Goal: Task Accomplishment & Management: Use online tool/utility

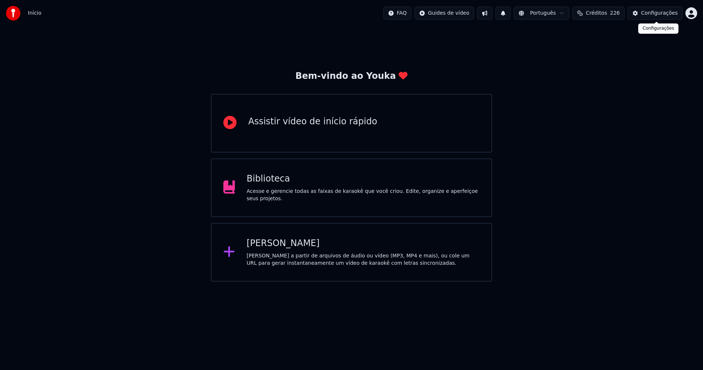
click at [668, 15] on div "Configurações" at bounding box center [659, 13] width 37 height 7
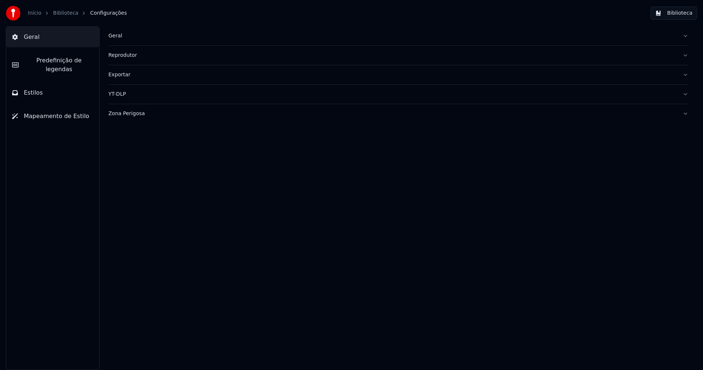
click at [115, 36] on div "Geral" at bounding box center [392, 35] width 569 height 7
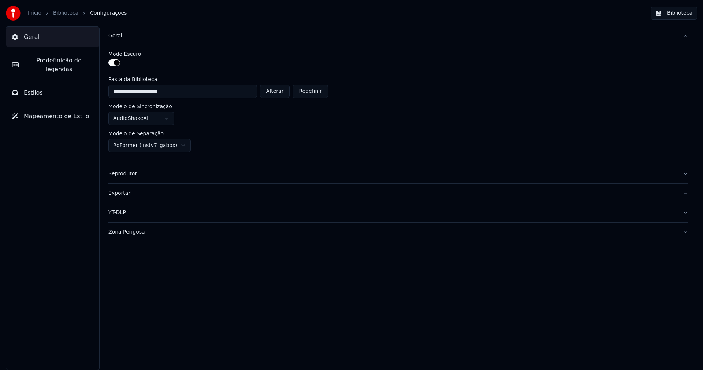
click at [280, 93] on button "Alterar" at bounding box center [275, 91] width 30 height 13
type input "**********"
click at [685, 13] on button "Biblioteca" at bounding box center [674, 13] width 47 height 13
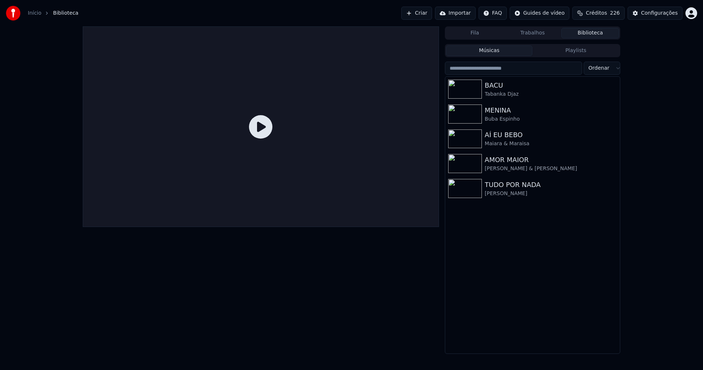
click at [35, 13] on link "Início" at bounding box center [35, 13] width 14 height 7
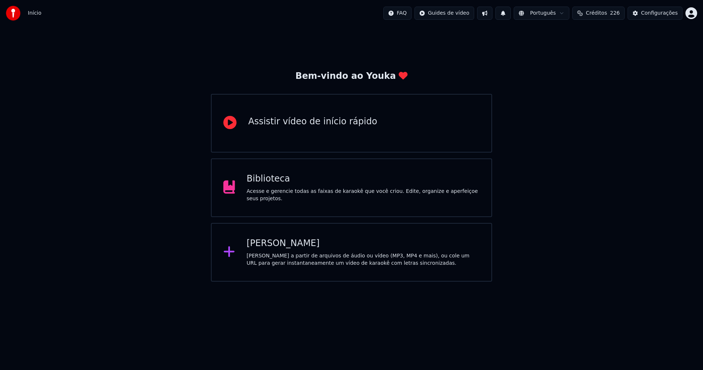
click at [274, 244] on div "[PERSON_NAME]" at bounding box center [363, 243] width 233 height 12
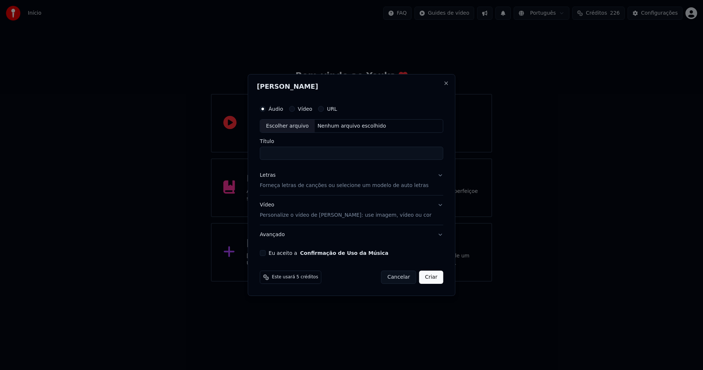
click at [299, 126] on div "Escolher arquivo" at bounding box center [287, 125] width 55 height 13
type input "**********"
click at [274, 177] on div "Letras" at bounding box center [268, 175] width 16 height 7
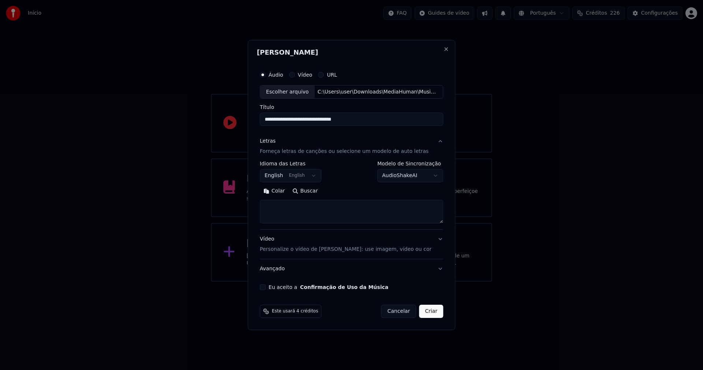
click at [280, 191] on button "Colar" at bounding box center [274, 191] width 29 height 12
click at [349, 192] on button "Expandir" at bounding box center [345, 191] width 38 height 12
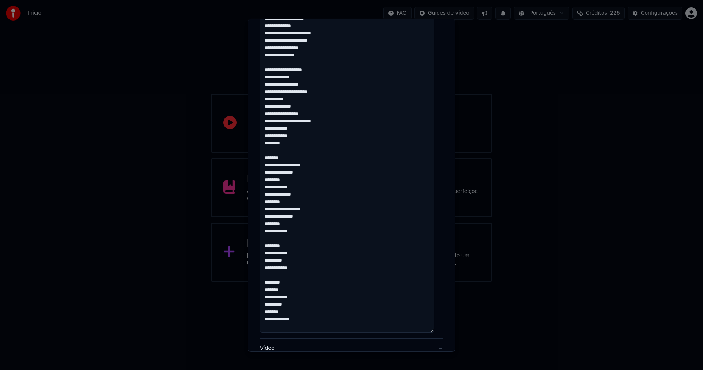
scroll to position [716, 0]
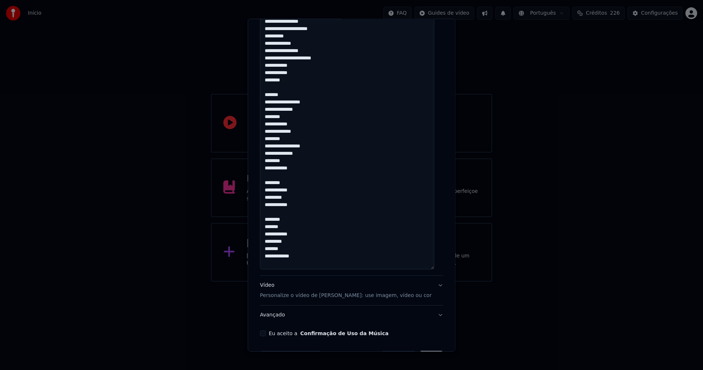
scroll to position [679, 0]
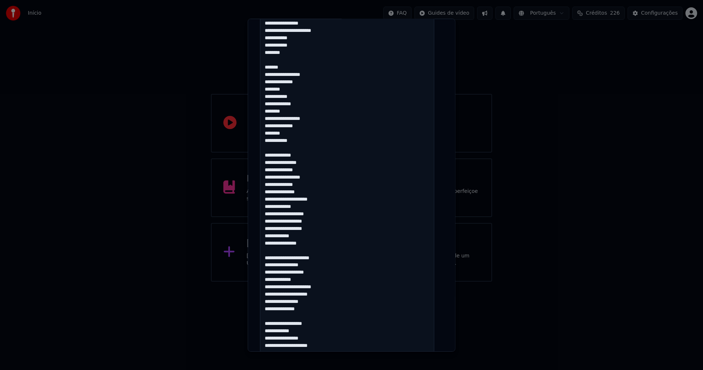
scroll to position [313, 0]
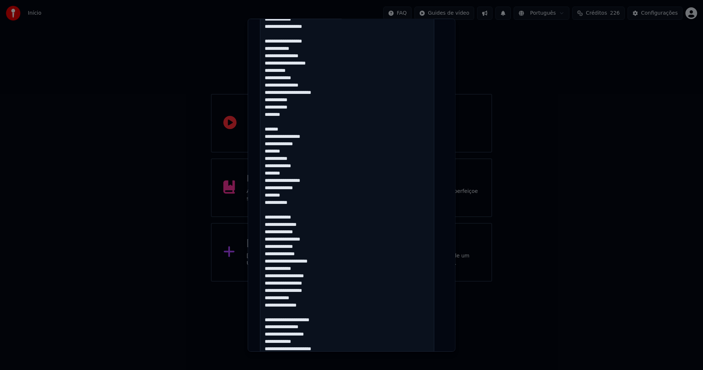
click at [282, 195] on textarea at bounding box center [347, 257] width 174 height 782
click at [273, 196] on textarea at bounding box center [347, 257] width 174 height 782
click at [278, 181] on textarea at bounding box center [347, 257] width 174 height 782
click at [278, 136] on textarea at bounding box center [347, 257] width 174 height 782
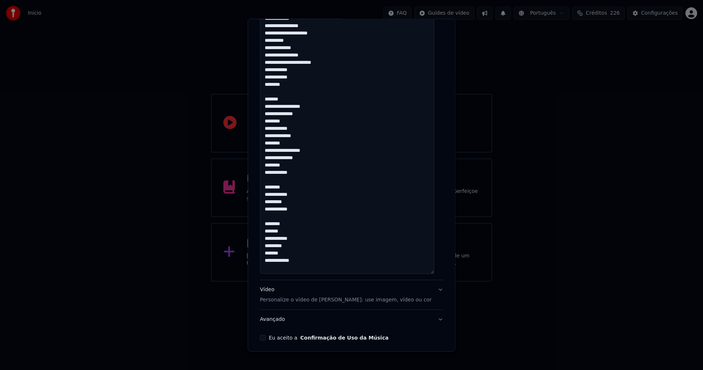
scroll to position [716, 0]
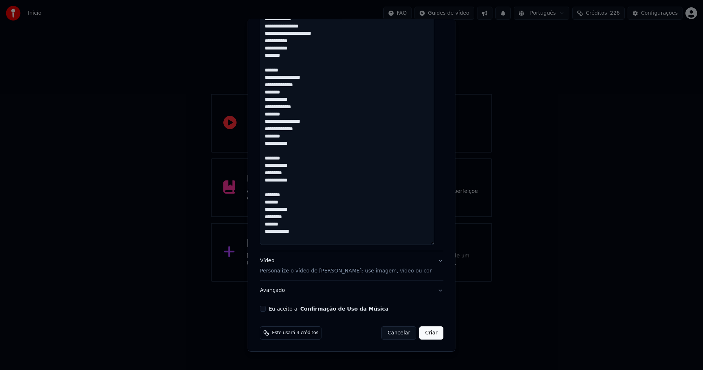
type textarea "**********"
click at [263, 308] on button "Eu aceito a Confirmação de Uso da Música" at bounding box center [263, 309] width 6 height 6
click at [429, 336] on button "Criar" at bounding box center [431, 332] width 24 height 13
select select "**"
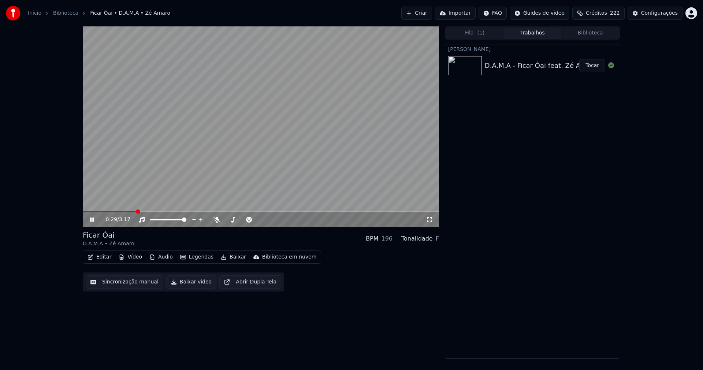
click at [89, 217] on icon at bounding box center [97, 220] width 17 height 6
click at [163, 256] on button "Áudio" at bounding box center [161, 257] width 29 height 10
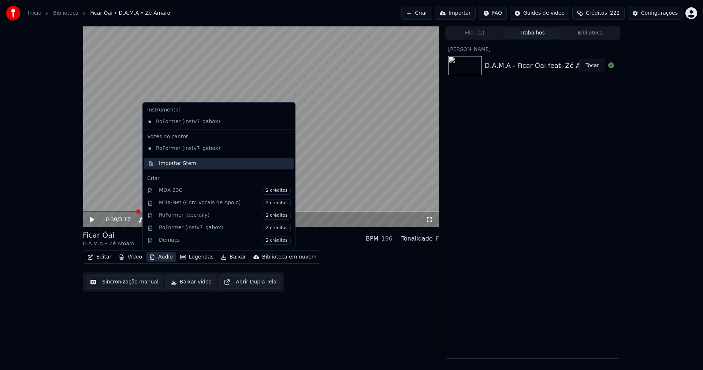
click at [176, 164] on div "Importar Stem" at bounding box center [177, 163] width 37 height 7
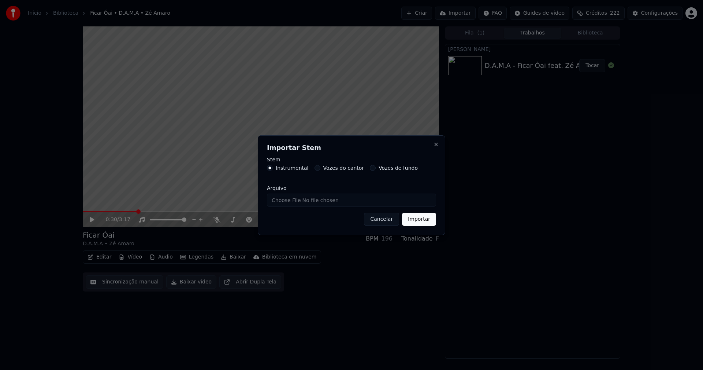
click at [292, 201] on input "Arquivo" at bounding box center [351, 199] width 169 height 13
type input "**********"
click at [420, 220] on button "Importar" at bounding box center [419, 218] width 34 height 13
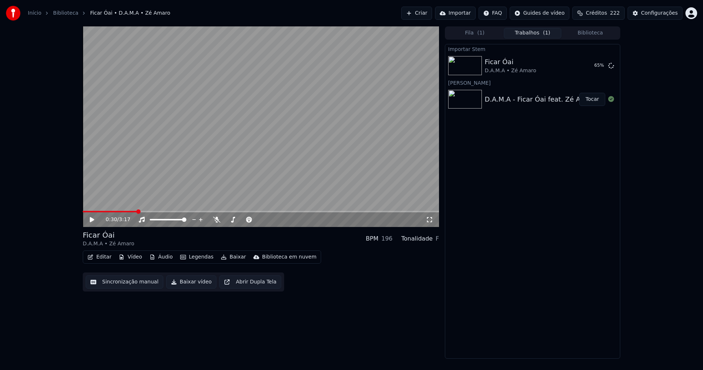
click at [99, 257] on button "Editar" at bounding box center [100, 257] width 30 height 10
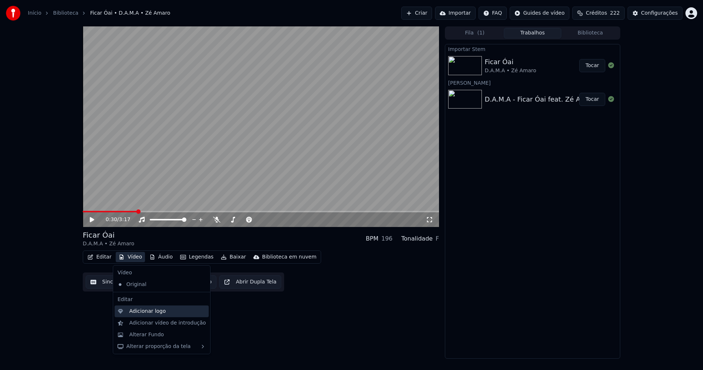
click at [146, 313] on div "Adicionar logo" at bounding box center [147, 310] width 37 height 7
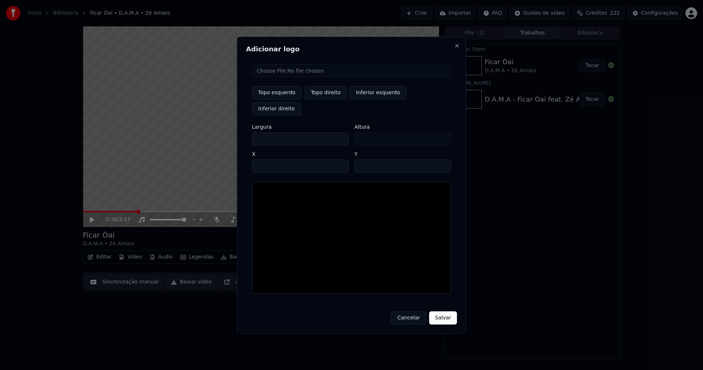
click at [280, 77] on input "file" at bounding box center [351, 70] width 199 height 13
type input "**********"
type input "***"
click at [333, 99] on button "Topo direito" at bounding box center [326, 92] width 42 height 13
type input "****"
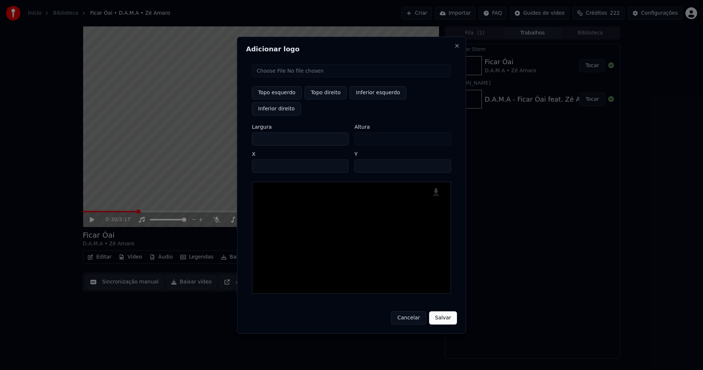
drag, startPoint x: 263, startPoint y: 132, endPoint x: 239, endPoint y: 134, distance: 24.3
click at [239, 134] on div "Adicionar logo Topo esquerdo Topo direito Inferior esquerdo Inferior direito La…" at bounding box center [351, 185] width 229 height 297
type input "**"
type input "***"
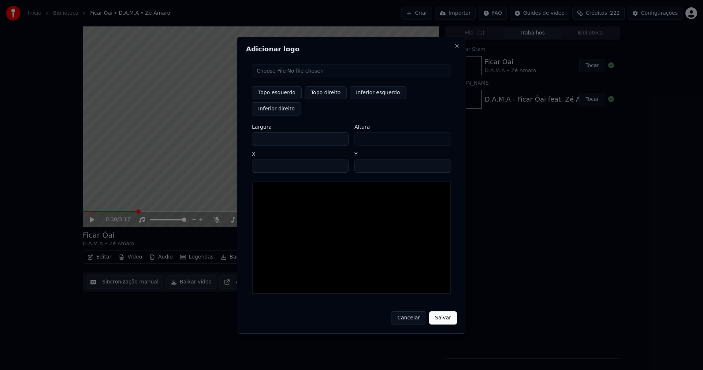
type input "***"
click at [267, 159] on input "****" at bounding box center [300, 165] width 97 height 13
type input "****"
click at [441, 159] on input "**" at bounding box center [403, 165] width 97 height 13
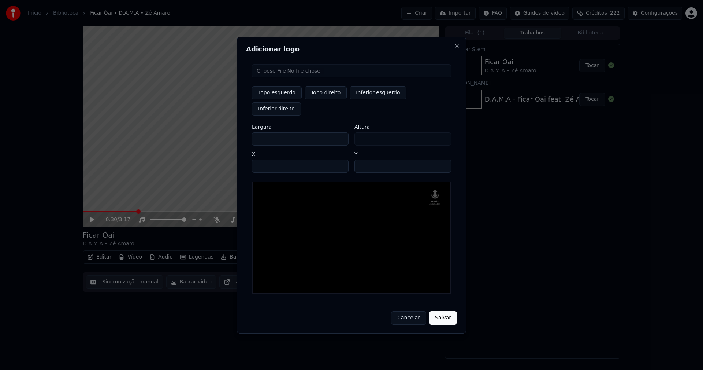
click at [441, 159] on input "**" at bounding box center [403, 165] width 97 height 13
type input "**"
click at [441, 159] on input "**" at bounding box center [403, 165] width 97 height 13
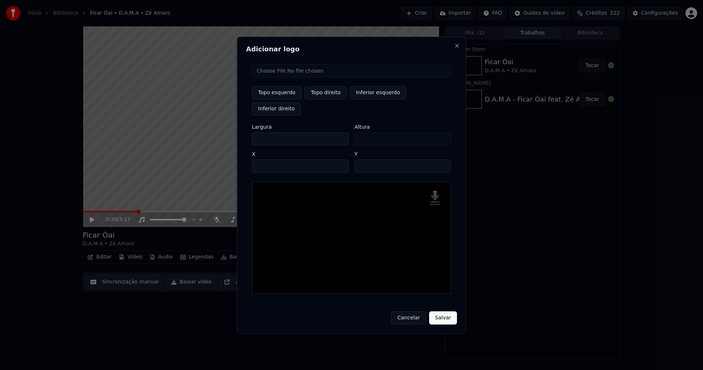
click at [445, 311] on button "Salvar" at bounding box center [443, 317] width 28 height 13
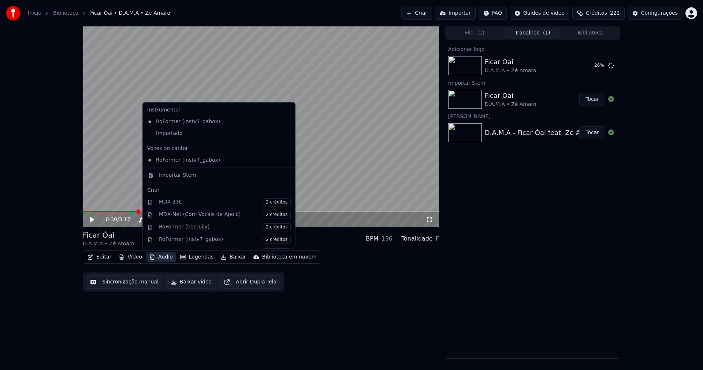
click at [163, 252] on button "Áudio" at bounding box center [161, 257] width 29 height 10
click at [165, 138] on div "Importado" at bounding box center [213, 133] width 138 height 12
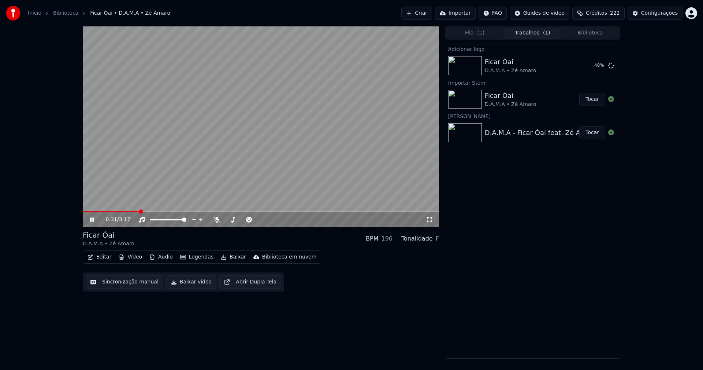
click at [90, 219] on icon at bounding box center [92, 219] width 4 height 4
click at [593, 67] on button "Tocar" at bounding box center [593, 65] width 26 height 13
click at [92, 217] on icon at bounding box center [97, 220] width 17 height 6
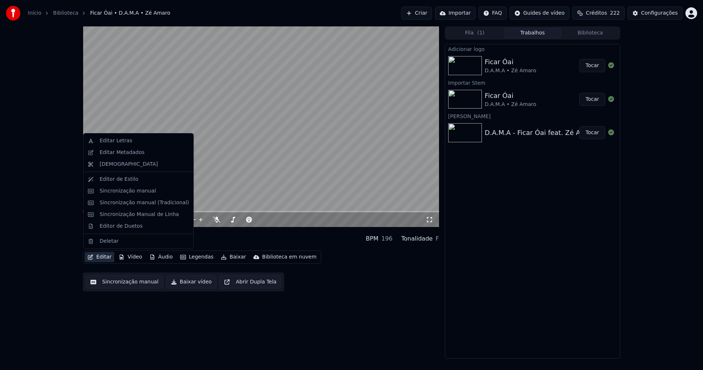
click at [105, 260] on button "Editar" at bounding box center [100, 257] width 30 height 10
click at [128, 203] on div "Sincronização manual (Tradicional)" at bounding box center [144, 202] width 89 height 7
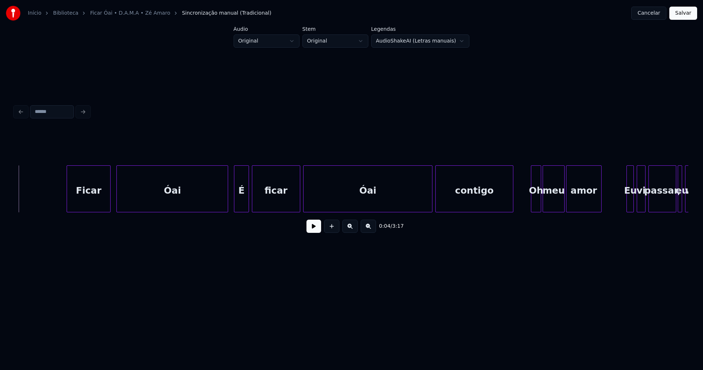
scroll to position [0, 328]
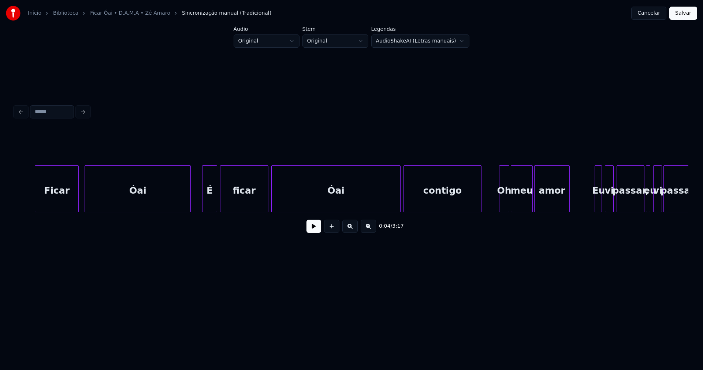
click at [189, 206] on div at bounding box center [189, 189] width 2 height 46
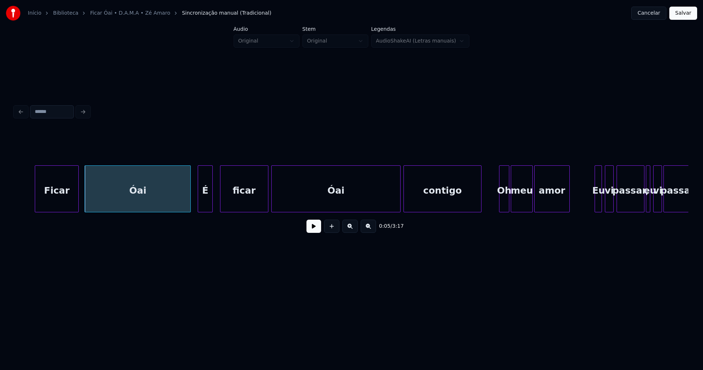
click at [205, 203] on div "É" at bounding box center [205, 191] width 14 height 50
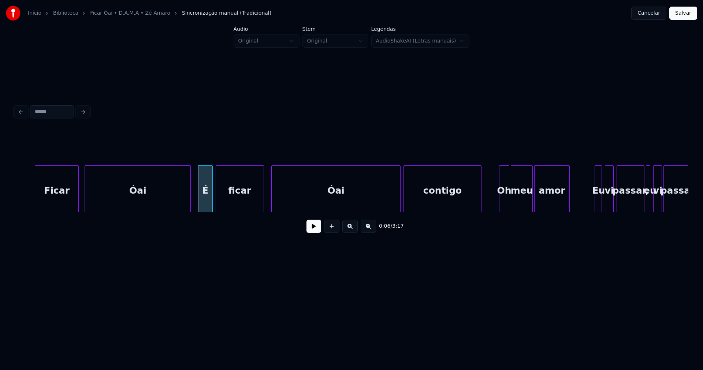
click at [247, 203] on div "ficar" at bounding box center [240, 191] width 48 height 50
click at [220, 204] on div at bounding box center [220, 189] width 2 height 46
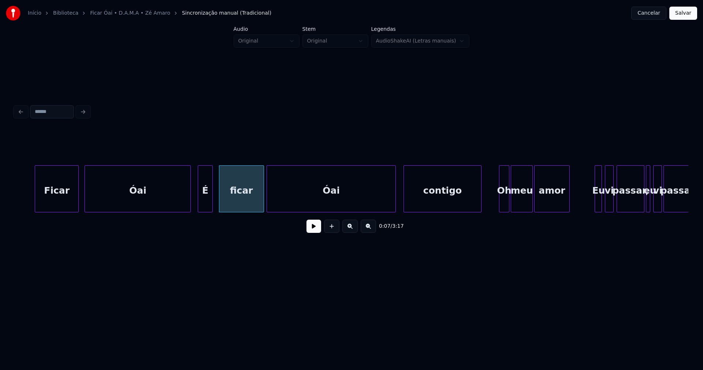
click at [296, 205] on div "Óai" at bounding box center [331, 191] width 129 height 50
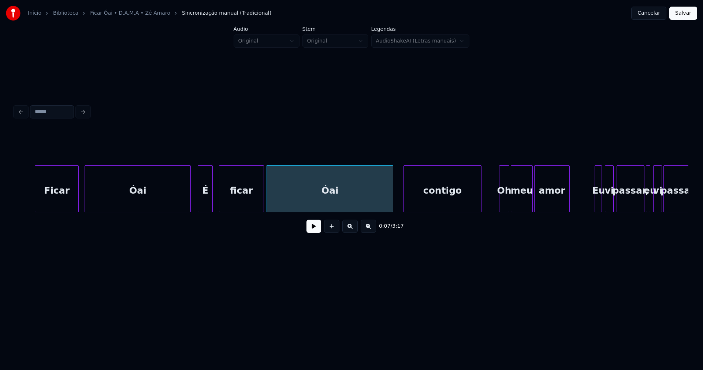
click at [393, 202] on div at bounding box center [392, 189] width 2 height 46
click at [454, 205] on div "contigo" at bounding box center [440, 191] width 77 height 50
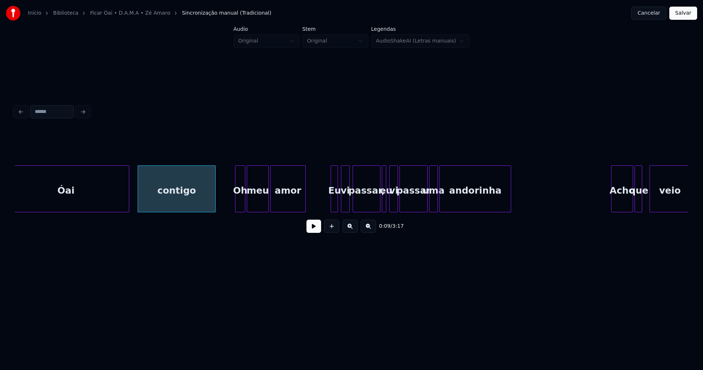
scroll to position [0, 673]
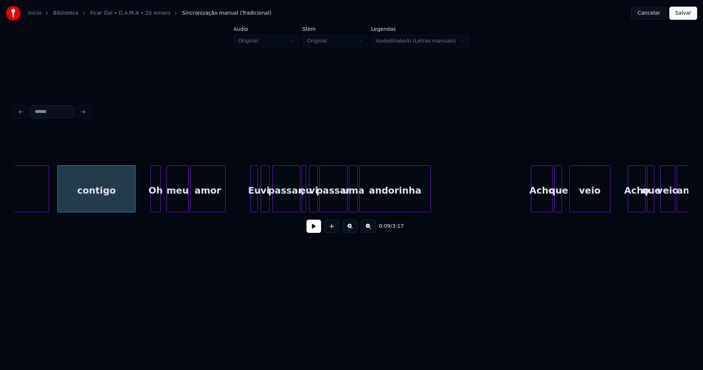
click at [156, 212] on div "Óai contigo Oh meu amor Eu vi passar, eu vi passar uma andorinha Acho que veio …" at bounding box center [352, 188] width 674 height 47
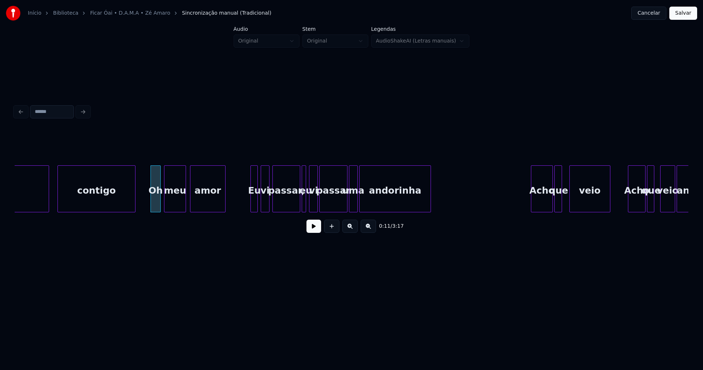
click at [173, 207] on div "meu" at bounding box center [174, 191] width 21 height 50
click at [251, 212] on div "Óai contigo Oh meu amor Eu vi passar, eu vi passar uma andorinha Acho que veio …" at bounding box center [352, 188] width 674 height 47
click at [261, 210] on div "Óai contigo Oh meu amor Eu vi passar, eu vi passar uma andorinha Acho que veio …" at bounding box center [352, 188] width 674 height 47
click at [286, 211] on div "Óai contigo Oh meu amor Eu vi passar, eu vi passar uma andorinha Acho que veio …" at bounding box center [352, 188] width 674 height 47
click at [293, 204] on div at bounding box center [293, 189] width 2 height 46
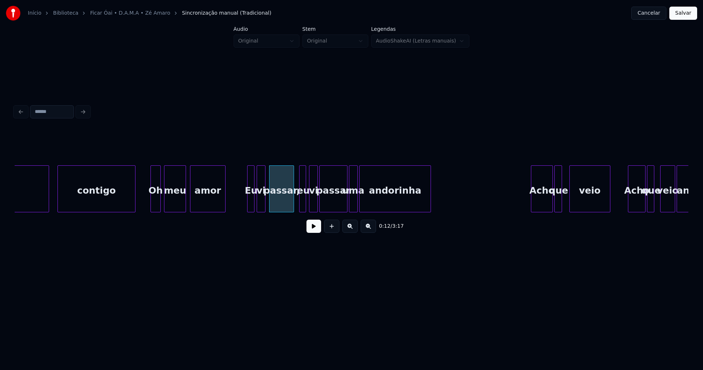
click at [300, 203] on div at bounding box center [301, 189] width 2 height 46
click at [299, 208] on div "eu" at bounding box center [299, 191] width 7 height 50
click at [309, 207] on div "vi" at bounding box center [309, 191] width 8 height 50
click at [333, 202] on div "passar" at bounding box center [331, 191] width 27 height 50
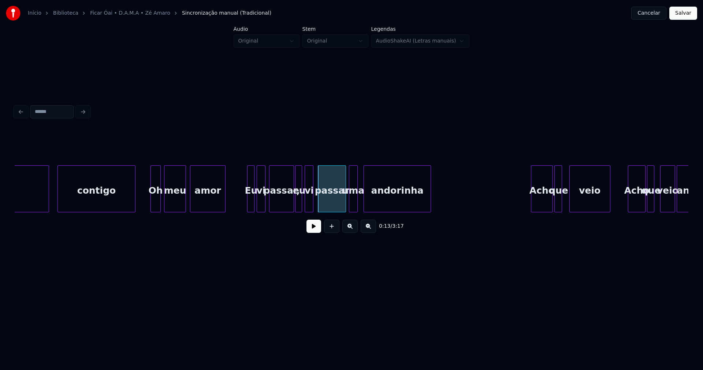
click at [365, 203] on div at bounding box center [365, 189] width 2 height 46
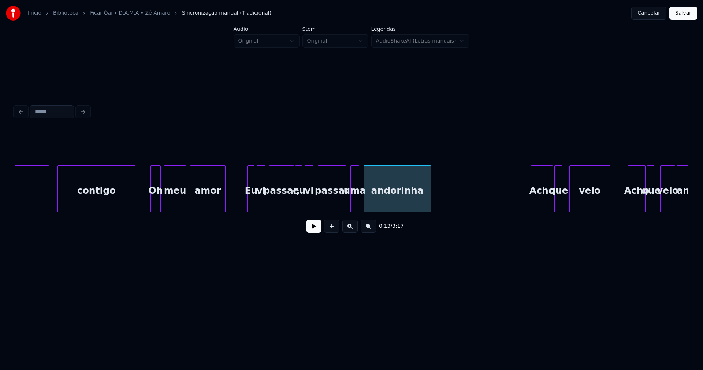
click at [354, 207] on div "uma" at bounding box center [355, 191] width 8 height 50
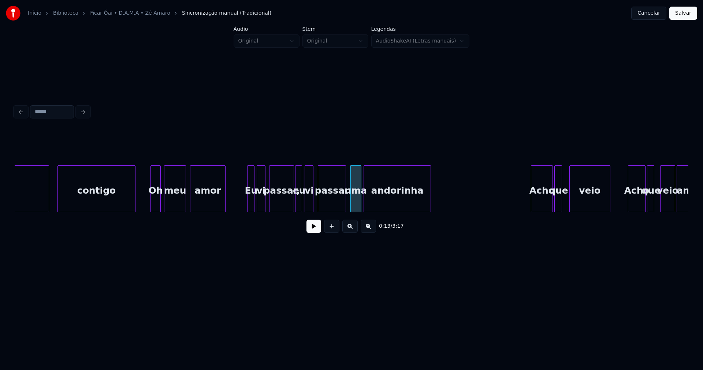
click at [360, 200] on div at bounding box center [360, 189] width 2 height 46
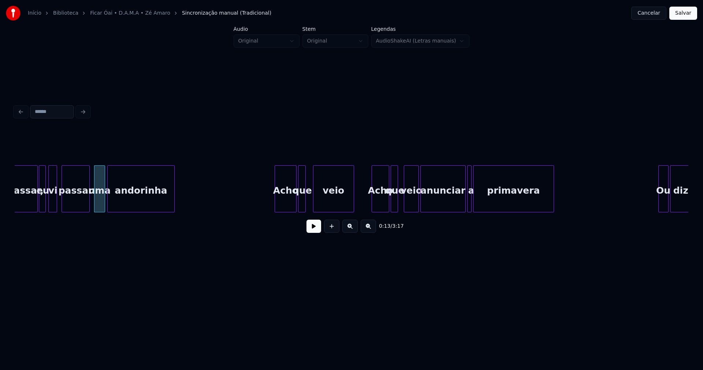
scroll to position [0, 977]
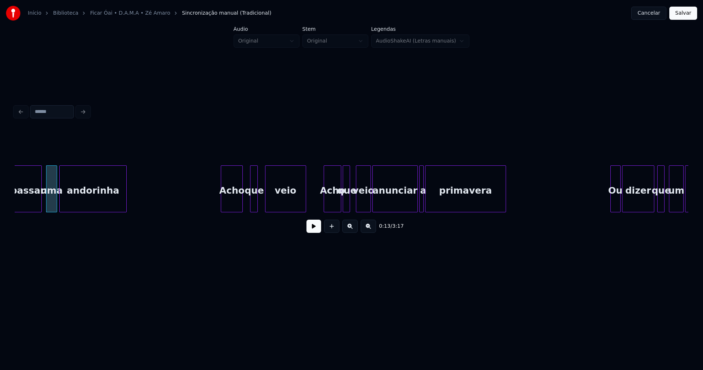
click at [235, 206] on div "Acho" at bounding box center [231, 191] width 21 height 50
click at [249, 207] on div at bounding box center [248, 189] width 2 height 46
click at [273, 205] on div "veio" at bounding box center [282, 191] width 40 height 50
click at [258, 205] on div at bounding box center [258, 189] width 2 height 46
click at [338, 204] on div at bounding box center [339, 189] width 2 height 46
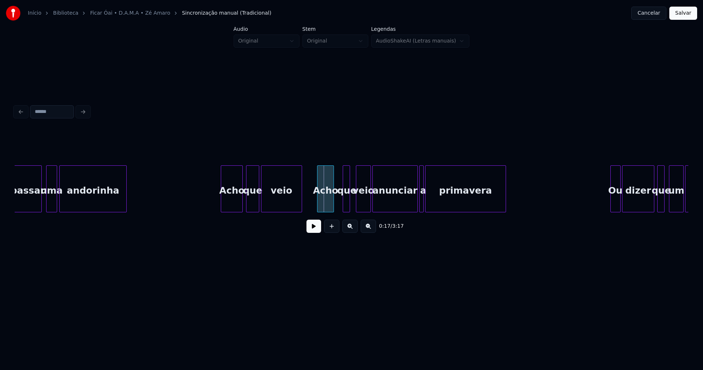
click at [326, 210] on div "passar uma andorinha Acho que veio Acho que veio anunciar a primavera Ou dizer …" at bounding box center [352, 188] width 674 height 47
click at [359, 205] on div "veio" at bounding box center [361, 191] width 14 height 50
click at [341, 204] on div at bounding box center [342, 189] width 2 height 46
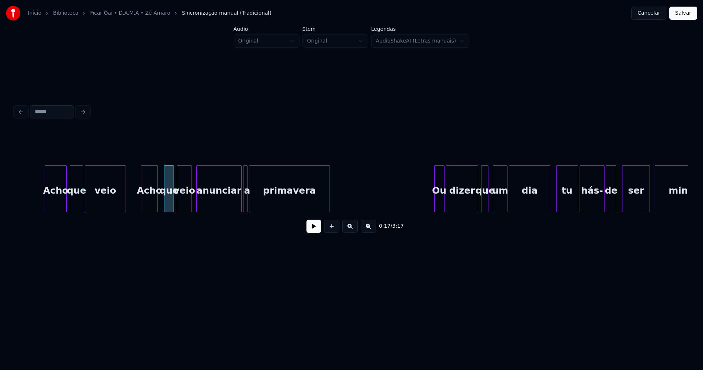
scroll to position [0, 1161]
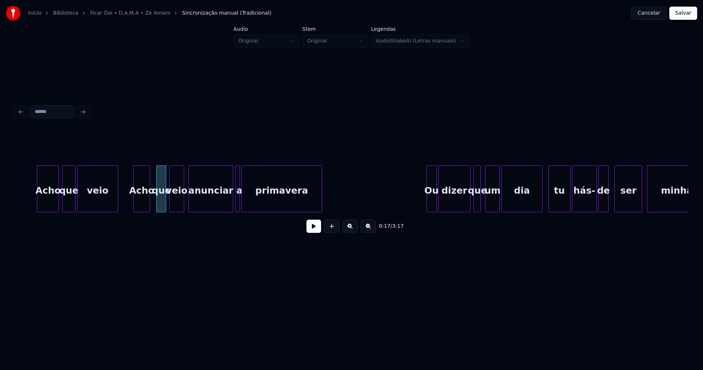
click at [231, 204] on div at bounding box center [232, 189] width 2 height 46
click at [250, 200] on div at bounding box center [250, 189] width 2 height 46
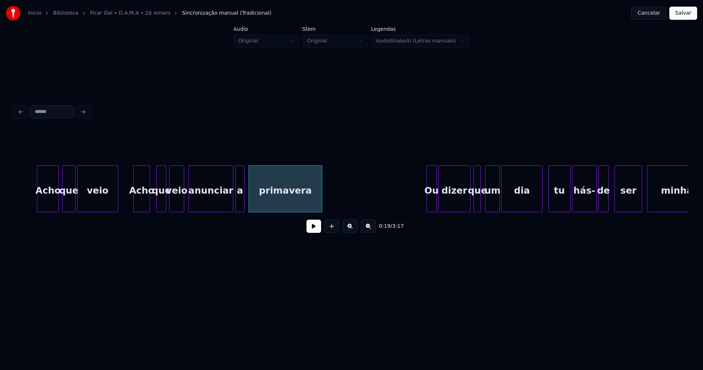
click at [244, 200] on div at bounding box center [243, 189] width 2 height 46
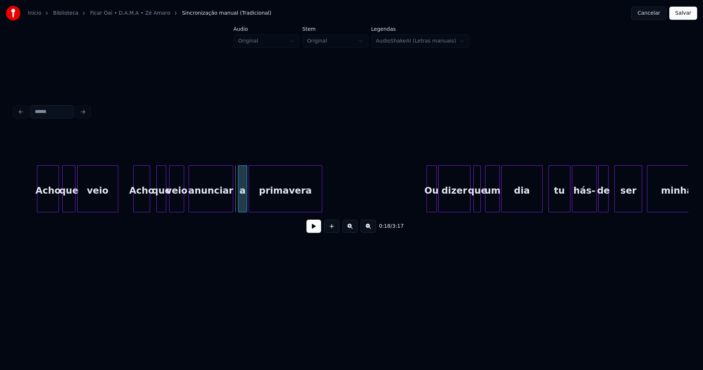
click at [241, 207] on div "a" at bounding box center [243, 191] width 8 height 50
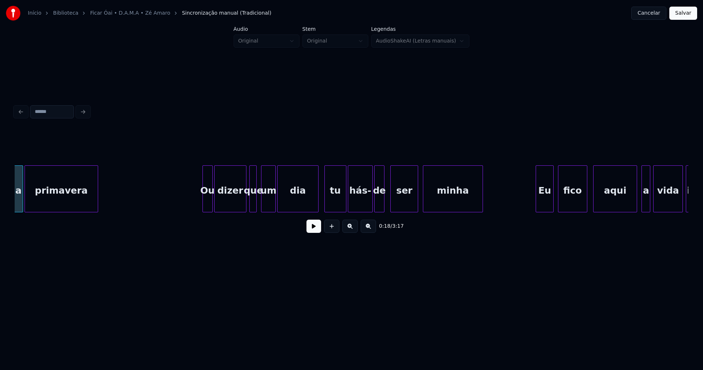
scroll to position [0, 1393]
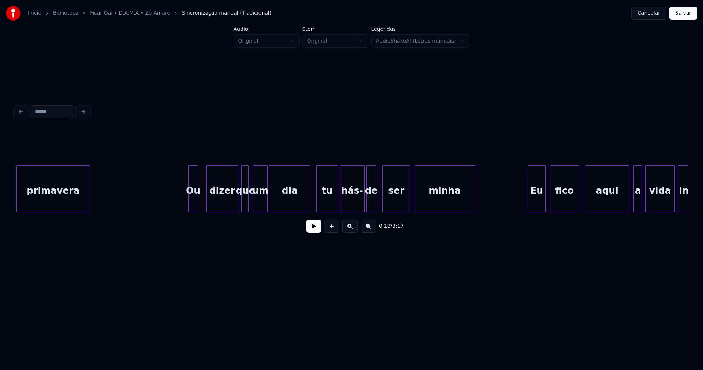
click at [193, 211] on div "a primavera Ou dizer que um dia tu hás- de ser minha Eu fico aqui a vida inteira" at bounding box center [352, 188] width 674 height 47
click at [215, 205] on div "dizer" at bounding box center [217, 191] width 32 height 50
click at [241, 204] on div "que" at bounding box center [241, 191] width 7 height 50
click at [246, 198] on div at bounding box center [246, 189] width 2 height 46
click at [256, 212] on div "a primavera Ou dizer que um dia tu hás- de ser minha Eu fico aqui a vida inteira" at bounding box center [352, 188] width 674 height 47
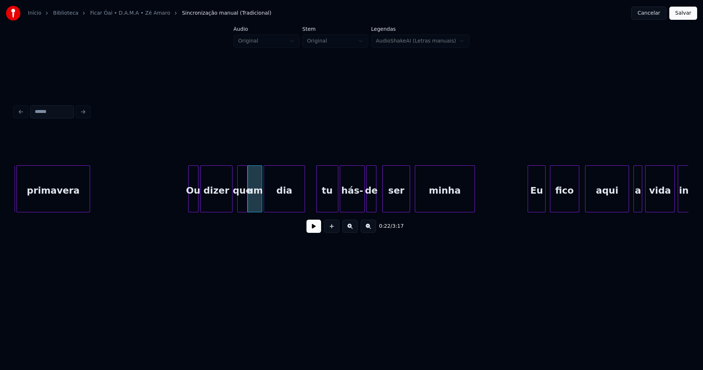
click at [283, 207] on div "dia" at bounding box center [284, 191] width 40 height 50
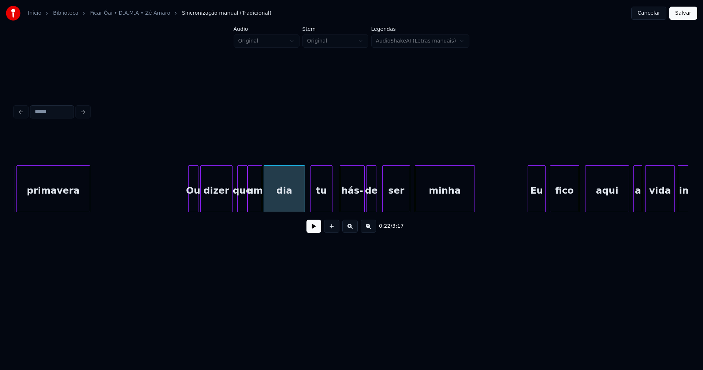
click at [324, 208] on div "tu" at bounding box center [321, 191] width 21 height 50
click at [302, 205] on div at bounding box center [301, 189] width 2 height 46
click at [348, 208] on div "hás-" at bounding box center [346, 191] width 24 height 50
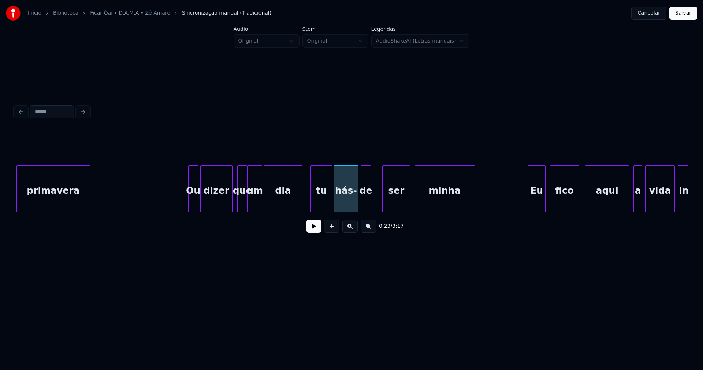
click at [365, 207] on div "de" at bounding box center [366, 191] width 10 height 50
click at [397, 203] on div "ser" at bounding box center [394, 191] width 27 height 50
click at [431, 198] on div "minha" at bounding box center [445, 191] width 60 height 50
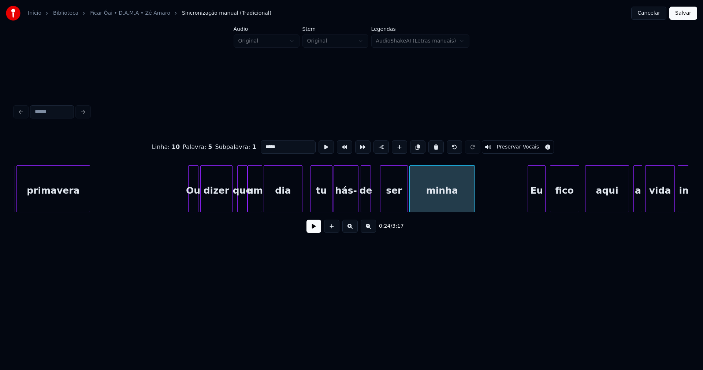
click at [411, 205] on div at bounding box center [411, 189] width 2 height 46
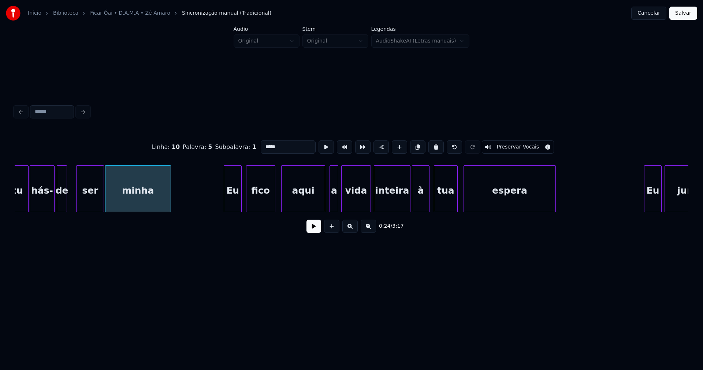
scroll to position [0, 1706]
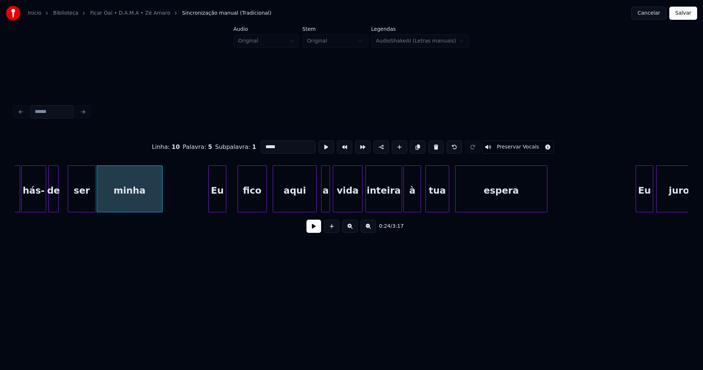
click at [220, 208] on div "Eu" at bounding box center [217, 191] width 17 height 50
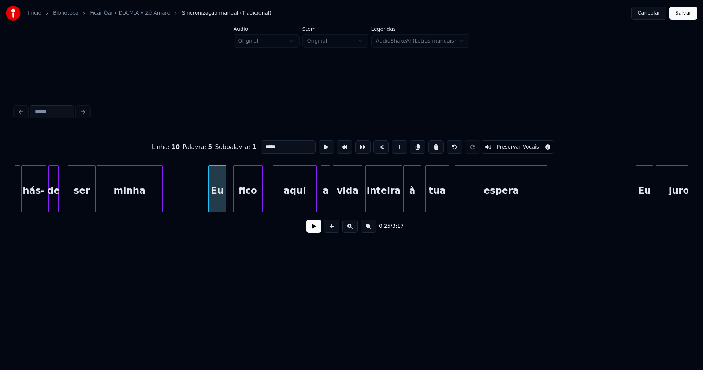
click at [252, 210] on div "tu hás- de ser minha Eu fico aqui a vida inteira à tua espera Eu juro" at bounding box center [352, 188] width 674 height 47
click at [264, 196] on div at bounding box center [265, 189] width 2 height 46
click at [279, 203] on div at bounding box center [279, 189] width 2 height 46
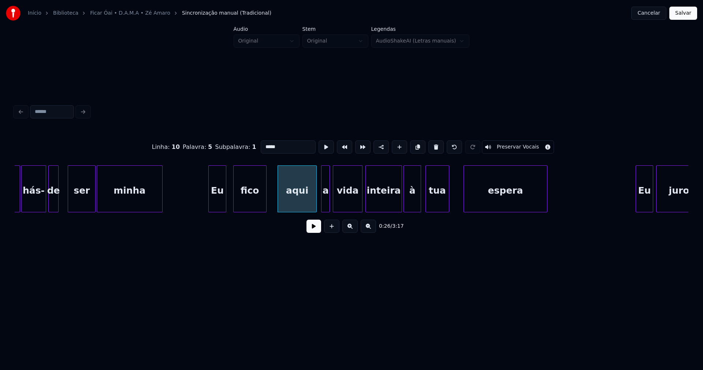
click at [465, 211] on div "tu hás- de ser minha Eu fico aqui a vida inteira à tua espera Eu juro" at bounding box center [352, 188] width 674 height 47
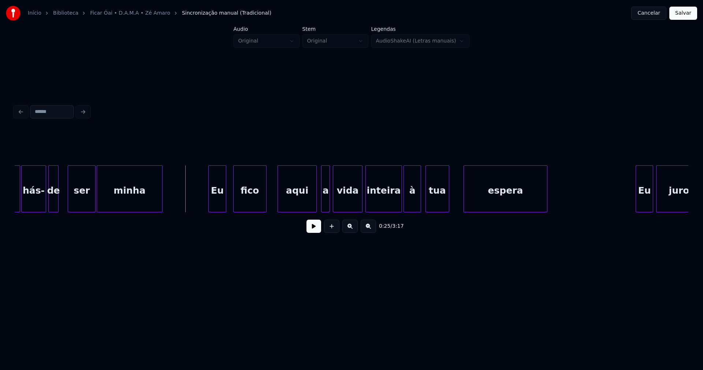
click at [310, 230] on button at bounding box center [314, 225] width 15 height 13
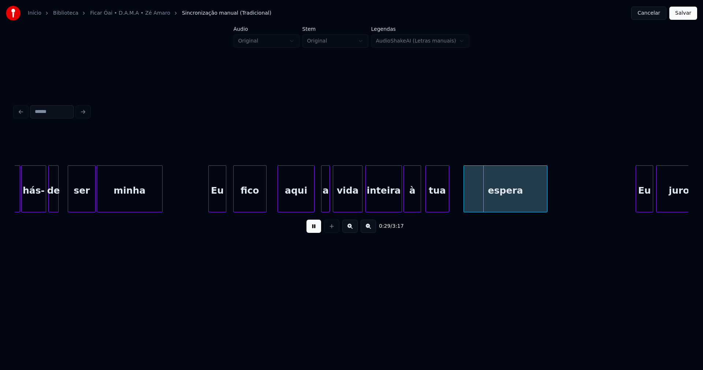
click at [313, 203] on div at bounding box center [313, 189] width 2 height 46
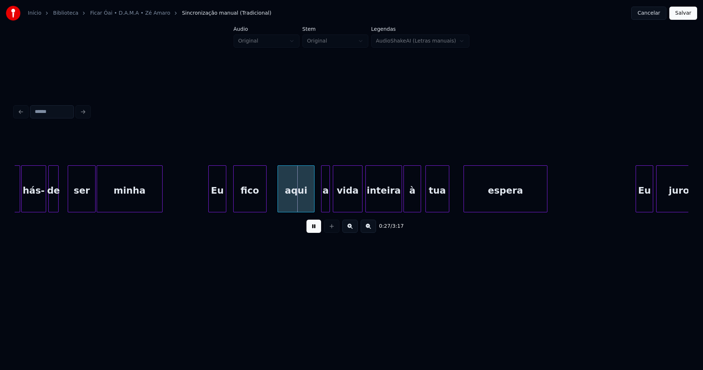
click at [313, 227] on button at bounding box center [314, 225] width 15 height 13
click at [322, 206] on div "a" at bounding box center [322, 191] width 8 height 50
click at [344, 204] on div "vida" at bounding box center [344, 191] width 29 height 50
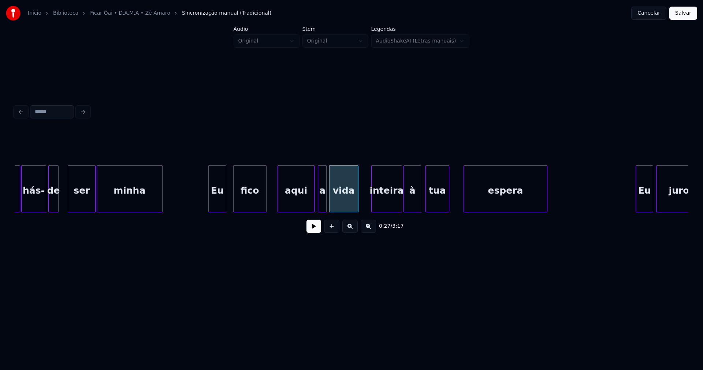
click at [373, 195] on div at bounding box center [373, 189] width 2 height 46
click at [364, 196] on div at bounding box center [364, 189] width 2 height 46
click at [450, 208] on div "tua" at bounding box center [447, 191] width 23 height 50
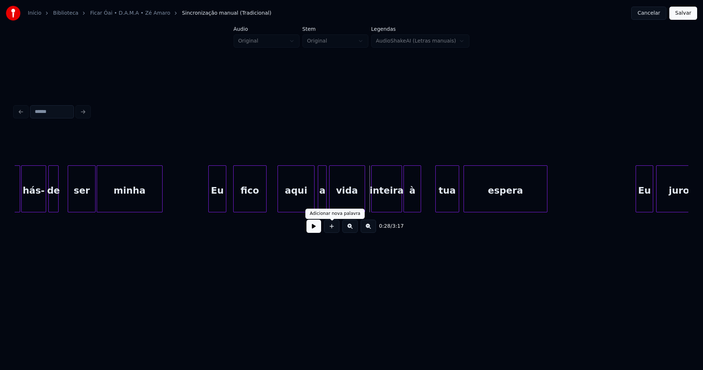
click at [317, 230] on button at bounding box center [314, 225] width 15 height 13
click at [314, 230] on button at bounding box center [314, 225] width 15 height 13
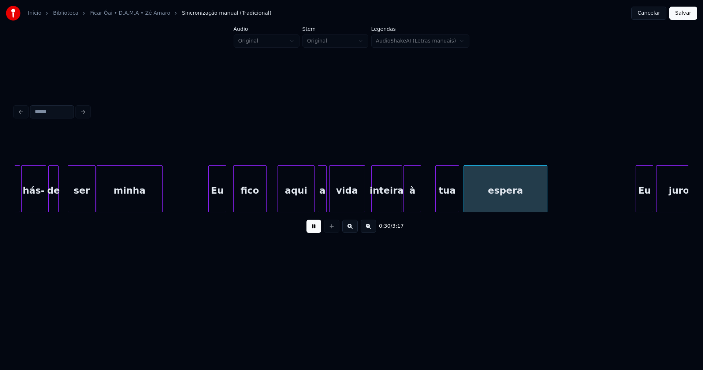
click at [315, 230] on button at bounding box center [314, 225] width 15 height 13
click at [418, 207] on div "à" at bounding box center [419, 191] width 17 height 50
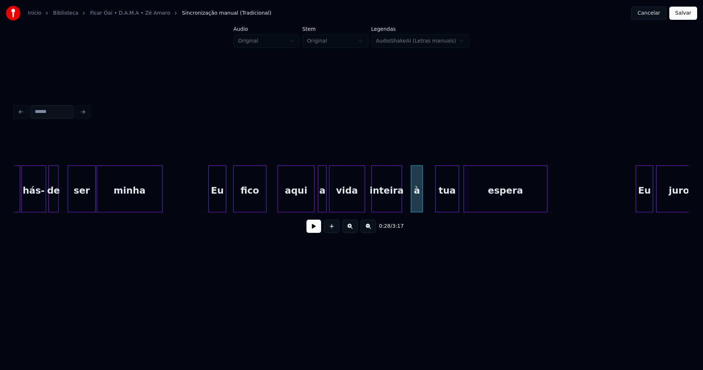
click at [422, 206] on div at bounding box center [422, 189] width 2 height 46
click at [424, 200] on div "à" at bounding box center [423, 191] width 11 height 50
click at [433, 204] on div at bounding box center [433, 189] width 2 height 46
click at [405, 195] on div at bounding box center [405, 189] width 2 height 46
click at [373, 201] on div at bounding box center [372, 189] width 2 height 46
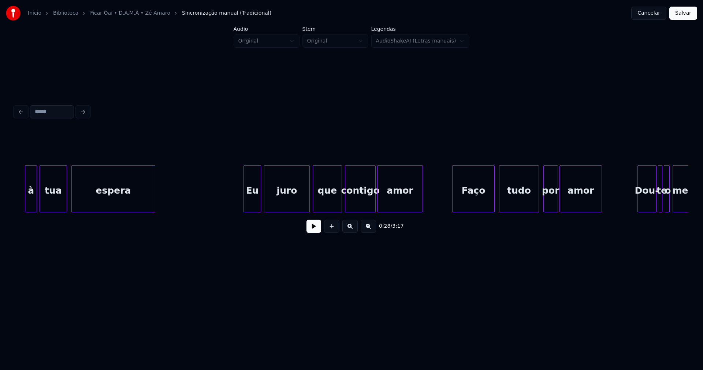
scroll to position [0, 2106]
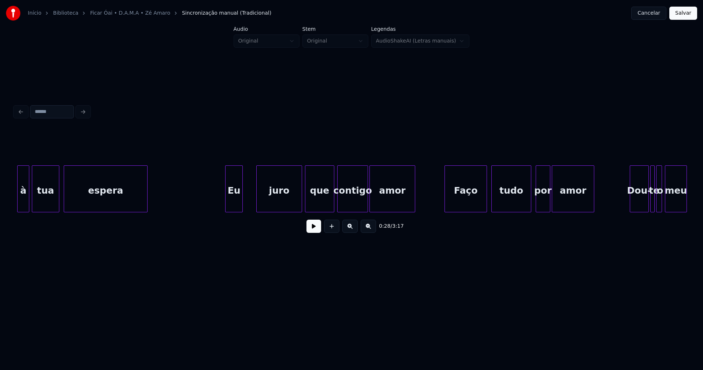
click at [234, 204] on div "Eu" at bounding box center [234, 191] width 17 height 50
click at [246, 196] on div at bounding box center [246, 189] width 2 height 46
click at [274, 205] on div "juro" at bounding box center [272, 191] width 45 height 50
click at [291, 204] on div at bounding box center [290, 189] width 2 height 46
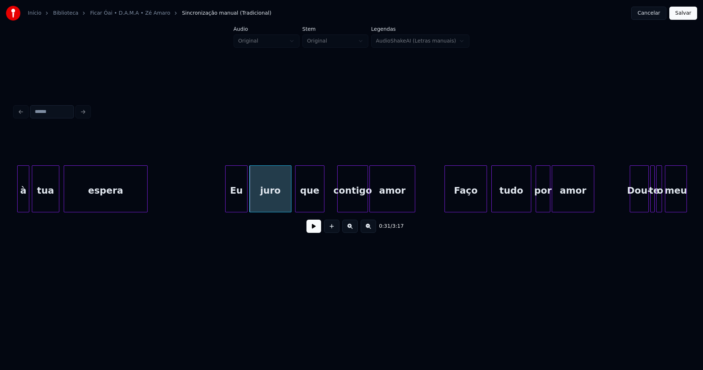
click at [304, 204] on div "que" at bounding box center [310, 191] width 29 height 50
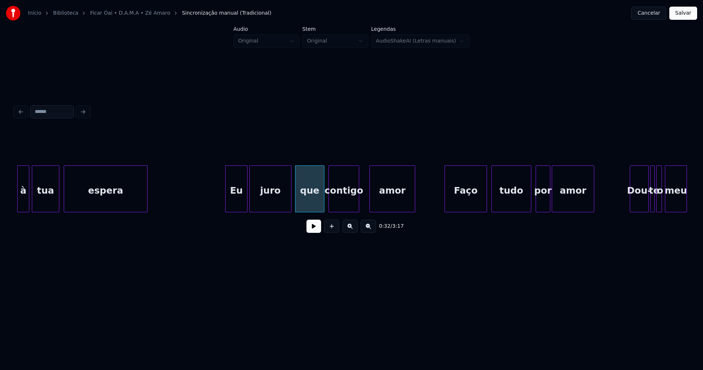
click at [345, 212] on div "à tua espera Eu juro que contigo amor Faço tudo por amor Dou- te o meu" at bounding box center [352, 188] width 674 height 47
click at [382, 209] on div "à tua espera Eu juro que contigo amor Faço tudo por amor Dou- te o meu" at bounding box center [352, 188] width 674 height 47
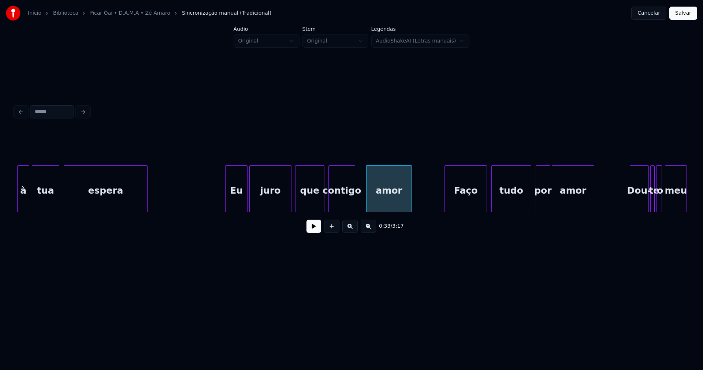
click at [354, 207] on div at bounding box center [354, 189] width 2 height 46
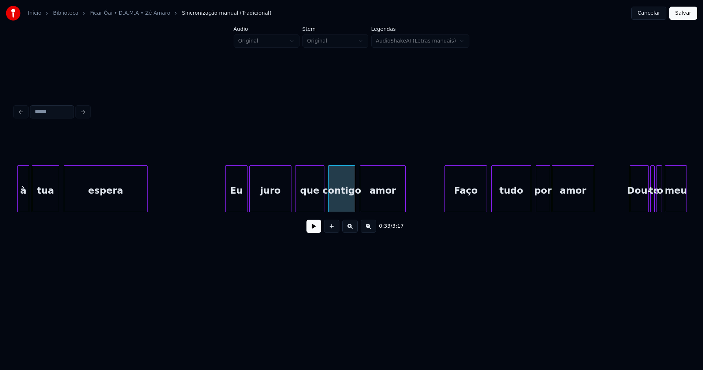
click at [374, 203] on div "amor" at bounding box center [382, 191] width 45 height 50
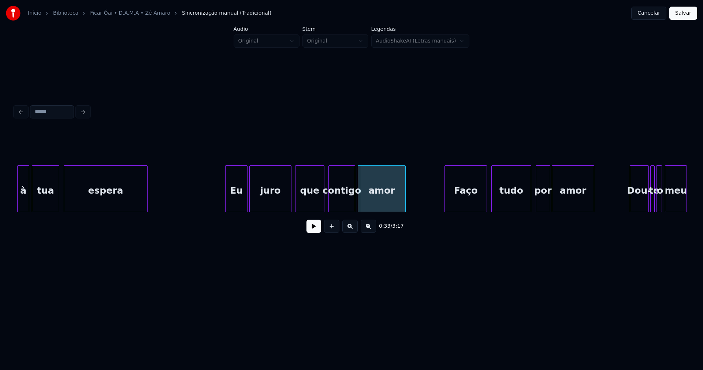
click at [359, 204] on div at bounding box center [359, 189] width 2 height 46
click at [443, 211] on div "à tua espera Eu juro que contigo amor Faço tudo por amor Dou- te o meu" at bounding box center [352, 188] width 674 height 47
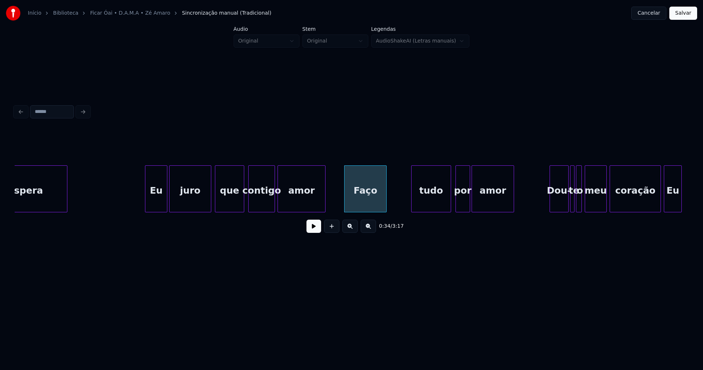
scroll to position [0, 2202]
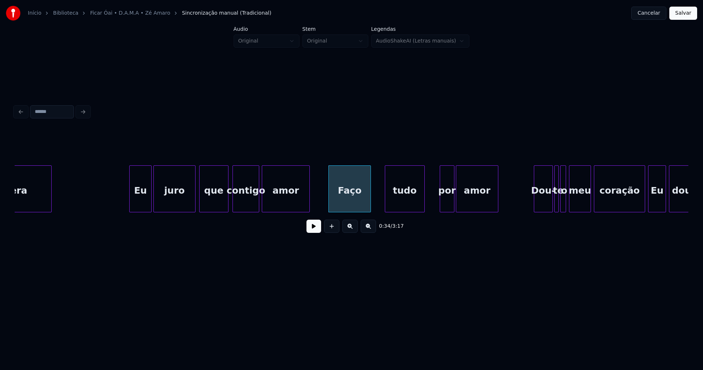
click at [404, 211] on div "espera Eu juro que contigo amor Faço tudo por amor Dou- te o meu coração Eu dou-" at bounding box center [352, 188] width 674 height 47
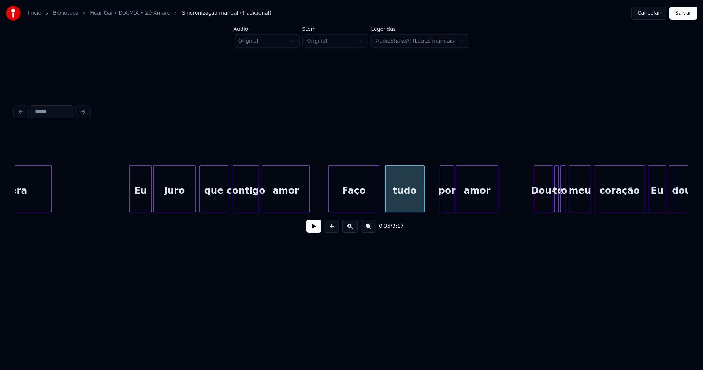
click at [379, 203] on div at bounding box center [378, 189] width 2 height 46
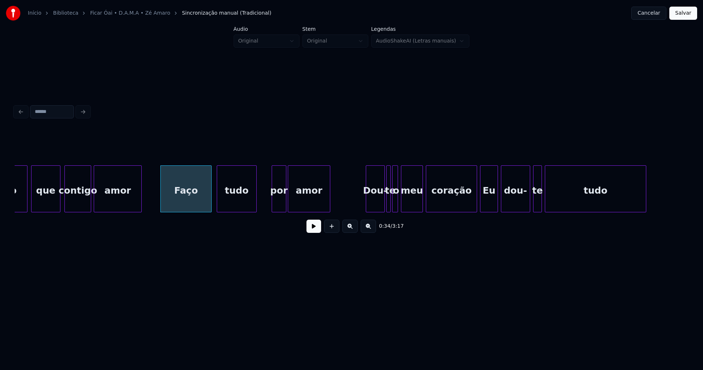
scroll to position [0, 2386]
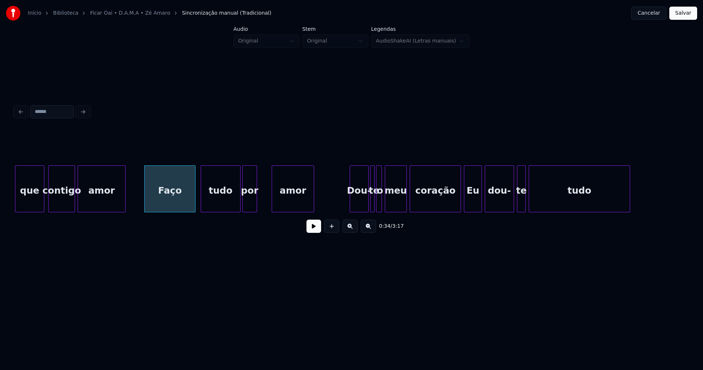
click at [253, 212] on div "que contigo amor Faço tudo por amor Dou- te o meu coração Eu dou- te tudo" at bounding box center [352, 188] width 674 height 47
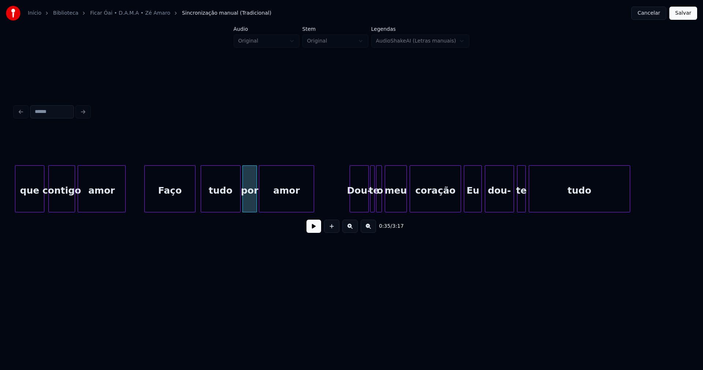
click at [259, 207] on div at bounding box center [260, 189] width 2 height 46
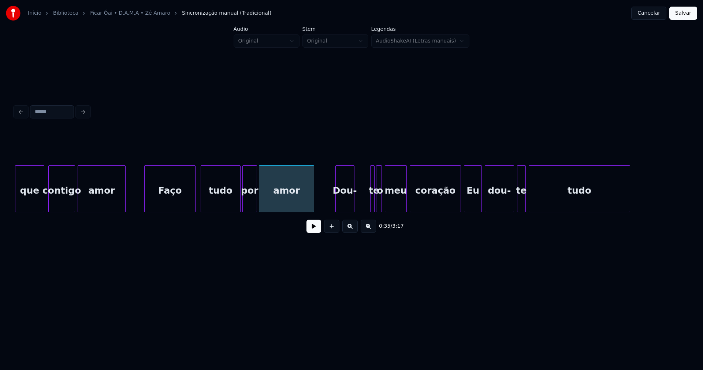
click at [347, 211] on div "que contigo amor Faço tudo por amor Dou- te o meu coração Eu dou- te tudo" at bounding box center [352, 188] width 674 height 47
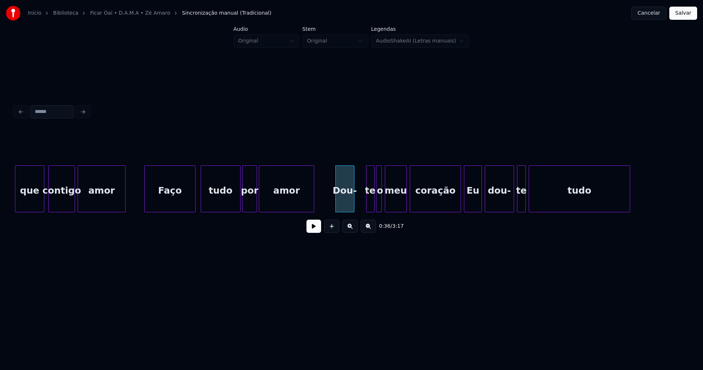
click at [367, 203] on div at bounding box center [368, 189] width 2 height 46
click at [366, 208] on div "te" at bounding box center [365, 191] width 8 height 50
click at [372, 201] on div "o" at bounding box center [373, 191] width 7 height 50
click at [387, 207] on div "meu" at bounding box center [386, 191] width 21 height 50
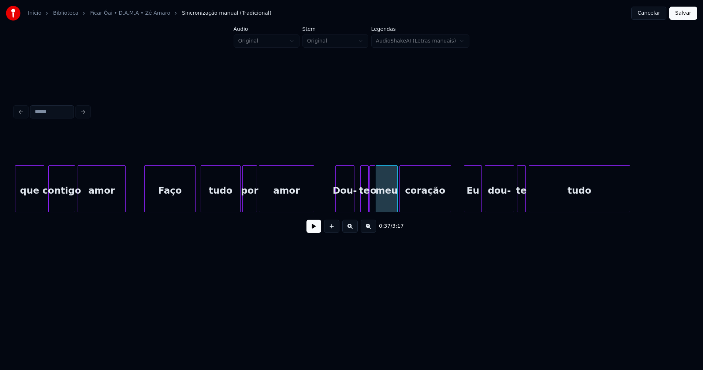
click at [430, 208] on div "coração" at bounding box center [425, 191] width 51 height 50
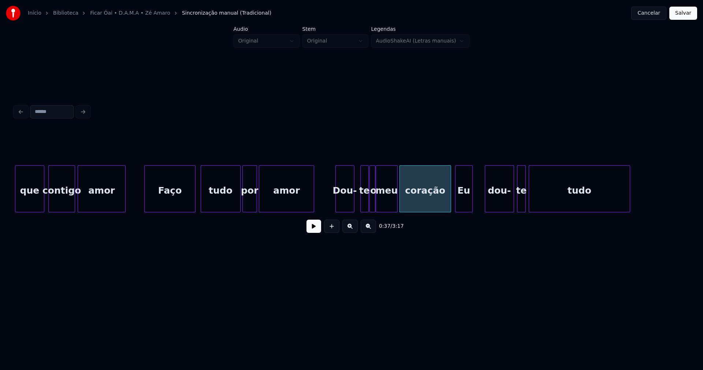
click at [467, 211] on div "que contigo amor Faço tudo por amor Dou- te o meu coração Eu dou- te tudo" at bounding box center [352, 188] width 674 height 47
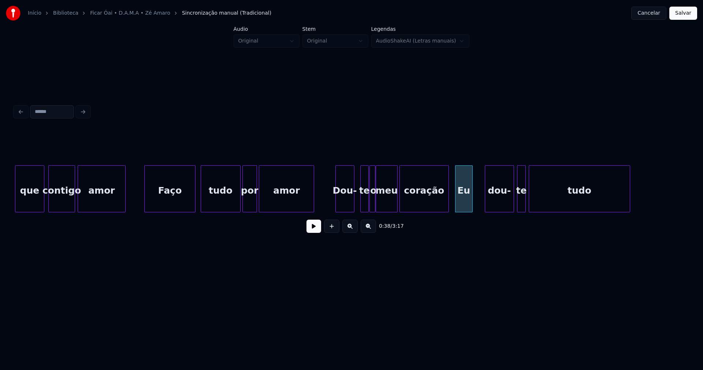
click at [447, 202] on div at bounding box center [448, 189] width 2 height 46
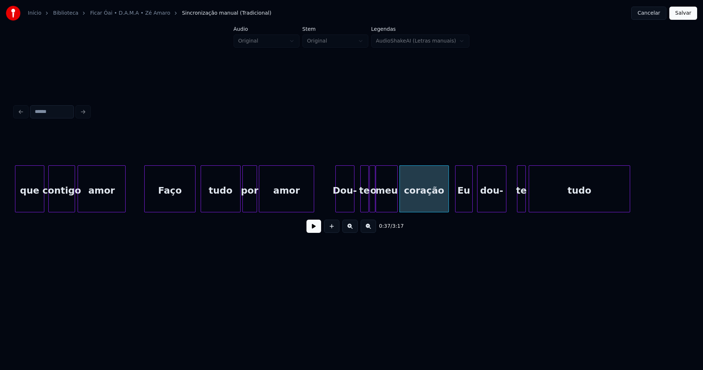
click at [491, 209] on div "que contigo amor Faço tudo por amor Dou- te o meu coração Eu dou- te tudo" at bounding box center [352, 188] width 674 height 47
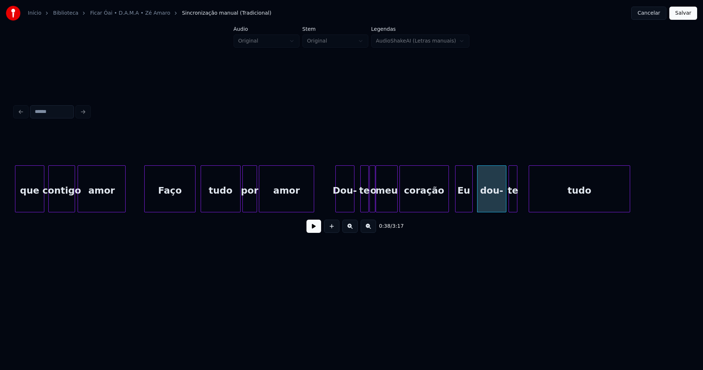
click at [514, 208] on div "te" at bounding box center [513, 191] width 8 height 50
click at [518, 202] on div at bounding box center [518, 189] width 2 height 46
click at [525, 203] on div at bounding box center [525, 189] width 2 height 46
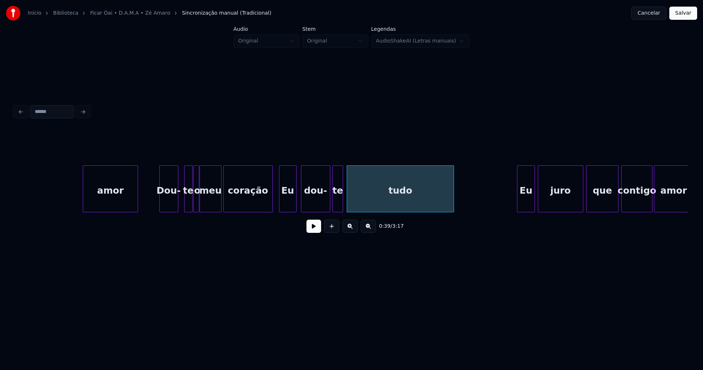
scroll to position [0, 2755]
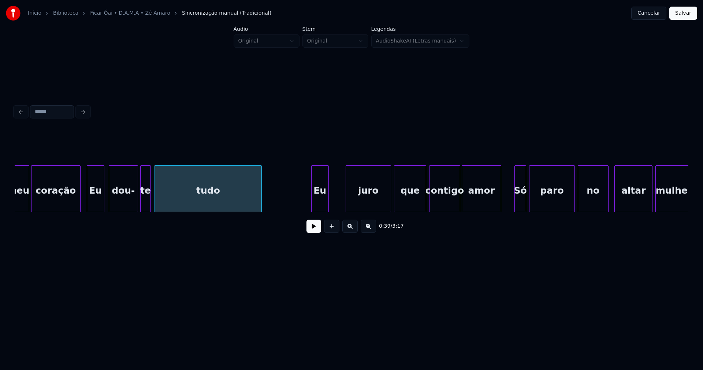
click at [322, 204] on div "Eu" at bounding box center [320, 191] width 17 height 50
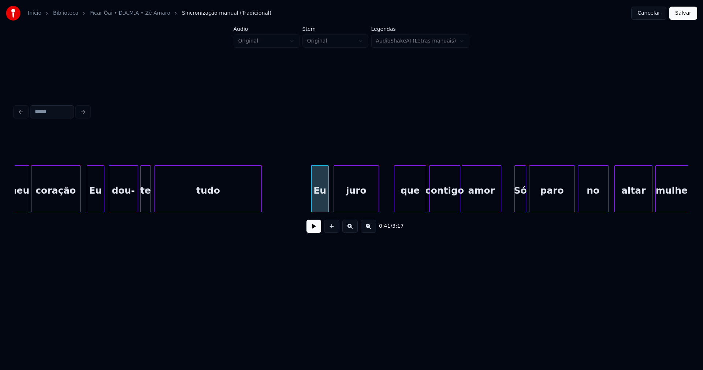
click at [360, 210] on div "meu coração Eu dou- te tudo Eu juro que contigo amor Só paro no altar mulher" at bounding box center [352, 188] width 674 height 47
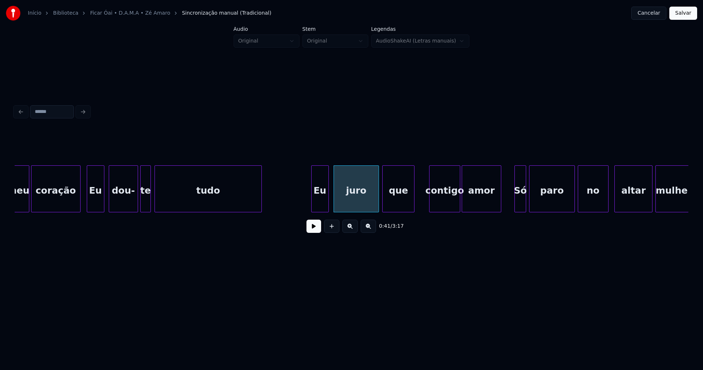
click at [401, 212] on div "meu coração Eu dou- te tudo Eu juro que contigo amor Só paro no altar mulher" at bounding box center [352, 188] width 674 height 47
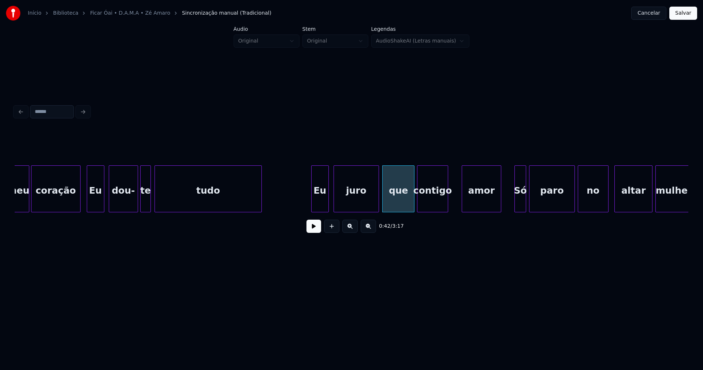
click at [432, 208] on div "contigo" at bounding box center [433, 191] width 30 height 50
click at [442, 205] on div at bounding box center [442, 189] width 2 height 46
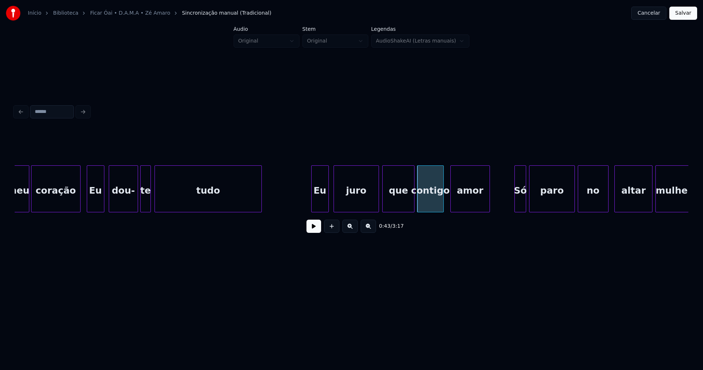
click at [471, 204] on div "amor" at bounding box center [470, 191] width 39 height 50
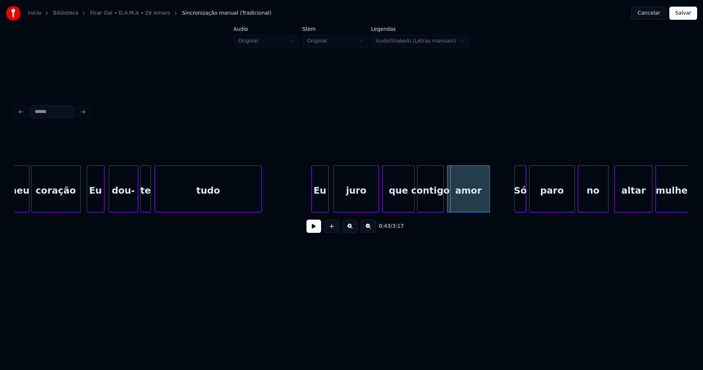
click at [448, 204] on div at bounding box center [449, 189] width 2 height 46
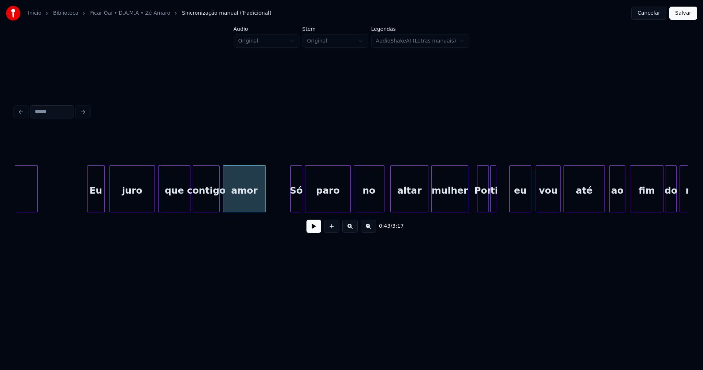
scroll to position [0, 2987]
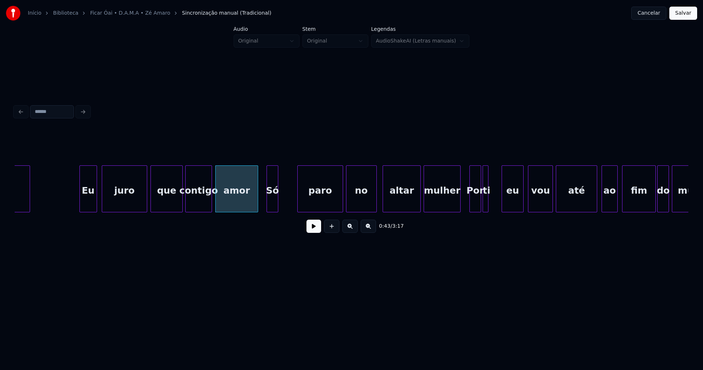
click at [273, 216] on div "0:43 / 3:17" at bounding box center [352, 184] width 674 height 111
click at [280, 199] on div at bounding box center [279, 189] width 2 height 46
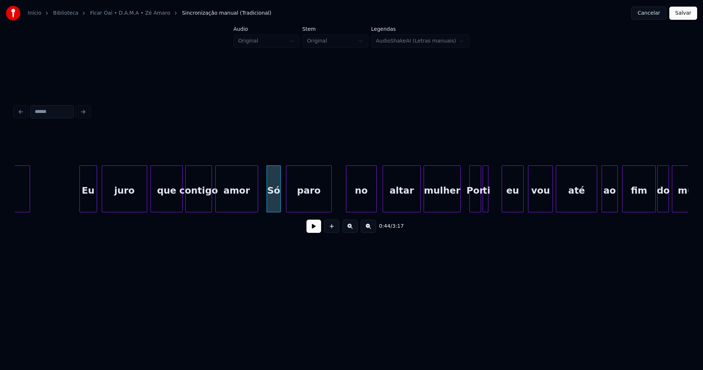
click at [318, 208] on div "paro" at bounding box center [308, 191] width 45 height 50
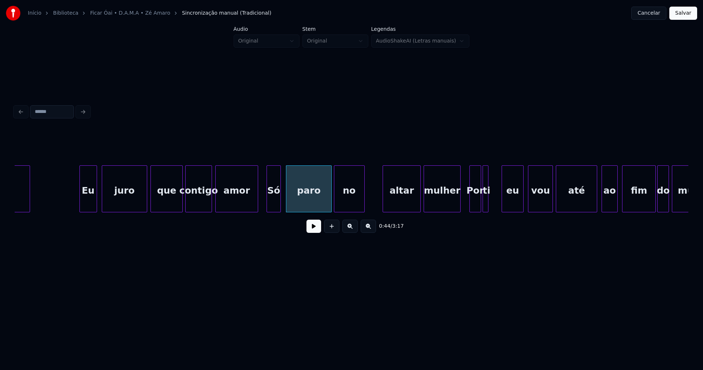
click at [351, 210] on div "tudo Eu juro que contigo amor Só paro no altar mulher Por ti eu vou até ao fim …" at bounding box center [352, 188] width 674 height 47
click at [311, 230] on button at bounding box center [314, 225] width 15 height 13
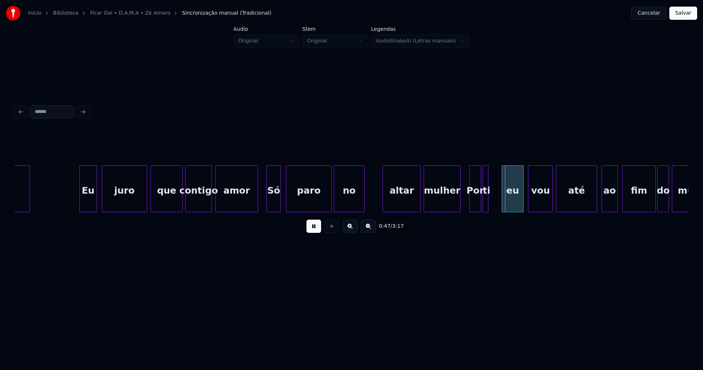
click at [376, 194] on div at bounding box center [377, 189] width 2 height 46
click at [316, 229] on button at bounding box center [314, 225] width 15 height 13
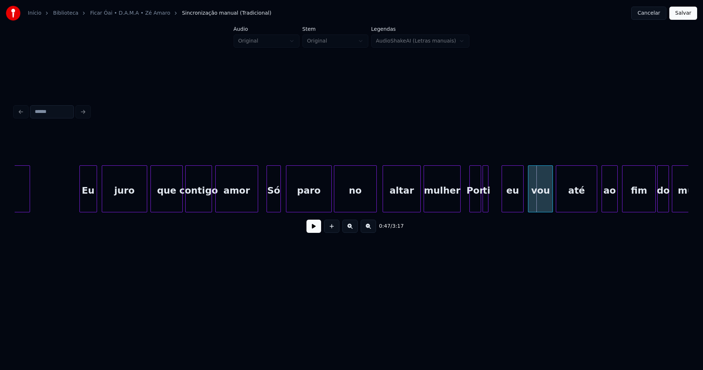
click at [376, 200] on div at bounding box center [375, 189] width 2 height 46
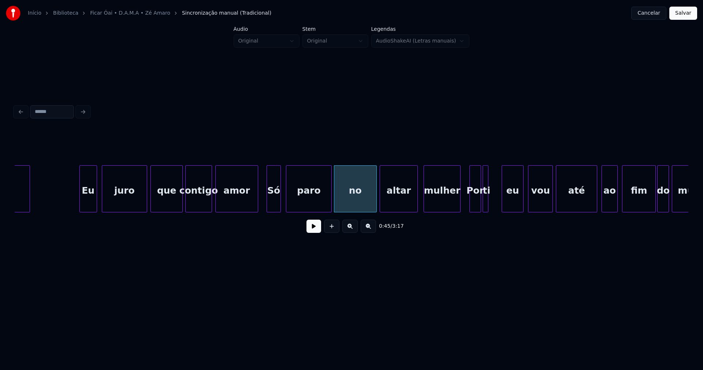
click at [398, 199] on div "altar" at bounding box center [398, 191] width 37 height 50
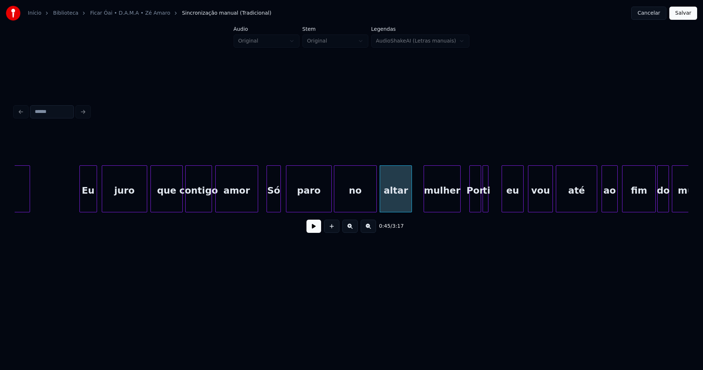
click at [411, 204] on div at bounding box center [411, 189] width 2 height 46
click at [431, 207] on div "mulher" at bounding box center [432, 191] width 36 height 50
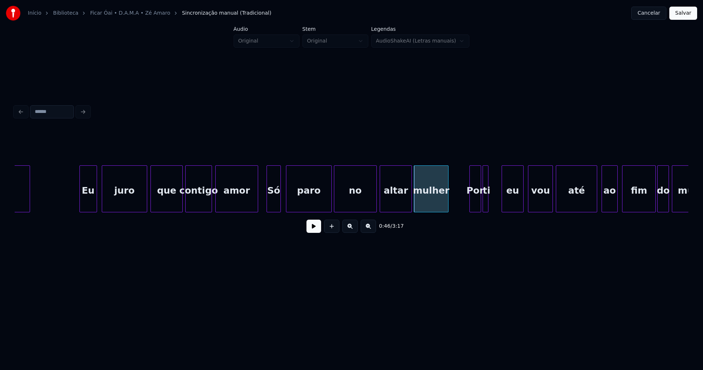
click at [448, 203] on div at bounding box center [447, 189] width 2 height 46
click at [463, 210] on div "tudo Eu juro que contigo amor Só paro no altar mulher Por ti eu vou até ao fim …" at bounding box center [352, 188] width 674 height 47
click at [467, 199] on div at bounding box center [468, 189] width 2 height 46
click at [316, 230] on button at bounding box center [314, 225] width 15 height 13
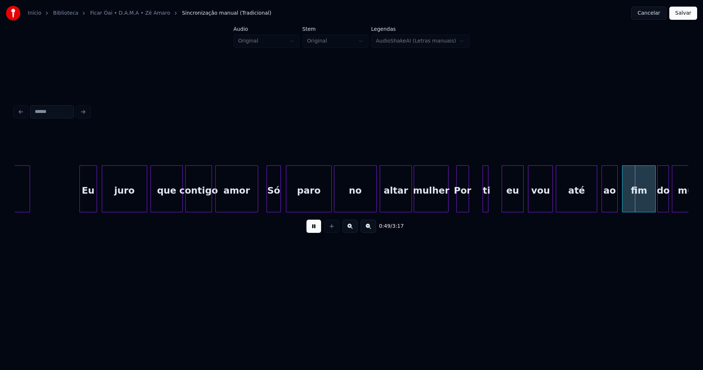
drag, startPoint x: 316, startPoint y: 231, endPoint x: 447, endPoint y: 214, distance: 131.9
click at [317, 230] on button at bounding box center [314, 225] width 15 height 13
click at [496, 201] on div at bounding box center [495, 189] width 2 height 46
click at [474, 212] on div "tudo Eu juro que contigo amor Só paro no altar mulher Por ti eu vou até ao fim …" at bounding box center [352, 188] width 674 height 47
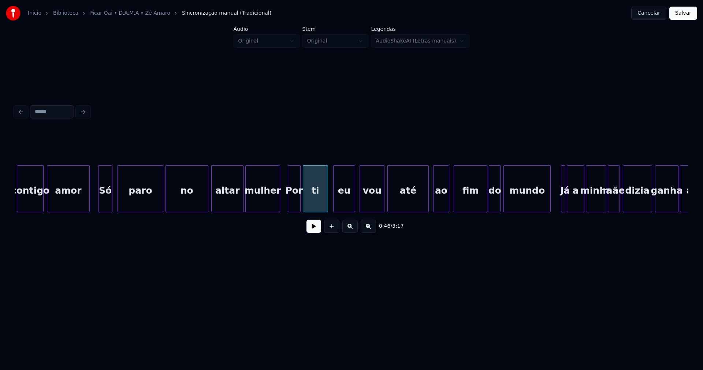
scroll to position [0, 3171]
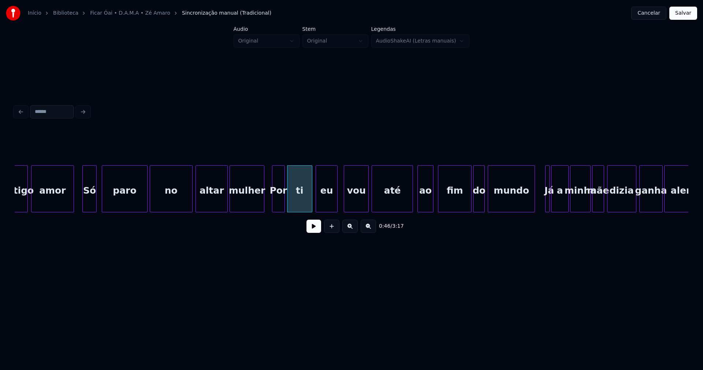
click at [330, 198] on div "eu" at bounding box center [326, 191] width 21 height 50
click at [352, 201] on div "vou" at bounding box center [355, 191] width 24 height 50
click at [380, 203] on div at bounding box center [380, 189] width 2 height 46
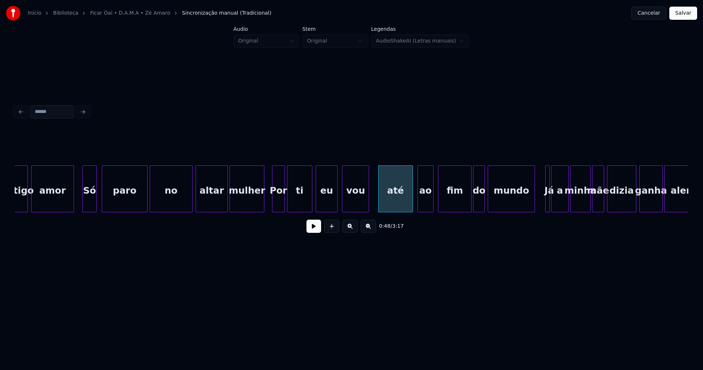
click at [368, 200] on div at bounding box center [368, 189] width 2 height 46
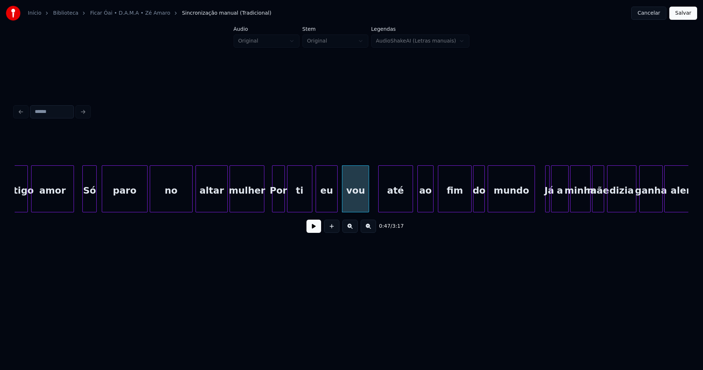
drag, startPoint x: 269, startPoint y: 207, endPoint x: 276, endPoint y: 215, distance: 11.1
click at [314, 229] on button at bounding box center [314, 225] width 15 height 13
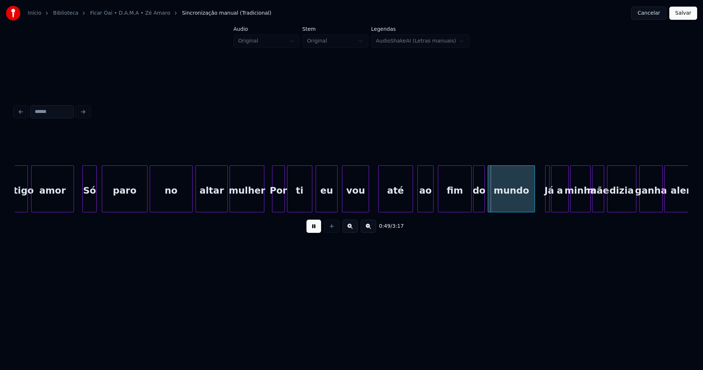
click at [328, 212] on div "contigo amor Só paro no altar mulher Por ti eu vou até ao fim do mundo Já a min…" at bounding box center [352, 188] width 674 height 47
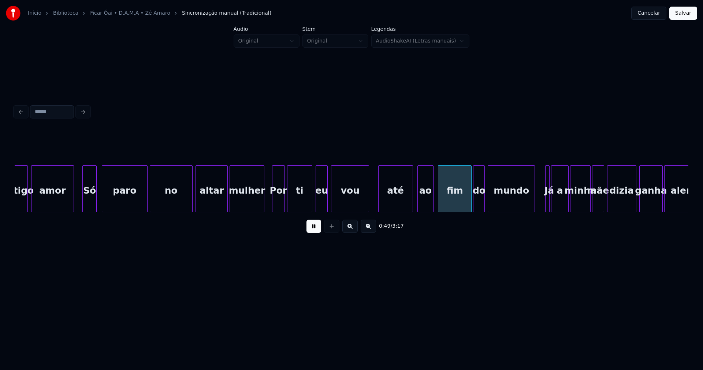
click at [333, 207] on div at bounding box center [333, 189] width 2 height 46
drag, startPoint x: 315, startPoint y: 231, endPoint x: 319, endPoint y: 231, distance: 4.4
click at [317, 231] on button at bounding box center [314, 225] width 15 height 13
click at [426, 206] on div at bounding box center [426, 189] width 2 height 46
click at [417, 206] on div at bounding box center [417, 189] width 2 height 46
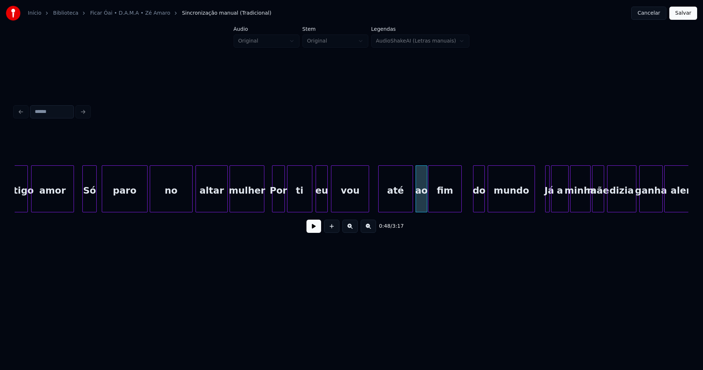
click at [446, 206] on div "fim" at bounding box center [445, 191] width 33 height 50
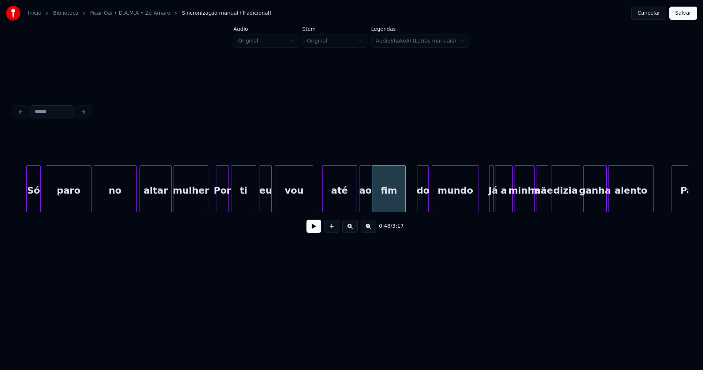
scroll to position [0, 3243]
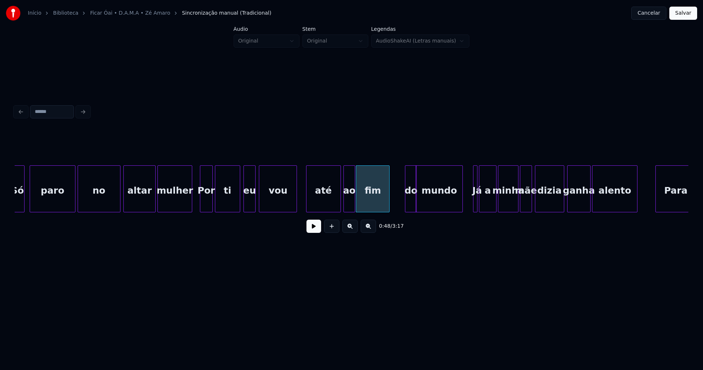
click at [410, 212] on div "Só paro no altar mulher Por ti eu vou até ao fim do mundo Já a minha mãe dizia …" at bounding box center [352, 188] width 674 height 47
click at [387, 203] on div at bounding box center [386, 189] width 2 height 46
click at [395, 212] on div "Só paro no altar mulher Por ti eu vou até ao fim do mundo Já a minha mãe dizia …" at bounding box center [352, 188] width 674 height 47
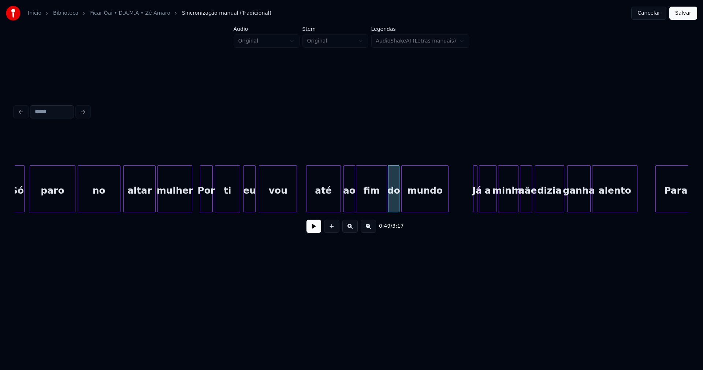
click at [422, 212] on div "Só paro no altar mulher Por ti eu vou até ao fim do mundo Já a minha mãe dizia …" at bounding box center [352, 188] width 674 height 47
drag, startPoint x: 302, startPoint y: 200, endPoint x: 309, endPoint y: 217, distance: 18.4
click at [313, 228] on button at bounding box center [314, 225] width 15 height 13
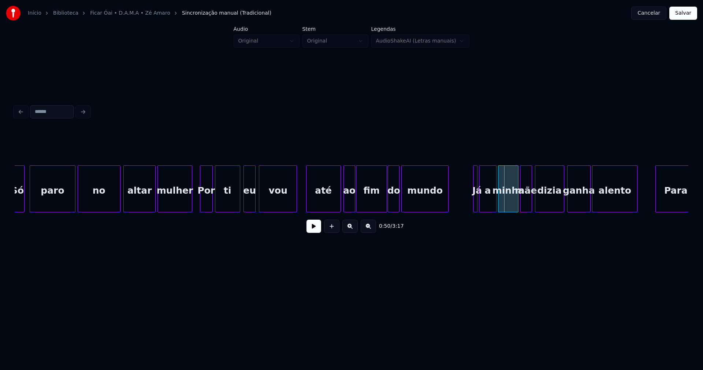
click at [474, 194] on div "Já" at bounding box center [477, 191] width 7 height 50
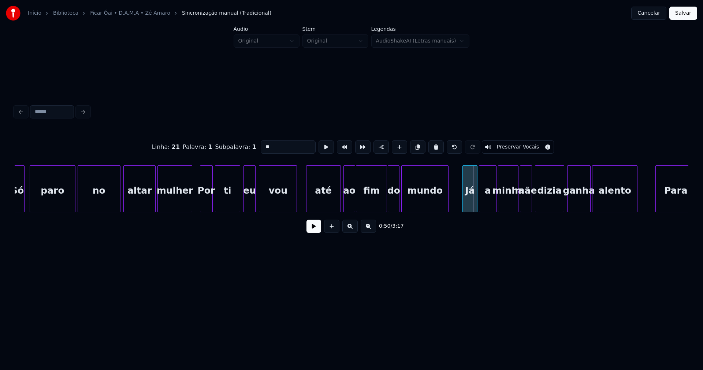
click at [463, 197] on div at bounding box center [464, 189] width 2 height 46
click at [462, 202] on div "Já" at bounding box center [462, 191] width 14 height 50
click at [473, 196] on div at bounding box center [474, 189] width 2 height 46
click at [314, 230] on button at bounding box center [314, 225] width 15 height 13
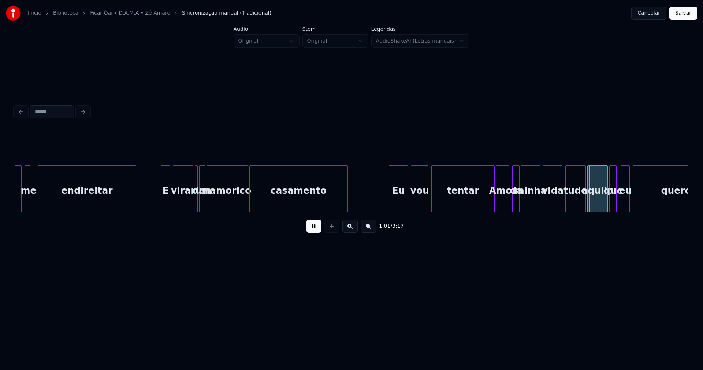
click at [312, 231] on button at bounding box center [314, 225] width 15 height 13
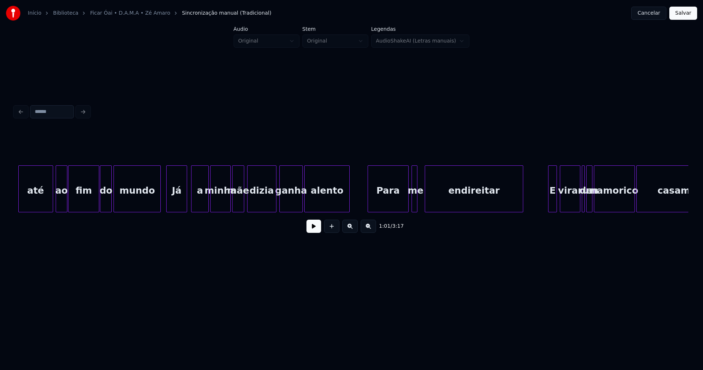
scroll to position [0, 3523]
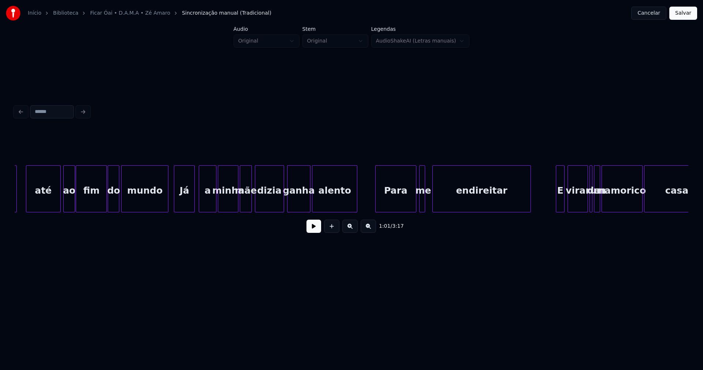
click at [316, 230] on button at bounding box center [314, 225] width 15 height 13
drag, startPoint x: 316, startPoint y: 230, endPoint x: 310, endPoint y: 229, distance: 6.0
click at [315, 230] on button at bounding box center [314, 225] width 15 height 13
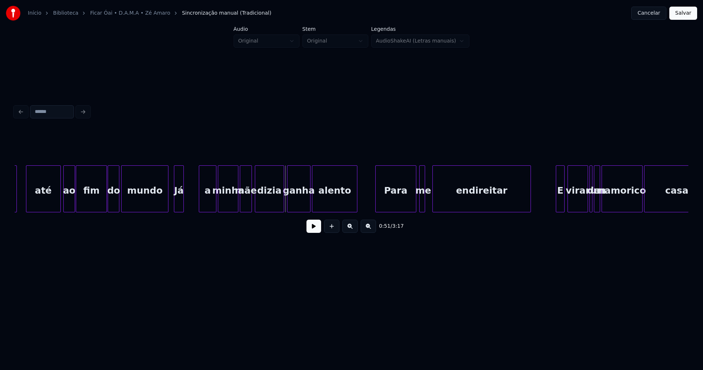
click at [184, 205] on div at bounding box center [182, 189] width 2 height 46
click at [197, 205] on div "a" at bounding box center [195, 191] width 17 height 50
click at [210, 205] on div at bounding box center [210, 189] width 2 height 46
click at [310, 231] on button at bounding box center [314, 225] width 15 height 13
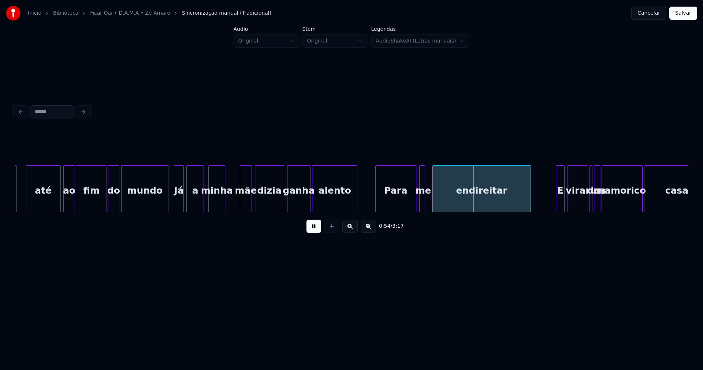
click at [224, 207] on div at bounding box center [224, 189] width 2 height 46
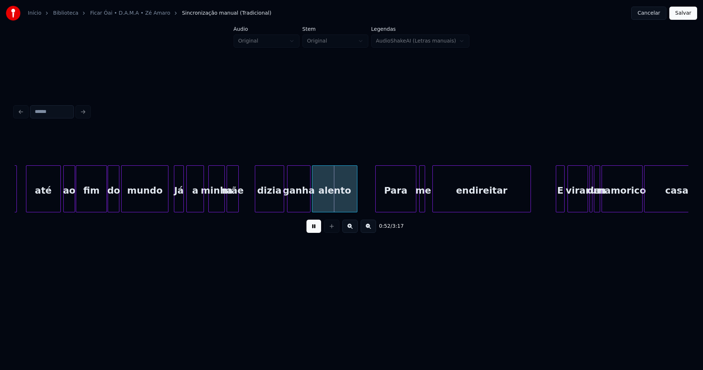
click at [234, 206] on div "mãe" at bounding box center [232, 191] width 11 height 50
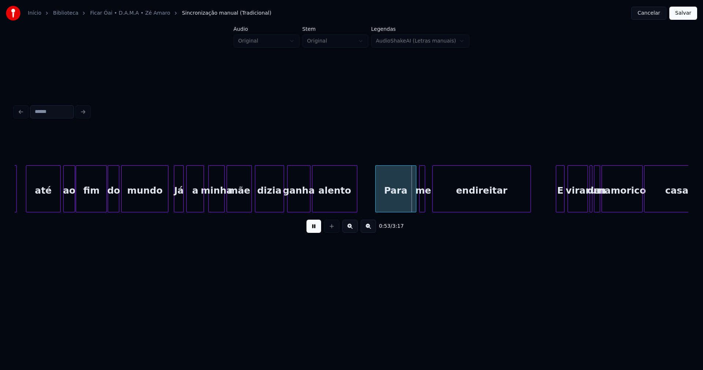
click at [250, 194] on div at bounding box center [250, 189] width 2 height 46
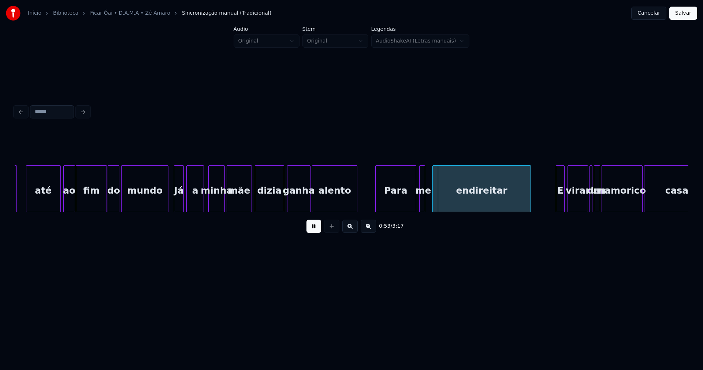
click at [318, 232] on button at bounding box center [314, 225] width 15 height 13
click at [392, 212] on div "Para me endireitar E virar de um namorico casamento alento ganha dizia mãe minh…" at bounding box center [352, 188] width 674 height 47
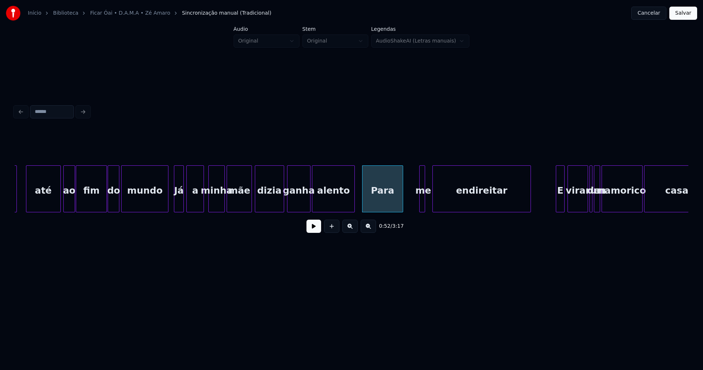
click at [354, 202] on div at bounding box center [353, 189] width 2 height 46
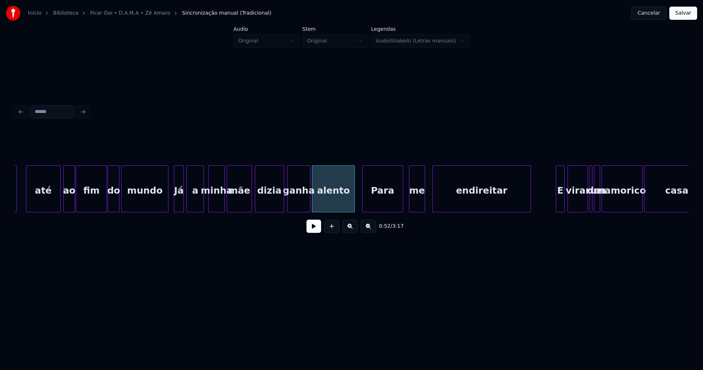
click at [410, 210] on div "Para me endireitar E virar de um namorico casamento alento ganha dizia mãe minh…" at bounding box center [352, 188] width 674 height 47
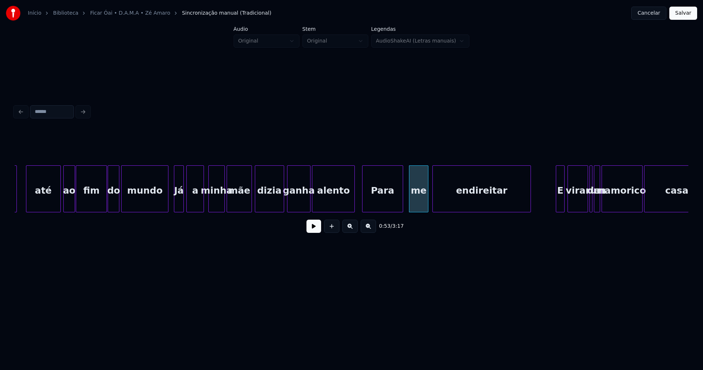
click at [428, 198] on div at bounding box center [427, 189] width 2 height 46
click at [314, 232] on button at bounding box center [314, 225] width 15 height 13
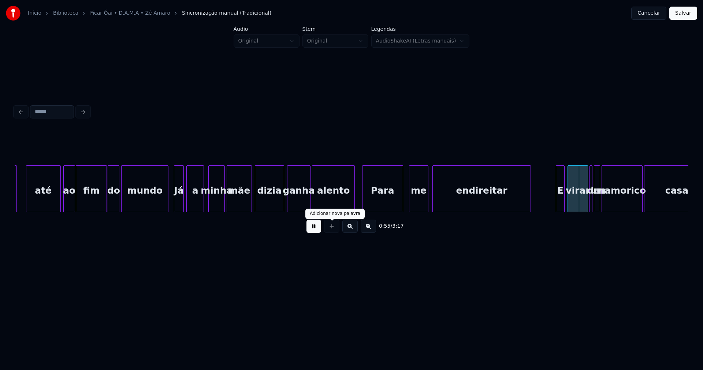
click at [311, 231] on button at bounding box center [314, 225] width 15 height 13
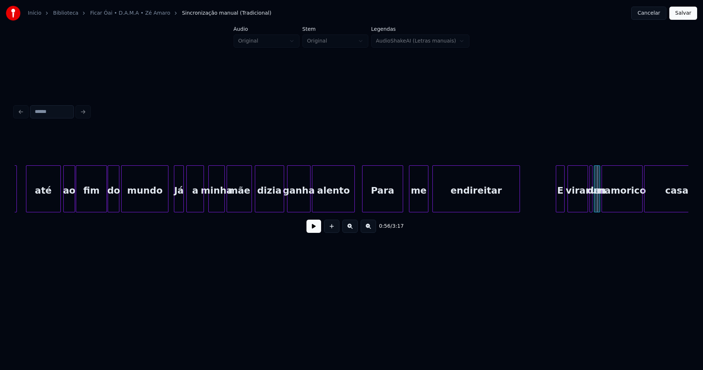
click at [519, 204] on div at bounding box center [519, 189] width 2 height 46
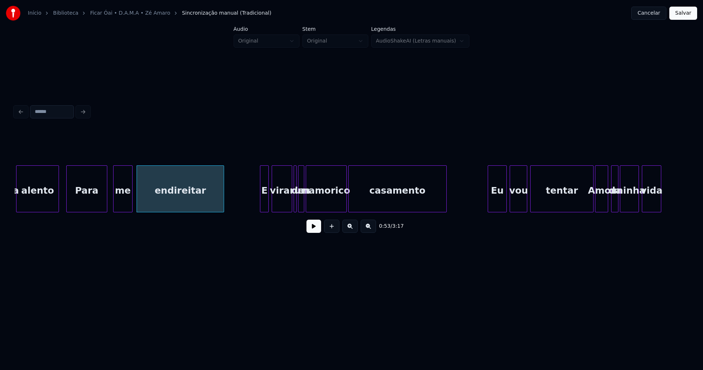
scroll to position [0, 3843]
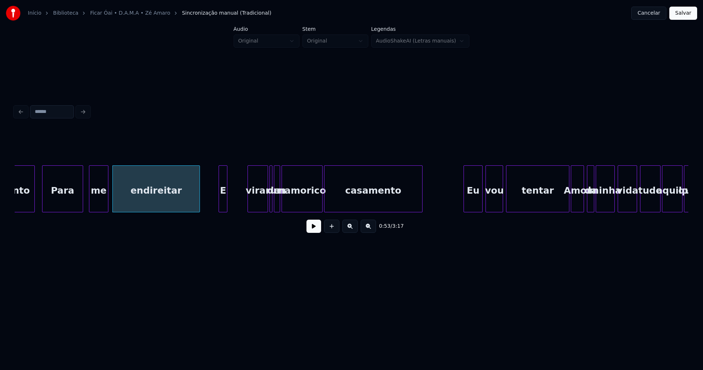
click at [224, 208] on div "E" at bounding box center [223, 191] width 8 height 50
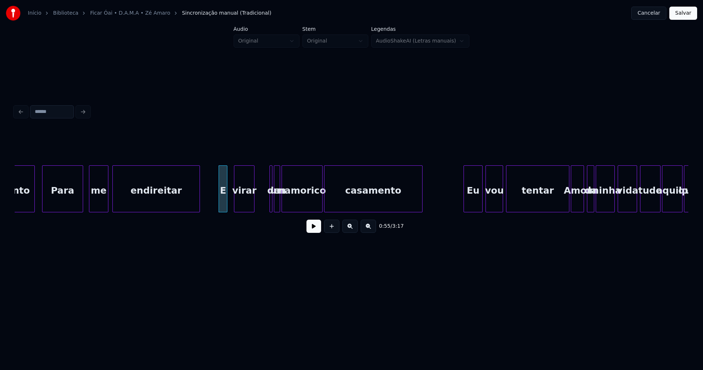
click at [243, 206] on div "virar" at bounding box center [244, 191] width 20 height 50
click at [229, 200] on div at bounding box center [229, 189] width 2 height 46
click at [257, 203] on div "de" at bounding box center [258, 188] width 3 height 47
click at [265, 200] on div at bounding box center [264, 189] width 2 height 46
click at [270, 203] on div at bounding box center [270, 189] width 2 height 46
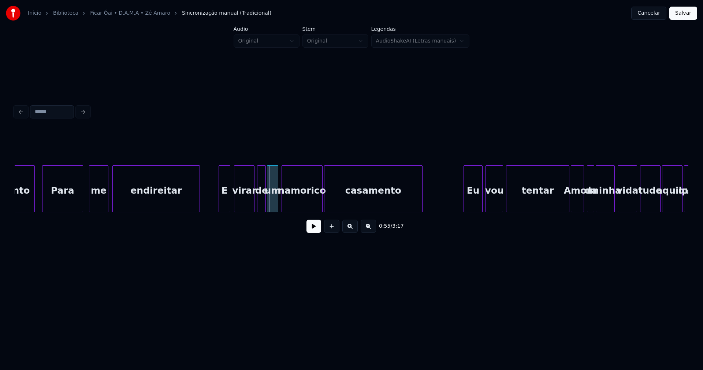
click at [274, 203] on div "um" at bounding box center [272, 191] width 10 height 50
click at [313, 231] on button at bounding box center [314, 225] width 15 height 13
click at [317, 209] on div "namorico" at bounding box center [300, 188] width 37 height 47
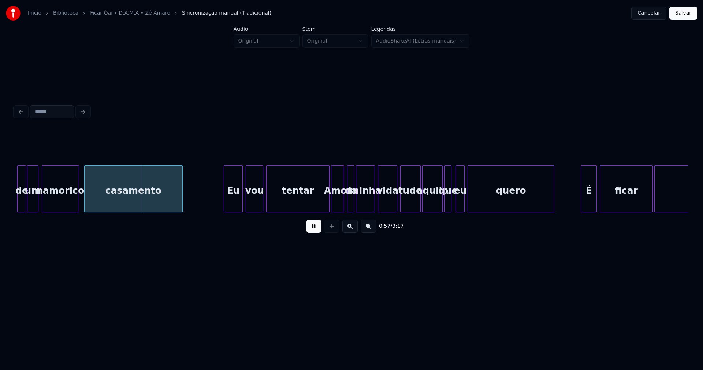
scroll to position [0, 4092]
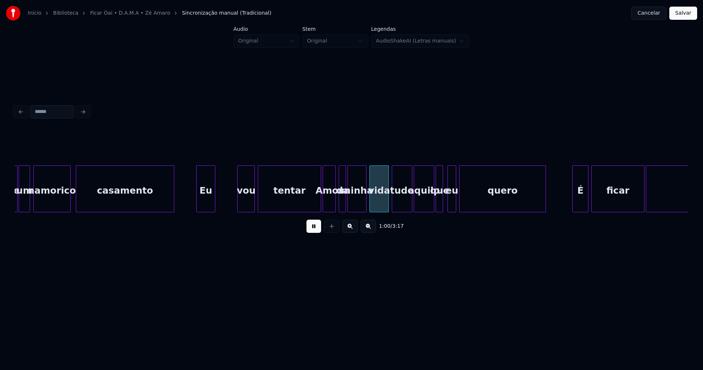
click at [210, 210] on div "de um namorico casamento Eu vou tentar Amor da minha vida tudo aquilo que eu qu…" at bounding box center [352, 188] width 674 height 47
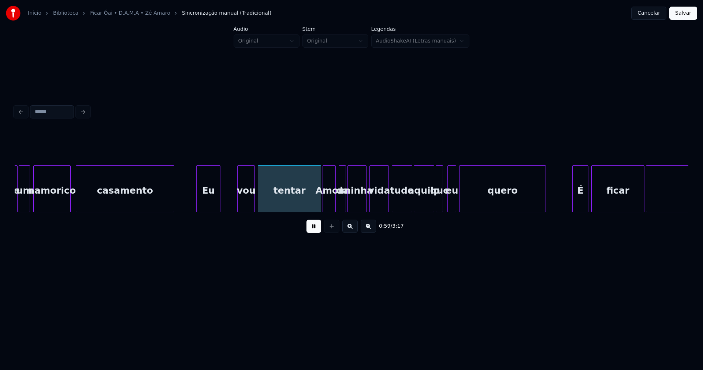
click at [219, 200] on div at bounding box center [219, 189] width 2 height 46
click at [232, 208] on div "vou" at bounding box center [231, 191] width 17 height 50
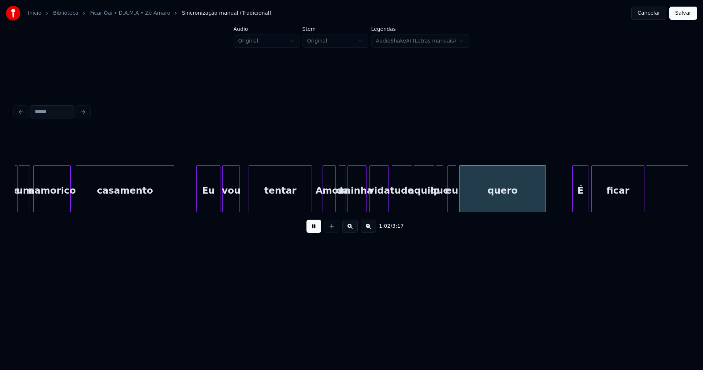
click at [290, 202] on div "tentar" at bounding box center [280, 191] width 63 height 50
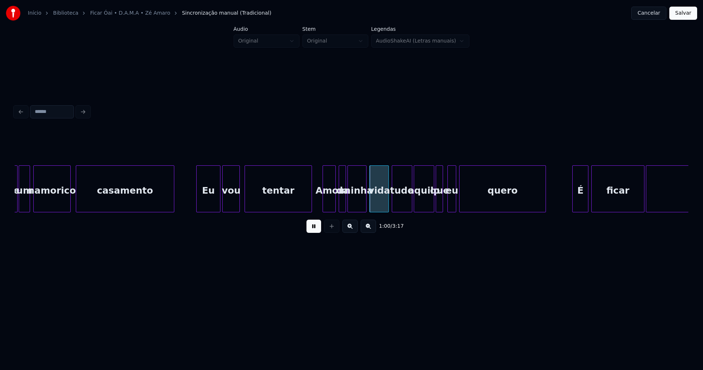
click at [245, 203] on div at bounding box center [246, 189] width 2 height 46
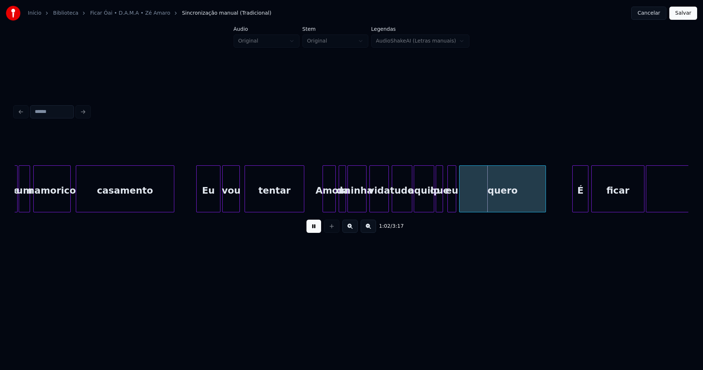
click at [303, 202] on div at bounding box center [303, 189] width 2 height 46
click at [321, 205] on div "Amor" at bounding box center [320, 191] width 12 height 50
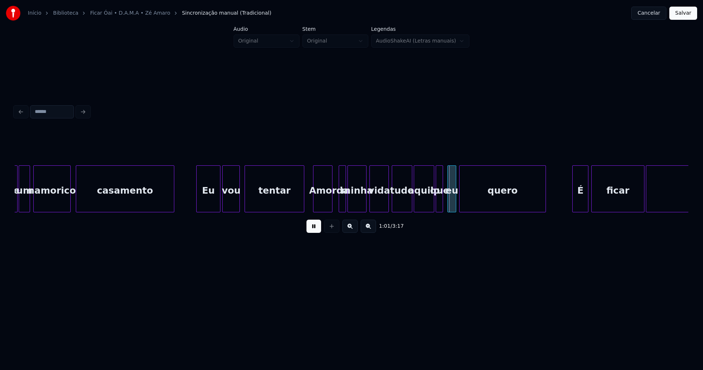
click at [331, 199] on div at bounding box center [331, 189] width 2 height 46
click at [335, 203] on div at bounding box center [336, 189] width 2 height 46
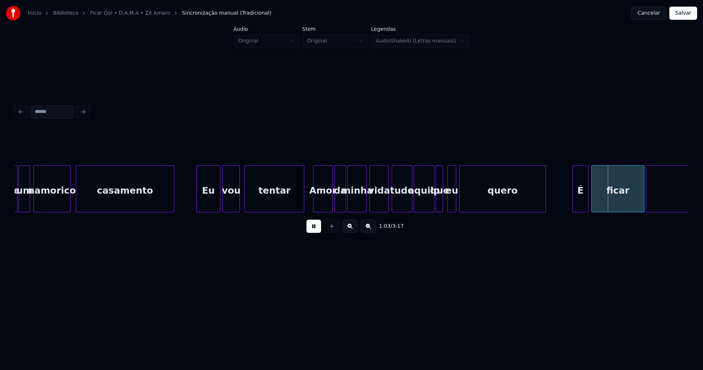
drag, startPoint x: 317, startPoint y: 232, endPoint x: 326, endPoint y: 226, distance: 11.0
click at [317, 231] on button at bounding box center [314, 225] width 15 height 13
click at [384, 207] on div at bounding box center [384, 189] width 2 height 46
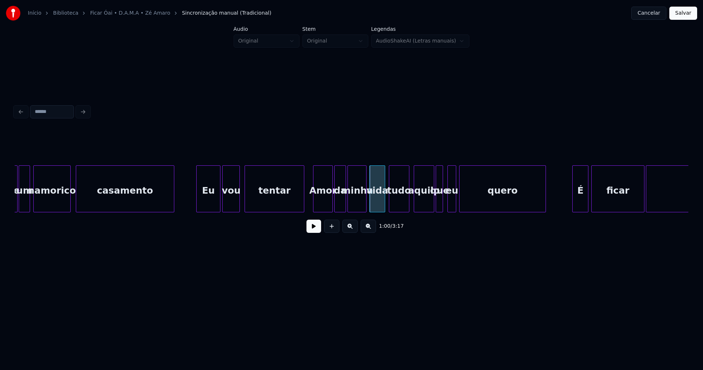
click at [401, 204] on div "tudo" at bounding box center [399, 191] width 20 height 50
click at [413, 203] on div at bounding box center [412, 189] width 2 height 46
click at [534, 209] on div "quero" at bounding box center [496, 188] width 75 height 47
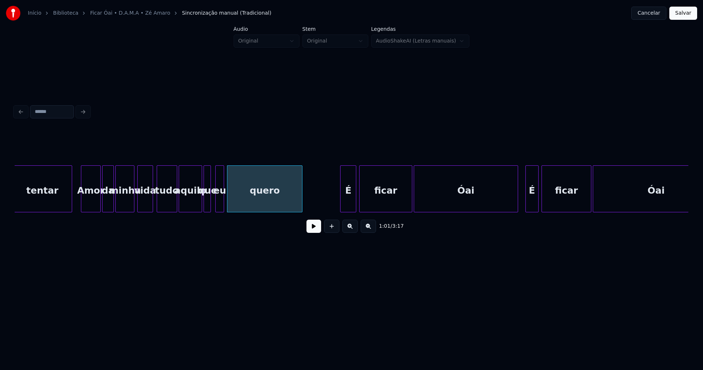
scroll to position [0, 4348]
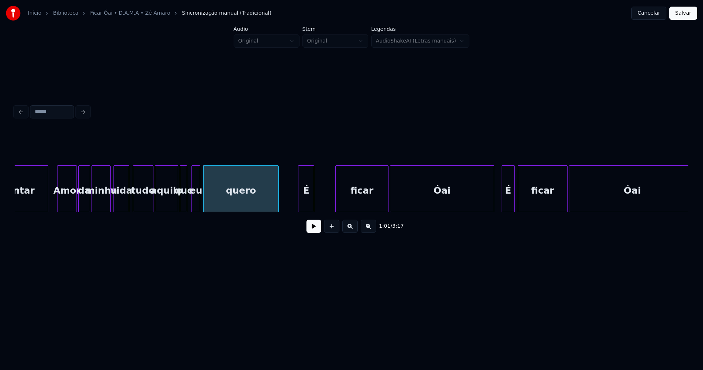
click at [308, 204] on div "É" at bounding box center [306, 191] width 15 height 50
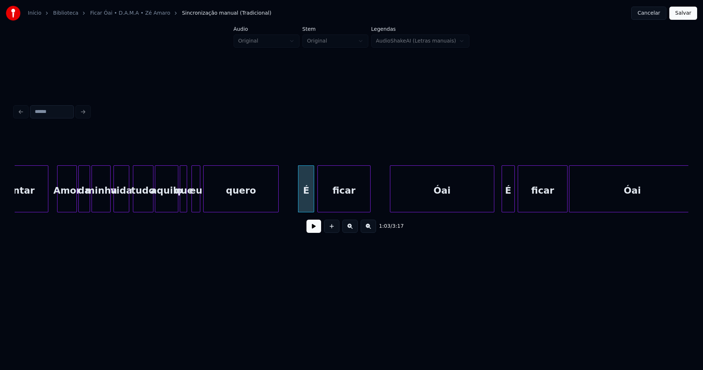
click at [353, 211] on div "tentar Amor da minha vida tudo aquilo que eu quero É ficar Óai É ficar Óai" at bounding box center [352, 188] width 674 height 47
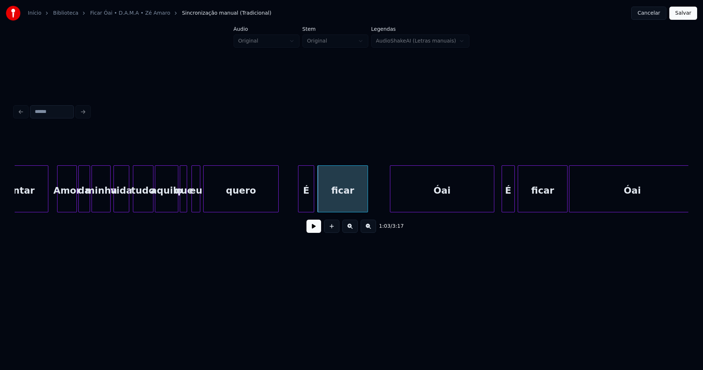
click at [367, 201] on div at bounding box center [367, 189] width 2 height 46
click at [424, 194] on div "Óai" at bounding box center [443, 191] width 104 height 50
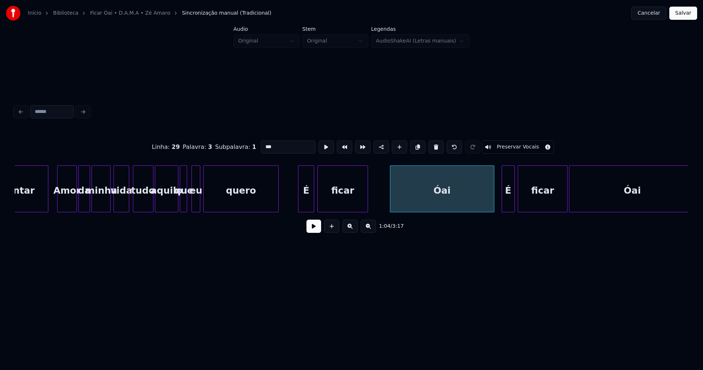
drag, startPoint x: 291, startPoint y: 201, endPoint x: 301, endPoint y: 216, distance: 17.9
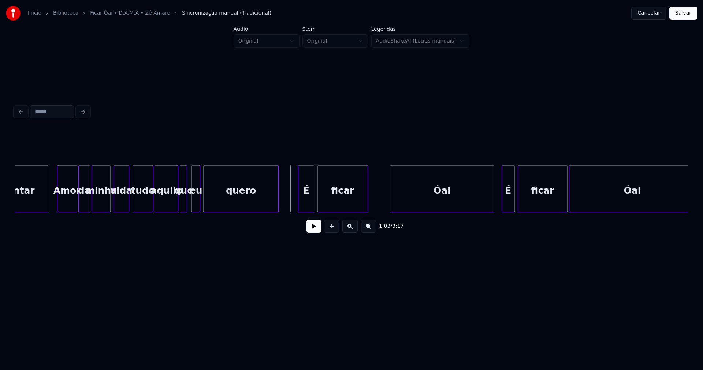
click at [314, 233] on button at bounding box center [314, 225] width 15 height 13
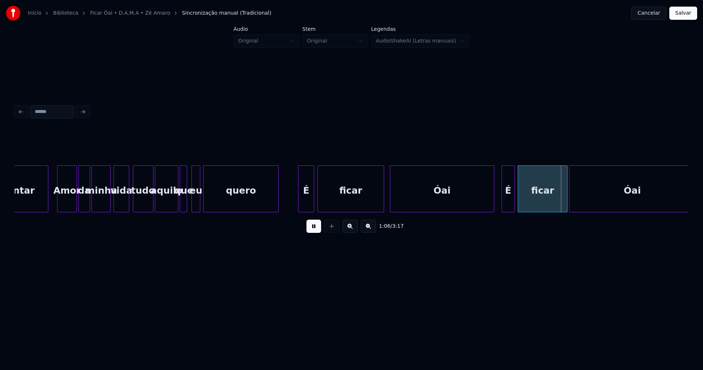
click at [384, 193] on div at bounding box center [383, 189] width 2 height 46
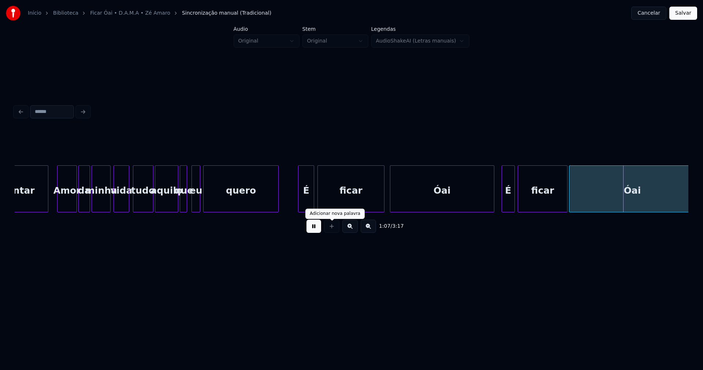
click at [318, 228] on button at bounding box center [314, 225] width 15 height 13
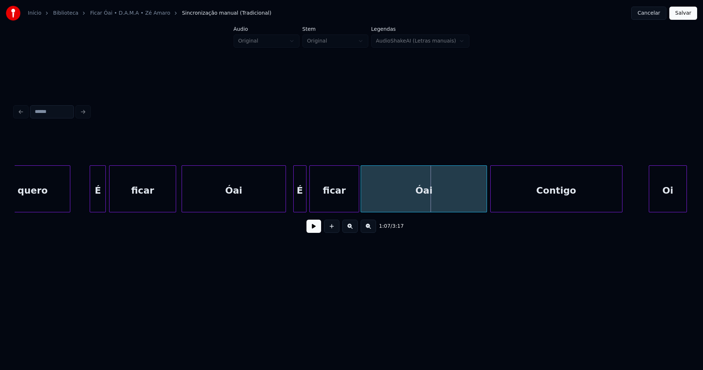
scroll to position [0, 4564]
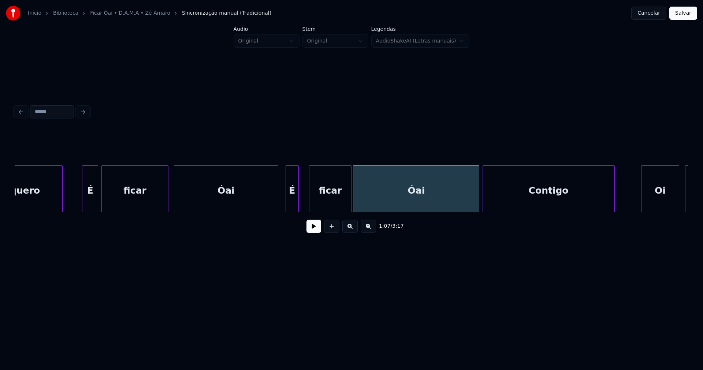
click at [311, 200] on div at bounding box center [311, 189] width 2 height 46
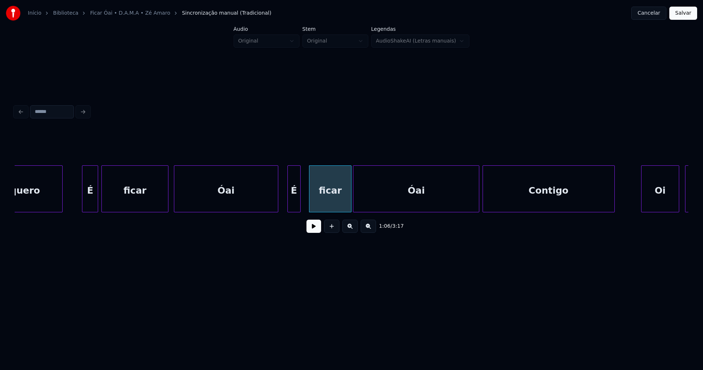
click at [293, 205] on div "É" at bounding box center [294, 191] width 12 height 50
click at [304, 199] on div at bounding box center [305, 189] width 2 height 46
click at [348, 206] on div at bounding box center [348, 189] width 2 height 46
click at [312, 230] on button at bounding box center [314, 225] width 15 height 13
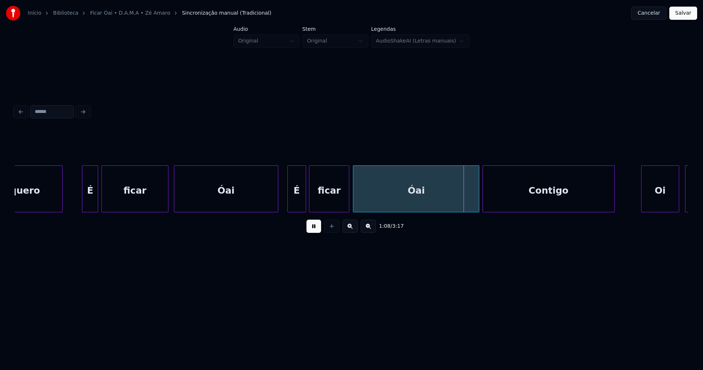
click at [332, 211] on div "quero É ficar Óai É ficar Óai Contigo Oi Óai" at bounding box center [352, 188] width 674 height 47
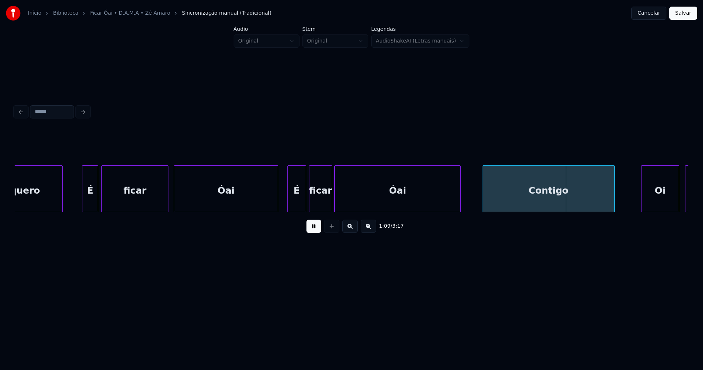
click at [397, 201] on div "Óai" at bounding box center [398, 191] width 126 height 50
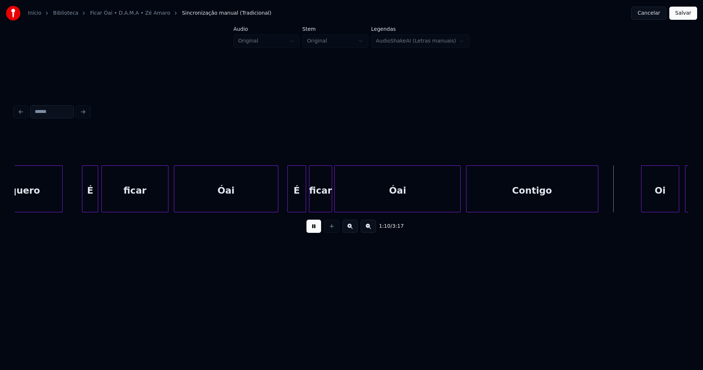
click at [498, 203] on div "Contigo" at bounding box center [533, 191] width 132 height 50
click at [458, 199] on div at bounding box center [458, 189] width 2 height 46
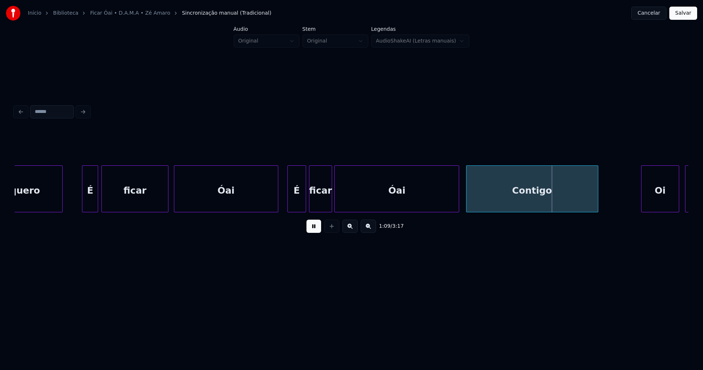
click at [310, 231] on button at bounding box center [314, 225] width 15 height 13
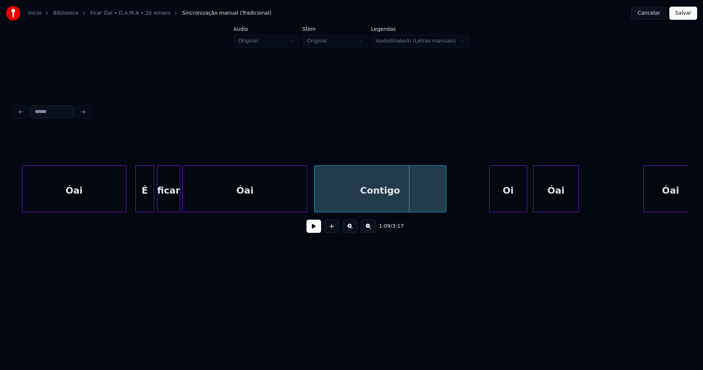
scroll to position [0, 4844]
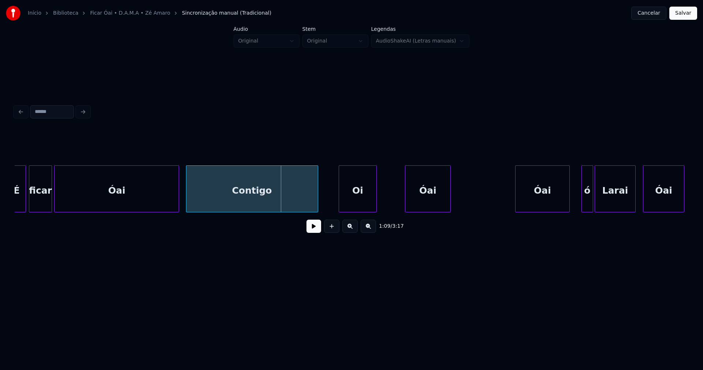
click at [362, 209] on div "É ficar Óai Contigo [PERSON_NAME]" at bounding box center [352, 188] width 674 height 47
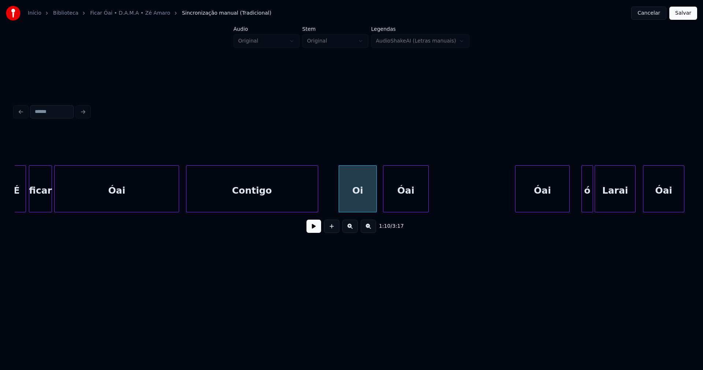
click at [401, 209] on div "É ficar Óai Contigo [PERSON_NAME]" at bounding box center [352, 188] width 674 height 47
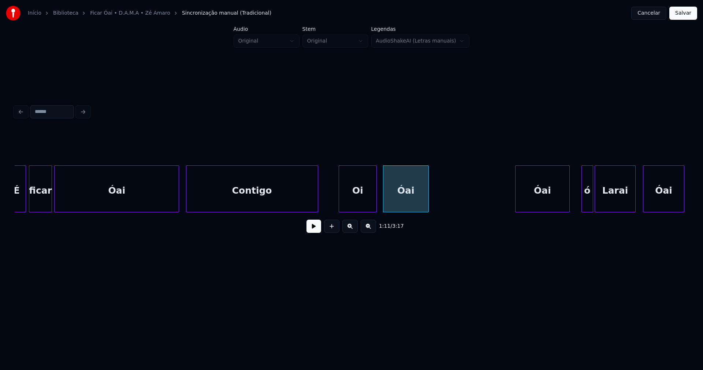
drag, startPoint x: 314, startPoint y: 231, endPoint x: 340, endPoint y: 239, distance: 26.8
click at [314, 231] on button at bounding box center [314, 225] width 15 height 13
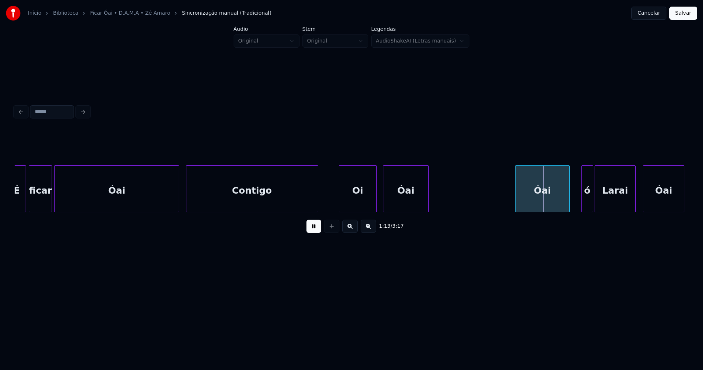
drag, startPoint x: 316, startPoint y: 232, endPoint x: 326, endPoint y: 230, distance: 10.4
click at [316, 231] on button at bounding box center [314, 225] width 15 height 13
click at [525, 209] on div "Óai" at bounding box center [521, 191] width 53 height 50
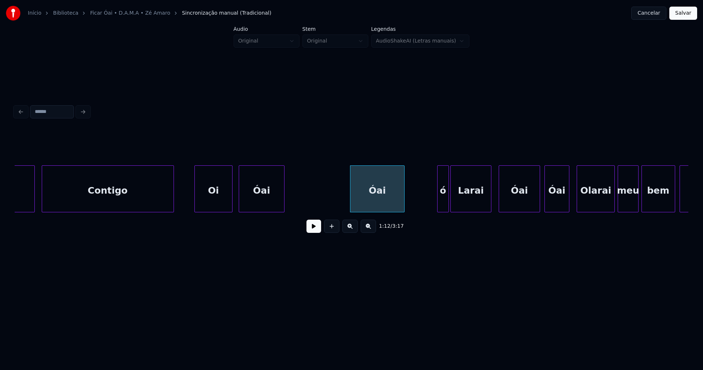
scroll to position [0, 5053]
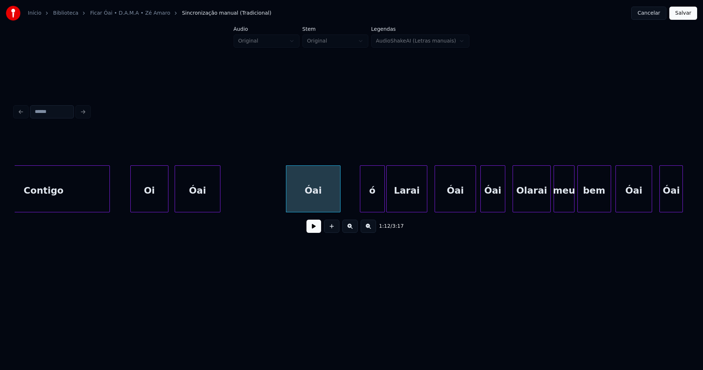
click at [360, 201] on div at bounding box center [361, 189] width 2 height 46
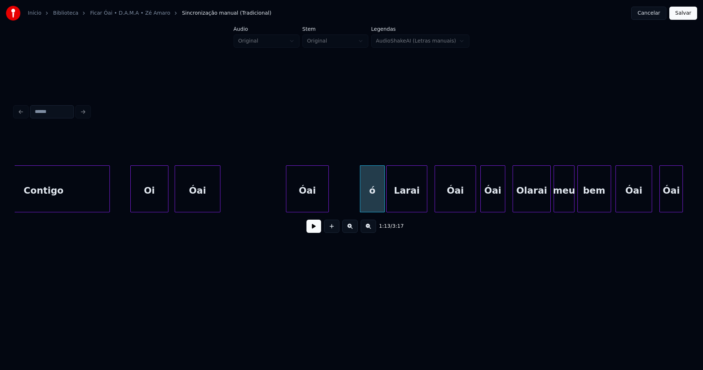
click at [327, 200] on div at bounding box center [327, 189] width 2 height 46
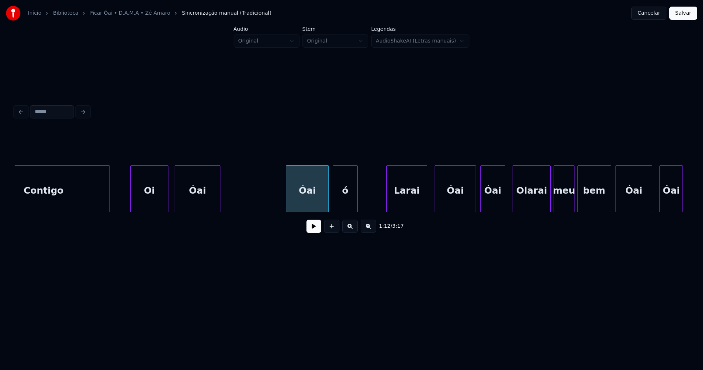
click at [347, 202] on div "ó" at bounding box center [345, 191] width 24 height 50
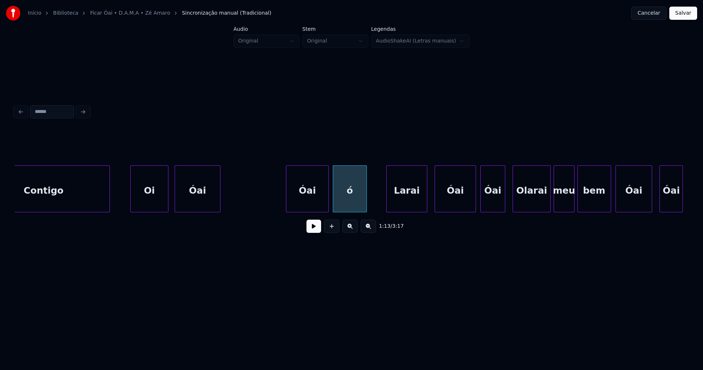
click at [365, 195] on div at bounding box center [366, 189] width 2 height 46
drag, startPoint x: 276, startPoint y: 193, endPoint x: 291, endPoint y: 220, distance: 31.0
click at [312, 227] on button at bounding box center [314, 225] width 15 height 13
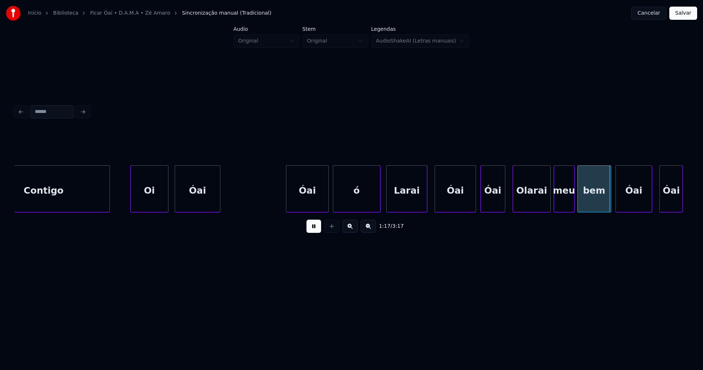
click at [380, 196] on div at bounding box center [379, 189] width 2 height 46
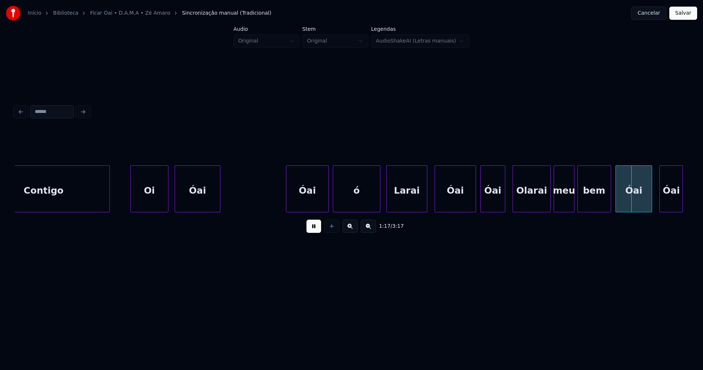
drag, startPoint x: 315, startPoint y: 232, endPoint x: 391, endPoint y: 209, distance: 79.5
click at [315, 232] on button at bounding box center [314, 225] width 15 height 13
click at [421, 205] on div "Larai" at bounding box center [405, 191] width 40 height 50
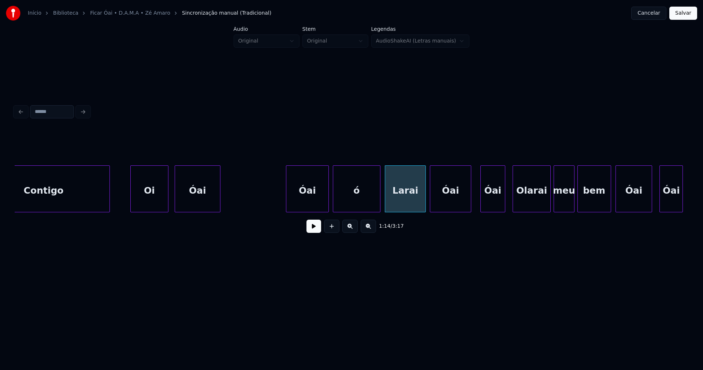
click at [451, 200] on div "Óai" at bounding box center [450, 191] width 40 height 50
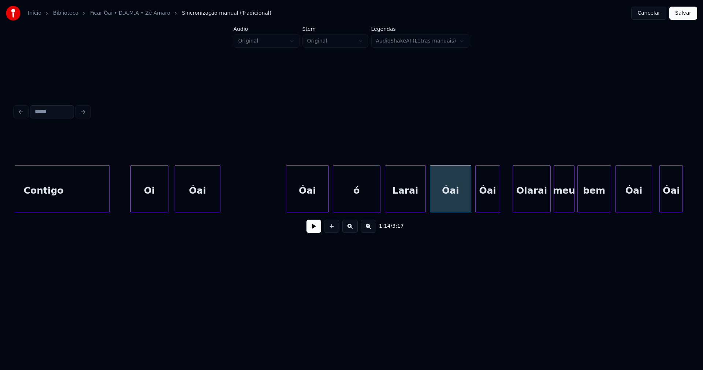
click at [492, 201] on div "Óai" at bounding box center [488, 191] width 24 height 50
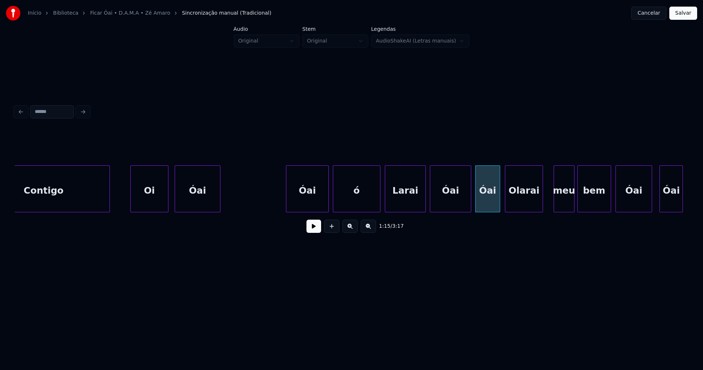
click at [529, 207] on div "Olarai" at bounding box center [524, 191] width 37 height 50
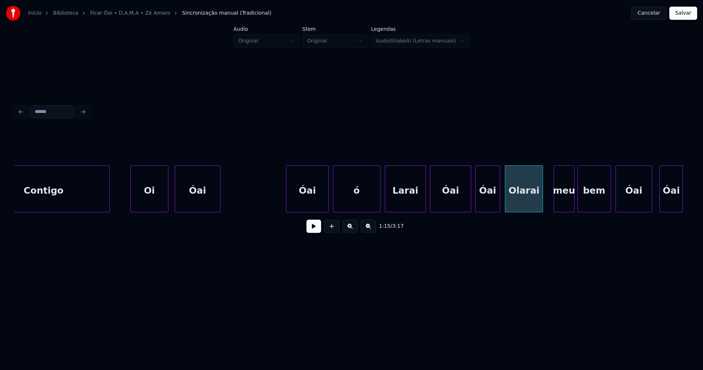
drag, startPoint x: 275, startPoint y: 193, endPoint x: 289, endPoint y: 212, distance: 24.4
click at [315, 230] on button at bounding box center [314, 225] width 15 height 13
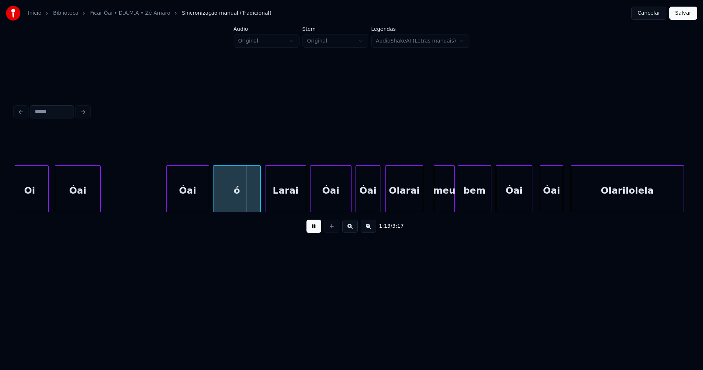
scroll to position [0, 5229]
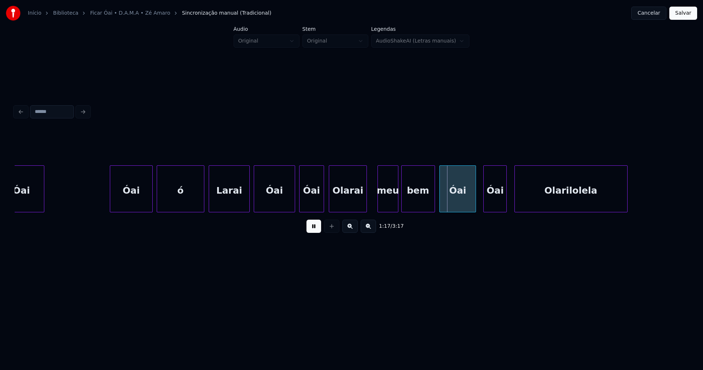
drag, startPoint x: 313, startPoint y: 230, endPoint x: 325, endPoint y: 224, distance: 12.6
click at [314, 230] on button at bounding box center [314, 225] width 15 height 13
click at [373, 201] on div at bounding box center [374, 189] width 2 height 46
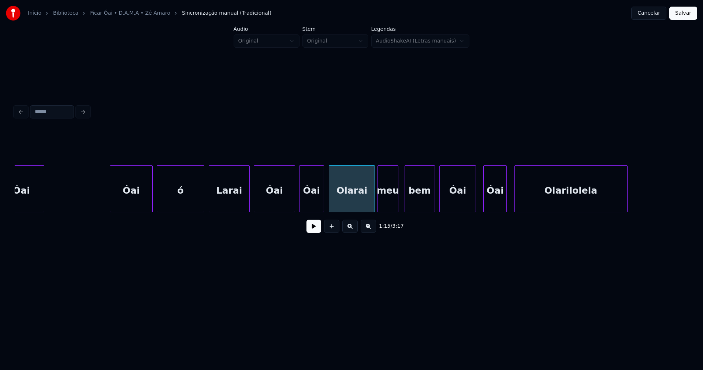
click at [406, 201] on div at bounding box center [406, 189] width 2 height 46
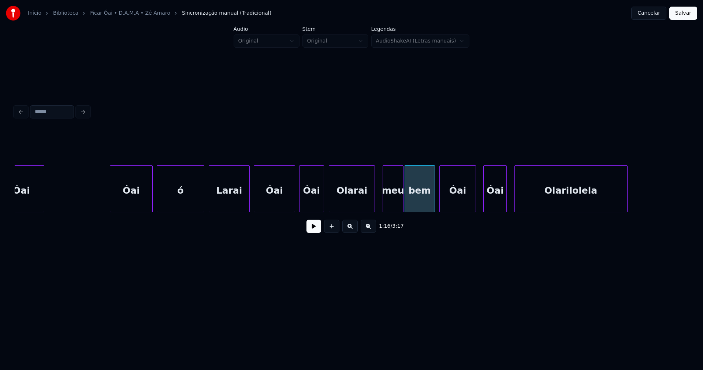
click at [393, 208] on div "meu" at bounding box center [393, 191] width 20 height 50
click at [377, 205] on div at bounding box center [376, 189] width 2 height 46
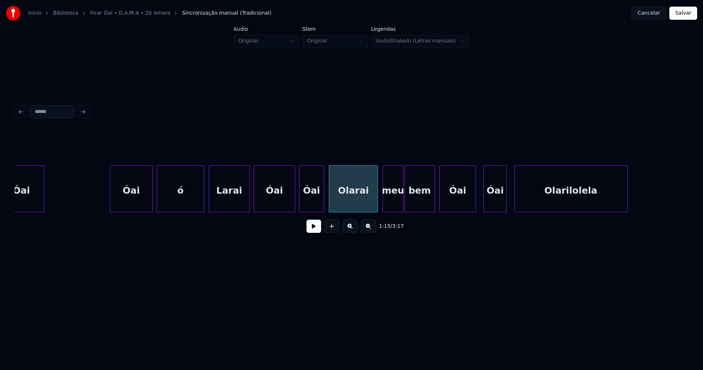
click at [323, 201] on div at bounding box center [323, 189] width 2 height 46
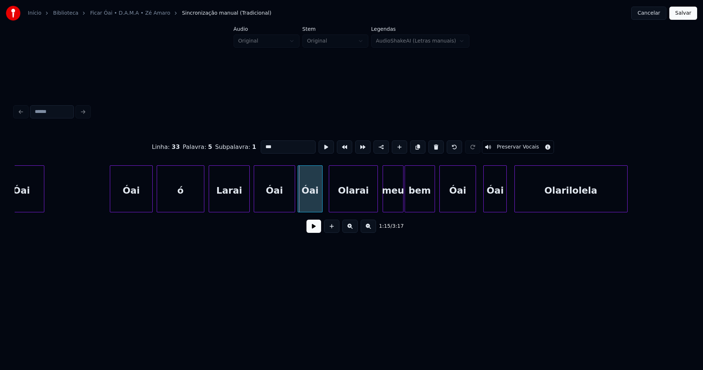
click at [312, 203] on div "Óai" at bounding box center [310, 191] width 24 height 50
click at [292, 202] on div at bounding box center [292, 189] width 2 height 46
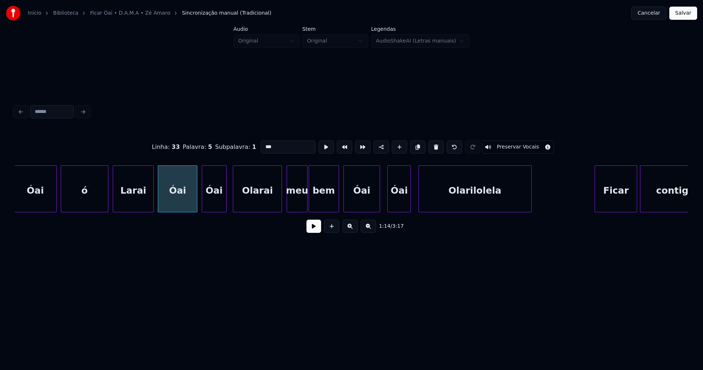
scroll to position [0, 5333]
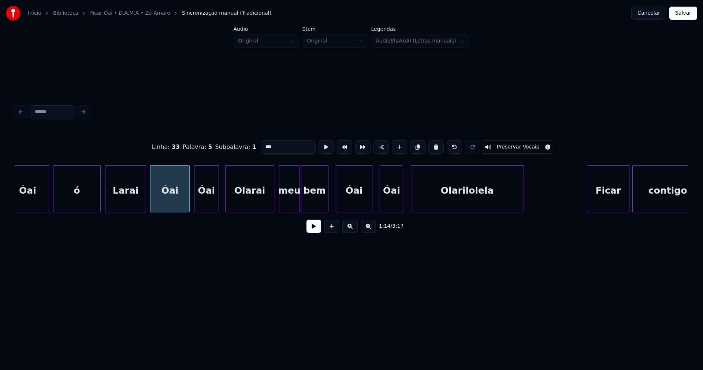
click at [328, 204] on div at bounding box center [327, 189] width 2 height 46
click at [314, 232] on button at bounding box center [314, 225] width 15 height 13
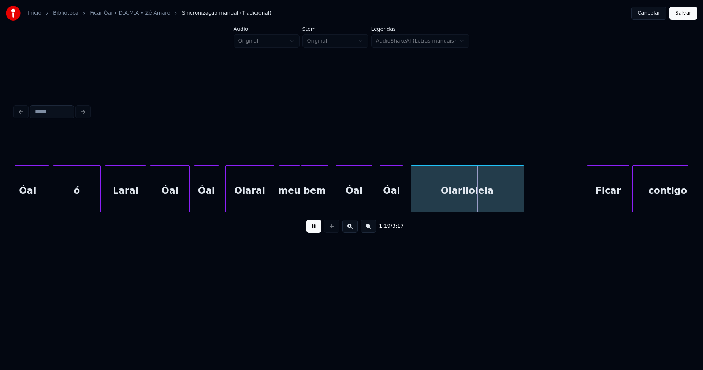
click at [311, 232] on button at bounding box center [314, 225] width 15 height 13
click at [360, 205] on div "Óai" at bounding box center [352, 191] width 36 height 50
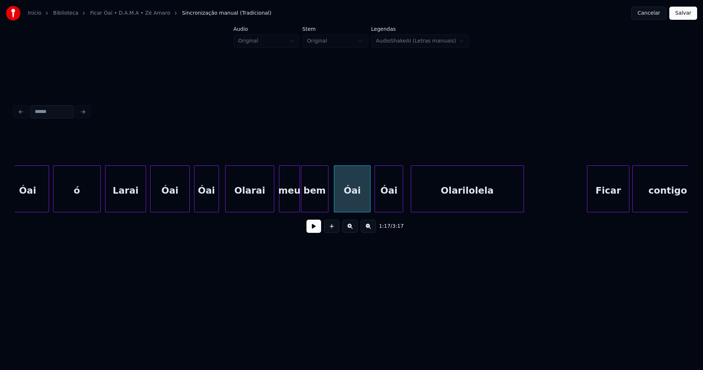
click at [377, 206] on div at bounding box center [376, 189] width 2 height 46
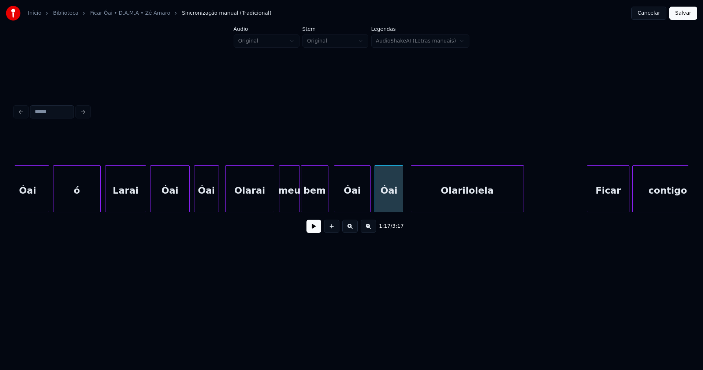
click at [314, 229] on button at bounding box center [314, 225] width 15 height 13
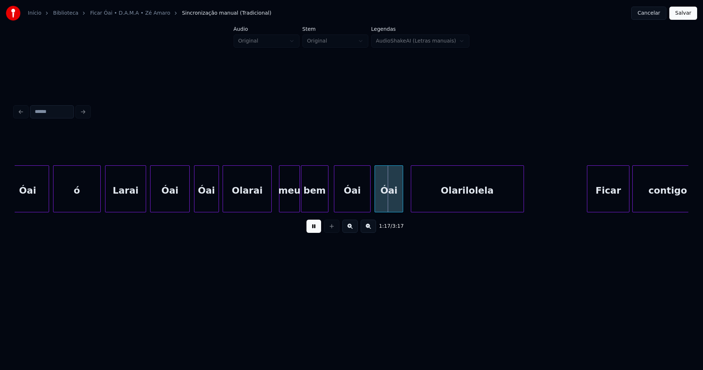
click at [243, 206] on div "Olarai" at bounding box center [247, 191] width 48 height 50
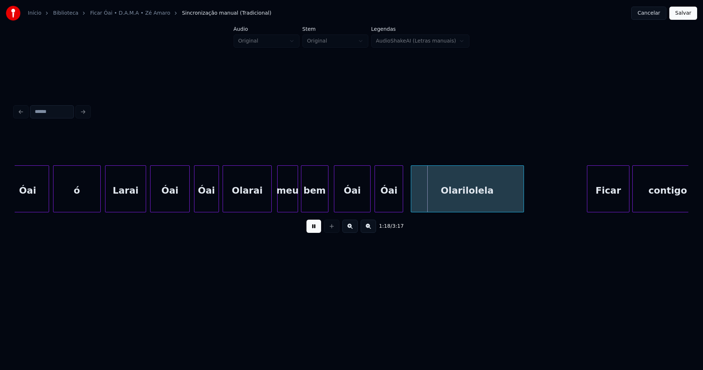
click at [285, 206] on div "meu" at bounding box center [288, 191] width 20 height 50
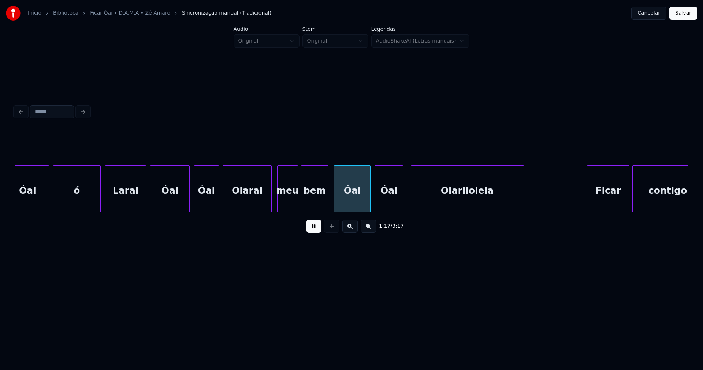
click at [316, 227] on button at bounding box center [314, 225] width 15 height 13
click at [253, 210] on div "[PERSON_NAME] meu bem Óai Óai Olarilolela Ficar contigo" at bounding box center [352, 188] width 674 height 47
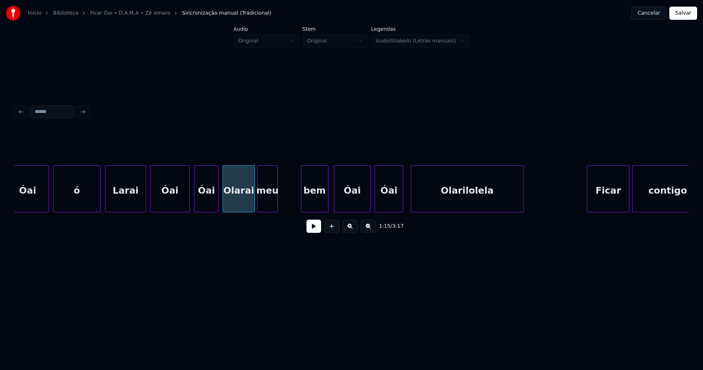
click at [270, 208] on div "meu" at bounding box center [268, 191] width 20 height 50
click at [274, 207] on div at bounding box center [274, 189] width 2 height 46
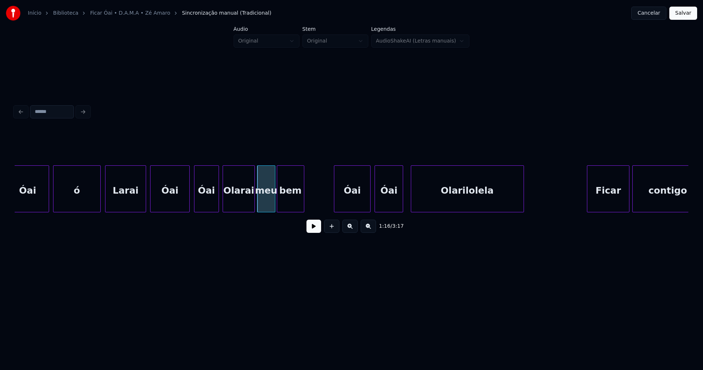
click at [292, 210] on div "[PERSON_NAME] meu bem Óai Óai Olarilolela Ficar contigo" at bounding box center [352, 188] width 674 height 47
click at [313, 230] on button at bounding box center [314, 225] width 15 height 13
click at [319, 231] on button at bounding box center [314, 225] width 15 height 13
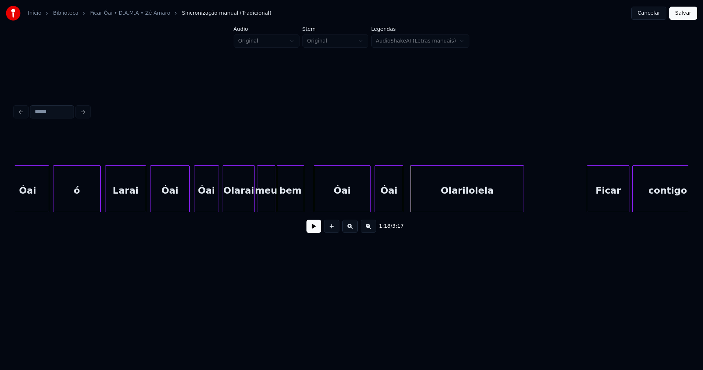
click at [314, 206] on div at bounding box center [315, 189] width 2 height 46
drag, startPoint x: 308, startPoint y: 205, endPoint x: 308, endPoint y: 217, distance: 12.1
click at [312, 230] on button at bounding box center [314, 225] width 15 height 13
click at [408, 202] on div at bounding box center [408, 189] width 2 height 46
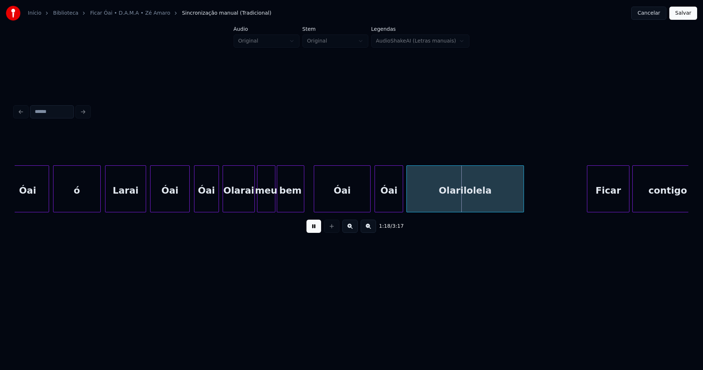
drag, startPoint x: 315, startPoint y: 230, endPoint x: 347, endPoint y: 207, distance: 39.2
click at [315, 230] on button at bounding box center [314, 225] width 15 height 13
click at [349, 211] on div "[PERSON_NAME] meu bem Óai Óai Olarilolela Ficar contigo" at bounding box center [352, 188] width 674 height 47
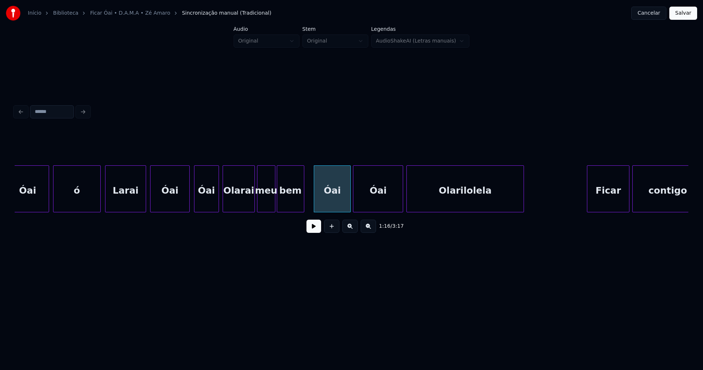
click at [354, 202] on div at bounding box center [355, 189] width 2 height 46
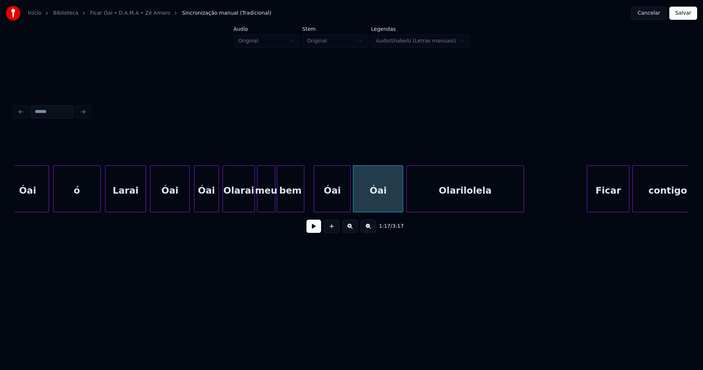
drag, startPoint x: 308, startPoint y: 204, endPoint x: 314, endPoint y: 228, distance: 25.2
click at [314, 232] on button at bounding box center [314, 225] width 15 height 13
click at [397, 193] on div at bounding box center [397, 189] width 2 height 46
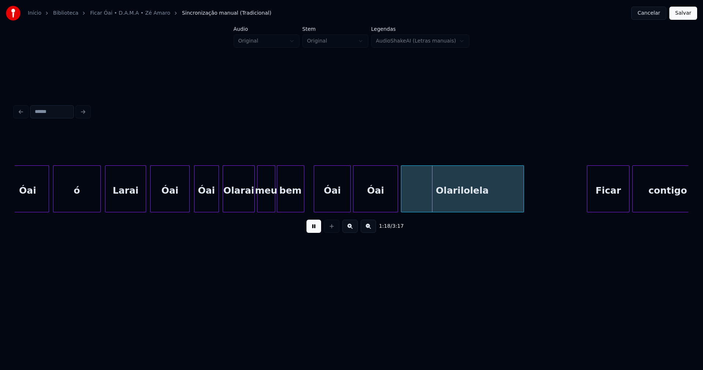
click at [403, 195] on div at bounding box center [403, 189] width 2 height 46
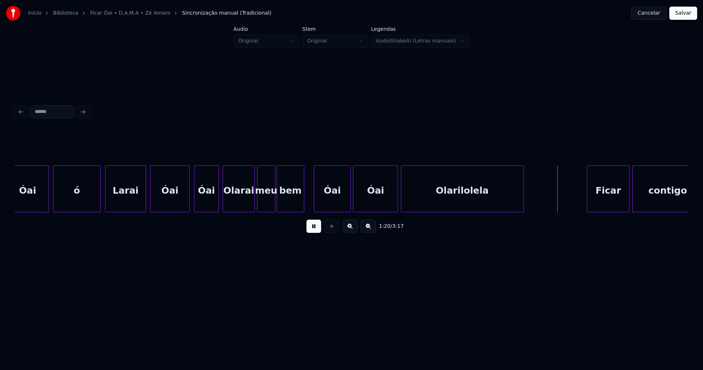
click at [315, 229] on button at bounding box center [314, 225] width 15 height 13
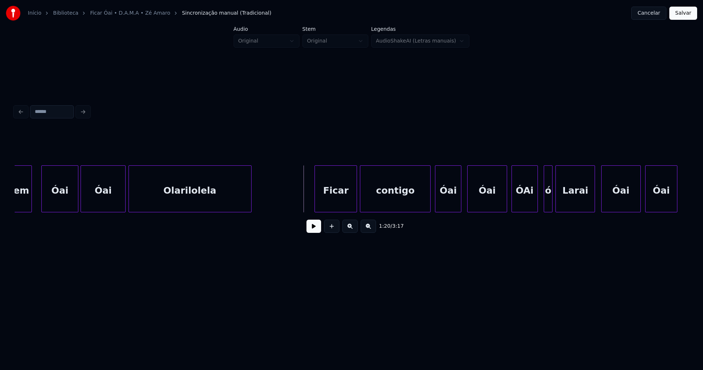
scroll to position [0, 5613]
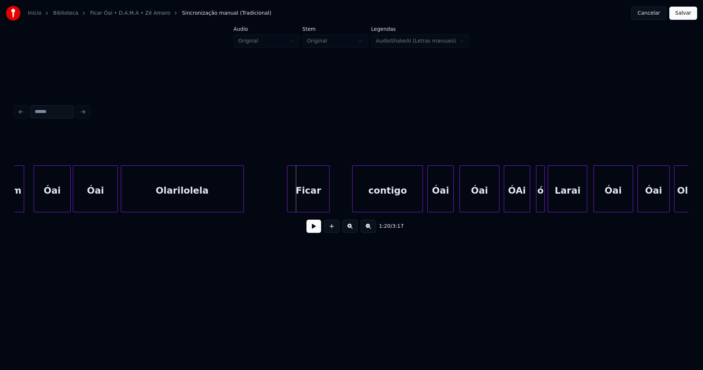
click at [310, 205] on div "Ficar" at bounding box center [309, 191] width 42 height 50
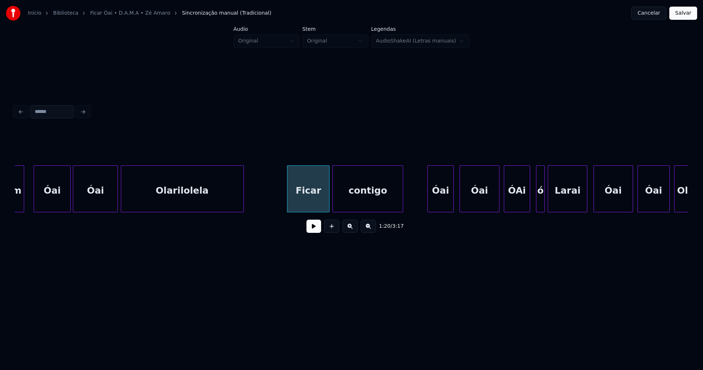
click at [362, 206] on div "contigo" at bounding box center [368, 191] width 70 height 50
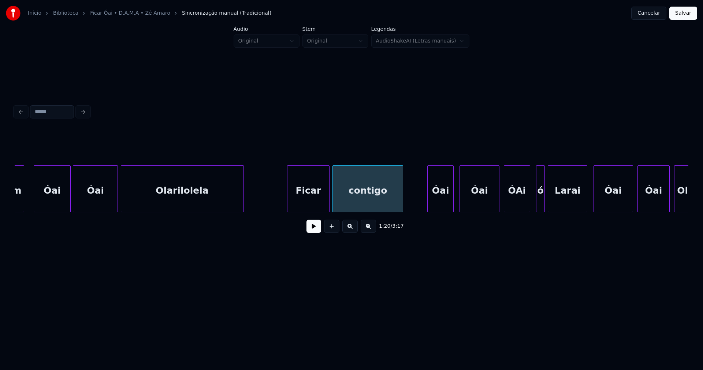
drag, startPoint x: 266, startPoint y: 196, endPoint x: 300, endPoint y: 228, distance: 46.7
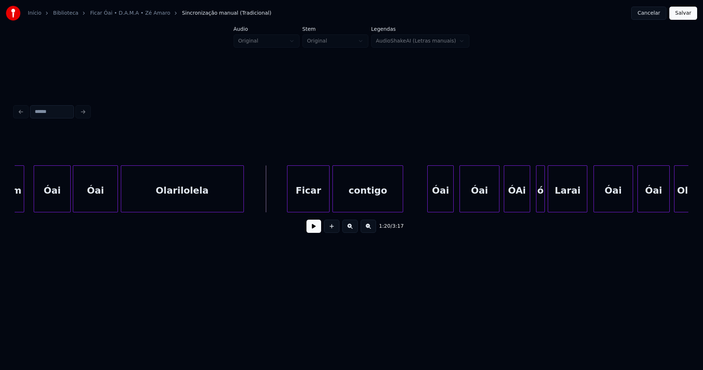
click at [316, 229] on button at bounding box center [314, 225] width 15 height 13
click at [315, 230] on button at bounding box center [314, 225] width 15 height 13
click at [384, 212] on div "bem [PERSON_NAME] Ficar contigo [PERSON_NAME]" at bounding box center [352, 188] width 674 height 47
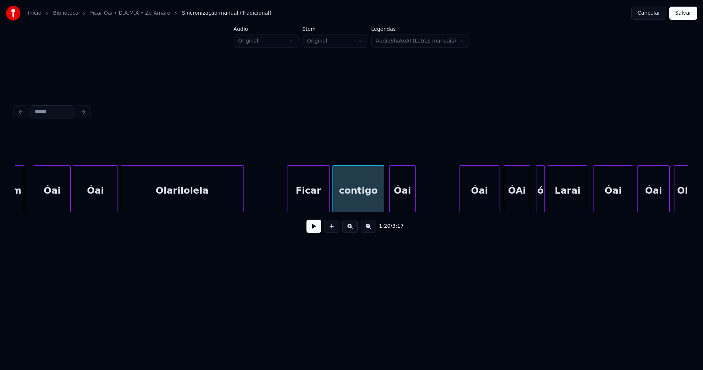
click at [403, 212] on div "bem [PERSON_NAME] Ficar contigo [PERSON_NAME]" at bounding box center [352, 188] width 674 height 47
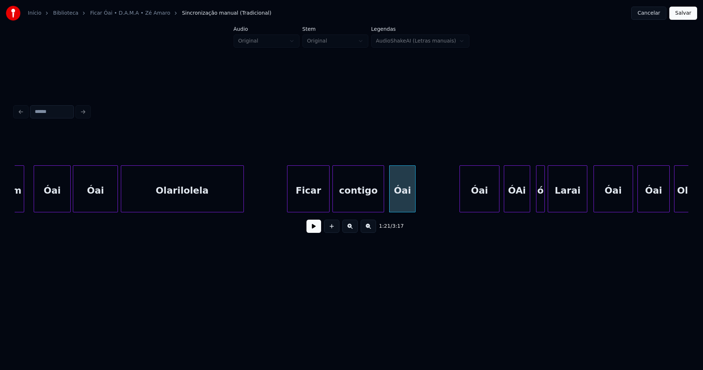
click at [315, 230] on button at bounding box center [314, 225] width 15 height 13
drag, startPoint x: 279, startPoint y: 192, endPoint x: 314, endPoint y: 192, distance: 35.2
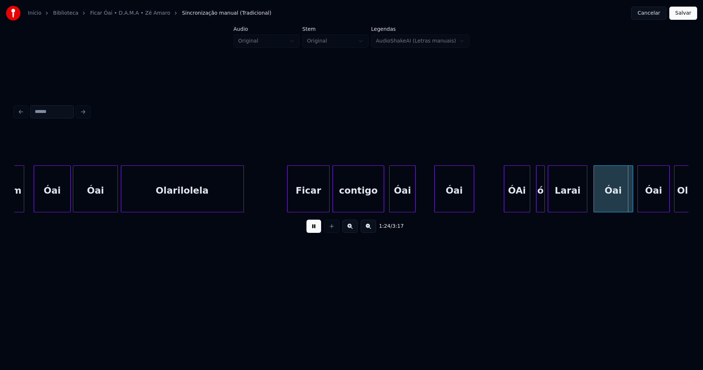
click at [460, 200] on div "Óai" at bounding box center [454, 191] width 39 height 50
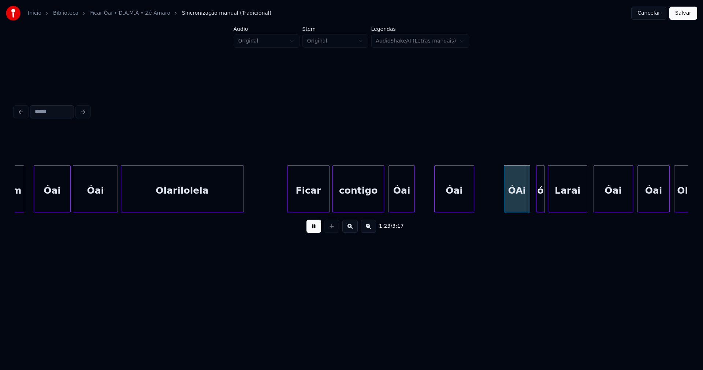
click at [415, 200] on div "Óai" at bounding box center [402, 188] width 26 height 47
click at [429, 191] on div at bounding box center [429, 189] width 2 height 46
click at [496, 204] on div "ÓAi" at bounding box center [493, 191] width 26 height 50
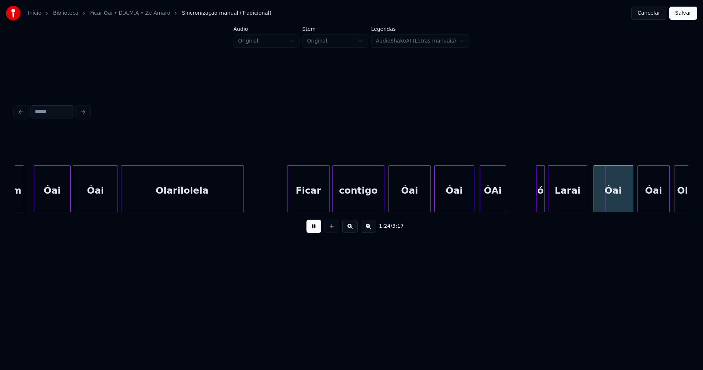
drag, startPoint x: 316, startPoint y: 230, endPoint x: 481, endPoint y: 204, distance: 167.3
click at [317, 230] on button at bounding box center [314, 225] width 15 height 13
click at [514, 215] on div "1:24 / 3:17" at bounding box center [352, 184] width 674 height 111
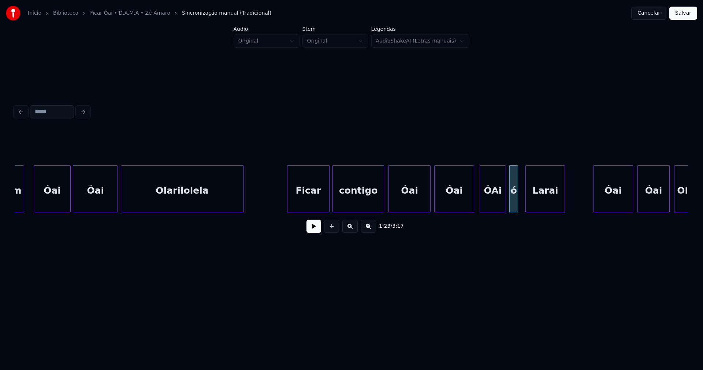
click at [539, 208] on div "Larai" at bounding box center [545, 191] width 39 height 50
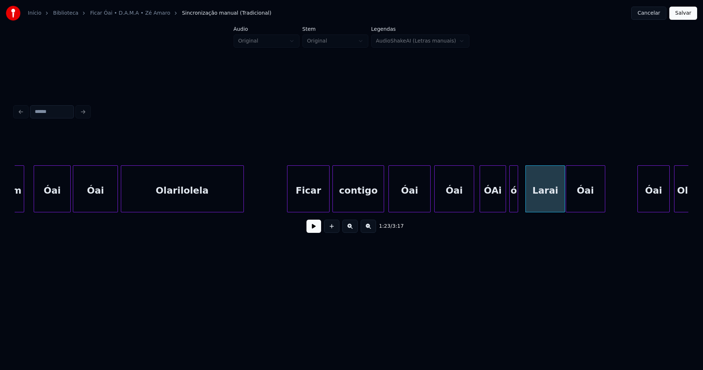
click at [583, 211] on div "bem [PERSON_NAME] Ficar contigo [PERSON_NAME]" at bounding box center [352, 188] width 674 height 47
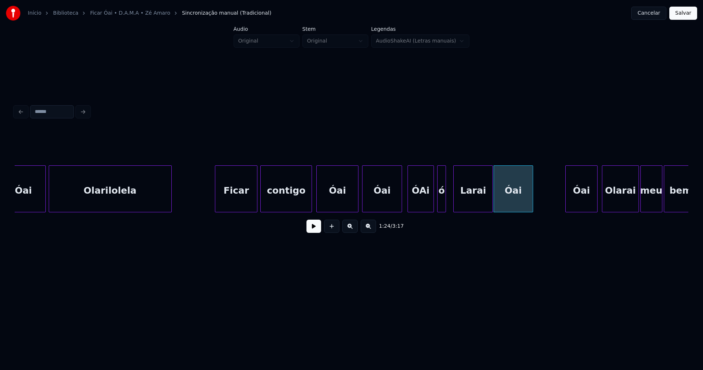
scroll to position [0, 5741]
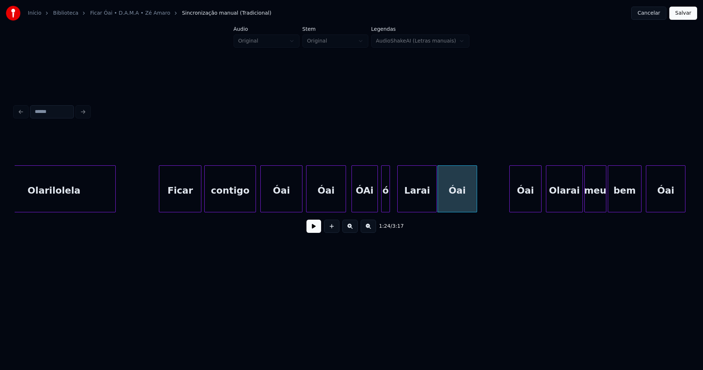
click at [312, 229] on button at bounding box center [314, 225] width 15 height 13
click at [313, 231] on button at bounding box center [314, 225] width 15 height 13
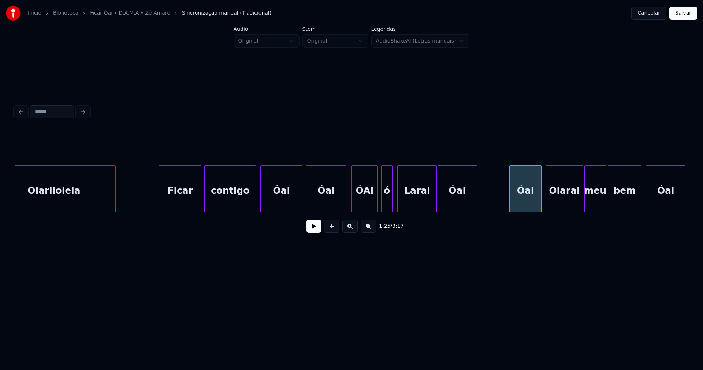
click at [391, 205] on div at bounding box center [391, 189] width 2 height 46
click at [314, 230] on button at bounding box center [314, 225] width 15 height 13
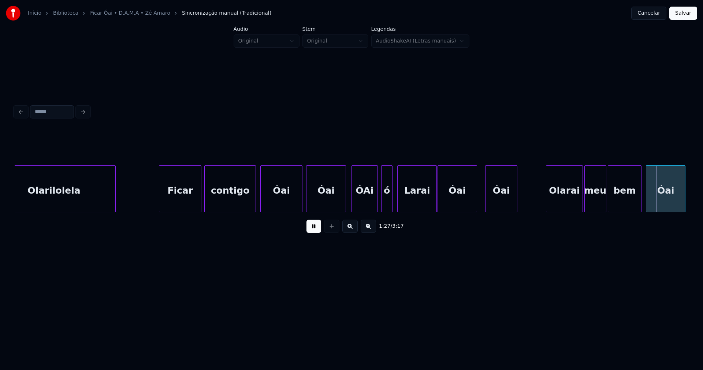
click at [505, 209] on div "Olarilolela Ficar contigo [PERSON_NAME] meu bem Óai" at bounding box center [352, 188] width 674 height 47
click at [540, 212] on div "Olarilolela Ficar contigo [PERSON_NAME] meu bem Óai" at bounding box center [352, 188] width 674 height 47
click at [512, 205] on div at bounding box center [512, 189] width 2 height 46
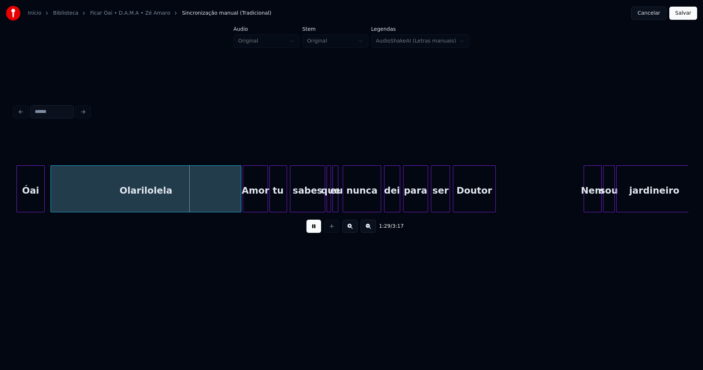
click at [312, 226] on button at bounding box center [314, 225] width 15 height 13
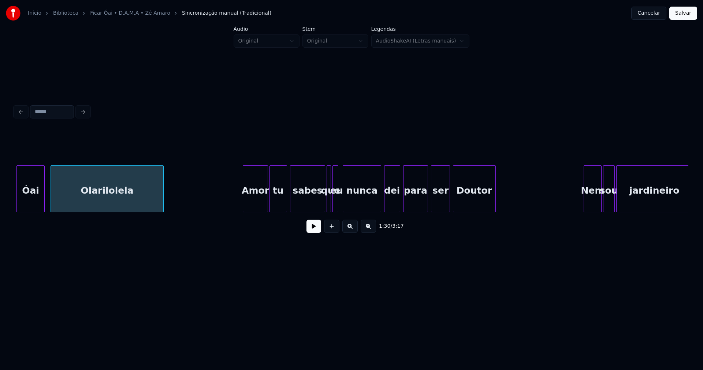
click at [162, 207] on div at bounding box center [162, 189] width 2 height 46
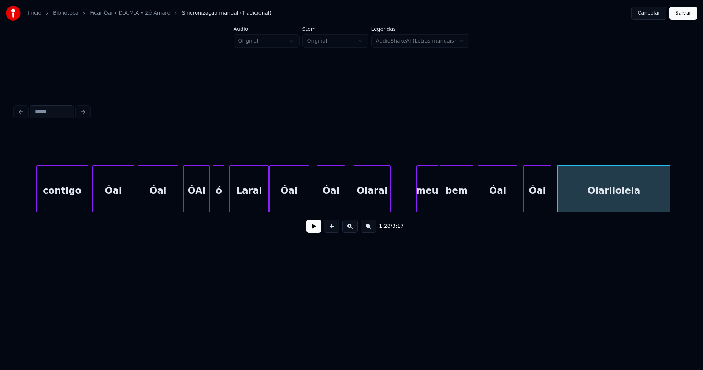
scroll to position [0, 5861]
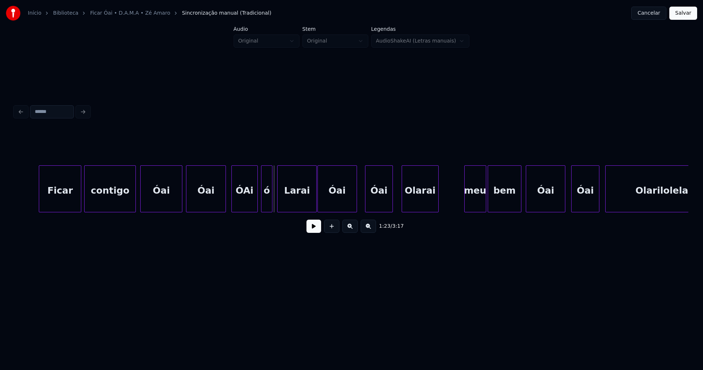
click at [320, 229] on button at bounding box center [314, 225] width 15 height 13
click at [375, 197] on div "Óai" at bounding box center [374, 191] width 27 height 50
click at [415, 202] on div "Olarai" at bounding box center [413, 191] width 36 height 50
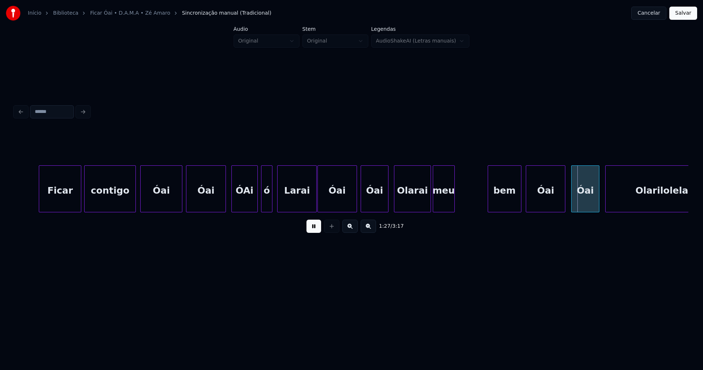
click at [446, 212] on div "[PERSON_NAME] bem meu [PERSON_NAME] contigo Ficar" at bounding box center [352, 188] width 674 height 47
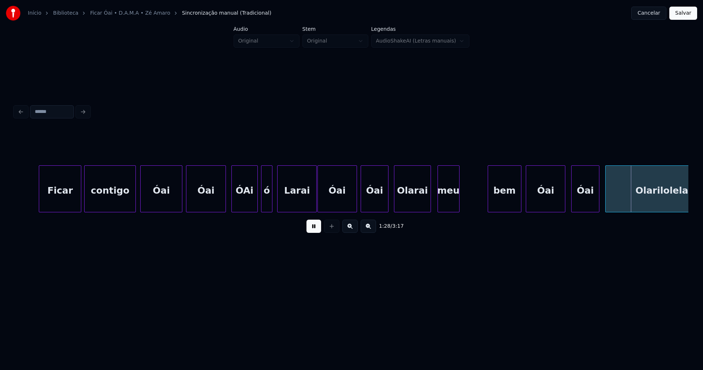
click at [451, 210] on div "[PERSON_NAME] bem meu [PERSON_NAME] contigo Ficar" at bounding box center [352, 188] width 674 height 47
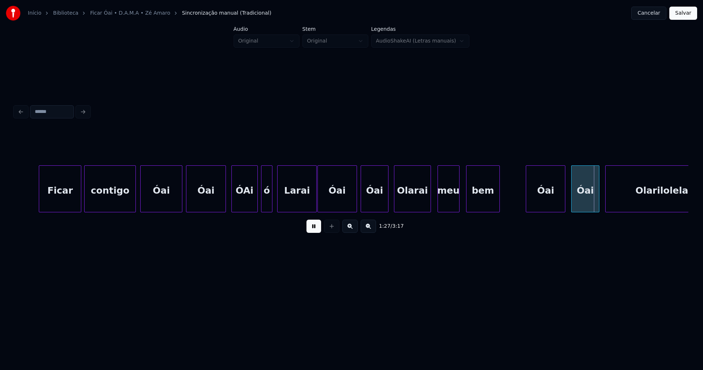
click at [478, 205] on div "bem" at bounding box center [483, 191] width 33 height 50
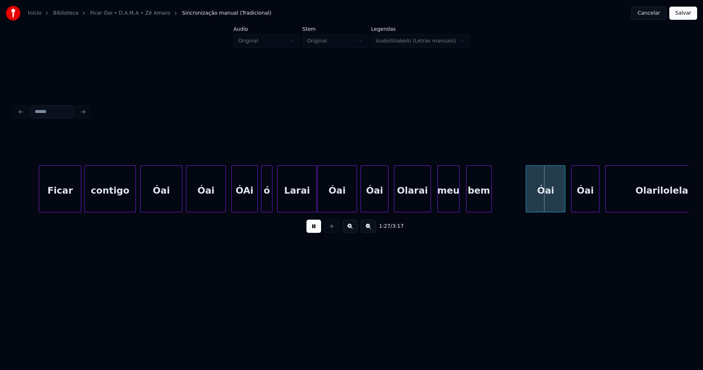
click at [492, 204] on div at bounding box center [490, 189] width 2 height 46
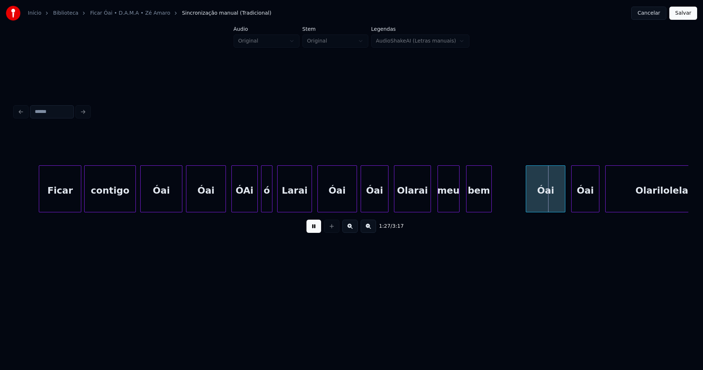
click at [312, 210] on div "[PERSON_NAME] bem meu [PERSON_NAME] contigo Ficar" at bounding box center [352, 188] width 674 height 47
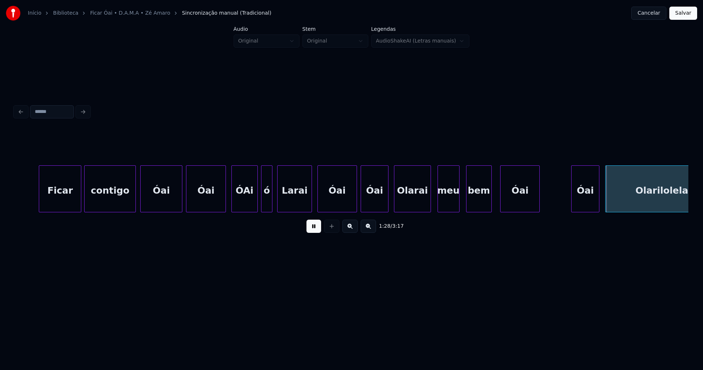
click at [525, 203] on div "Óai" at bounding box center [520, 191] width 39 height 50
click at [554, 204] on div "Óai" at bounding box center [557, 191] width 27 height 50
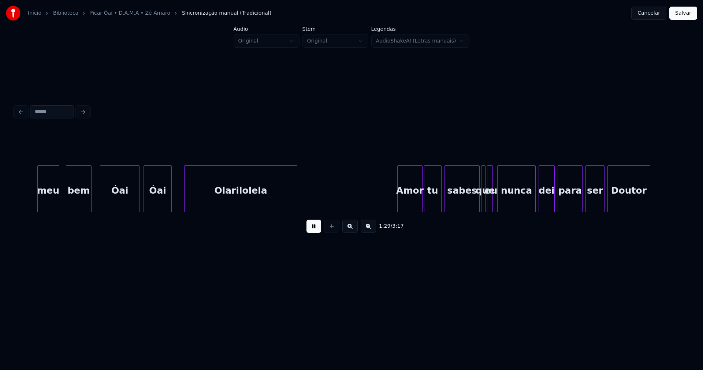
scroll to position [0, 6230]
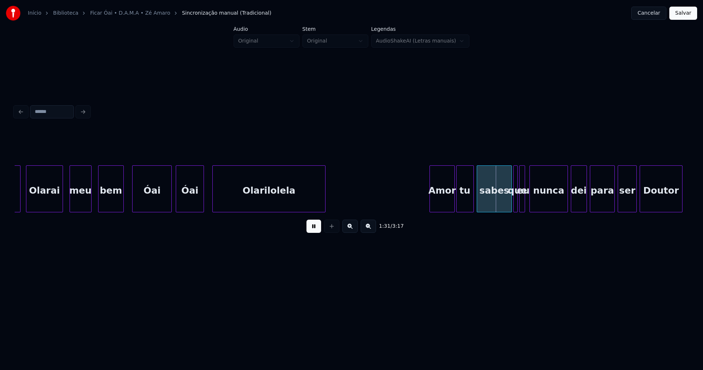
click at [261, 204] on div "Olarilolela" at bounding box center [269, 191] width 113 height 50
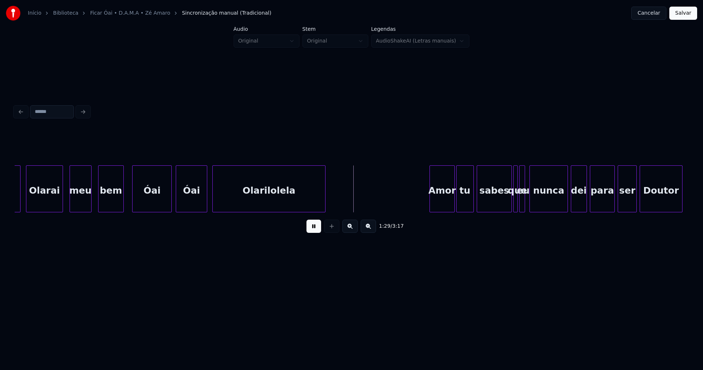
click at [206, 201] on div at bounding box center [206, 189] width 2 height 46
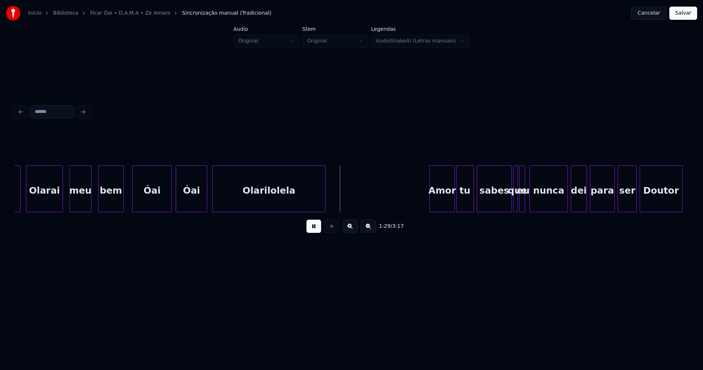
click at [317, 229] on button at bounding box center [314, 225] width 15 height 13
click at [401, 217] on div "1:29 / 3:17" at bounding box center [352, 184] width 674 height 111
click at [423, 217] on div "1:30 / 3:17" at bounding box center [352, 184] width 674 height 111
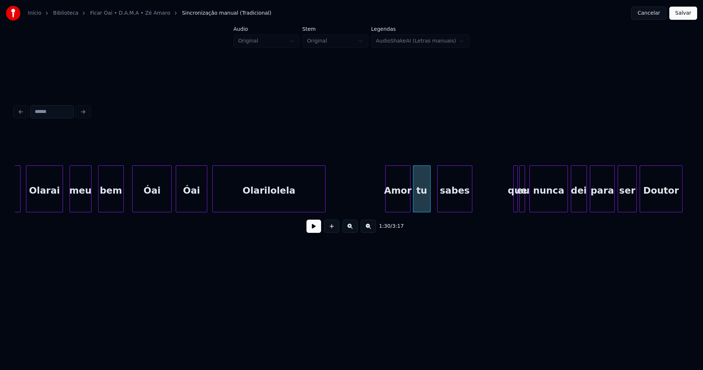
click at [452, 212] on div "Amor tu sabes que eu nunca dei para ser Doutor [PERSON_NAME] bem meu [PERSON_NA…" at bounding box center [352, 188] width 674 height 47
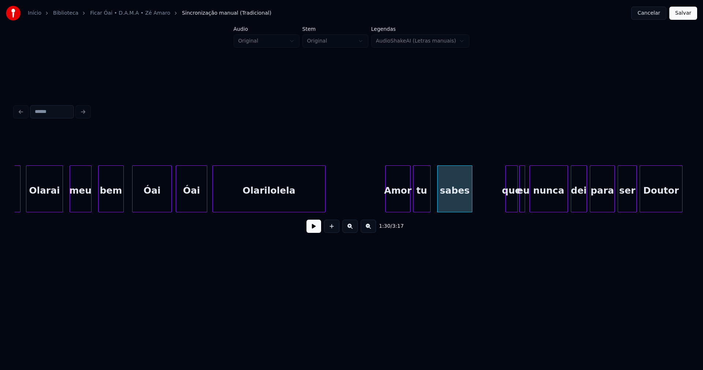
click at [506, 202] on div at bounding box center [507, 189] width 2 height 46
click at [484, 212] on div "Amor tu sabes que eu nunca dei para ser Doutor [PERSON_NAME] bem meu [PERSON_NA…" at bounding box center [352, 188] width 674 height 47
click at [477, 203] on div at bounding box center [476, 189] width 2 height 46
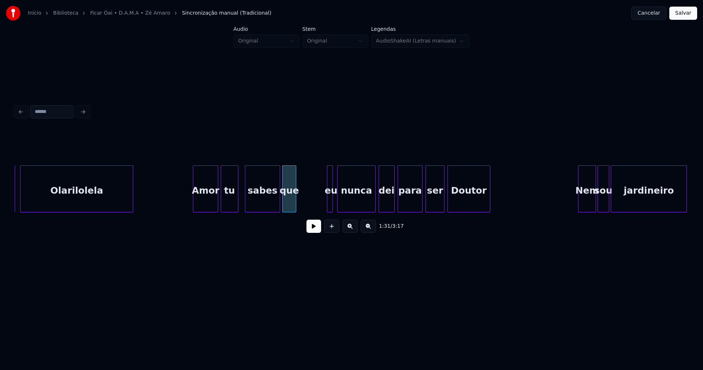
scroll to position [0, 6430]
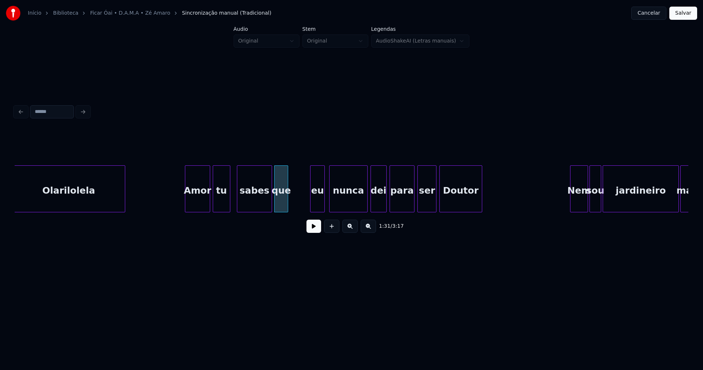
click at [311, 203] on div at bounding box center [312, 189] width 2 height 46
click at [301, 207] on div "eu" at bounding box center [298, 191] width 14 height 50
click at [331, 208] on div "nunca" at bounding box center [326, 191] width 37 height 50
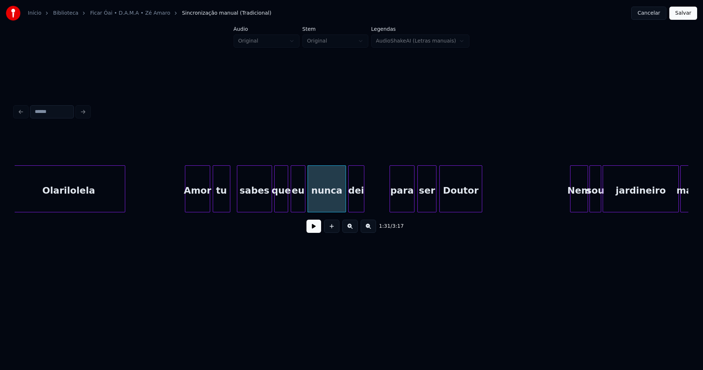
click at [358, 210] on div "Amor tu sabes que eu nunca dei para ser Doutor Olarilolela Nem sou jardineiro m…" at bounding box center [352, 188] width 674 height 47
drag, startPoint x: 173, startPoint y: 197, endPoint x: 223, endPoint y: 210, distance: 52.6
click at [316, 229] on button at bounding box center [314, 225] width 15 height 13
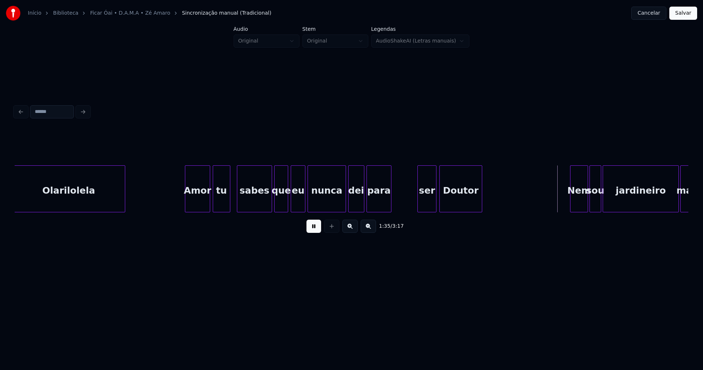
click at [380, 209] on div "Amor tu sabes que eu nunca dei para ser Doutor Olarilolela Nem sou jardineiro m…" at bounding box center [352, 188] width 674 height 47
click at [406, 203] on div "ser" at bounding box center [407, 191] width 18 height 50
click at [419, 204] on div at bounding box center [419, 189] width 2 height 46
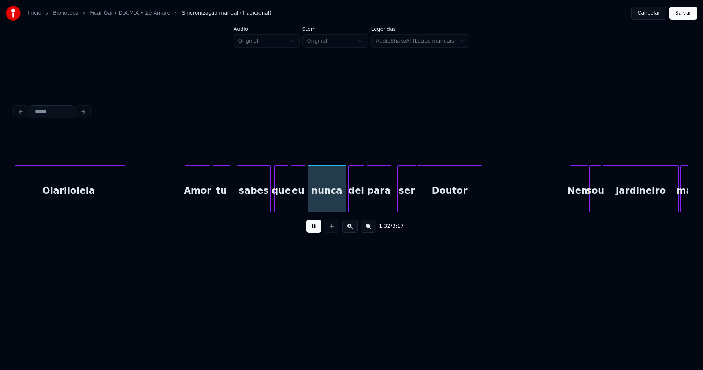
click at [269, 200] on div at bounding box center [269, 189] width 2 height 46
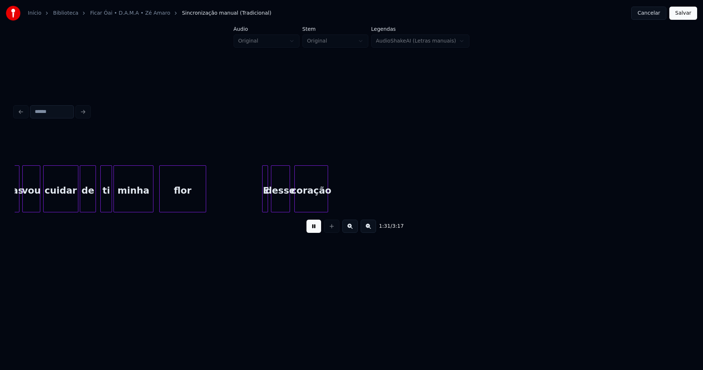
scroll to position [0, 6723]
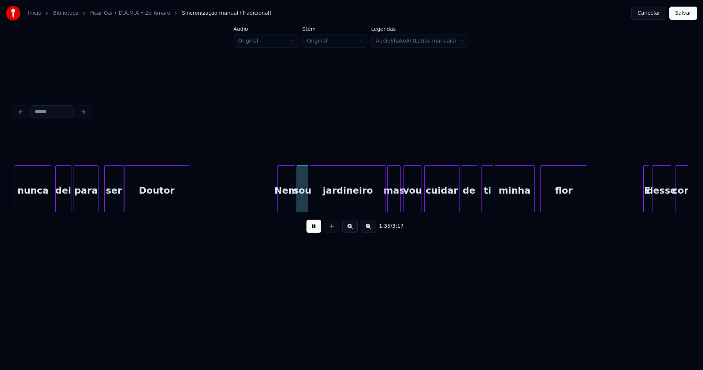
drag, startPoint x: 314, startPoint y: 228, endPoint x: 294, endPoint y: 210, distance: 27.3
click at [315, 227] on button at bounding box center [314, 225] width 15 height 13
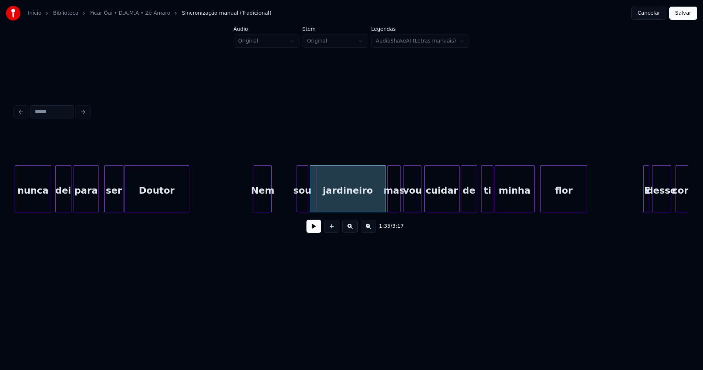
click at [263, 210] on div "mas vou cuidar de ti minha flor E desse coração nunca dei para ser Doutor Nem s…" at bounding box center [352, 188] width 674 height 47
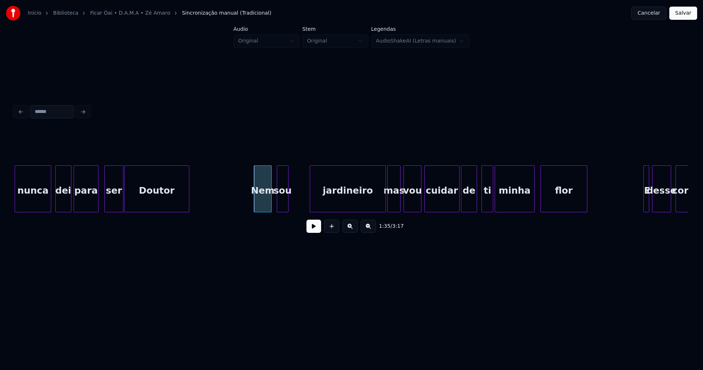
click at [283, 209] on div "sou" at bounding box center [282, 191] width 11 height 50
drag, startPoint x: 243, startPoint y: 197, endPoint x: 332, endPoint y: 229, distance: 94.6
click at [243, 197] on div "mas vou cuidar de ti minha flor E desse coração nunca dei para ser Doutor Nem s…" at bounding box center [523, 188] width 14463 height 47
click at [314, 232] on button at bounding box center [314, 225] width 15 height 13
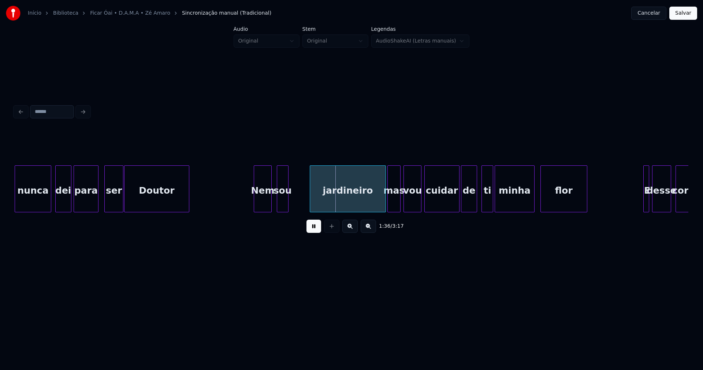
drag, startPoint x: 315, startPoint y: 231, endPoint x: 312, endPoint y: 220, distance: 11.8
click at [316, 231] on button at bounding box center [314, 225] width 15 height 13
click at [300, 198] on div at bounding box center [301, 189] width 2 height 46
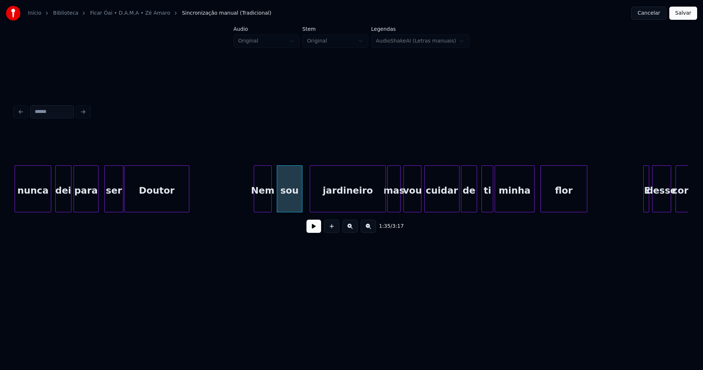
click at [233, 196] on div "mas vou cuidar de ti minha flor E desse coração nunca dei para ser Doutor Nem s…" at bounding box center [523, 188] width 14463 height 47
click at [313, 228] on button at bounding box center [314, 225] width 15 height 13
click at [288, 208] on div at bounding box center [287, 189] width 2 height 46
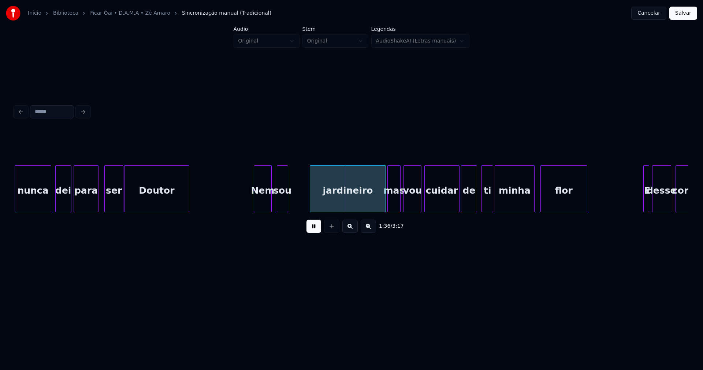
click at [276, 203] on div "mas vou cuidar de ti minha flor E desse coração nunca dei para ser Doutor Nem s…" at bounding box center [523, 188] width 14463 height 47
click at [274, 206] on div at bounding box center [275, 189] width 2 height 46
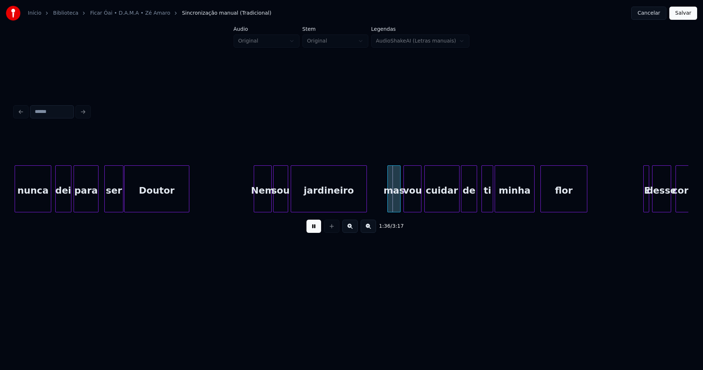
click at [313, 206] on div "jardineiro" at bounding box center [329, 191] width 76 height 50
click at [319, 231] on button at bounding box center [314, 225] width 15 height 13
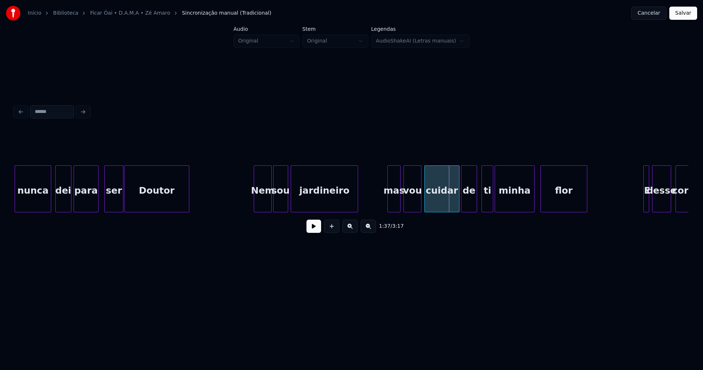
click at [357, 202] on div at bounding box center [357, 189] width 2 height 46
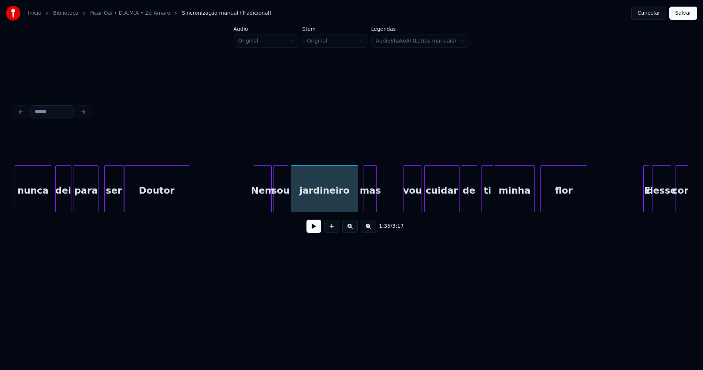
click at [370, 204] on div "mas" at bounding box center [370, 191] width 12 height 50
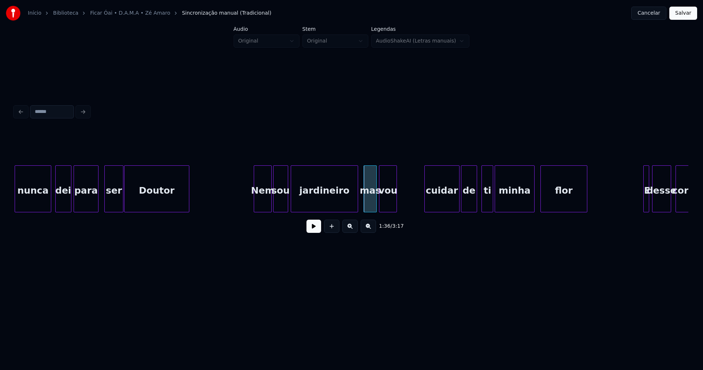
click at [389, 208] on div "vou" at bounding box center [388, 191] width 17 height 50
click at [393, 203] on div at bounding box center [393, 189] width 2 height 46
click at [416, 212] on div "mas vou cuidar de ti minha flor E desse coração nunca dei para ser Doutor Nem s…" at bounding box center [352, 188] width 674 height 47
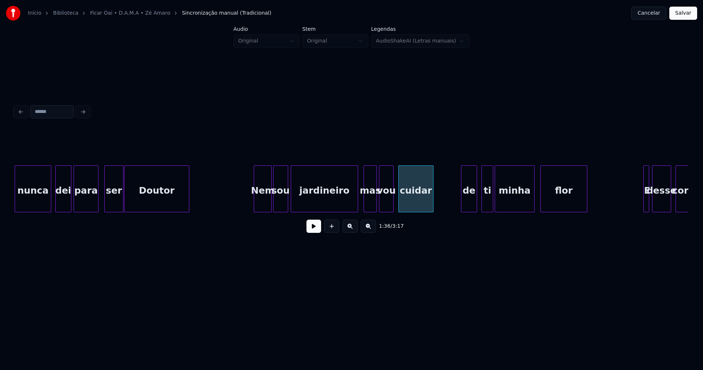
click at [242, 199] on div "mas vou cuidar de ti minha flor E desse coração nunca dei para ser Doutor Nem s…" at bounding box center [523, 188] width 14463 height 47
click at [316, 230] on button at bounding box center [314, 225] width 15 height 13
click at [444, 212] on div "mas vou cuidar de ti minha flor E desse coração nunca dei para ser Doutor Nem s…" at bounding box center [352, 188] width 674 height 47
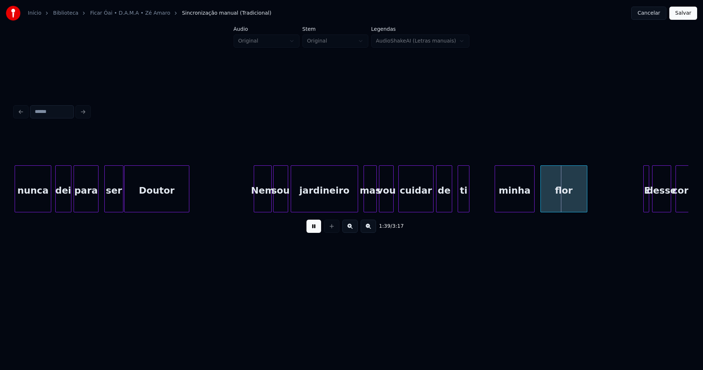
click at [464, 207] on div "ti" at bounding box center [463, 191] width 11 height 50
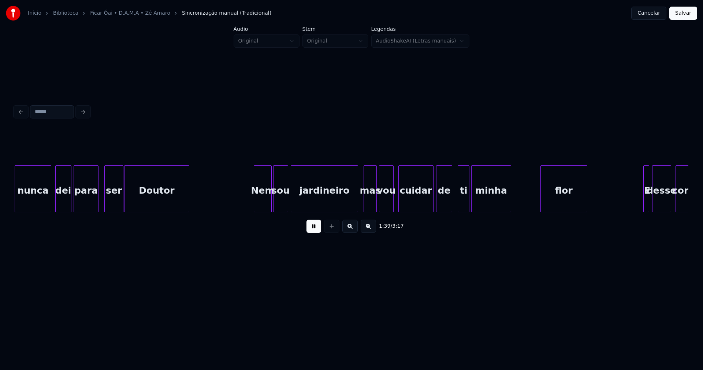
click at [485, 208] on div "minha" at bounding box center [491, 191] width 39 height 50
click at [534, 208] on div "flor" at bounding box center [545, 191] width 46 height 50
click at [312, 230] on button at bounding box center [314, 225] width 15 height 13
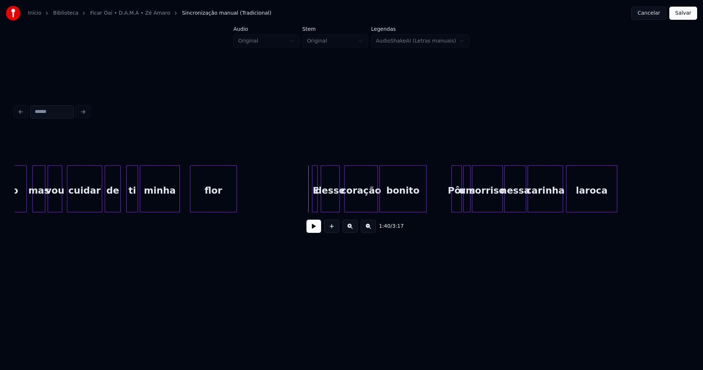
scroll to position [0, 7070]
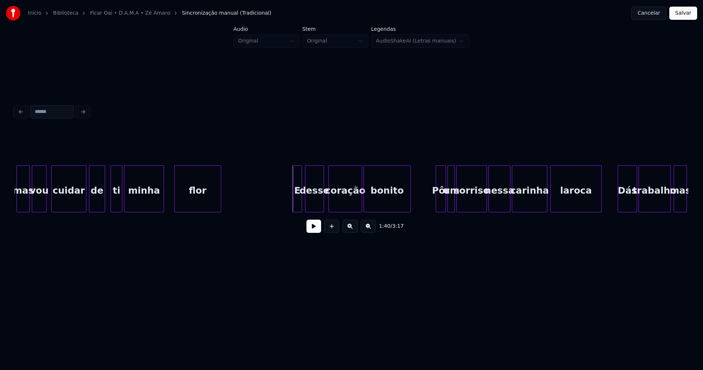
click at [295, 197] on div at bounding box center [294, 189] width 2 height 46
click at [288, 200] on div "mas vou cuidar de ti minha flor E desse coração bonito Pôr um sorriso nessa car…" at bounding box center [175, 188] width 14463 height 47
click at [277, 205] on div "E" at bounding box center [276, 191] width 10 height 50
click at [259, 199] on div "mas vou cuidar de ti minha flor E desse coração bonito Pôr um sorriso nessa car…" at bounding box center [175, 188] width 14463 height 47
click at [318, 230] on button at bounding box center [314, 225] width 15 height 13
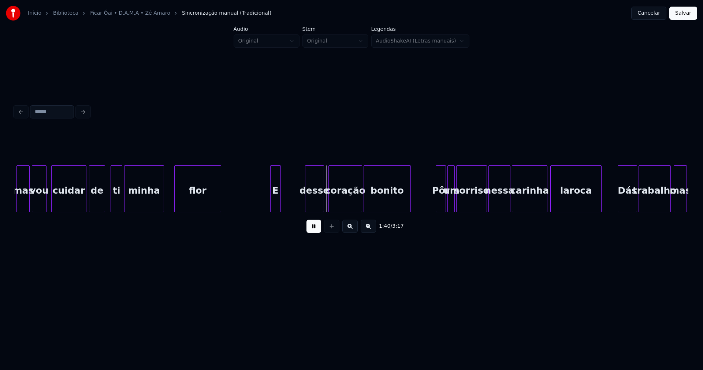
drag, startPoint x: 317, startPoint y: 230, endPoint x: 295, endPoint y: 210, distance: 29.8
click at [316, 230] on button at bounding box center [314, 225] width 15 height 13
click at [278, 206] on div at bounding box center [277, 189] width 2 height 46
click at [288, 209] on div "desse" at bounding box center [290, 191] width 18 height 50
click at [327, 210] on div "mas vou cuidar de ti minha flor E desse coração bonito Pôr um sorriso nessa car…" at bounding box center [352, 188] width 674 height 47
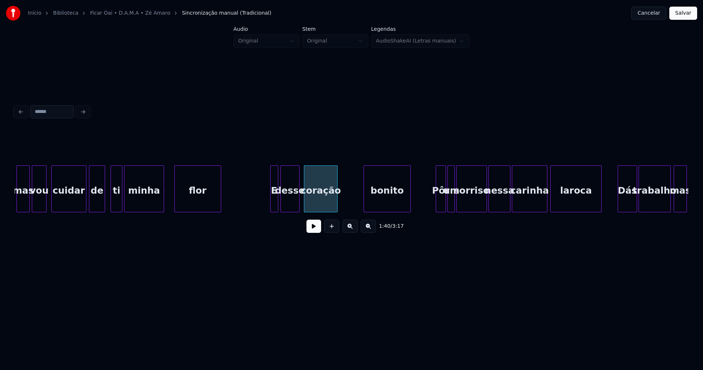
click at [265, 199] on div "mas vou cuidar de ti minha flor E desse coração bonito Pôr um sorriso nessa car…" at bounding box center [175, 188] width 14463 height 47
click at [324, 205] on div at bounding box center [323, 189] width 2 height 46
click at [343, 212] on div "mas vou cuidar de ti minha flor E desse coração bonito Pôr um sorriso nessa car…" at bounding box center [352, 188] width 674 height 47
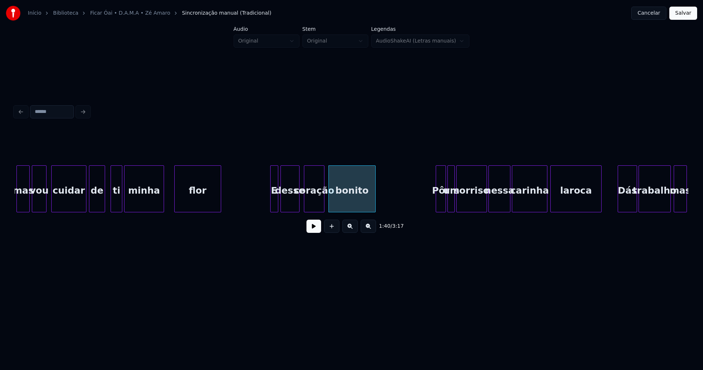
click at [261, 199] on div "mas vou cuidar de ti minha flor E desse coração bonito Pôr um sorriso nessa car…" at bounding box center [175, 188] width 14463 height 47
click at [318, 232] on button at bounding box center [314, 225] width 15 height 13
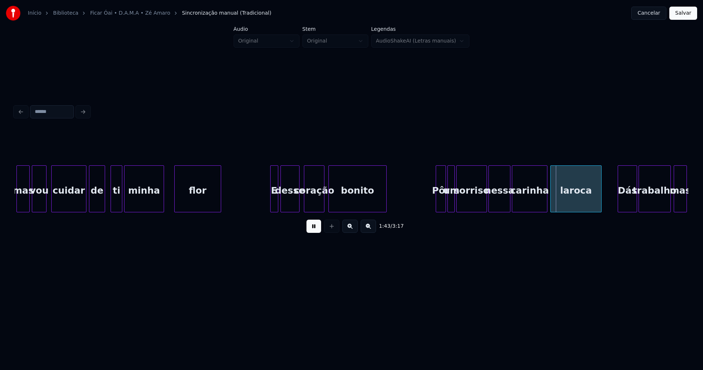
click at [386, 196] on div at bounding box center [385, 189] width 2 height 46
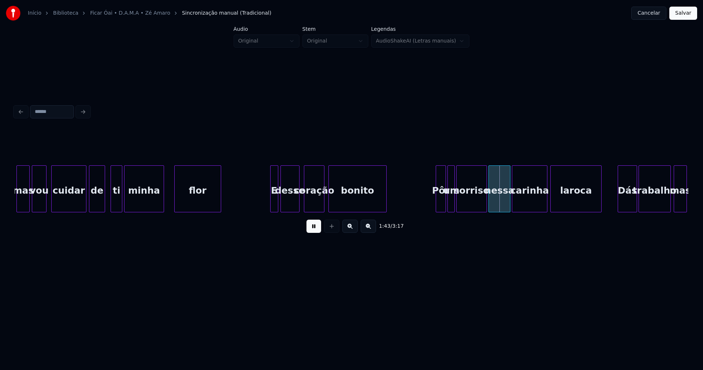
click at [314, 231] on button at bounding box center [314, 225] width 15 height 13
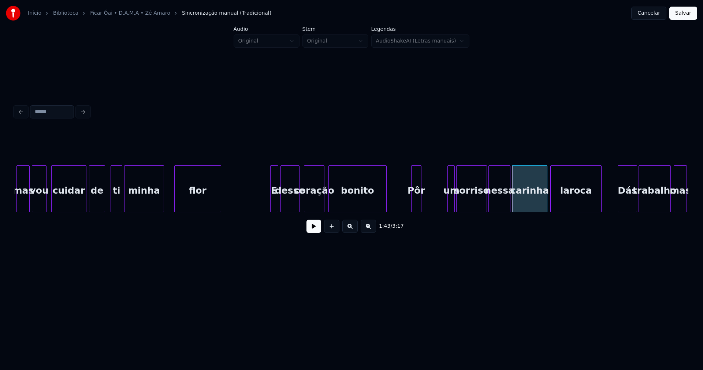
click at [417, 209] on div "Pôr" at bounding box center [417, 191] width 10 height 50
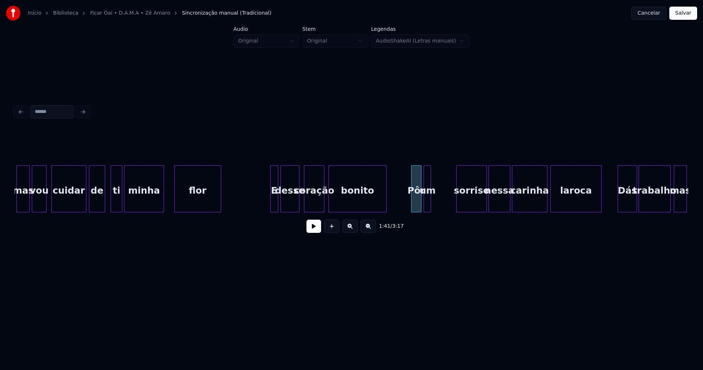
click at [428, 210] on div "mas vou cuidar de ti minha flor E desse coração bonito Pôr um sorriso nessa car…" at bounding box center [352, 188] width 674 height 47
click at [450, 212] on div "mas vou cuidar de ti minha flor E desse coração bonito Pôr um sorriso nessa car…" at bounding box center [352, 188] width 674 height 47
click at [390, 203] on div "mas vou cuidar de ti minha flor E desse coração bonito Pôr um sorriso nessa car…" at bounding box center [175, 188] width 14463 height 47
click at [315, 226] on button at bounding box center [314, 225] width 15 height 13
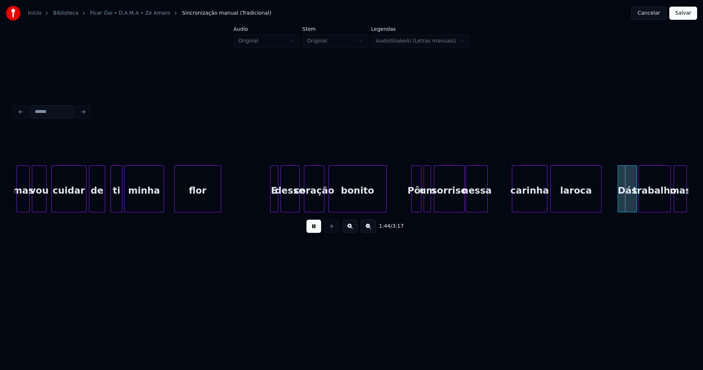
click at [479, 212] on div "mas vou cuidar de ti minha flor E desse coração bonito Pôr um sorriso nessa car…" at bounding box center [352, 188] width 674 height 47
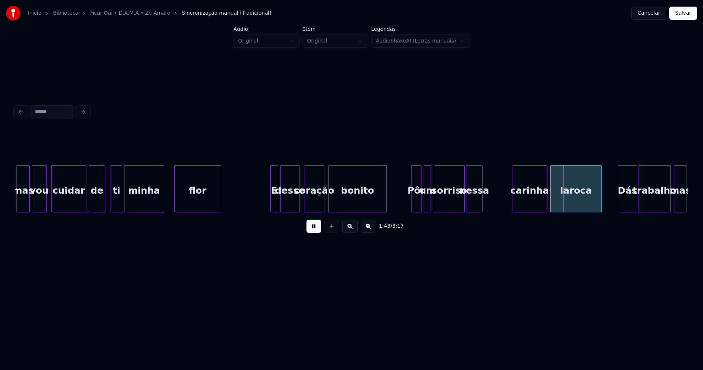
click at [482, 207] on div at bounding box center [481, 189] width 2 height 46
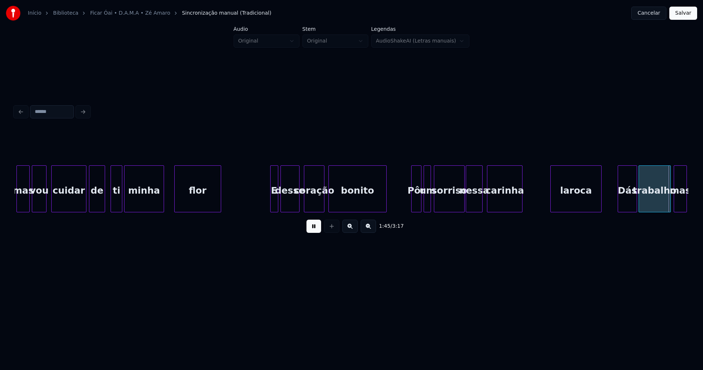
click at [505, 212] on div "mas vou cuidar de ti minha flor E desse coração bonito Pôr um sorriso nessa car…" at bounding box center [352, 188] width 674 height 47
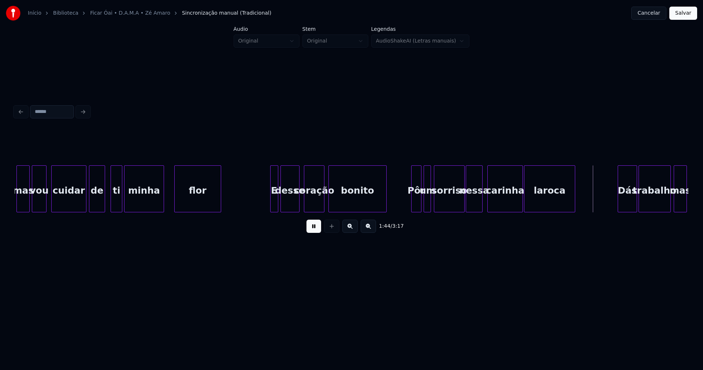
click at [540, 212] on div "mas vou cuidar de ti minha flor E desse coração bonito Pôr um sorriso nessa car…" at bounding box center [352, 188] width 674 height 47
click at [317, 229] on button at bounding box center [314, 225] width 15 height 13
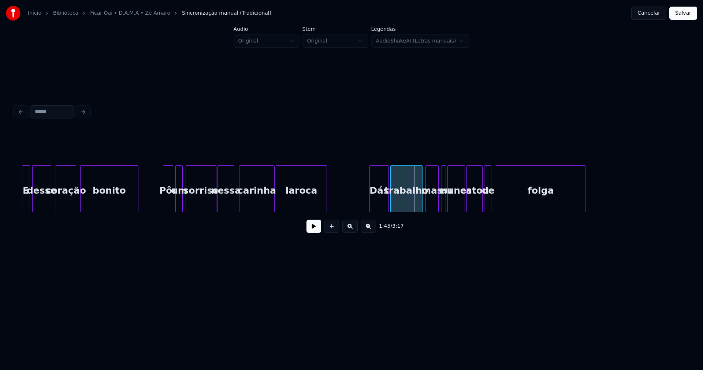
scroll to position [0, 7327]
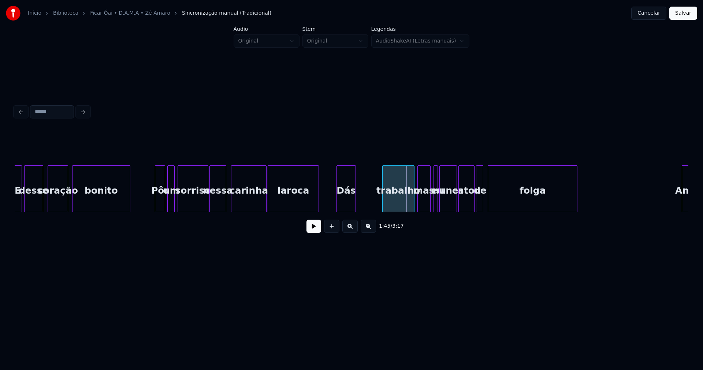
click at [348, 205] on div "Dás" at bounding box center [346, 191] width 18 height 50
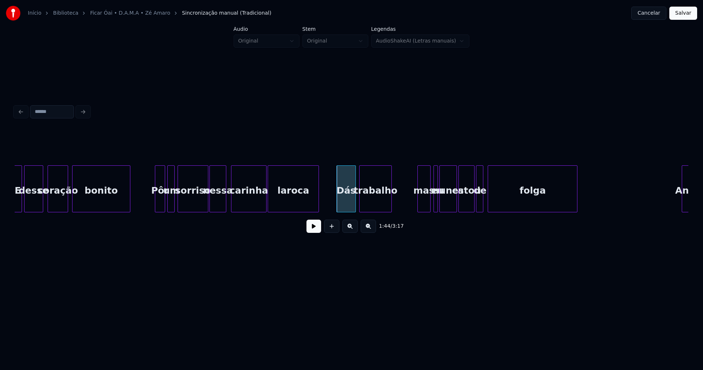
click at [382, 209] on div "E desse coração bonito Pôr um sorriso nessa carinha laroca Dás trabalho mas eu …" at bounding box center [352, 188] width 674 height 47
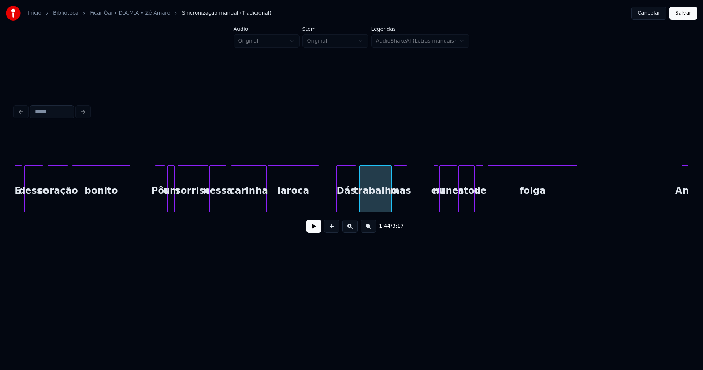
click at [402, 211] on div "E desse coração bonito Pôr um sorriso nessa carinha laroca Dás trabalho mas eu …" at bounding box center [352, 188] width 674 height 47
click at [428, 202] on div at bounding box center [429, 189] width 2 height 46
click at [418, 209] on div "eu" at bounding box center [417, 191] width 10 height 50
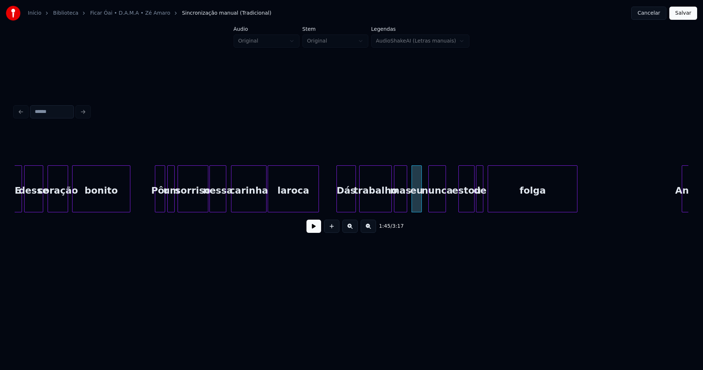
click at [439, 208] on div "nunca" at bounding box center [437, 191] width 17 height 50
click at [448, 200] on div at bounding box center [447, 189] width 2 height 46
click at [460, 207] on div "estou" at bounding box center [459, 191] width 15 height 50
drag, startPoint x: 329, startPoint y: 200, endPoint x: 322, endPoint y: 203, distance: 7.7
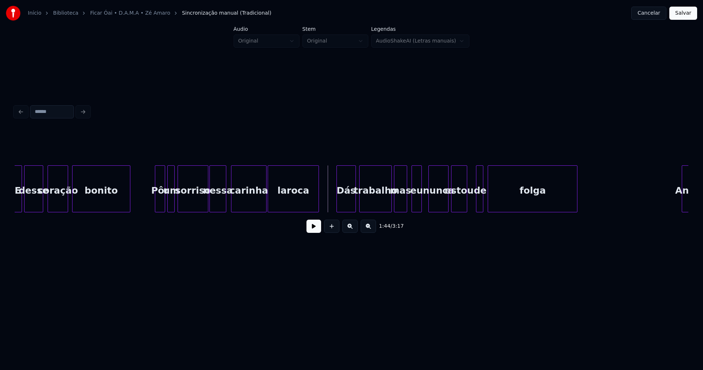
click at [317, 229] on button at bounding box center [314, 225] width 15 height 13
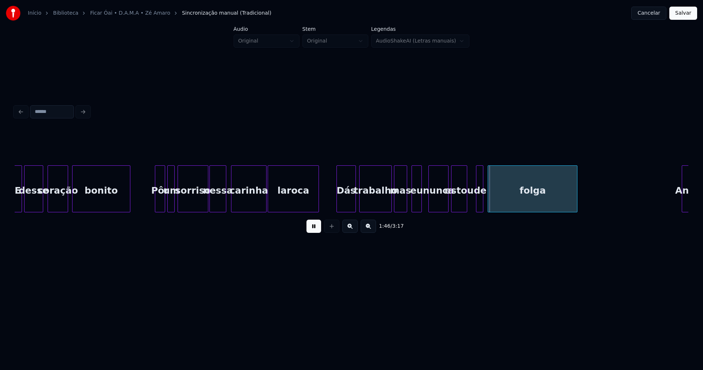
drag, startPoint x: 330, startPoint y: 204, endPoint x: 368, endPoint y: 203, distance: 37.7
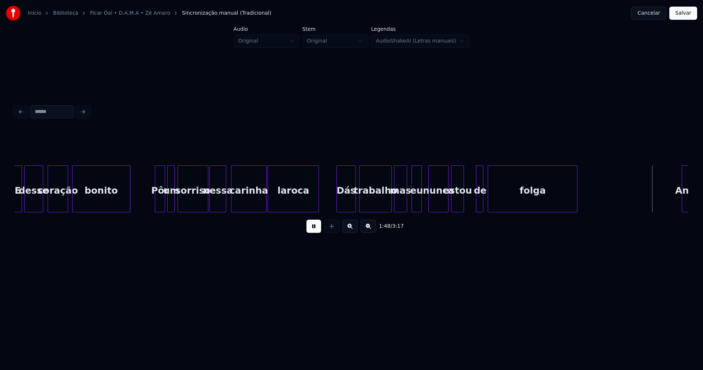
click at [463, 204] on div at bounding box center [463, 189] width 2 height 46
click at [474, 201] on div at bounding box center [474, 189] width 2 height 46
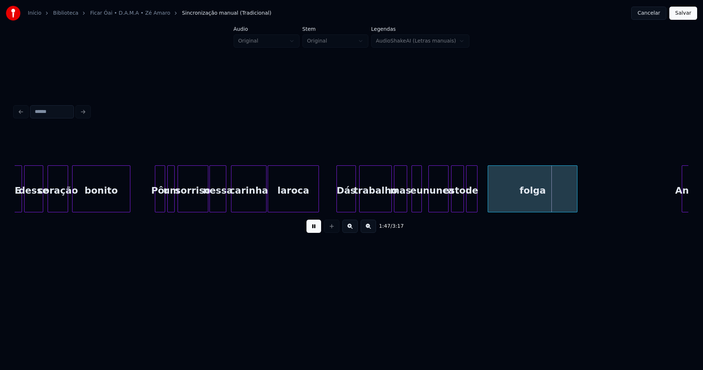
click at [472, 203] on div "de" at bounding box center [472, 191] width 11 height 50
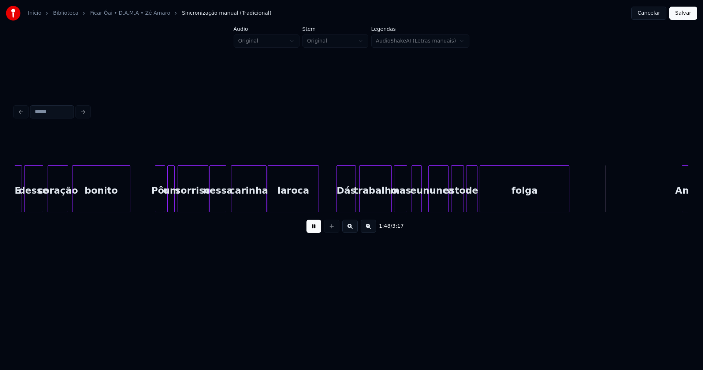
click at [489, 200] on div "folga" at bounding box center [524, 191] width 89 height 50
click at [474, 204] on div at bounding box center [473, 189] width 2 height 46
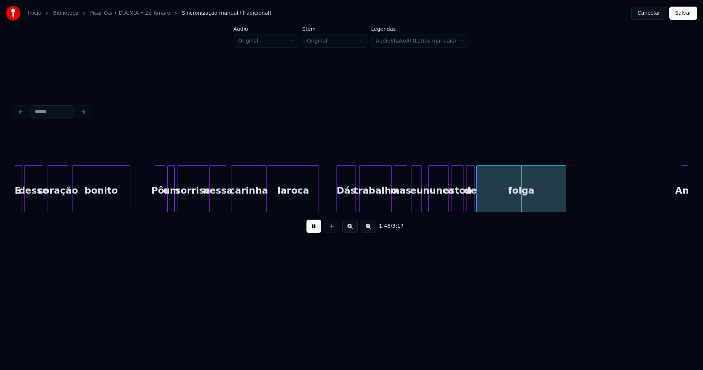
click at [486, 200] on div "folga" at bounding box center [521, 191] width 89 height 50
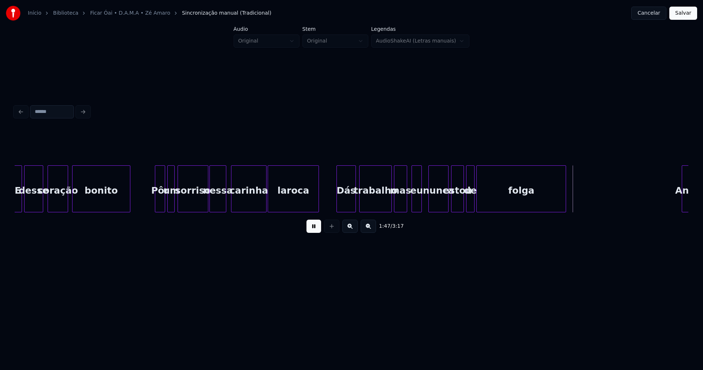
click at [422, 201] on div at bounding box center [423, 189] width 2 height 46
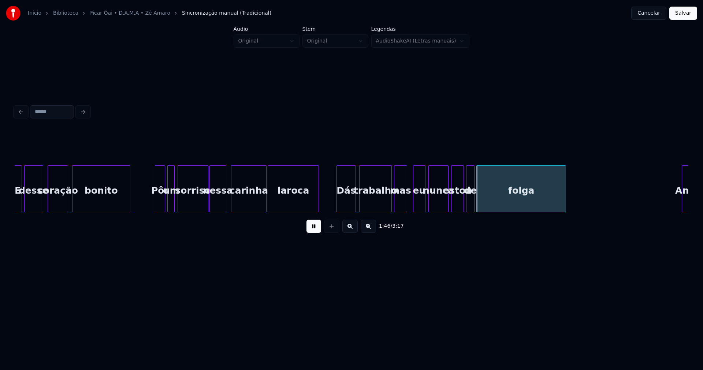
click at [418, 203] on div "eu" at bounding box center [420, 191] width 12 height 50
click at [408, 204] on div at bounding box center [408, 189] width 2 height 46
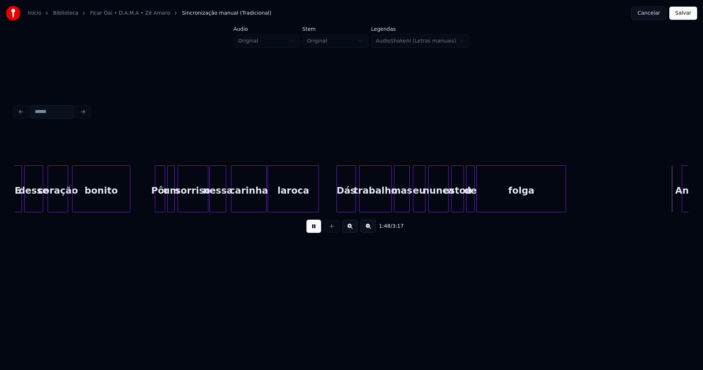
click at [315, 230] on button at bounding box center [314, 225] width 15 height 13
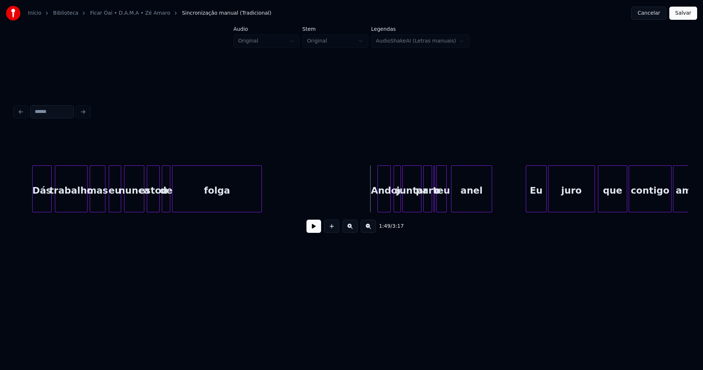
scroll to position [0, 7647]
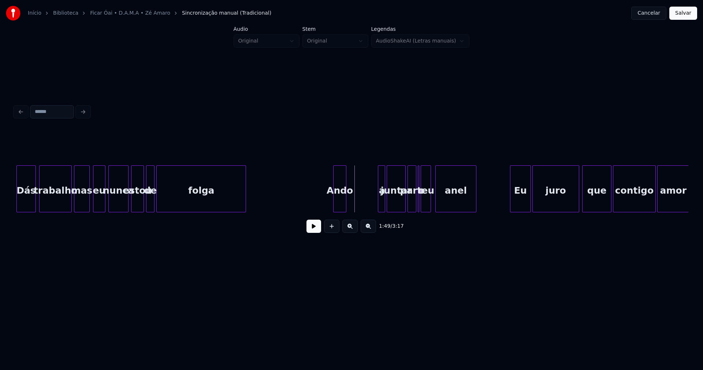
click at [341, 210] on div "Dás trabalho mas eu nunca estou de folga Ando a juntar para o teu anel Eu juro …" at bounding box center [352, 188] width 674 height 47
click at [352, 212] on div "Dás trabalho mas eu nunca estou de folga Ando a juntar para o teu anel Eu juro …" at bounding box center [352, 188] width 674 height 47
click at [371, 209] on div "Dás trabalho mas eu nunca estou de folga Ando a juntar para o teu anel Eu juro …" at bounding box center [352, 188] width 674 height 47
click at [386, 212] on div "Dás trabalho mas eu nunca estou de folga Ando a juntar para o teu anel Eu juro …" at bounding box center [352, 188] width 674 height 47
click at [392, 201] on div at bounding box center [392, 189] width 2 height 46
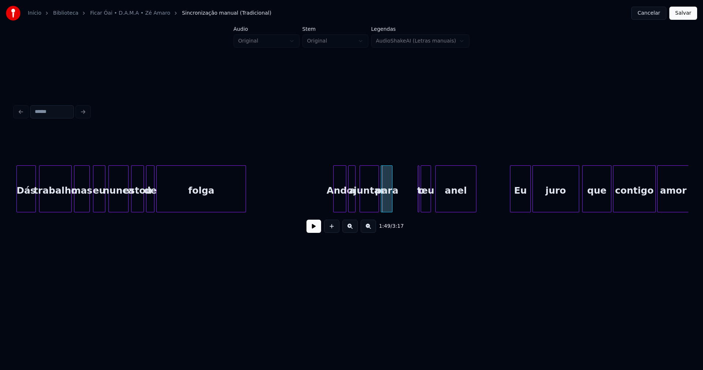
click at [387, 204] on div "para" at bounding box center [386, 191] width 11 height 50
click at [424, 202] on div at bounding box center [425, 189] width 2 height 46
click at [396, 181] on div "o" at bounding box center [400, 188] width 8 height 47
click at [411, 211] on div "Dás trabalho mas eu nunca estou de folga Ando a juntar para o teu anel Eu juro …" at bounding box center [352, 188] width 674 height 47
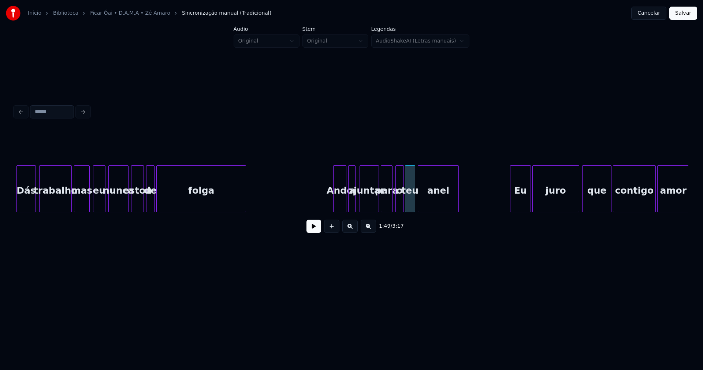
click at [429, 208] on div "anel" at bounding box center [438, 191] width 40 height 50
drag, startPoint x: 311, startPoint y: 198, endPoint x: 324, endPoint y: 235, distance: 39.8
click at [312, 230] on button at bounding box center [314, 225] width 15 height 13
click at [320, 231] on button at bounding box center [314, 225] width 15 height 13
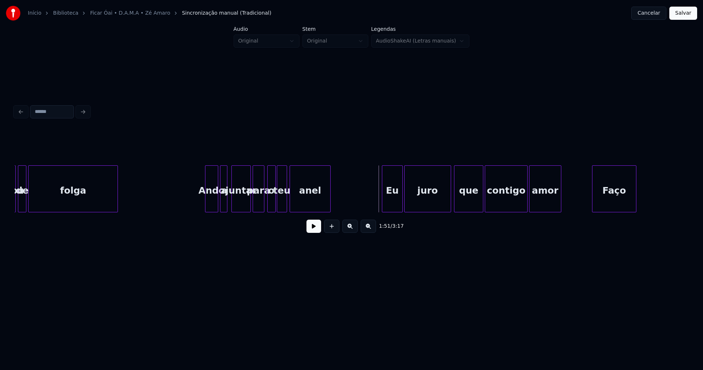
scroll to position [0, 7815]
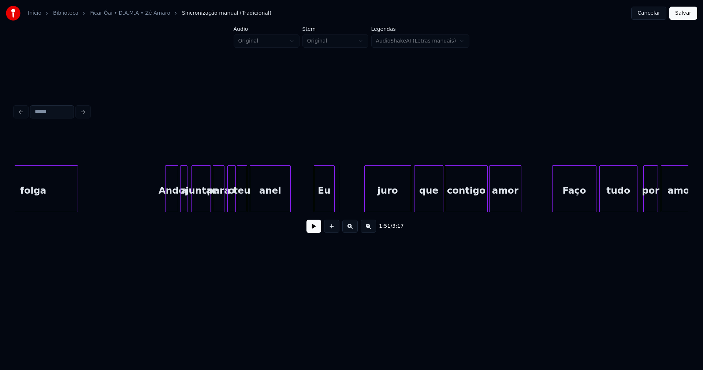
click at [328, 219] on div "1:51 / 3:17" at bounding box center [352, 184] width 674 height 111
click at [368, 211] on div "folga Ando a juntar para o teu anel Eu juro que contigo amor Faço tudo por amor" at bounding box center [352, 188] width 674 height 47
click at [343, 201] on div at bounding box center [342, 189] width 2 height 46
click at [399, 212] on div "folga Ando a juntar para o teu anel Eu juro que contigo amor Faço tudo por amor" at bounding box center [352, 188] width 674 height 47
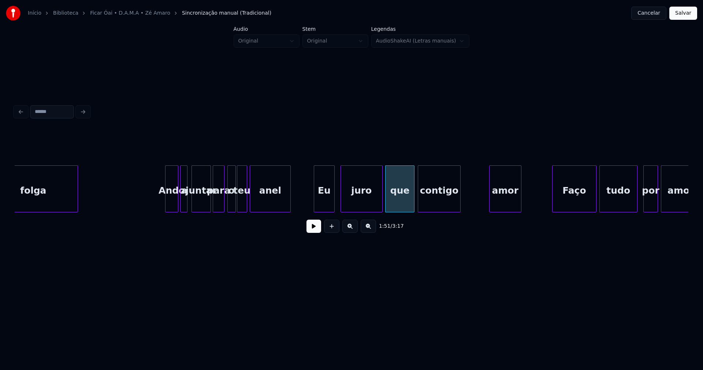
click at [439, 212] on div "folga Ando a juntar para o teu anel Eu juro que contigo amor Faço tudo por amor" at bounding box center [352, 188] width 674 height 47
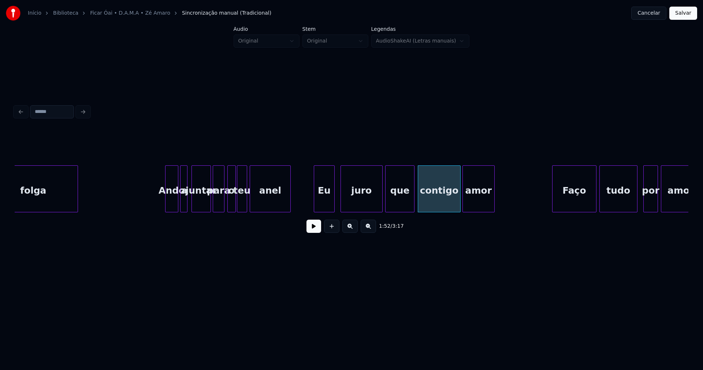
click at [480, 215] on div "1:52 / 3:17" at bounding box center [352, 184] width 674 height 111
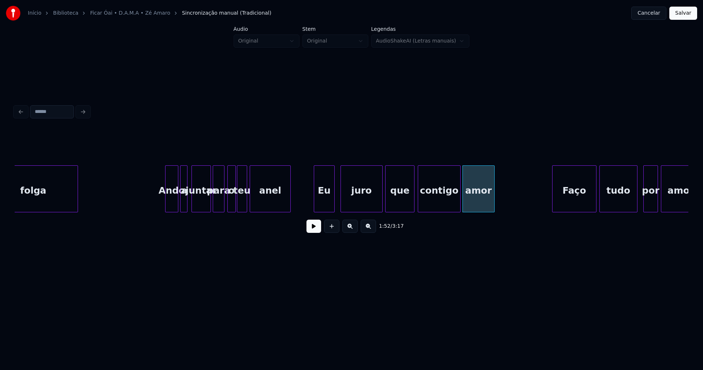
drag, startPoint x: 302, startPoint y: 198, endPoint x: 307, endPoint y: 220, distance: 22.7
click at [313, 230] on button at bounding box center [314, 225] width 15 height 13
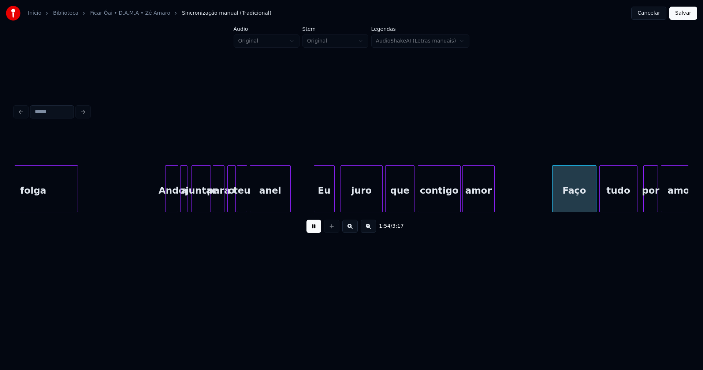
click at [315, 231] on button at bounding box center [314, 225] width 15 height 13
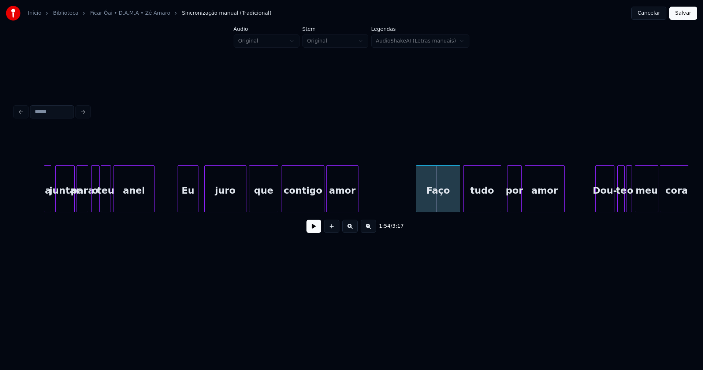
scroll to position [0, 7983]
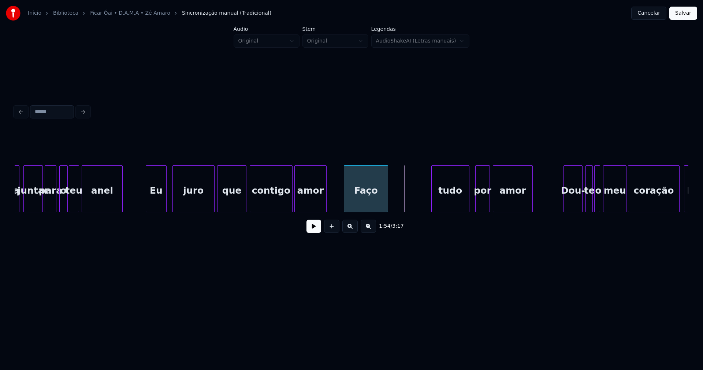
click at [370, 212] on div "a juntar para o teu anel Eu juro que contigo amor Faço tudo por amor Dou- te o …" at bounding box center [352, 188] width 674 height 47
click at [412, 218] on div "1:53 / 3:17" at bounding box center [352, 184] width 674 height 111
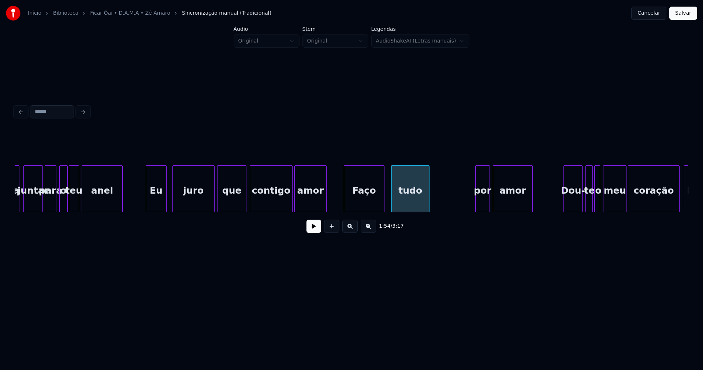
click at [384, 207] on div at bounding box center [383, 189] width 2 height 46
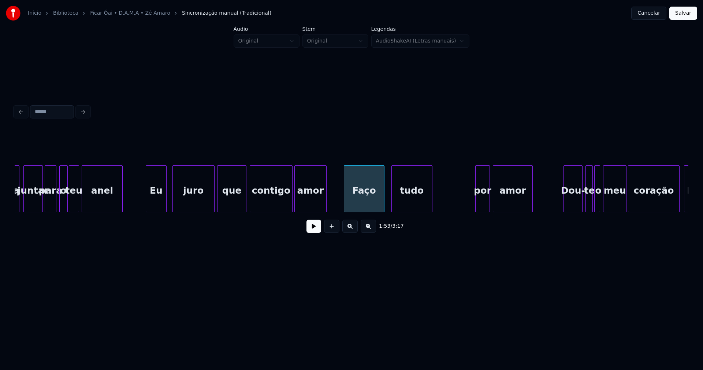
click at [432, 201] on div at bounding box center [431, 189] width 2 height 46
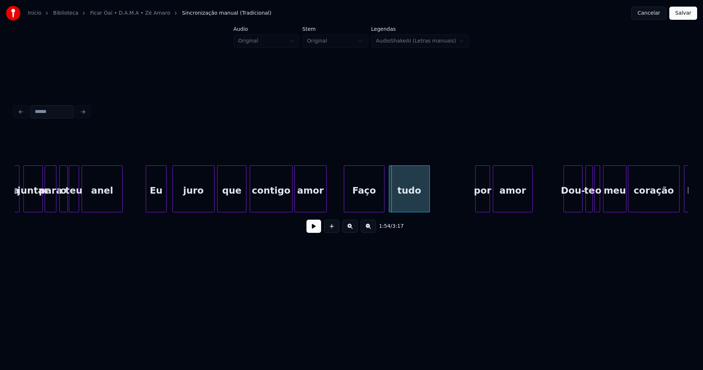
click at [416, 204] on div "tudo" at bounding box center [409, 191] width 40 height 50
click at [440, 207] on div "por" at bounding box center [439, 191] width 14 height 50
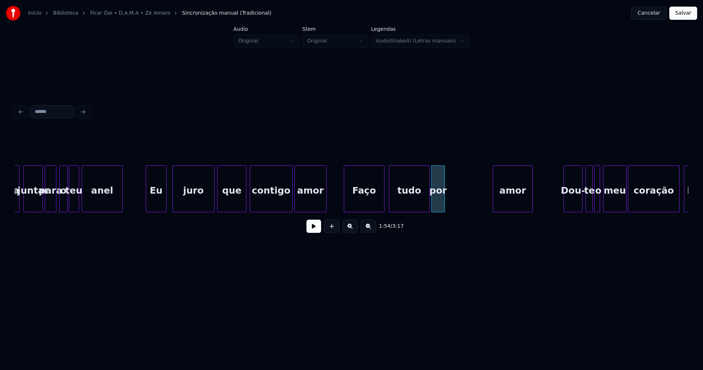
click at [443, 205] on div at bounding box center [444, 189] width 2 height 46
click at [484, 211] on div "a juntar para o teu anel Eu juro que contigo amor Faço tudo por amor Dou- te o …" at bounding box center [352, 188] width 674 height 47
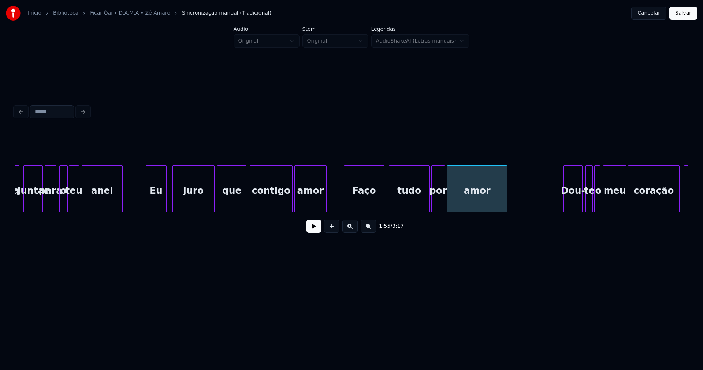
click at [449, 211] on div "a juntar para o teu anel Eu juro que contigo amor Faço tudo por amor Dou- te o …" at bounding box center [352, 188] width 674 height 47
click at [316, 228] on button at bounding box center [314, 225] width 15 height 13
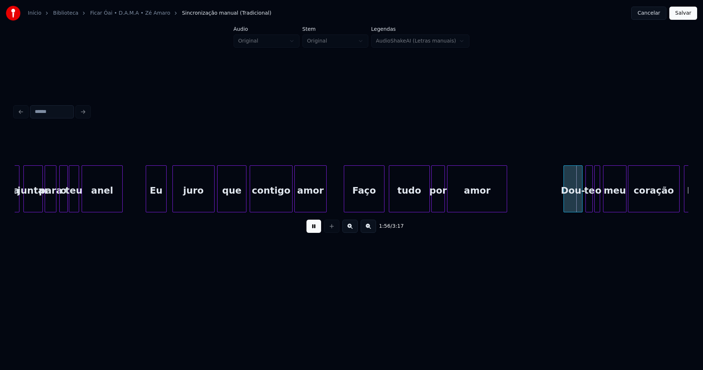
click at [316, 229] on button at bounding box center [314, 225] width 15 height 13
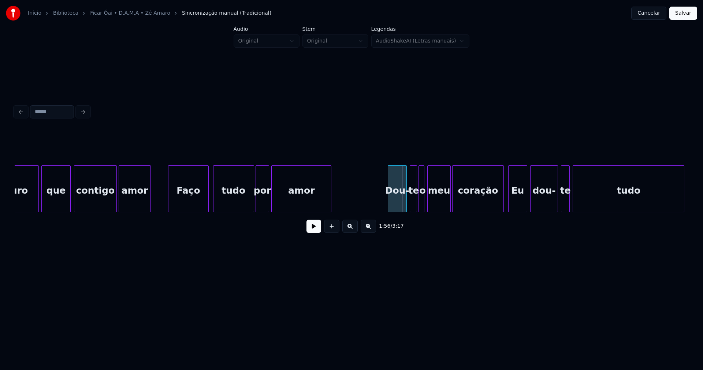
scroll to position [0, 8176]
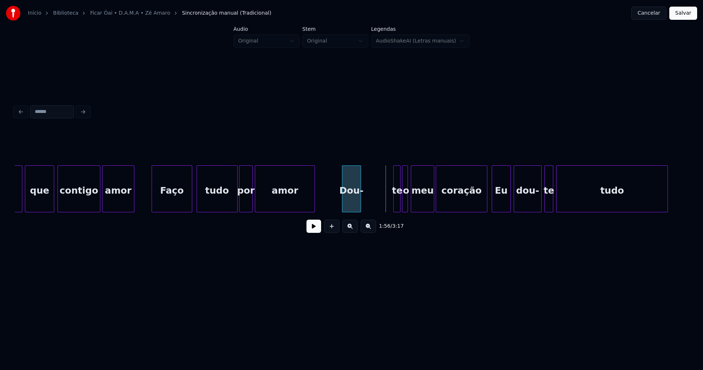
click at [353, 208] on div "Dou-" at bounding box center [352, 191] width 18 height 50
click at [372, 212] on div "juro que contigo amor Faço tudo por amor Dou- te o meu coração Eu dou- te tudo" at bounding box center [352, 188] width 674 height 47
click at [377, 206] on div at bounding box center [377, 189] width 2 height 46
click at [397, 207] on div at bounding box center [398, 189] width 2 height 46
click at [391, 212] on div "juro que contigo amor Faço tudo por amor Dou- te o meu coração Eu dou- te tudo" at bounding box center [352, 188] width 674 height 47
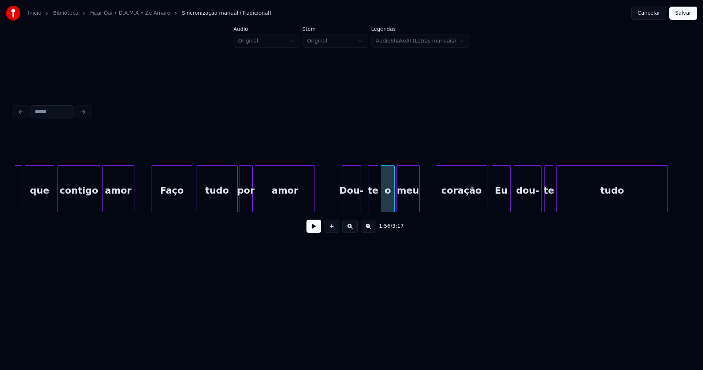
click at [408, 211] on div "juro que contigo amor Faço tudo por amor Dou- te o meu coração Eu dou- te tudo" at bounding box center [352, 188] width 674 height 47
drag, startPoint x: 332, startPoint y: 200, endPoint x: 321, endPoint y: 221, distance: 23.9
drag, startPoint x: 314, startPoint y: 227, endPoint x: 355, endPoint y: 230, distance: 40.4
click at [315, 228] on button at bounding box center [314, 225] width 15 height 13
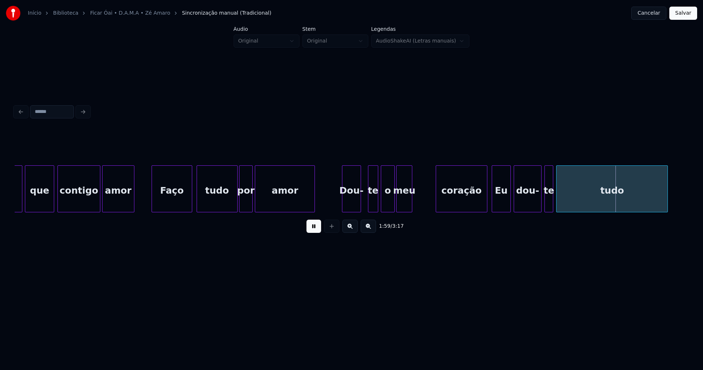
click at [411, 208] on div at bounding box center [411, 189] width 2 height 46
click at [428, 207] on div "coração" at bounding box center [440, 191] width 51 height 50
click at [459, 208] on div at bounding box center [459, 189] width 2 height 46
click at [476, 211] on div "juro que contigo amor Faço tudo por amor Dou- te o meu coração Eu dou- te tudo" at bounding box center [352, 188] width 674 height 47
click at [500, 212] on div "juro que contigo amor Faço tudo por amor Dou- te o meu coração Eu dou- te tudo" at bounding box center [352, 188] width 674 height 47
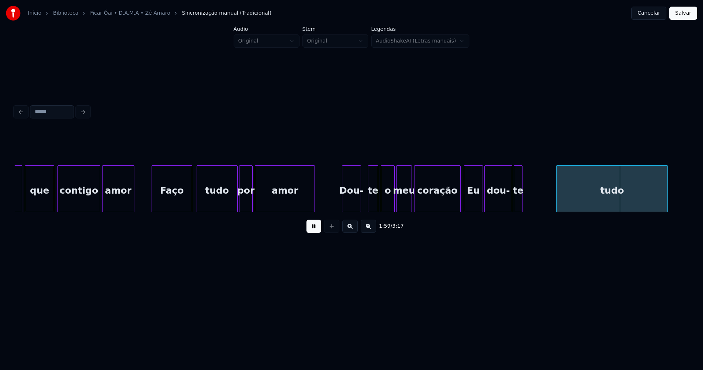
click at [519, 212] on div "juro que contigo amor Faço tudo por amor Dou- te o meu coração Eu dou- te tudo" at bounding box center [352, 188] width 674 height 47
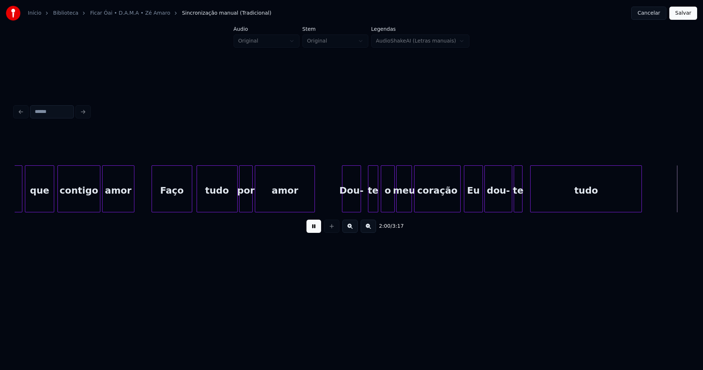
click at [549, 208] on div "tudo" at bounding box center [586, 191] width 111 height 50
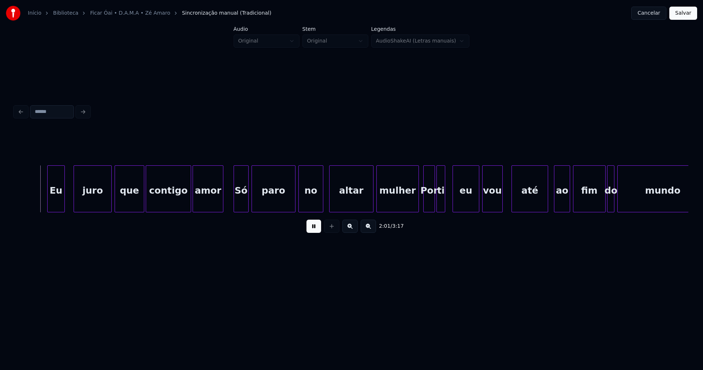
scroll to position [0, 8575]
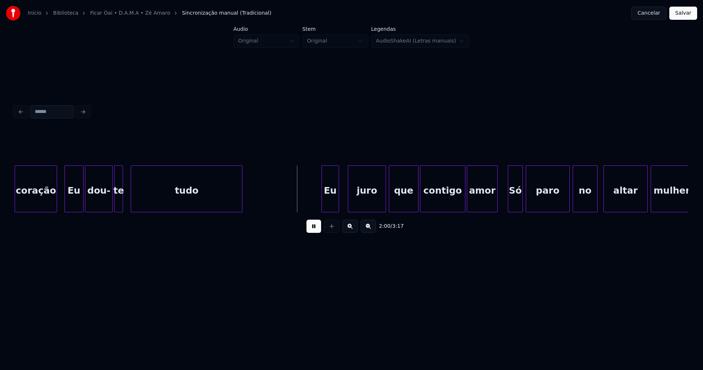
click at [313, 233] on button at bounding box center [314, 225] width 15 height 13
click at [299, 209] on div "Eu juro que contigo amor Só paro no altar mulher coração Eu dou- te tudo" at bounding box center [352, 188] width 674 height 47
click at [312, 200] on div at bounding box center [312, 189] width 2 height 46
click at [338, 212] on div "Eu juro que contigo amor Só paro no altar mulher coração Eu dou- te tudo" at bounding box center [352, 188] width 674 height 47
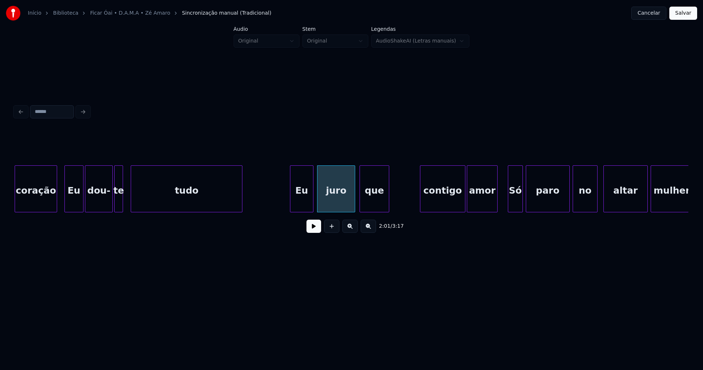
click at [376, 218] on div "2:01 / 3:17" at bounding box center [352, 184] width 674 height 111
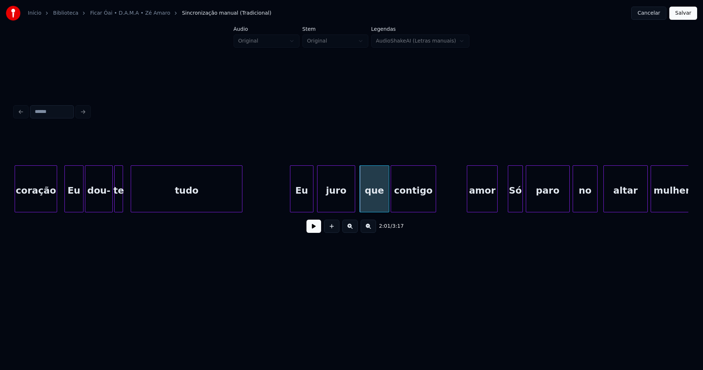
click at [412, 212] on div "Eu juro que contigo amor Só paro no altar mulher coração Eu dou- te tudo" at bounding box center [352, 188] width 674 height 47
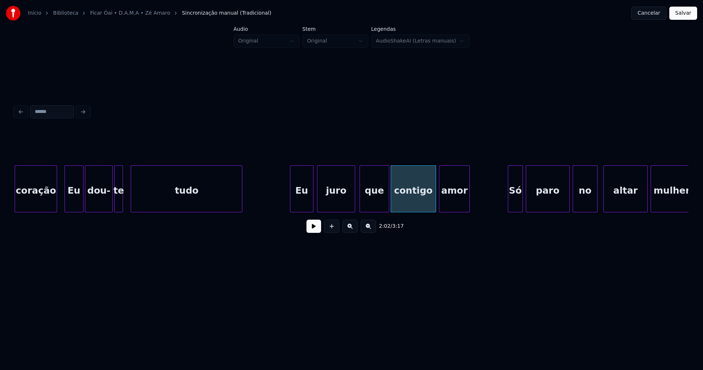
click at [456, 212] on div "Eu juro que contigo amor Só paro no altar mulher coração Eu dou- te tudo" at bounding box center [352, 188] width 674 height 47
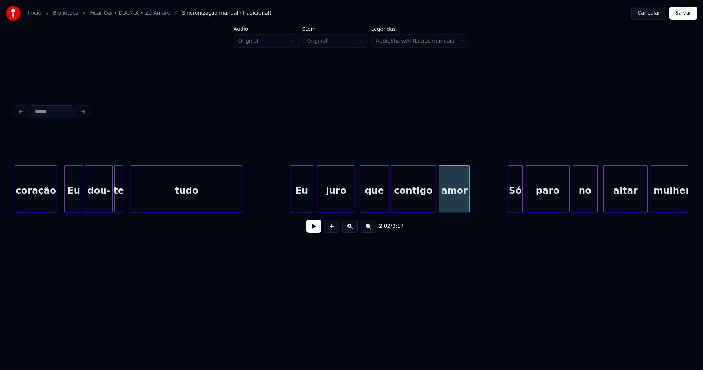
click at [292, 194] on div at bounding box center [292, 189] width 2 height 46
click at [290, 196] on div at bounding box center [290, 189] width 2 height 46
click at [311, 232] on button at bounding box center [314, 225] width 15 height 13
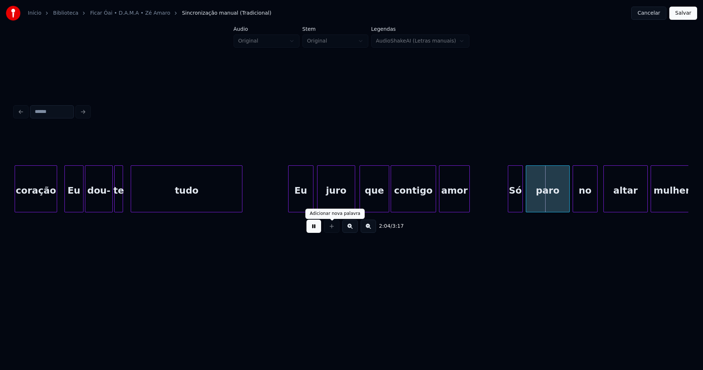
click at [317, 232] on button at bounding box center [314, 225] width 15 height 13
click at [483, 212] on div "Eu juro que contigo amor Só paro no altar mulher coração Eu dou- te tudo" at bounding box center [352, 188] width 674 height 47
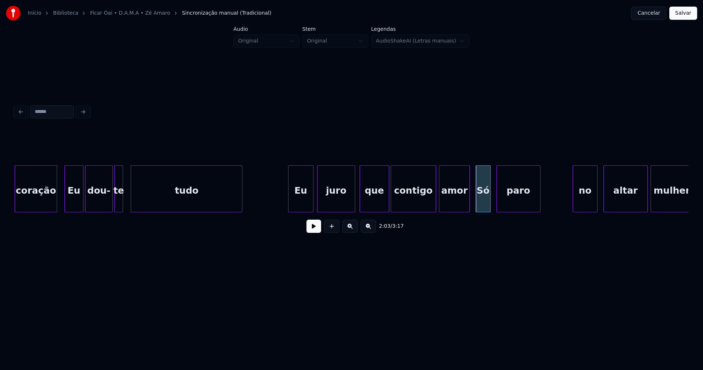
click at [521, 211] on div "Eu juro que contigo amor Só paro no altar mulher coração Eu dou- te tudo" at bounding box center [352, 188] width 674 height 47
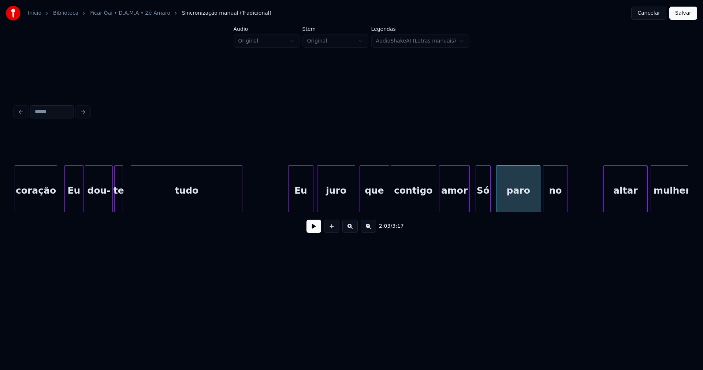
click at [554, 207] on div "no" at bounding box center [556, 191] width 24 height 50
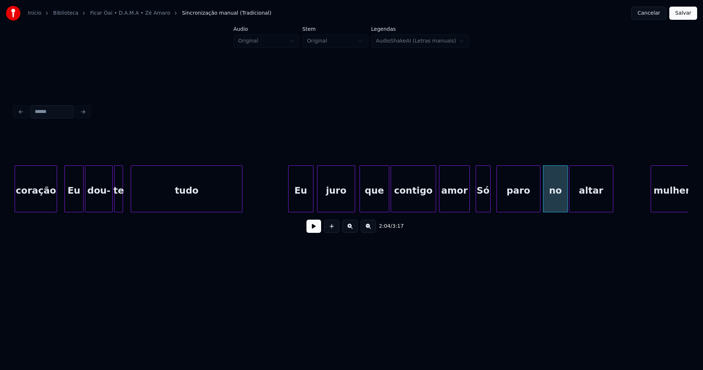
click at [579, 211] on div "Eu juro que contigo amor Só paro no altar mulher coração Eu dou- te tudo" at bounding box center [352, 188] width 674 height 47
click at [587, 209] on div "Eu juro que contigo amor Só paro no altar mulher coração Eu dou- te tudo" at bounding box center [352, 188] width 674 height 47
click at [315, 229] on button at bounding box center [314, 225] width 15 height 13
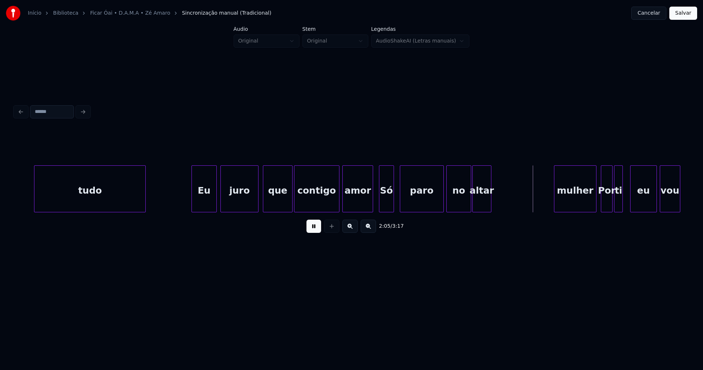
scroll to position [0, 8688]
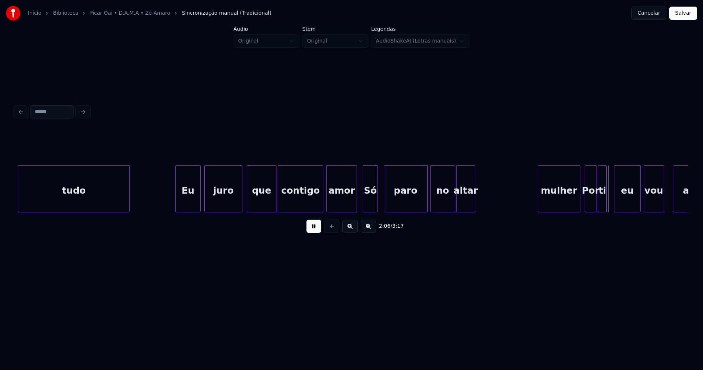
click at [315, 230] on button at bounding box center [314, 225] width 15 height 13
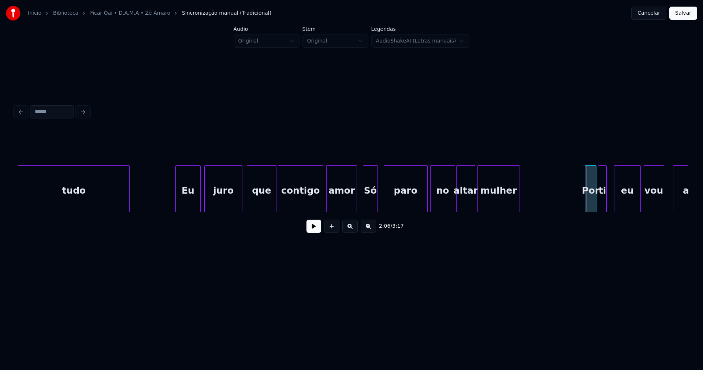
click at [496, 207] on div "mulher" at bounding box center [499, 191] width 42 height 50
drag, startPoint x: 381, startPoint y: 204, endPoint x: 357, endPoint y: 211, distance: 24.4
click at [315, 229] on button at bounding box center [314, 225] width 15 height 13
click at [544, 197] on div at bounding box center [544, 189] width 2 height 46
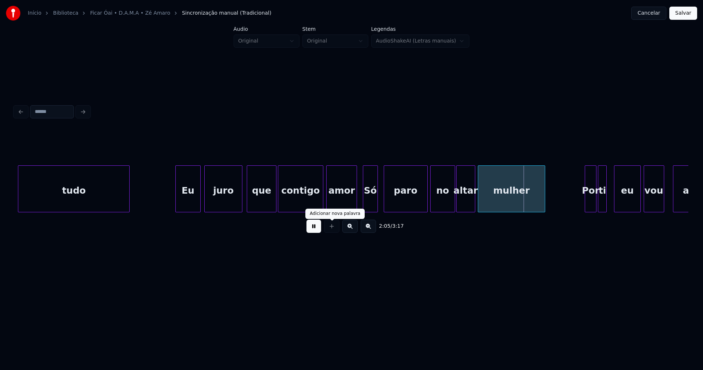
click at [316, 230] on button at bounding box center [314, 225] width 15 height 13
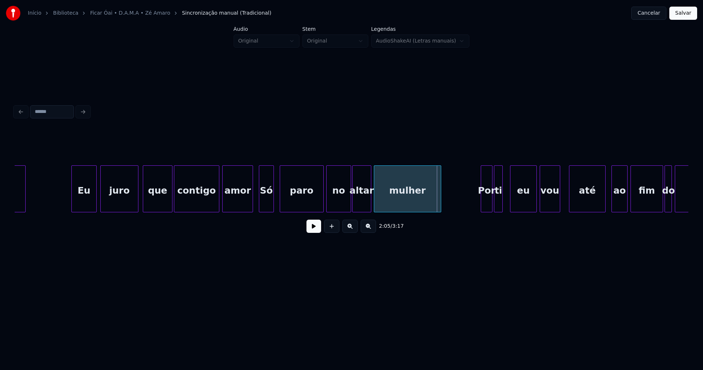
scroll to position [0, 8880]
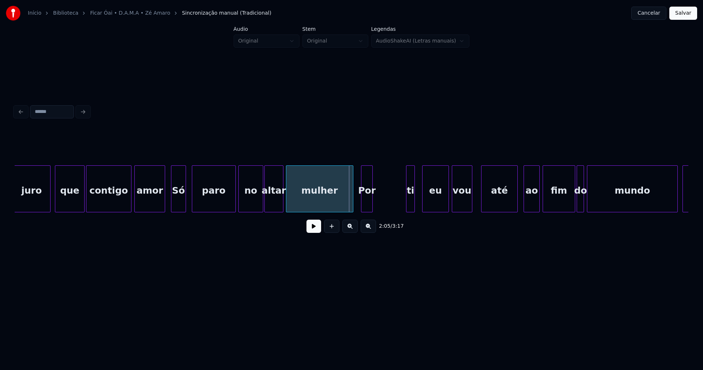
click at [367, 212] on div "juro que contigo amor Só paro no altar mulher Por ti eu vou até ao fim do mundo…" at bounding box center [352, 188] width 674 height 47
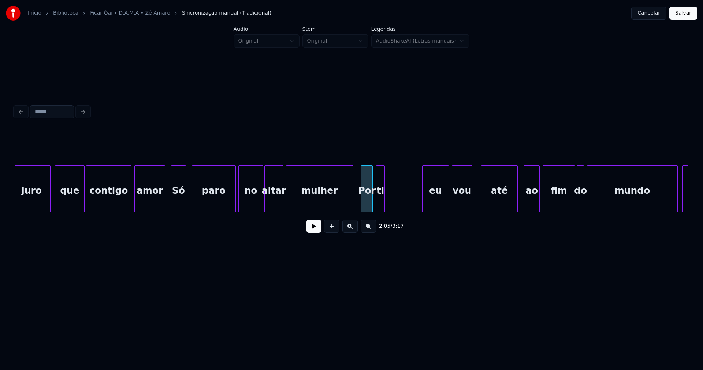
click at [381, 210] on div "juro que contigo amor Só paro no altar mulher Por ti eu vou até ao fim do mundo…" at bounding box center [352, 188] width 674 height 47
click at [410, 209] on div "juro que contigo amor Só paro no altar mulher Por ti eu vou até ao fim do mundo…" at bounding box center [352, 188] width 674 height 47
click at [390, 204] on div at bounding box center [390, 189] width 2 height 46
click at [433, 215] on div "2:06 / 3:17" at bounding box center [352, 184] width 674 height 111
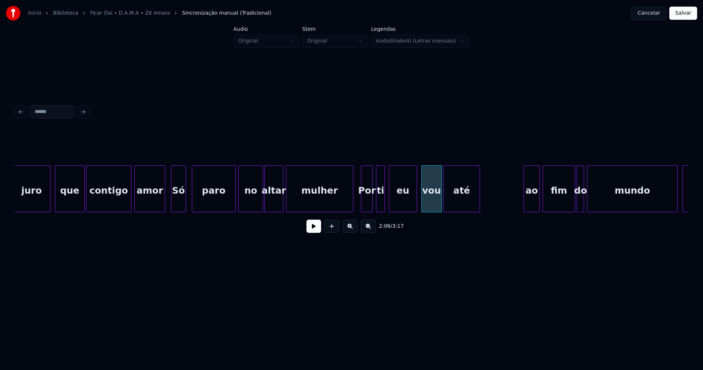
click at [468, 212] on div "juro que contigo amor Só paro no altar mulher Por ti eu vou até ao fim do mundo…" at bounding box center [352, 188] width 674 height 47
click at [459, 212] on div "juro que contigo amor Só paro no altar mulher Por ti eu vou até ao fim do mundo…" at bounding box center [352, 188] width 674 height 47
click at [472, 210] on div "juro que contigo amor Só paro no altar mulher Por ti eu vou até ao fim do mundo…" at bounding box center [352, 188] width 674 height 47
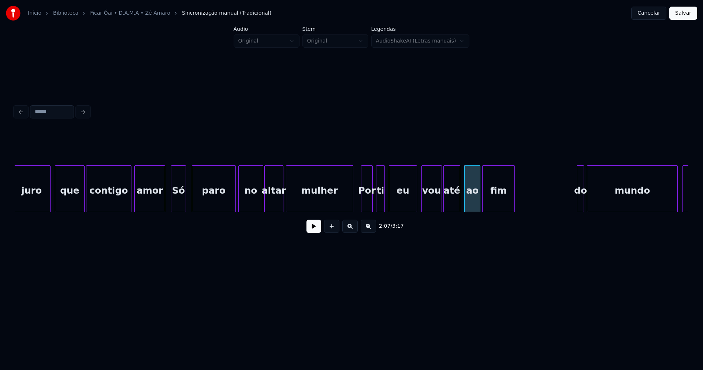
click at [500, 217] on div "2:07 / 3:17" at bounding box center [352, 184] width 674 height 111
click at [514, 200] on div "fim" at bounding box center [498, 188] width 32 height 47
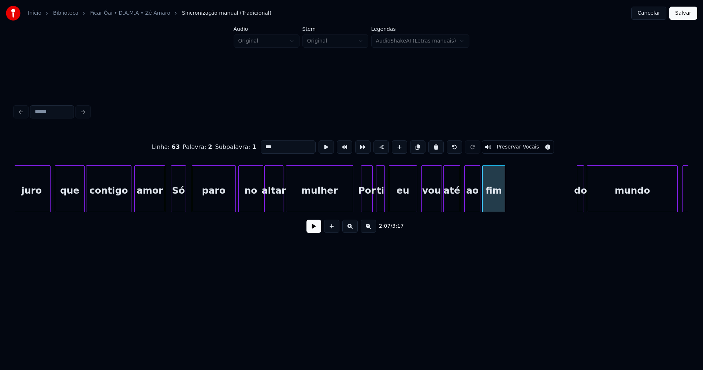
click at [505, 207] on div at bounding box center [504, 189] width 2 height 46
click at [515, 211] on div "juro que contigo amor Só paro no altar mulher Por ti eu vou até ao fim do mundo…" at bounding box center [352, 188] width 674 height 47
click at [523, 201] on div at bounding box center [522, 189] width 2 height 46
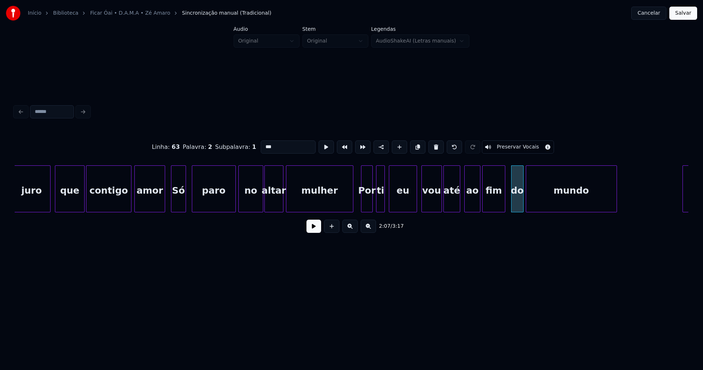
click at [559, 220] on div "Linha : 63 Palavra : 2 Subpalavra : 1 *** Preservar Vocais 2:07 / 3:17" at bounding box center [352, 184] width 674 height 111
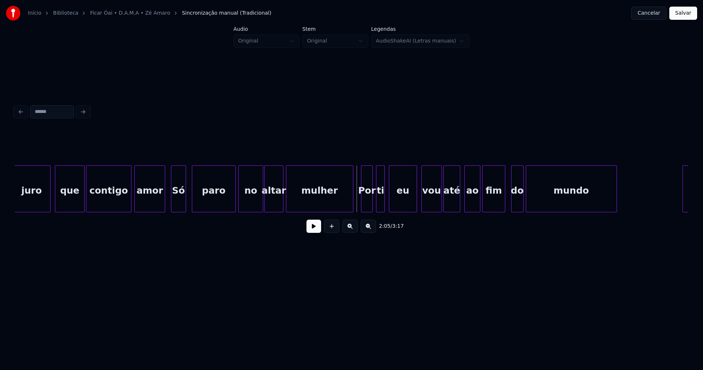
drag, startPoint x: 314, startPoint y: 229, endPoint x: 329, endPoint y: 229, distance: 14.7
click at [315, 229] on button at bounding box center [314, 225] width 15 height 13
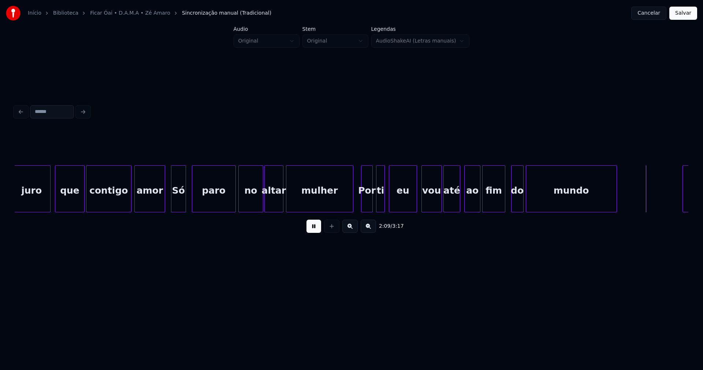
drag, startPoint x: 356, startPoint y: 203, endPoint x: 363, endPoint y: 204, distance: 7.3
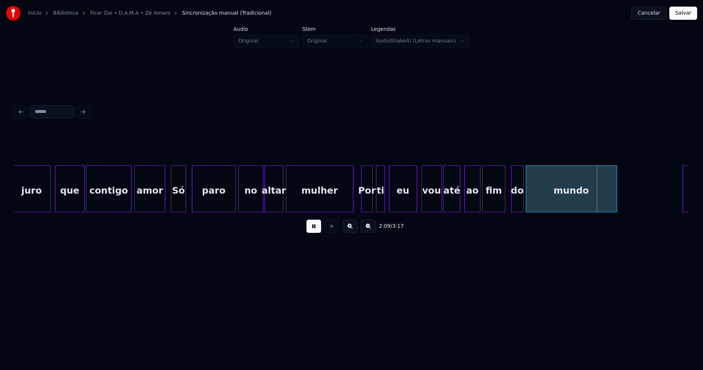
click at [314, 229] on button at bounding box center [314, 225] width 15 height 13
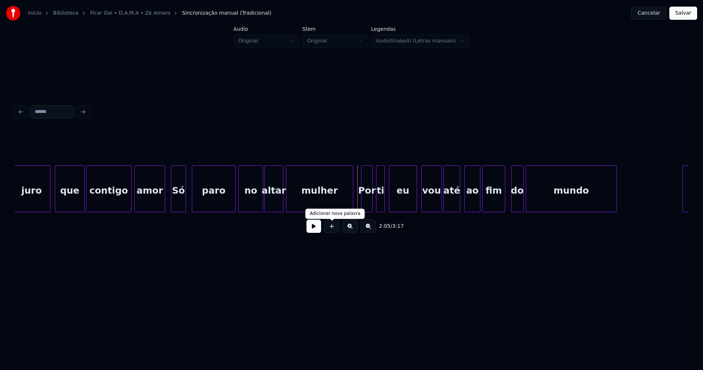
click at [317, 229] on button at bounding box center [314, 225] width 15 height 13
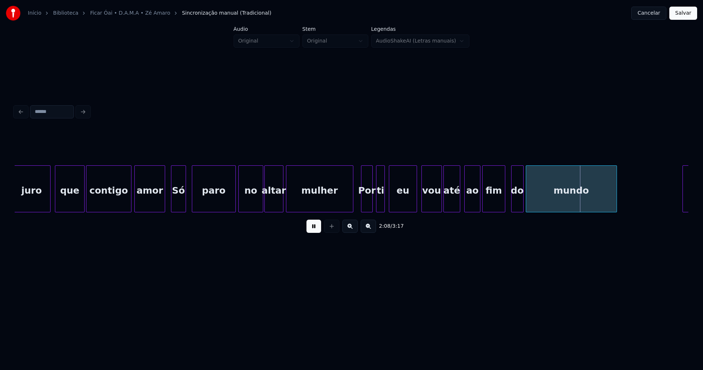
click at [315, 229] on button at bounding box center [314, 225] width 15 height 13
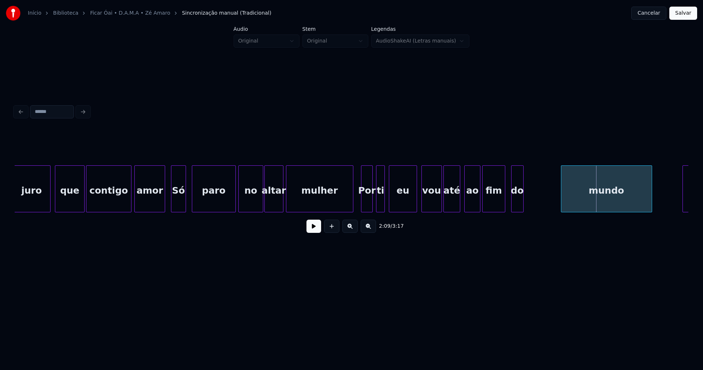
click at [603, 200] on div "mundo" at bounding box center [607, 191] width 90 height 50
click at [552, 210] on div "juro que contigo amor Só paro no altar mulher Por ti eu vou até ao fim do mundo…" at bounding box center [352, 188] width 674 height 47
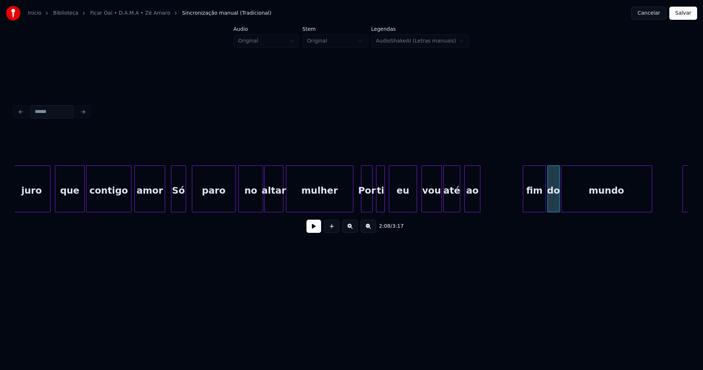
click at [532, 216] on div "2:08 / 3:17" at bounding box center [352, 184] width 674 height 111
click at [527, 206] on div at bounding box center [526, 189] width 2 height 46
click at [517, 210] on div "juro que contigo amor Só paro no altar mulher Por ti eu vou até ao fim do mundo…" at bounding box center [352, 188] width 674 height 47
click at [473, 204] on div "até" at bounding box center [472, 191] width 16 height 50
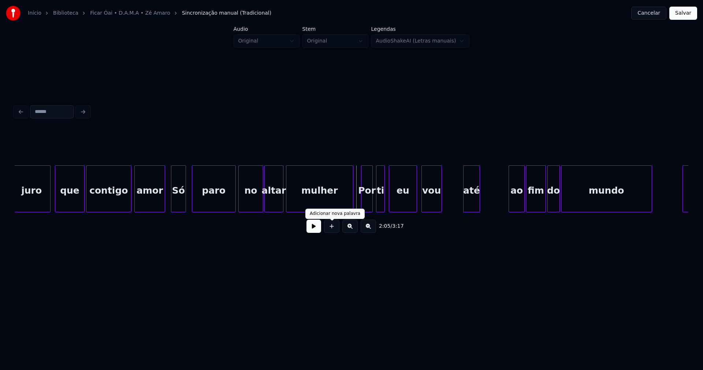
drag, startPoint x: 314, startPoint y: 228, endPoint x: 322, endPoint y: 228, distance: 7.7
click at [315, 228] on button at bounding box center [314, 225] width 15 height 13
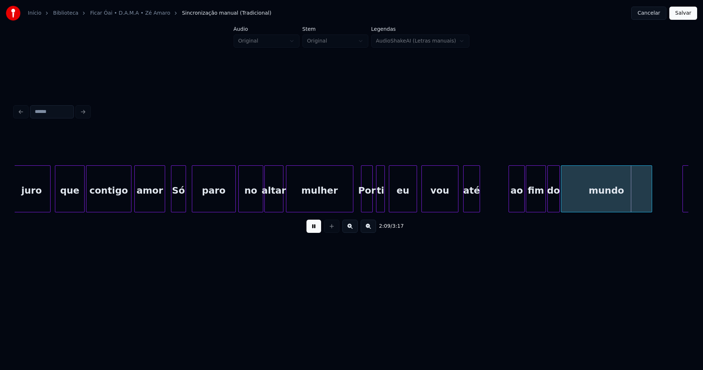
click at [458, 196] on div at bounding box center [457, 189] width 2 height 46
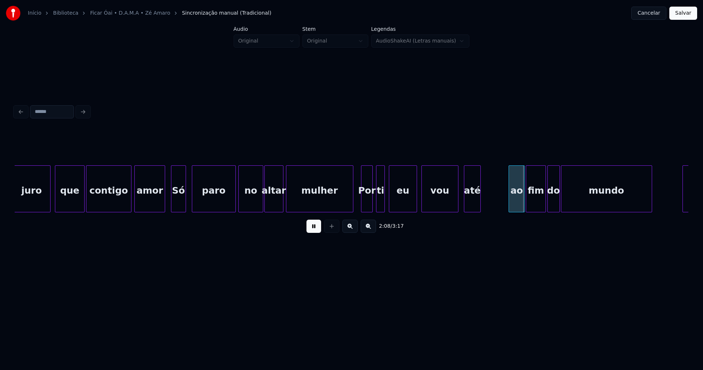
click at [475, 203] on div "até" at bounding box center [473, 191] width 16 height 50
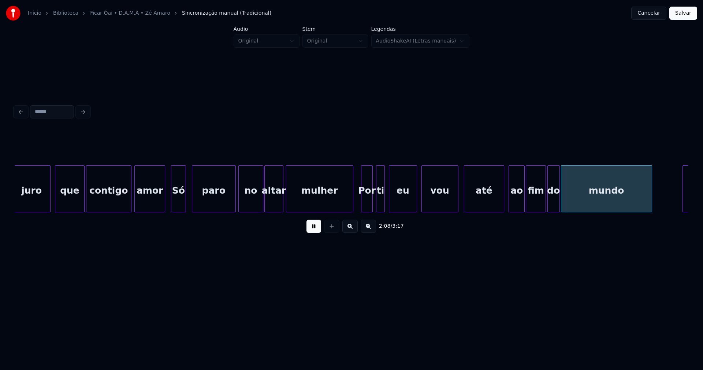
click at [503, 199] on div at bounding box center [503, 189] width 2 height 46
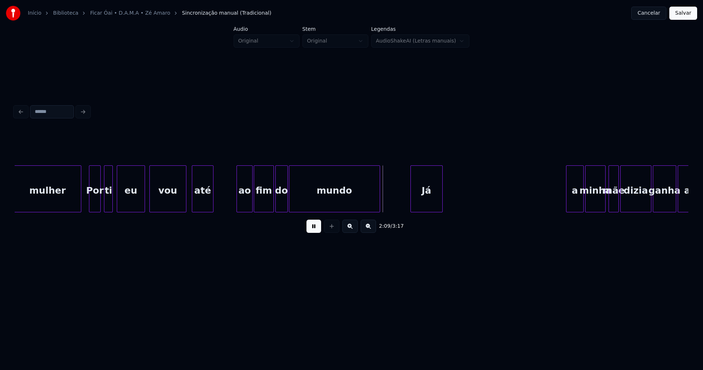
scroll to position [0, 9121]
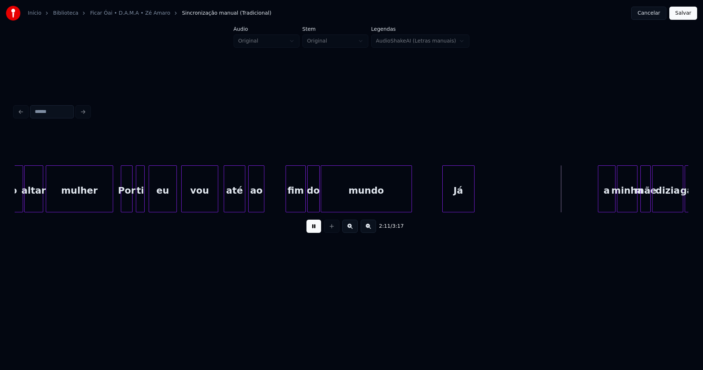
click at [257, 209] on div "Já a minha mãe dizia ganha até ao fim do mundo vou eu ti Por mulher no altar" at bounding box center [352, 188] width 674 height 47
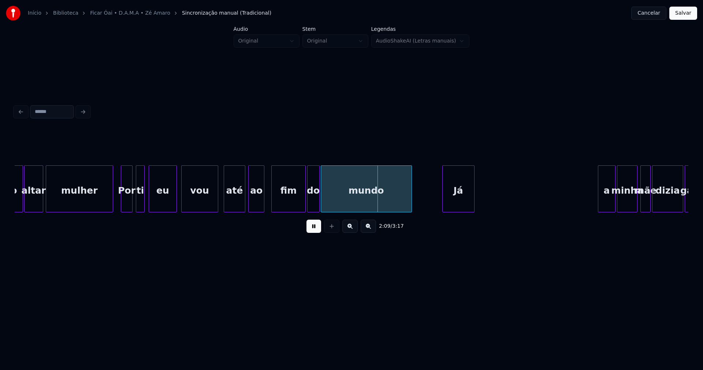
click at [273, 207] on div at bounding box center [273, 189] width 2 height 46
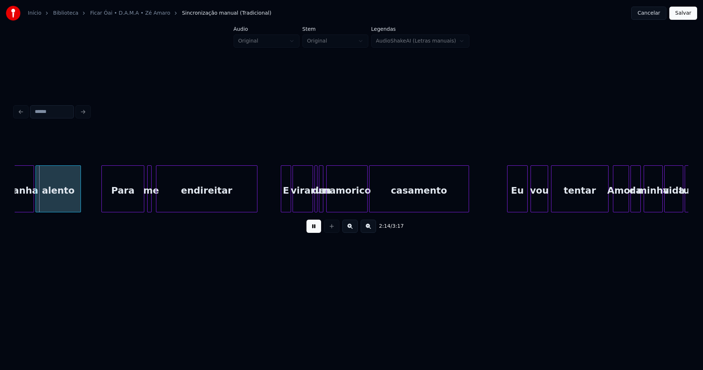
scroll to position [0, 9658]
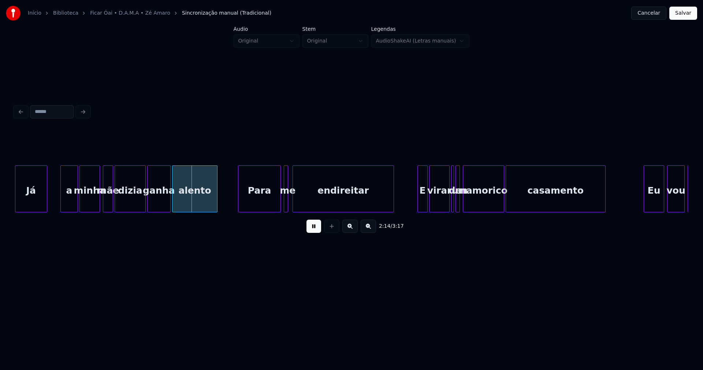
drag, startPoint x: 315, startPoint y: 231, endPoint x: 154, endPoint y: 205, distance: 163.0
click at [314, 231] on button at bounding box center [314, 225] width 15 height 13
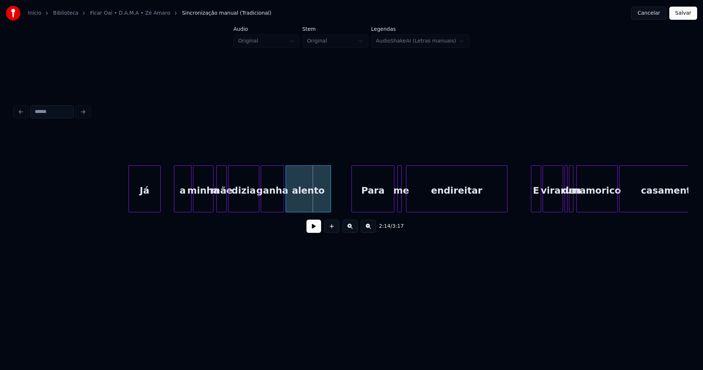
scroll to position [0, 9489]
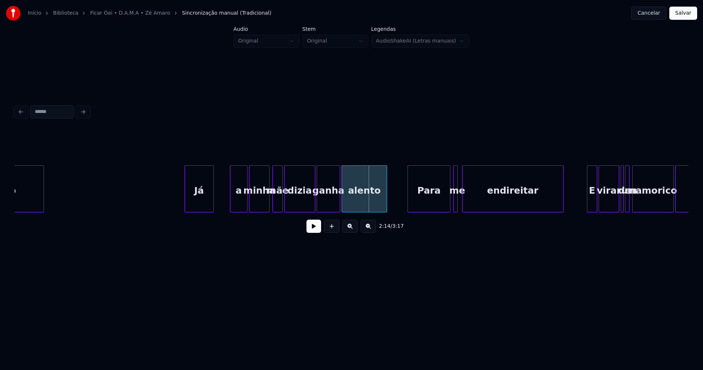
click at [211, 204] on div at bounding box center [212, 189] width 2 height 46
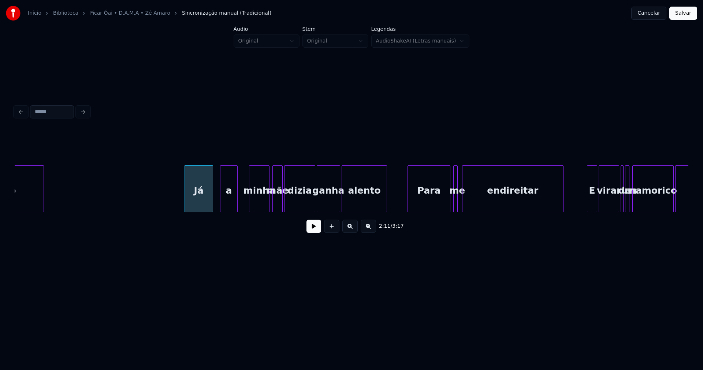
click at [232, 207] on div "a" at bounding box center [229, 191] width 17 height 50
click at [254, 209] on div "minha" at bounding box center [251, 191] width 20 height 50
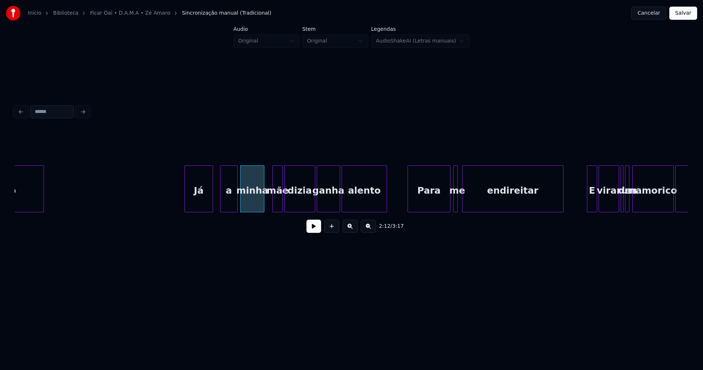
click at [263, 200] on div at bounding box center [263, 189] width 2 height 46
click at [273, 206] on div "mãe" at bounding box center [274, 191] width 10 height 50
click at [280, 200] on div at bounding box center [280, 189] width 2 height 46
click at [313, 232] on button at bounding box center [314, 225] width 15 height 13
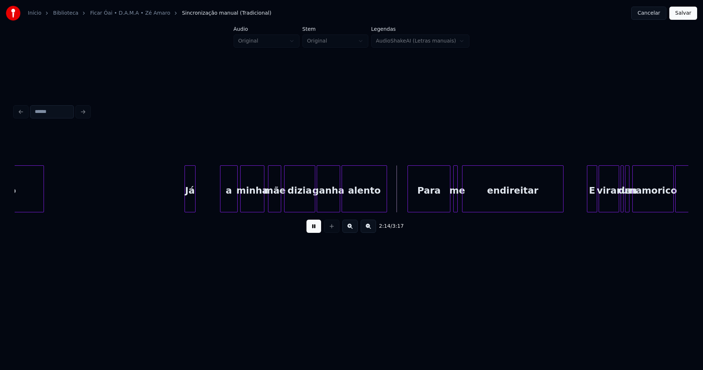
click at [193, 211] on div "ganha alento Para me endireitar E virar de um namorico casamento Já a minha mãe…" at bounding box center [352, 188] width 674 height 47
click at [206, 205] on div "a" at bounding box center [207, 191] width 17 height 50
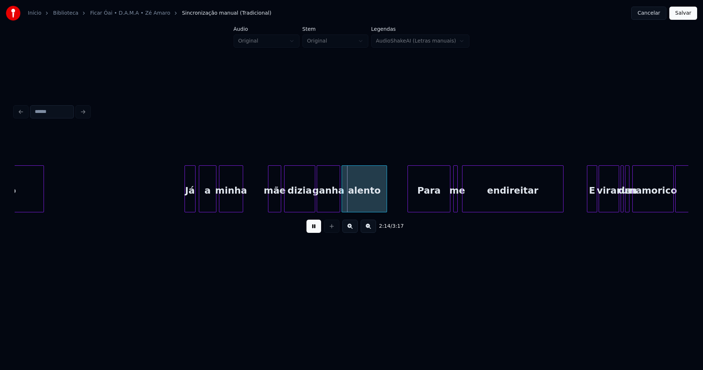
click at [229, 207] on div "minha" at bounding box center [230, 191] width 23 height 50
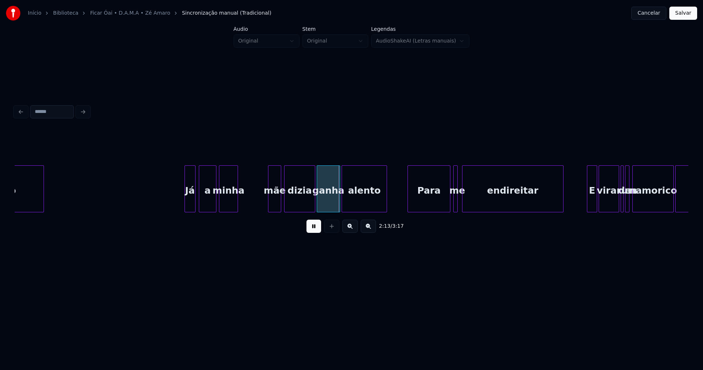
click at [237, 203] on div at bounding box center [237, 189] width 2 height 46
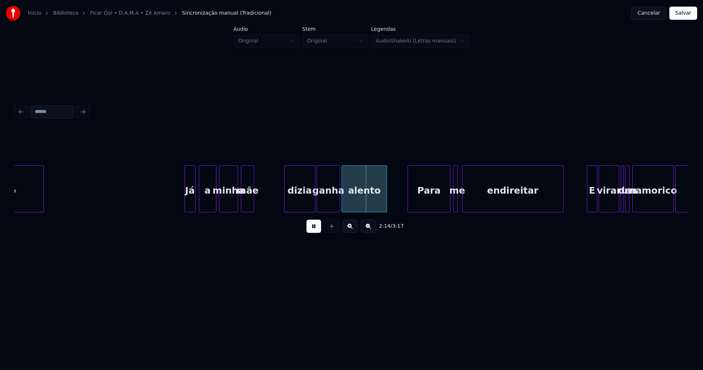
click at [247, 209] on div "mãe" at bounding box center [247, 191] width 12 height 50
click at [251, 206] on div at bounding box center [251, 189] width 2 height 46
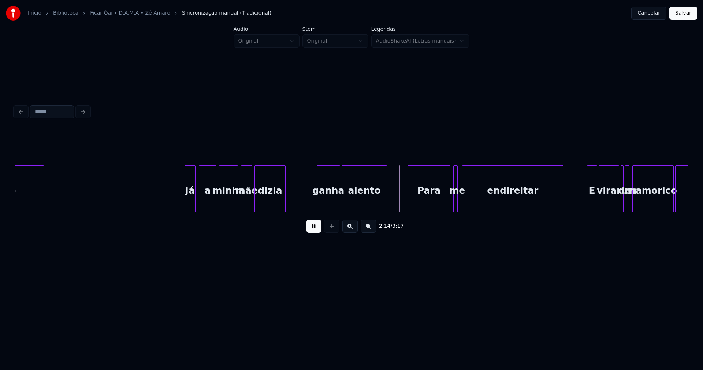
click at [266, 208] on div "dizia" at bounding box center [270, 191] width 30 height 50
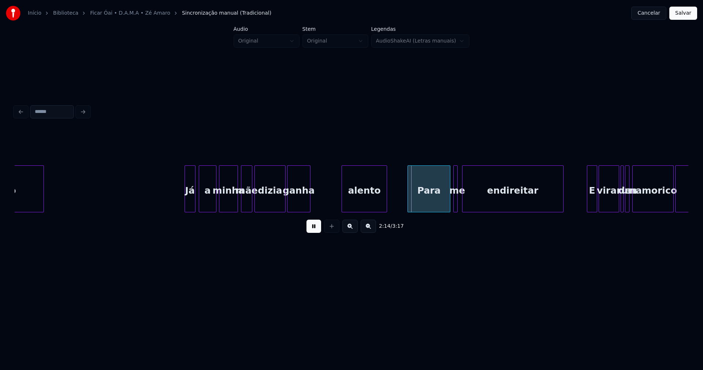
click at [302, 212] on div "ganha alento Para me endireitar E virar de um namorico casamento Já a minha mãe…" at bounding box center [352, 188] width 674 height 47
click at [323, 212] on div "ganha alento Para me endireitar E virar de um namorico casamento Já a minha mãe…" at bounding box center [352, 188] width 674 height 47
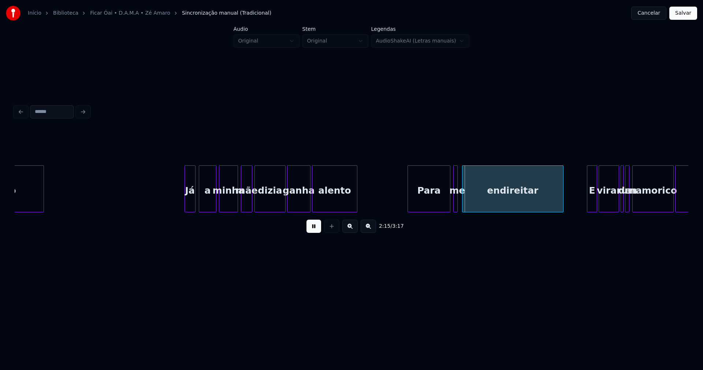
click at [310, 232] on button at bounding box center [314, 225] width 15 height 13
click at [404, 212] on div "ganha alento Para me endireitar E virar de um namorico casamento Já a minha mãe…" at bounding box center [352, 188] width 674 height 47
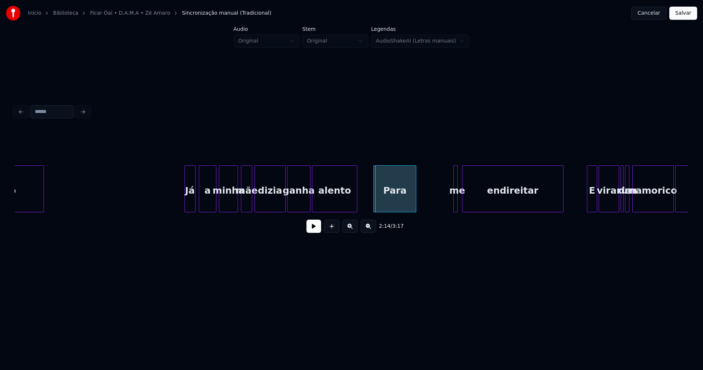
click at [401, 201] on div "Para" at bounding box center [395, 191] width 42 height 50
click at [459, 202] on div at bounding box center [460, 189] width 2 height 46
click at [452, 202] on div at bounding box center [452, 189] width 2 height 46
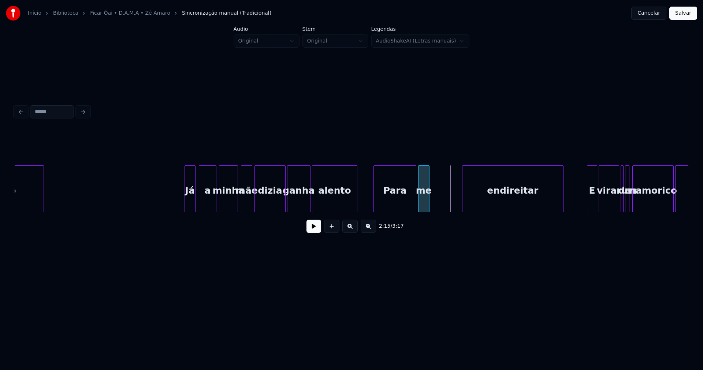
click at [425, 216] on div "2:15 / 3:17" at bounding box center [352, 184] width 674 height 111
click at [455, 212] on div "ganha alento Para me endireitar E virar de um namorico casamento Já a minha mãe…" at bounding box center [352, 188] width 674 height 47
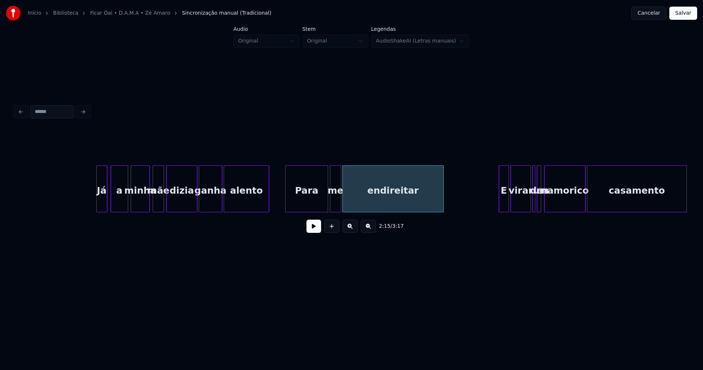
scroll to position [0, 9593]
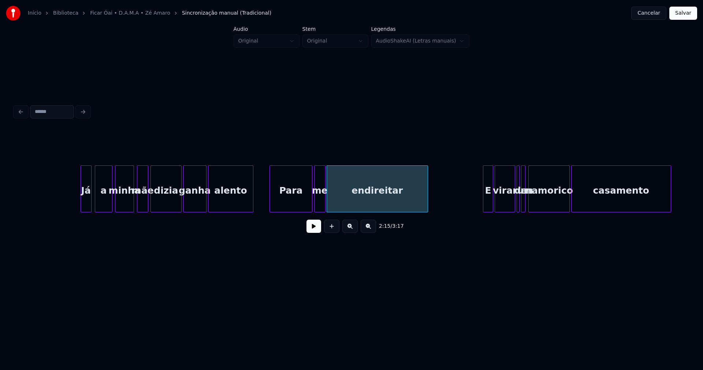
drag, startPoint x: 259, startPoint y: 204, endPoint x: 304, endPoint y: 223, distance: 48.9
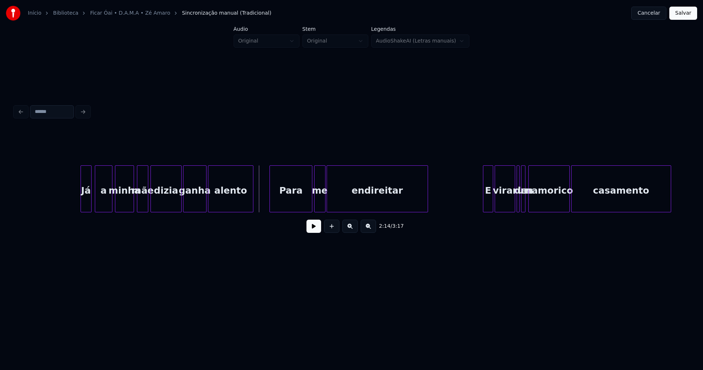
click at [316, 229] on button at bounding box center [314, 225] width 15 height 13
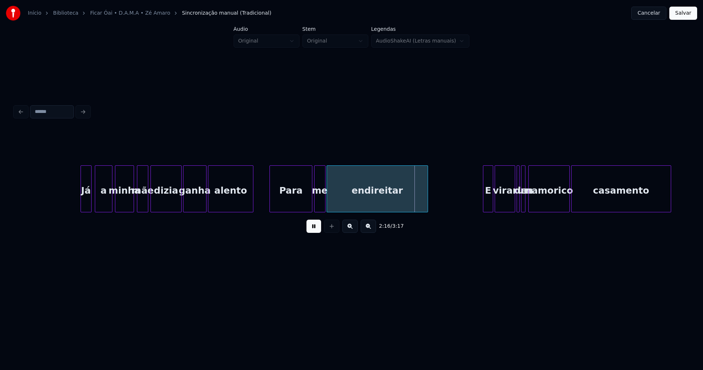
drag, startPoint x: 260, startPoint y: 203, endPoint x: 304, endPoint y: 202, distance: 43.6
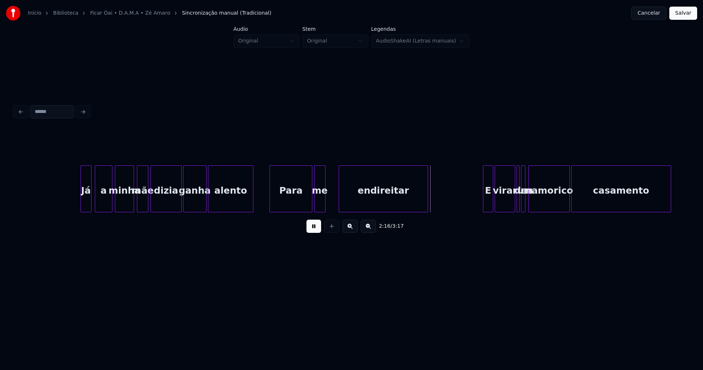
click at [341, 197] on div at bounding box center [340, 189] width 2 height 46
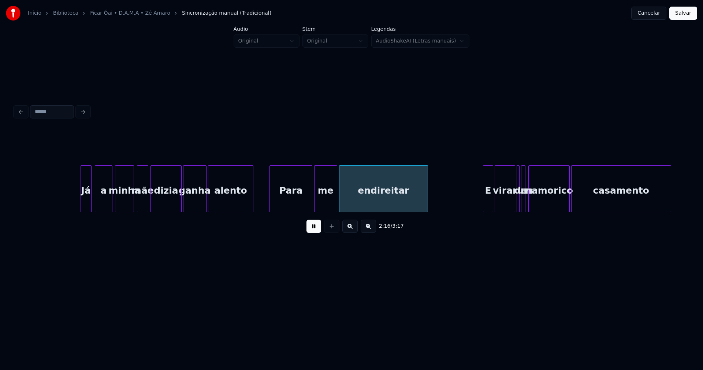
click at [336, 196] on div at bounding box center [336, 189] width 2 height 46
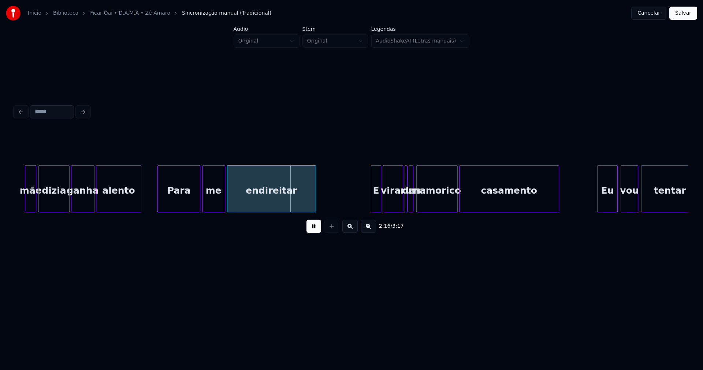
scroll to position [0, 9721]
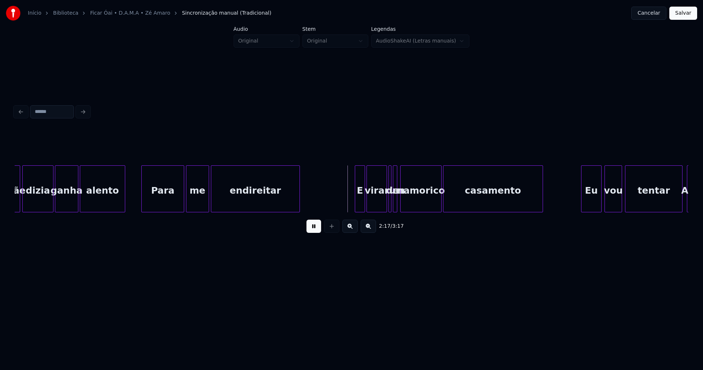
drag, startPoint x: 314, startPoint y: 231, endPoint x: 328, endPoint y: 224, distance: 15.9
click at [314, 230] on button at bounding box center [314, 225] width 15 height 13
click at [323, 211] on div "ganha alento Para me endireitar E virar de um namorico casamento mãe dizia Eu v…" at bounding box center [352, 188] width 674 height 47
click at [343, 211] on div "ganha alento Para me endireitar E virar de um namorico casamento mãe dizia Eu v…" at bounding box center [352, 188] width 674 height 47
click at [392, 199] on div at bounding box center [393, 189] width 2 height 46
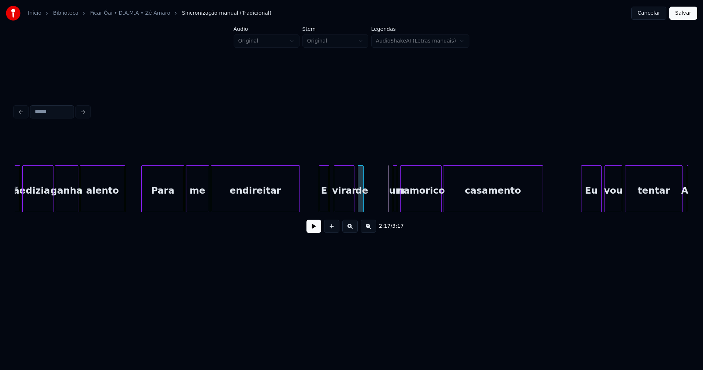
click at [358, 182] on div "de" at bounding box center [361, 188] width 6 height 47
click at [364, 207] on div at bounding box center [364, 189] width 2 height 46
click at [385, 200] on div at bounding box center [386, 189] width 2 height 46
click at [374, 210] on div "ganha alento Para me endireitar E virar de um namorico casamento mãe dizia Eu v…" at bounding box center [352, 188] width 674 height 47
click at [403, 210] on div "ganha alento Para me endireitar E virar de um namorico casamento mãe dizia Eu v…" at bounding box center [352, 188] width 674 height 47
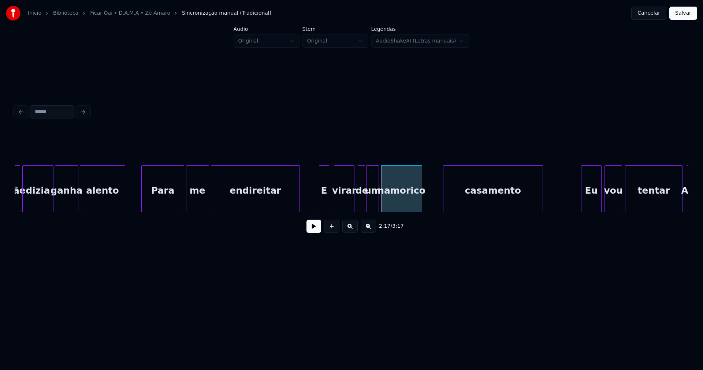
click at [311, 229] on button at bounding box center [314, 225] width 15 height 13
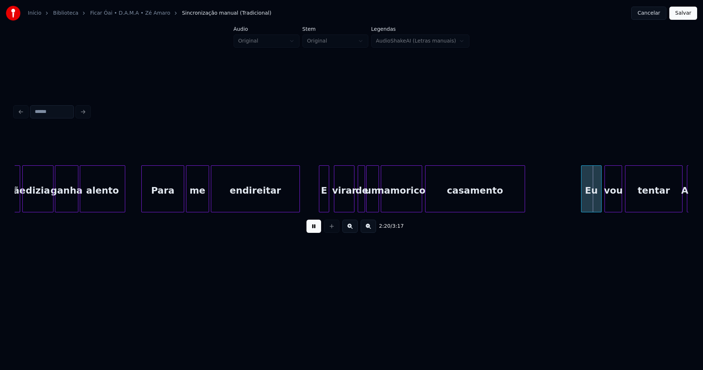
click at [450, 203] on div "casamento" at bounding box center [475, 191] width 99 height 50
click at [517, 202] on div at bounding box center [518, 189] width 2 height 46
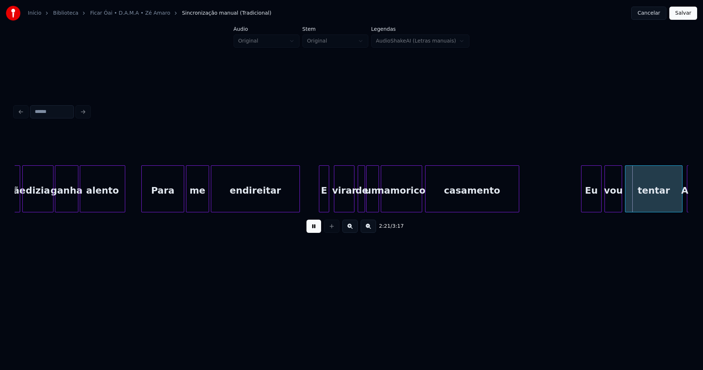
click at [314, 232] on button at bounding box center [314, 225] width 15 height 13
click at [555, 212] on div "ganha alento Para me endireitar E virar de um namorico casamento mãe dizia Eu v…" at bounding box center [352, 188] width 674 height 47
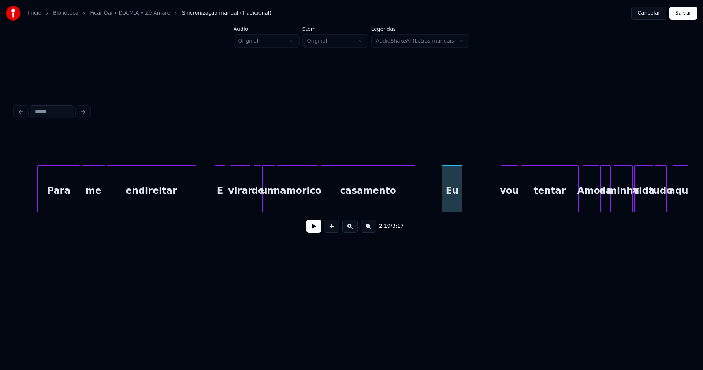
scroll to position [0, 9913]
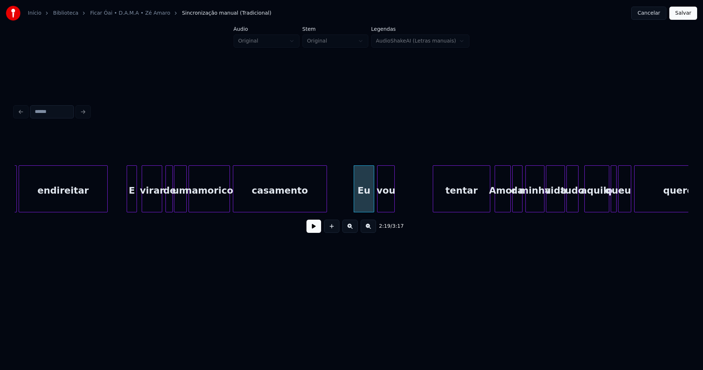
click at [389, 211] on div "me endireitar E virar de um namorico casamento Eu vou tentar Amor da minha vida…" at bounding box center [352, 188] width 674 height 47
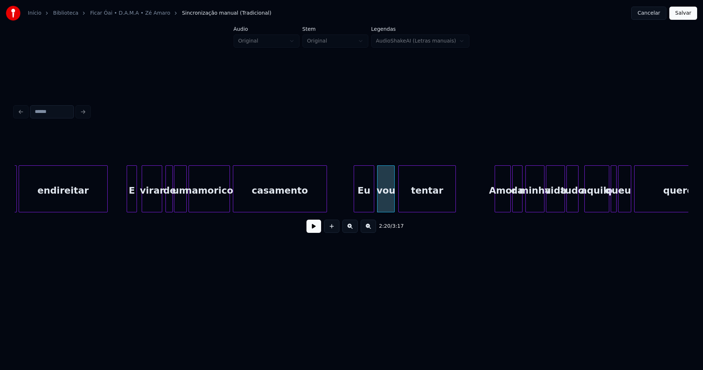
click at [435, 206] on div "tentar" at bounding box center [427, 191] width 57 height 50
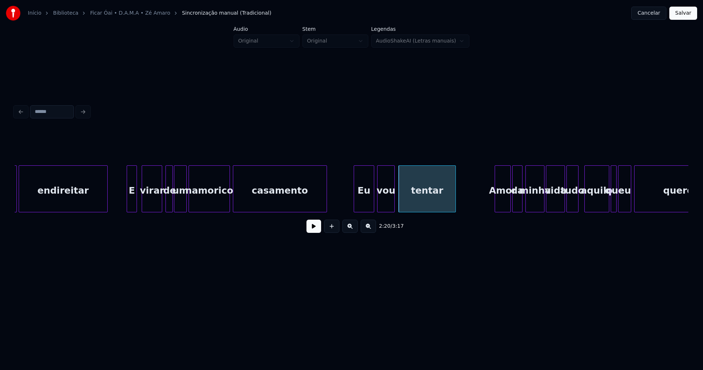
drag, startPoint x: 339, startPoint y: 199, endPoint x: 319, endPoint y: 229, distance: 36.0
click at [315, 232] on button at bounding box center [314, 225] width 15 height 13
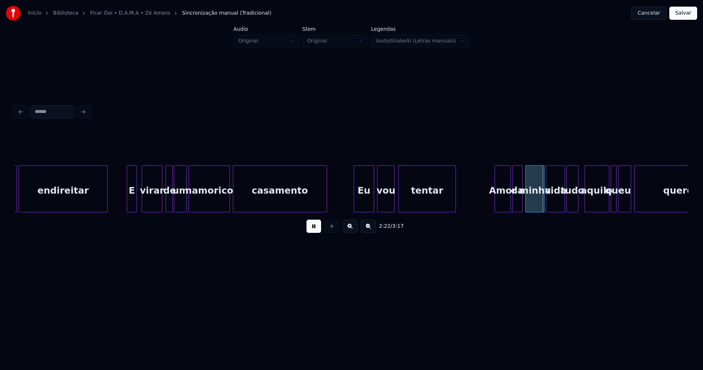
drag, startPoint x: 346, startPoint y: 201, endPoint x: 450, endPoint y: 211, distance: 104.5
click at [450, 203] on div at bounding box center [449, 189] width 2 height 46
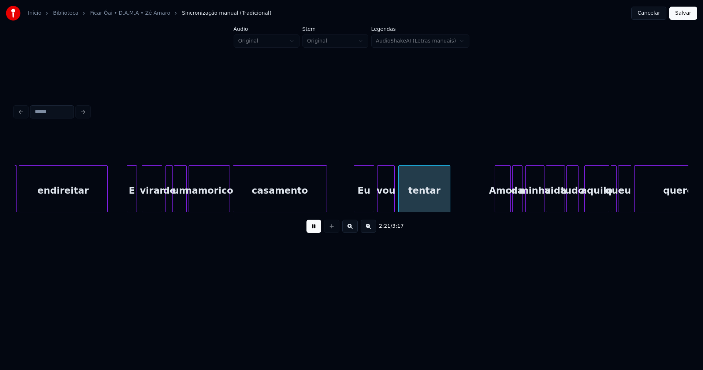
drag, startPoint x: 306, startPoint y: 230, endPoint x: 313, endPoint y: 228, distance: 6.4
click at [308, 230] on div "2:21 / 3:17" at bounding box center [352, 226] width 662 height 16
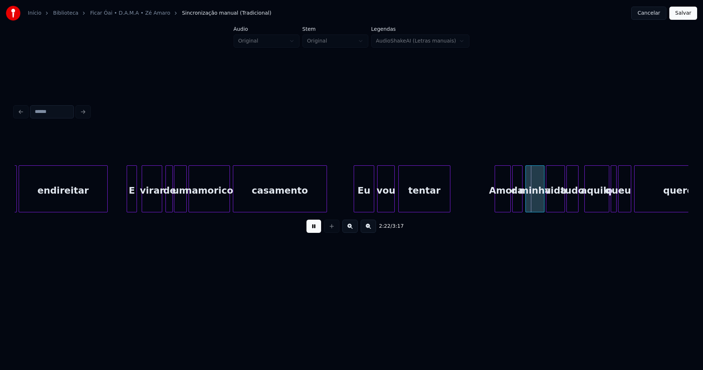
drag, startPoint x: 311, startPoint y: 229, endPoint x: 343, endPoint y: 228, distance: 31.9
click at [315, 229] on button at bounding box center [314, 225] width 15 height 13
click at [470, 219] on div "2:22 / 3:17" at bounding box center [352, 184] width 674 height 111
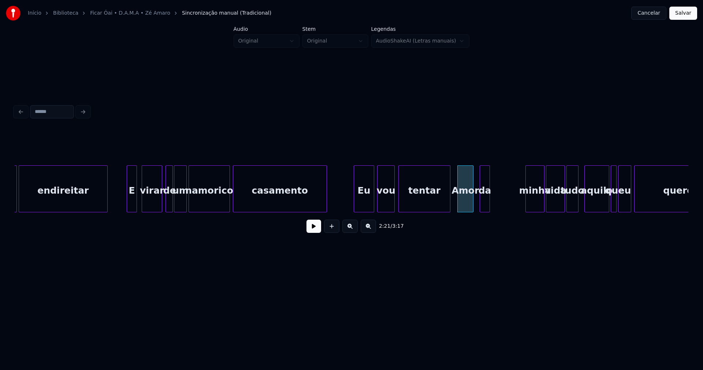
click at [487, 210] on div "me endireitar E virar de um namorico casamento Eu vou tentar Amor da minha vida…" at bounding box center [352, 188] width 674 height 47
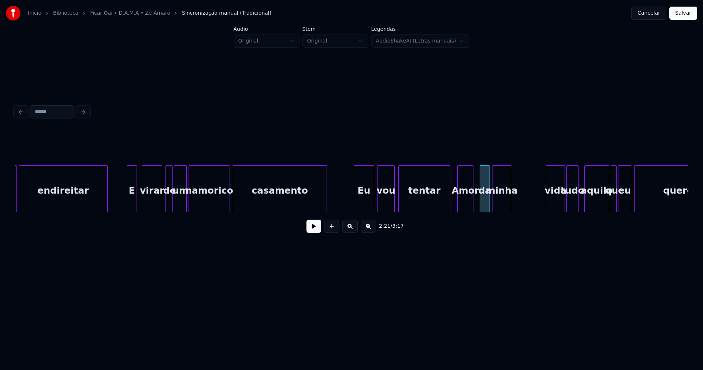
click at [506, 212] on div "me endireitar E virar de um namorico casamento Eu vou tentar Amor da minha vida…" at bounding box center [352, 188] width 674 height 47
click at [472, 203] on div at bounding box center [473, 189] width 2 height 46
click at [480, 201] on div at bounding box center [479, 189] width 2 height 46
click at [525, 212] on div "me endireitar E virar de um namorico casamento Eu vou tentar Amor da minha vida…" at bounding box center [352, 188] width 674 height 47
click at [541, 211] on div "me endireitar E virar de um namorico casamento Eu vou tentar Amor da minha vida…" at bounding box center [352, 188] width 674 height 47
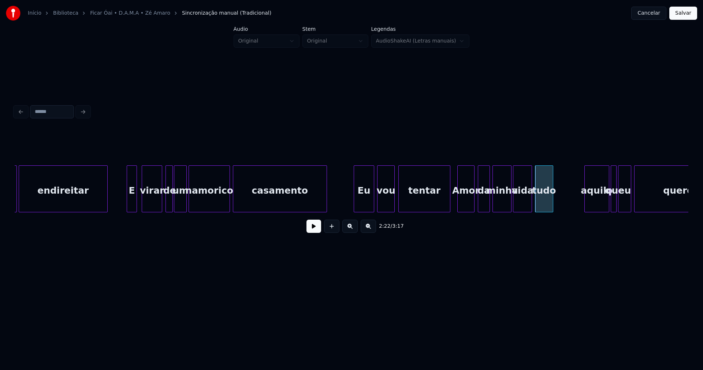
click at [552, 199] on div at bounding box center [552, 189] width 2 height 46
click at [566, 209] on div "me endireitar E virar de um namorico casamento Eu vou tentar Amor da minha vida…" at bounding box center [352, 188] width 674 height 47
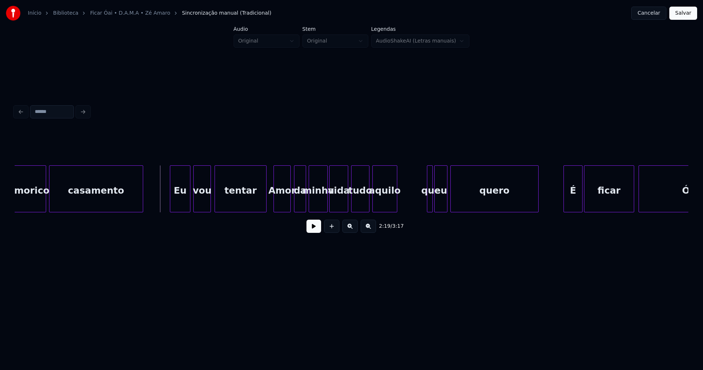
scroll to position [0, 10121]
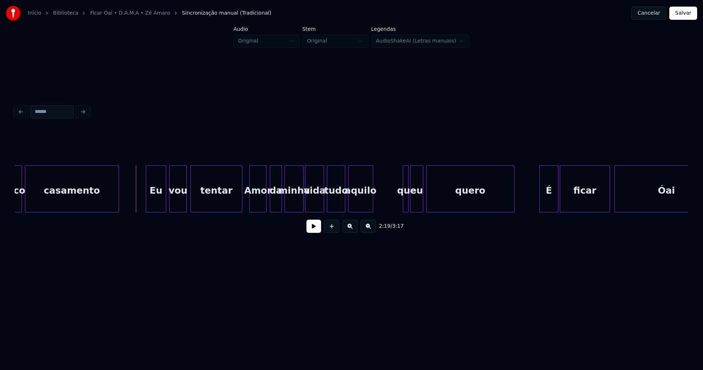
click at [314, 232] on button at bounding box center [314, 225] width 15 height 13
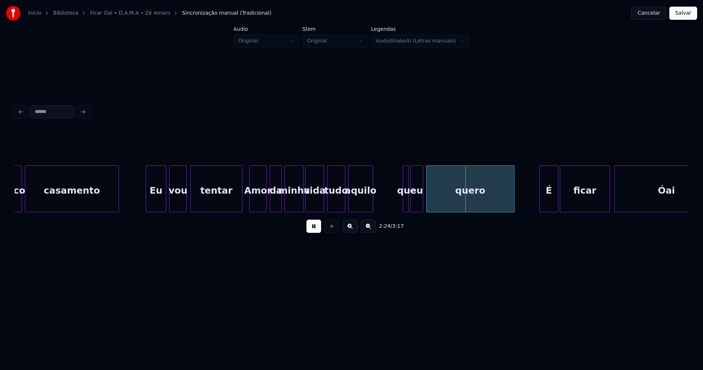
drag, startPoint x: 311, startPoint y: 232, endPoint x: 315, endPoint y: 230, distance: 4.3
click at [312, 232] on button at bounding box center [314, 225] width 15 height 13
click at [366, 203] on div at bounding box center [366, 189] width 2 height 46
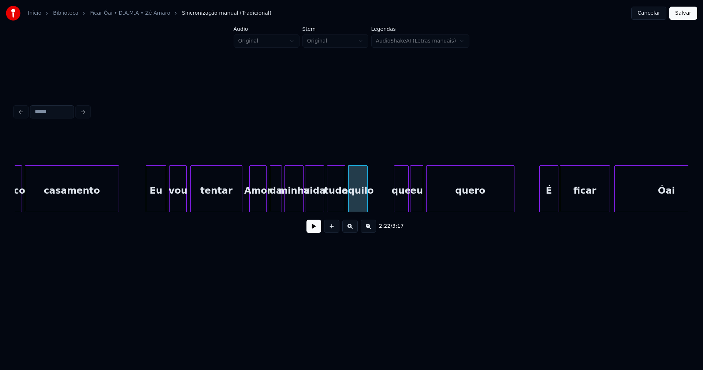
click at [395, 200] on div at bounding box center [396, 189] width 2 height 46
click at [378, 210] on div "namorico casamento Eu vou tentar Amor da minha vida tudo aquilo que eu quero É …" at bounding box center [352, 188] width 674 height 47
click at [388, 200] on div at bounding box center [388, 189] width 2 height 46
click at [400, 205] on div "eu" at bounding box center [399, 191] width 12 height 50
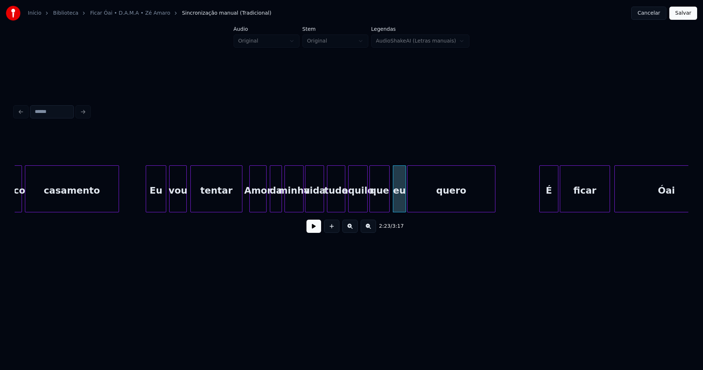
click at [443, 210] on div "namorico casamento Eu vou tentar Amor da minha vida tudo aquilo que eu quero É …" at bounding box center [352, 188] width 674 height 47
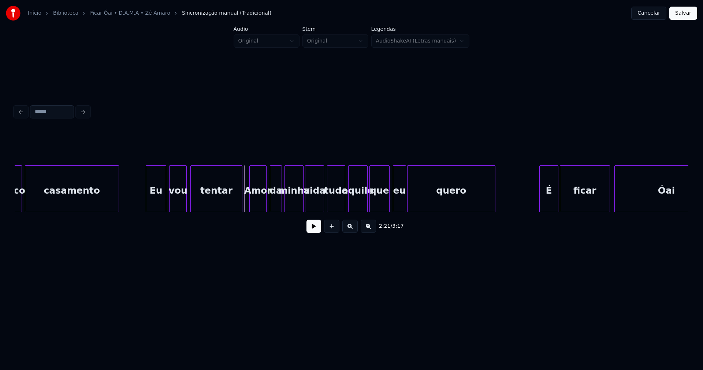
click at [311, 229] on button at bounding box center [314, 225] width 15 height 13
click at [313, 233] on button at bounding box center [314, 225] width 15 height 13
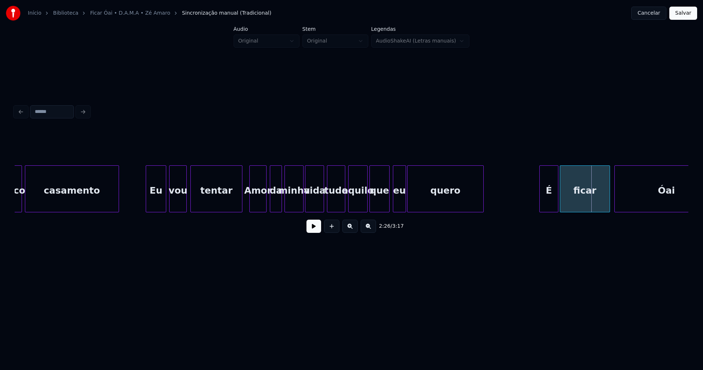
click at [483, 204] on div at bounding box center [482, 189] width 2 height 46
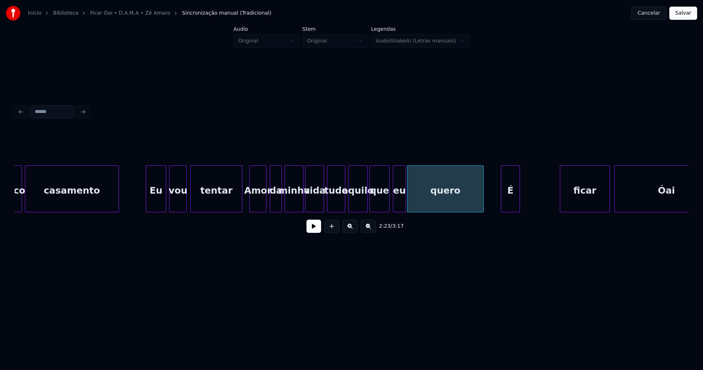
click at [510, 208] on div "É" at bounding box center [511, 191] width 18 height 50
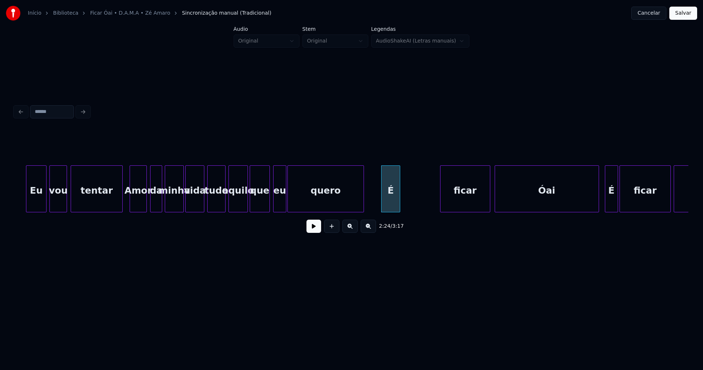
scroll to position [0, 10314]
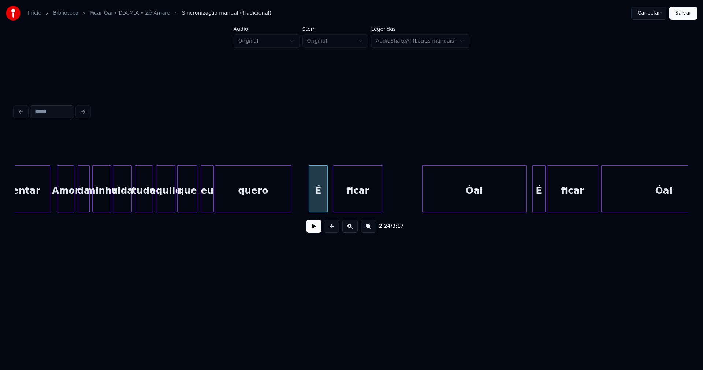
click at [351, 207] on div "ficar" at bounding box center [357, 191] width 49 height 50
click at [380, 200] on div at bounding box center [379, 189] width 2 height 46
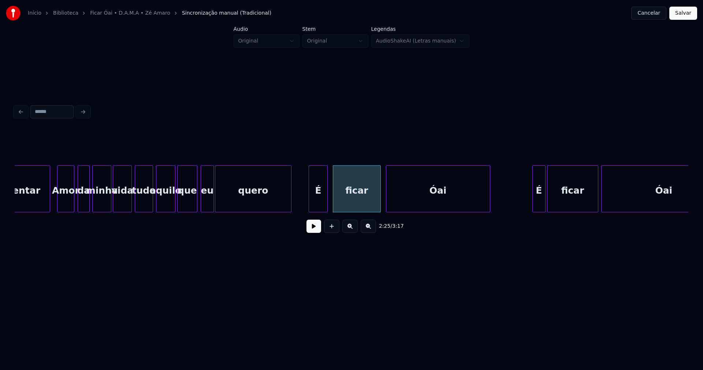
click at [443, 210] on div "tentar Amor da minha vida tudo aquilo que eu quero É ficar Óai É ficar Óai" at bounding box center [352, 188] width 674 height 47
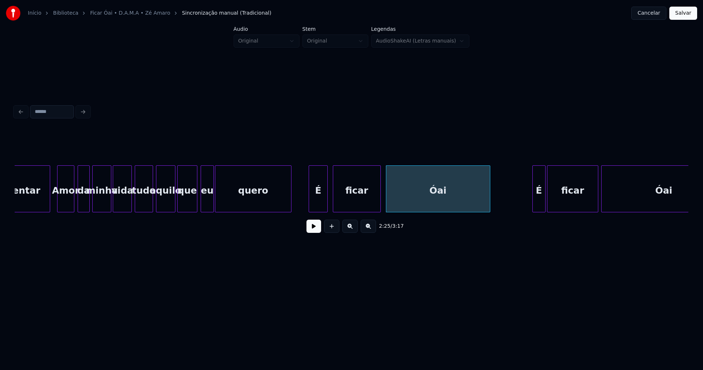
drag, startPoint x: 299, startPoint y: 202, endPoint x: 307, endPoint y: 224, distance: 22.8
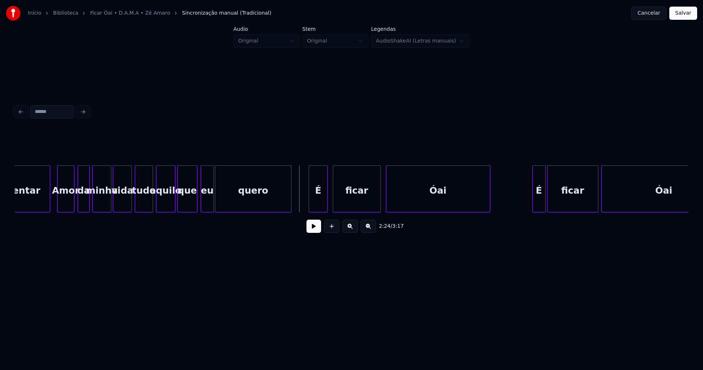
click at [313, 232] on button at bounding box center [314, 225] width 15 height 13
click at [385, 198] on div at bounding box center [386, 189] width 2 height 46
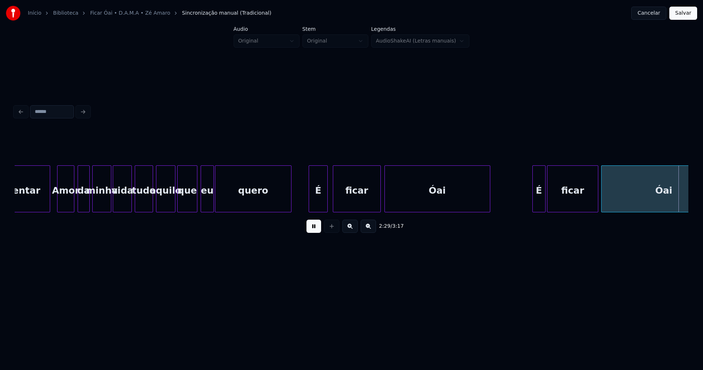
scroll to position [0, 10988]
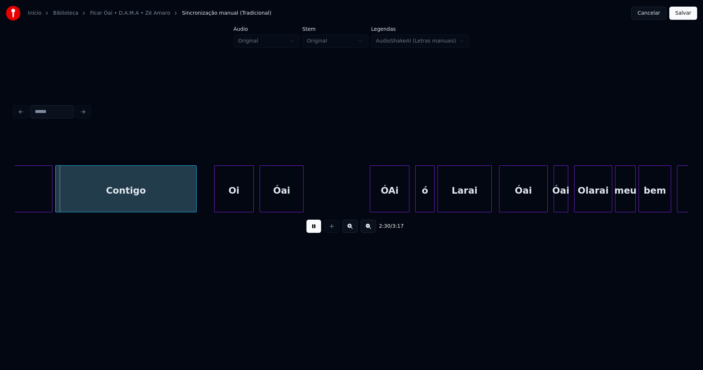
click at [315, 231] on button at bounding box center [314, 225] width 15 height 13
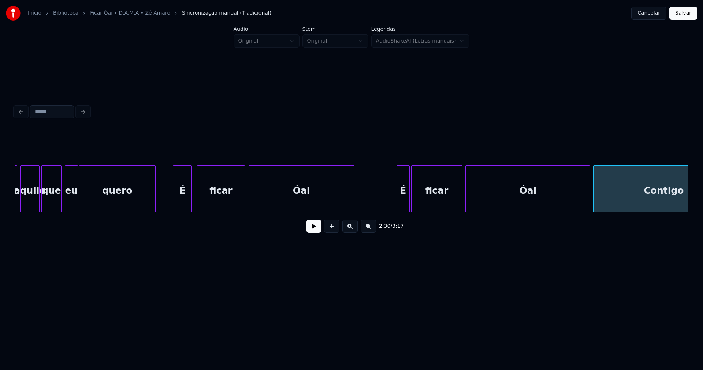
scroll to position [0, 10442]
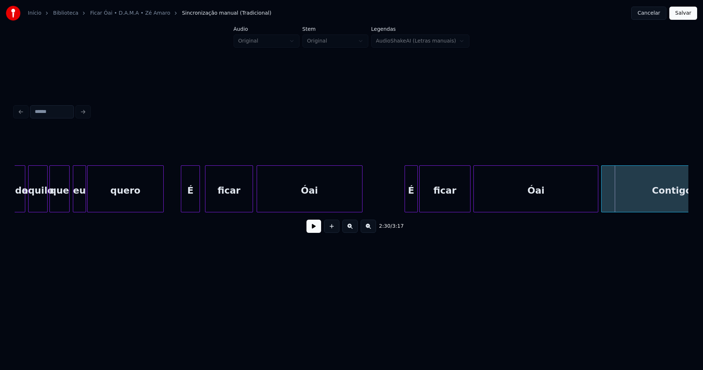
drag, startPoint x: 174, startPoint y: 200, endPoint x: 273, endPoint y: 220, distance: 101.2
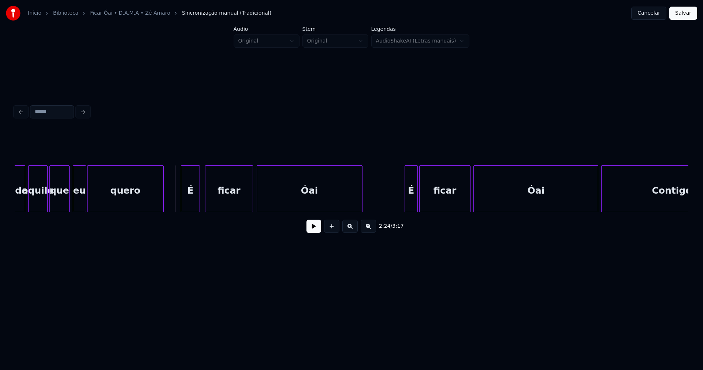
click at [316, 230] on button at bounding box center [314, 225] width 15 height 13
click at [317, 230] on button at bounding box center [314, 225] width 15 height 13
click at [376, 196] on div at bounding box center [375, 189] width 2 height 46
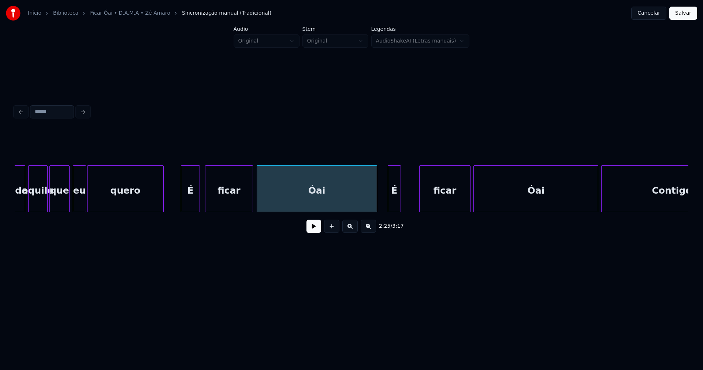
click at [396, 210] on div "Óai Contigo ficar É Óai ficar É quero eu aquilo que tudo" at bounding box center [352, 188] width 674 height 47
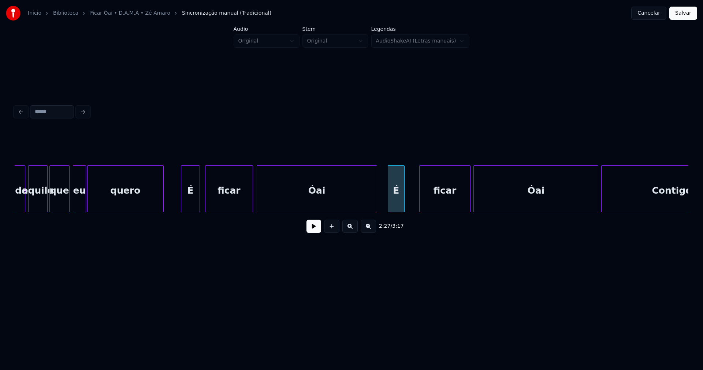
click at [403, 200] on div at bounding box center [403, 189] width 2 height 46
click at [438, 207] on div "ficar" at bounding box center [435, 191] width 51 height 50
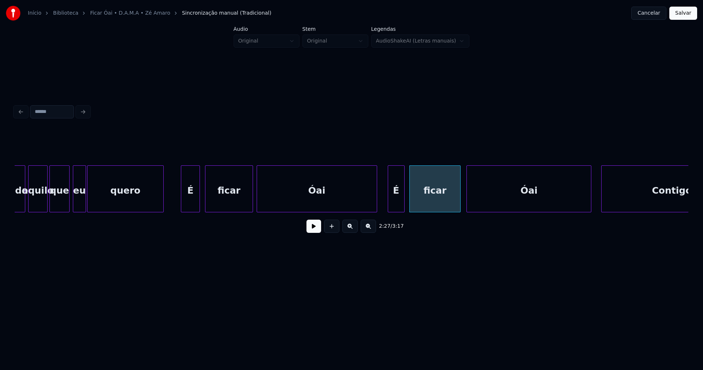
click at [502, 202] on div "Óai" at bounding box center [529, 191] width 124 height 50
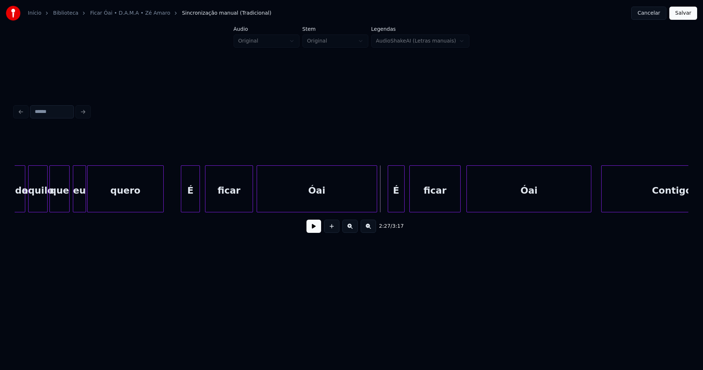
click at [315, 228] on button at bounding box center [314, 225] width 15 height 13
click at [432, 216] on div "2:30 / 3:17" at bounding box center [352, 184] width 674 height 111
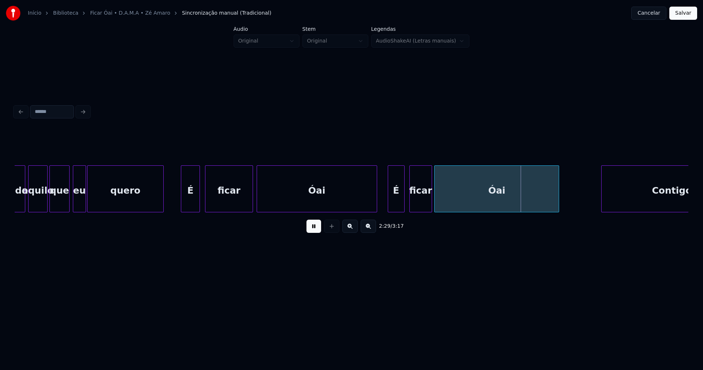
click at [455, 211] on div "Óai Contigo ficar É Óai ficar É quero eu aquilo que tudo" at bounding box center [352, 188] width 674 height 47
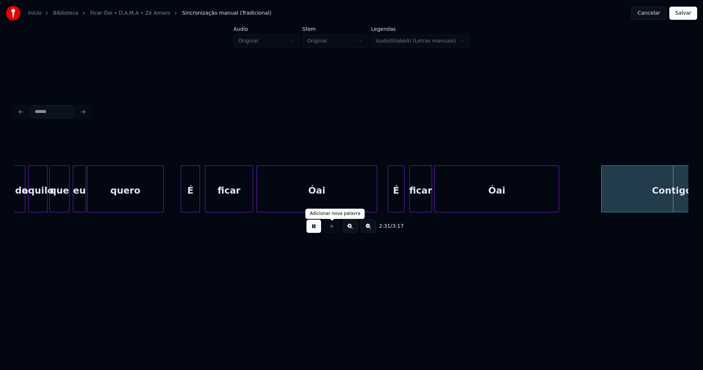
drag, startPoint x: 315, startPoint y: 228, endPoint x: 325, endPoint y: 229, distance: 9.2
click at [316, 228] on button at bounding box center [314, 225] width 15 height 13
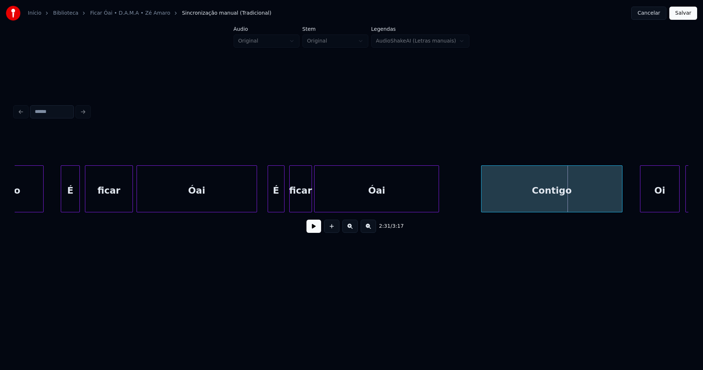
scroll to position [0, 10642]
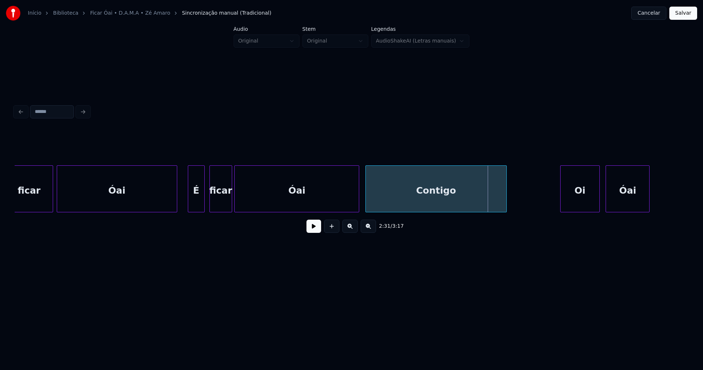
click at [447, 217] on div "2:31 / 3:17" at bounding box center [352, 184] width 674 height 111
click at [355, 207] on div at bounding box center [355, 189] width 2 height 46
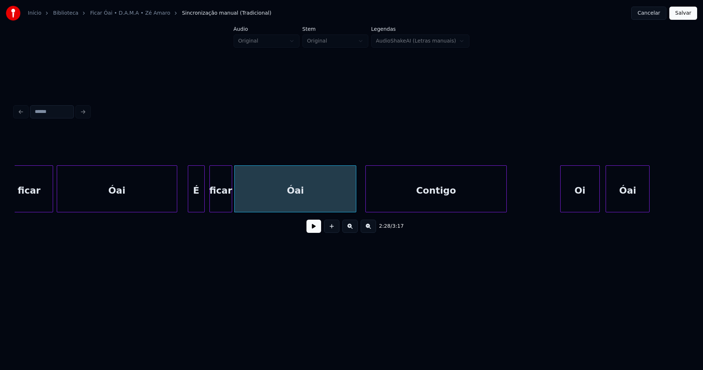
click at [313, 228] on button at bounding box center [314, 225] width 15 height 13
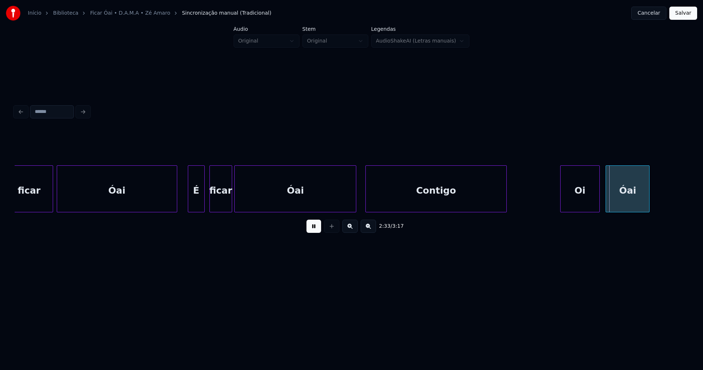
drag, startPoint x: 314, startPoint y: 230, endPoint x: 533, endPoint y: 225, distance: 219.5
click at [317, 230] on button at bounding box center [314, 225] width 15 height 13
click at [544, 210] on div "Óai Contigo ficar É Óai ficar Oi Óai" at bounding box center [352, 188] width 674 height 47
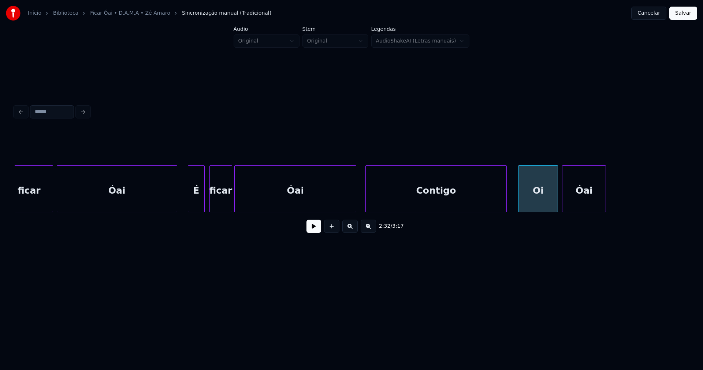
click at [575, 208] on div "Óai" at bounding box center [584, 191] width 43 height 50
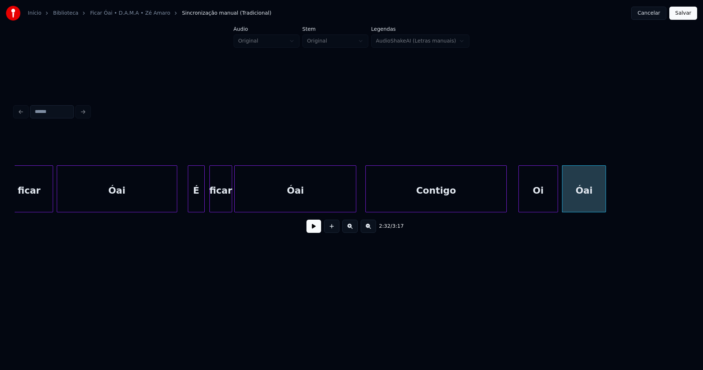
click at [312, 230] on button at bounding box center [314, 225] width 15 height 13
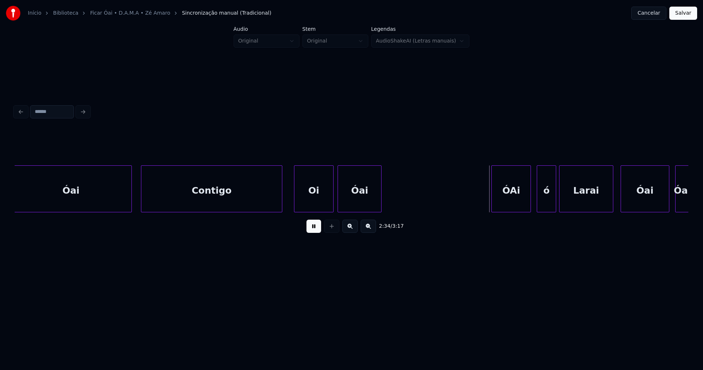
scroll to position [0, 10890]
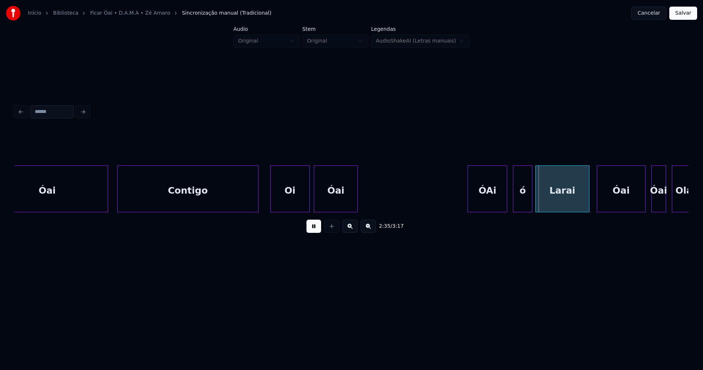
click at [363, 197] on div at bounding box center [364, 189] width 2 height 46
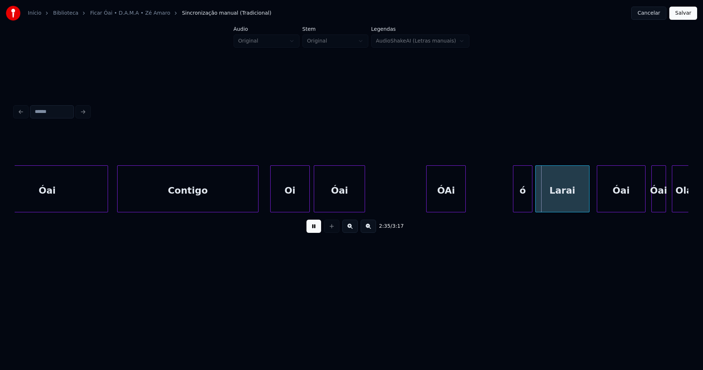
click at [441, 216] on div "2:35 / 3:17" at bounding box center [352, 184] width 674 height 111
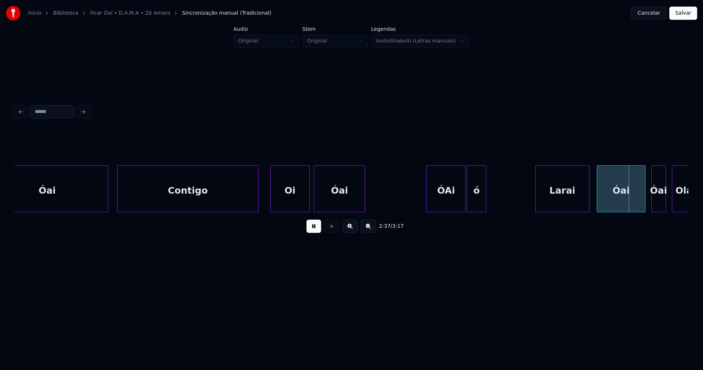
click at [479, 218] on div "2:37 / 3:17" at bounding box center [352, 184] width 674 height 111
click at [506, 210] on div "Óai Contigo [PERSON_NAME]" at bounding box center [352, 188] width 674 height 47
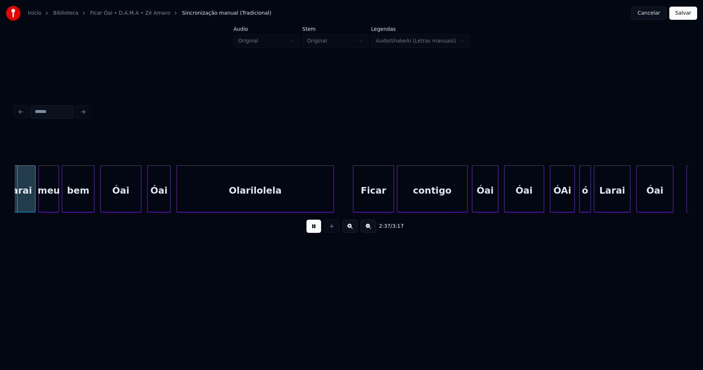
scroll to position [0, 11422]
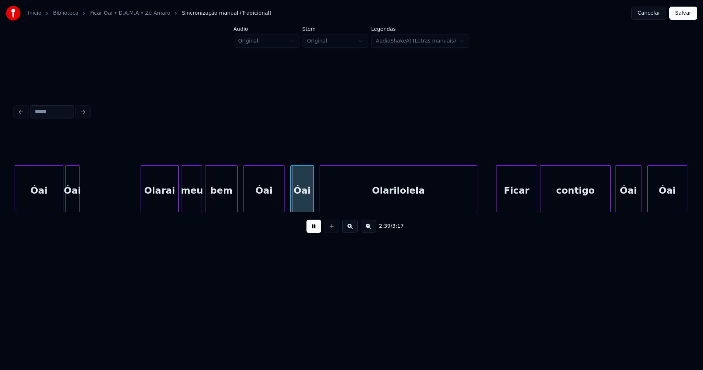
click at [73, 218] on div "2:39 / 3:17" at bounding box center [352, 184] width 674 height 111
click at [318, 231] on button at bounding box center [314, 225] width 15 height 13
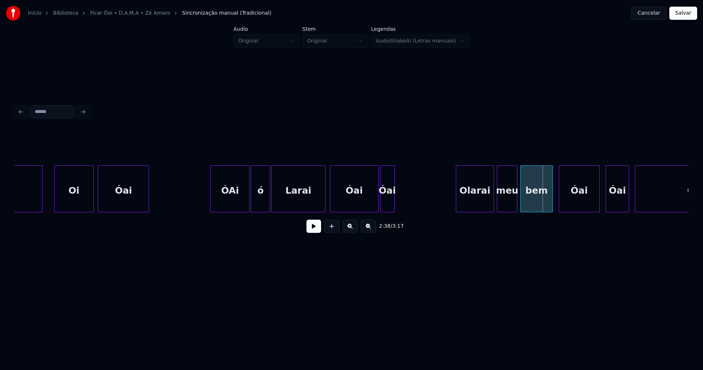
scroll to position [0, 11082]
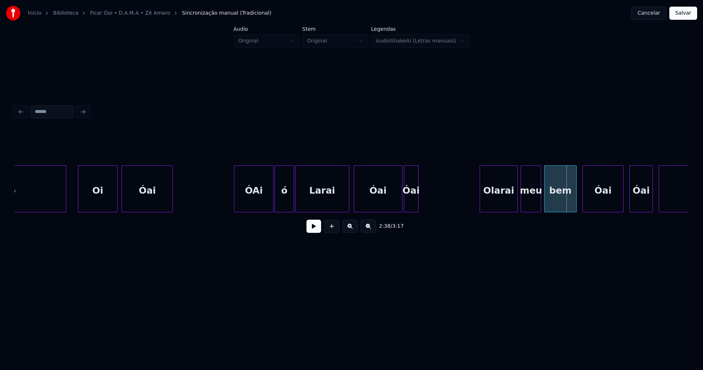
click at [314, 233] on button at bounding box center [314, 225] width 15 height 13
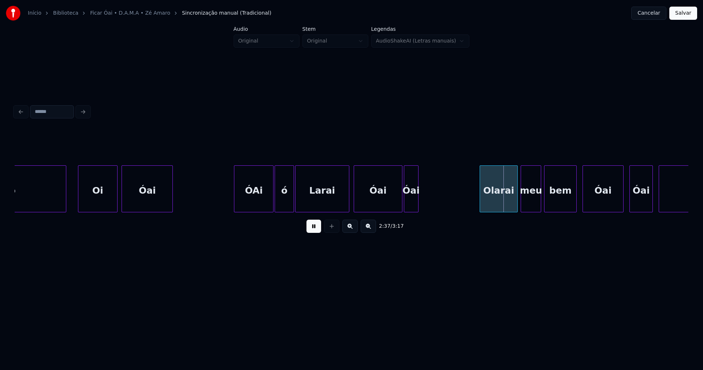
click at [315, 232] on button at bounding box center [314, 225] width 15 height 13
click at [447, 217] on div "2:38 / 3:17" at bounding box center [352, 184] width 674 height 111
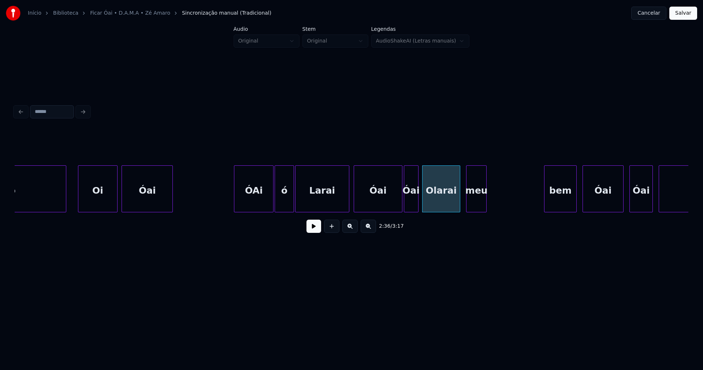
click at [476, 212] on div "Olarai meu bem [PERSON_NAME]" at bounding box center [352, 188] width 674 height 47
click at [448, 209] on div "Olarai" at bounding box center [435, 188] width 27 height 47
click at [464, 210] on div "Olarai meu bem [PERSON_NAME]" at bounding box center [352, 188] width 674 height 47
click at [465, 206] on div at bounding box center [464, 189] width 2 height 46
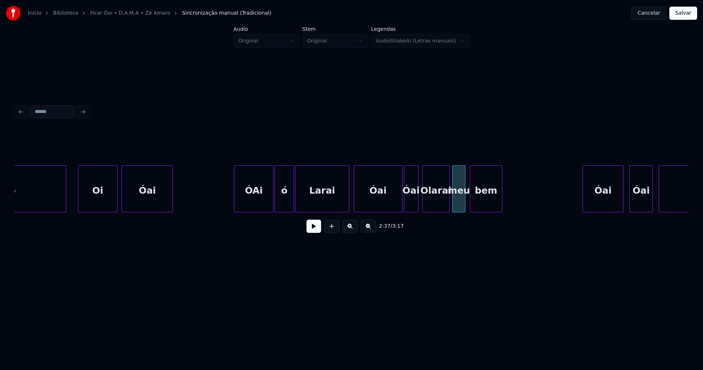
click at [483, 212] on div "Olarai meu bem [PERSON_NAME]" at bounding box center [352, 188] width 674 height 47
click at [469, 205] on div at bounding box center [469, 189] width 2 height 46
click at [314, 230] on button at bounding box center [314, 225] width 15 height 13
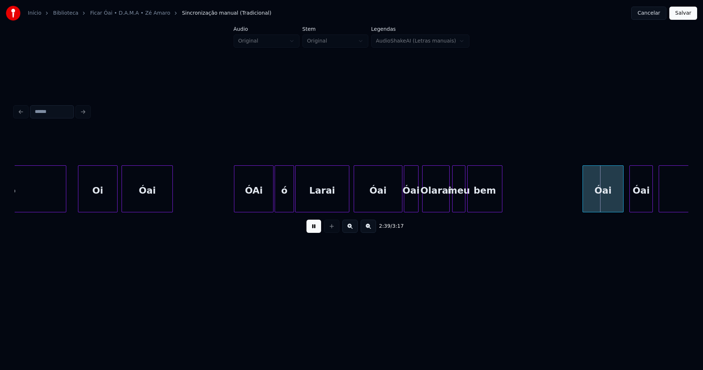
drag, startPoint x: 312, startPoint y: 230, endPoint x: 446, endPoint y: 199, distance: 137.7
click at [313, 230] on button at bounding box center [314, 225] width 15 height 13
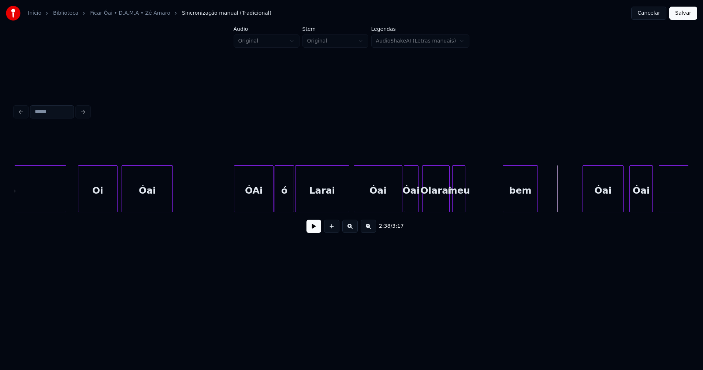
click at [522, 199] on div "bem" at bounding box center [520, 191] width 34 height 50
click at [494, 201] on div "meu" at bounding box center [493, 191] width 12 height 50
click at [466, 204] on div "Olarai" at bounding box center [466, 191] width 27 height 50
click at [440, 199] on div at bounding box center [441, 189] width 2 height 46
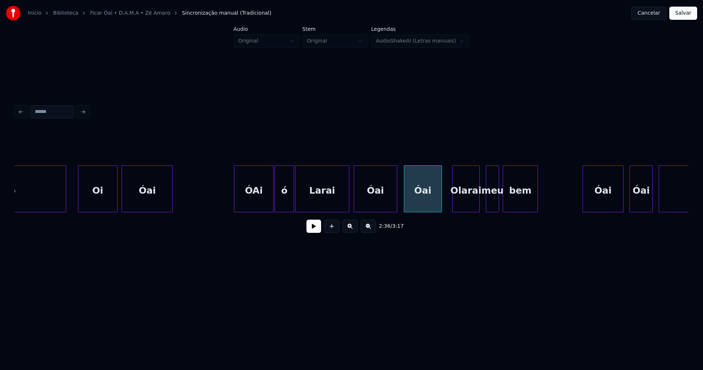
click at [396, 203] on div at bounding box center [396, 189] width 2 height 46
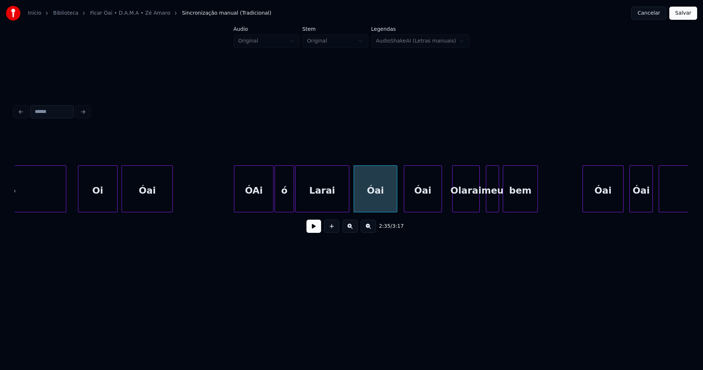
drag, startPoint x: 224, startPoint y: 192, endPoint x: 291, endPoint y: 221, distance: 73.0
click at [314, 229] on button at bounding box center [314, 225] width 15 height 13
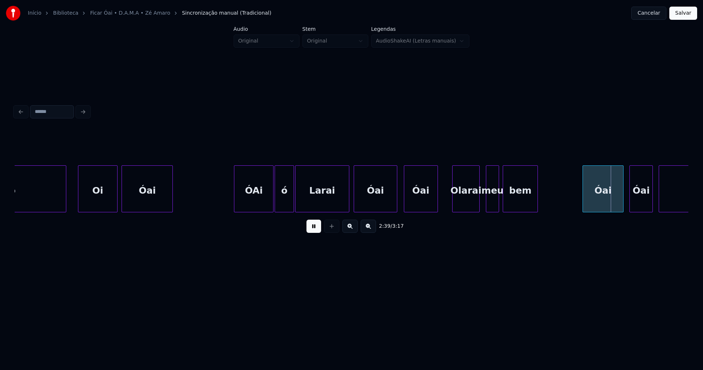
click at [437, 207] on div at bounding box center [437, 189] width 2 height 46
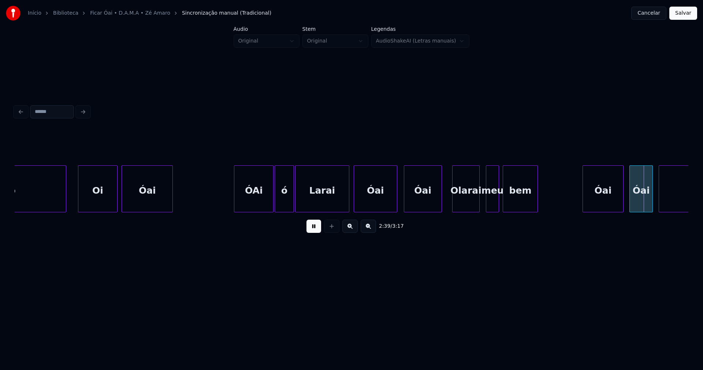
click at [441, 206] on div at bounding box center [441, 189] width 2 height 46
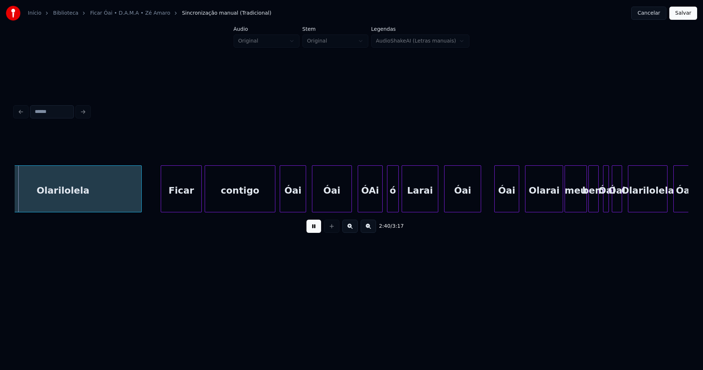
scroll to position [0, 11609]
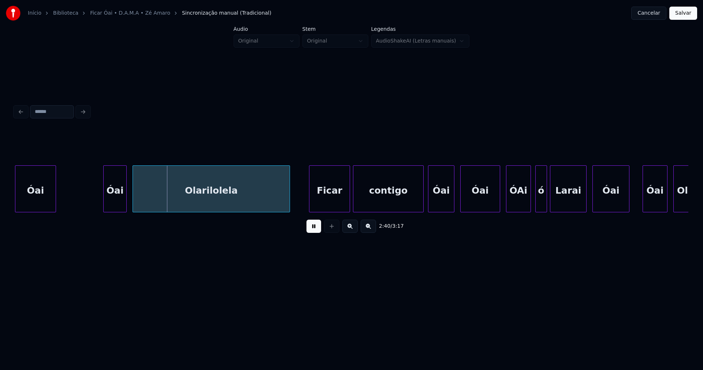
click at [311, 229] on button at bounding box center [314, 225] width 15 height 13
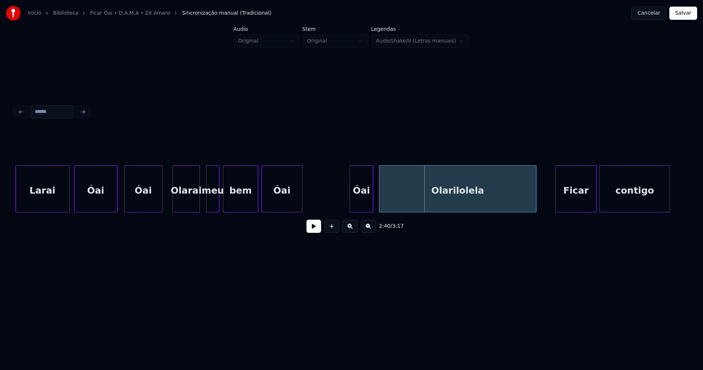
scroll to position [0, 11330]
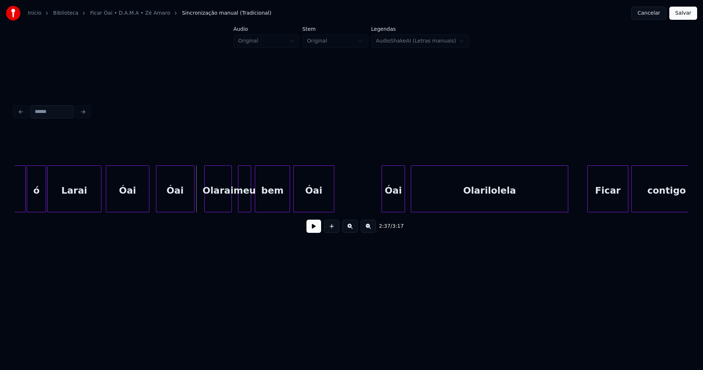
click at [311, 232] on button at bounding box center [314, 225] width 15 height 13
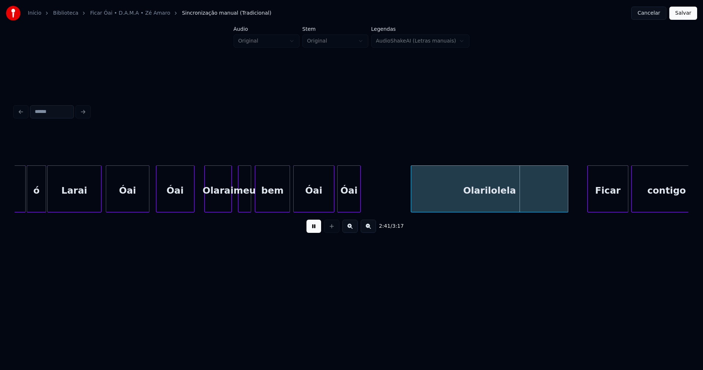
click at [351, 216] on div "2:41 / 3:17" at bounding box center [352, 184] width 674 height 111
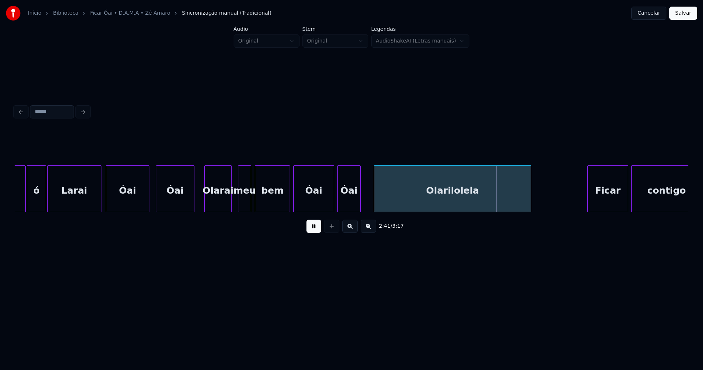
click at [394, 208] on div "Olarilolela" at bounding box center [452, 191] width 156 height 50
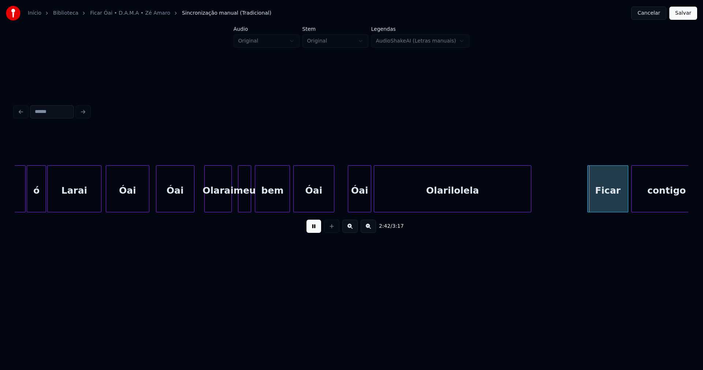
click at [361, 205] on div "Óai" at bounding box center [359, 191] width 23 height 50
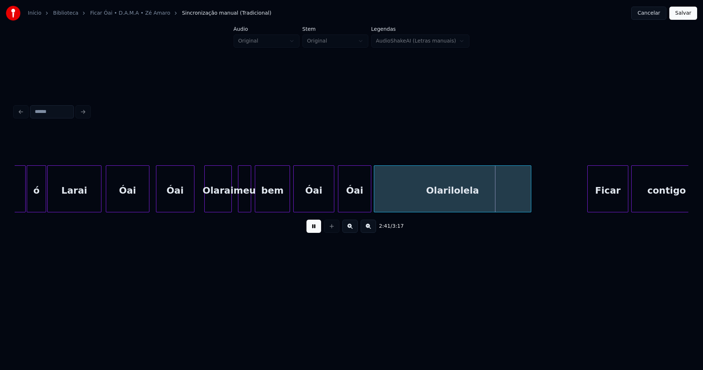
click at [341, 212] on div "Olarilolela Ficar contigo [PERSON_NAME] bem meu [PERSON_NAME]" at bounding box center [352, 188] width 674 height 47
click at [285, 204] on div "bem" at bounding box center [272, 191] width 34 height 50
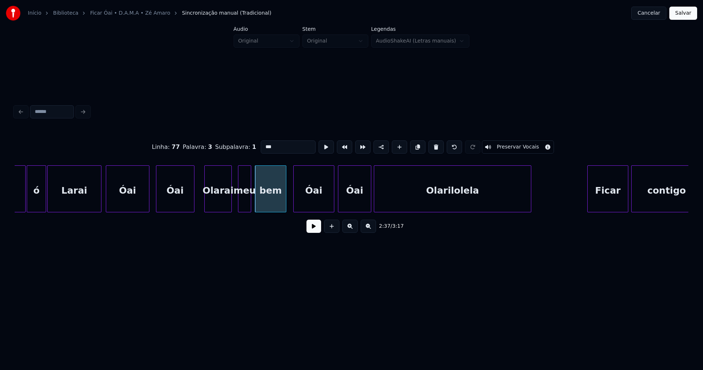
click at [286, 205] on div at bounding box center [285, 189] width 2 height 46
click at [180, 203] on div "Óai" at bounding box center [175, 191] width 38 height 50
type input "***"
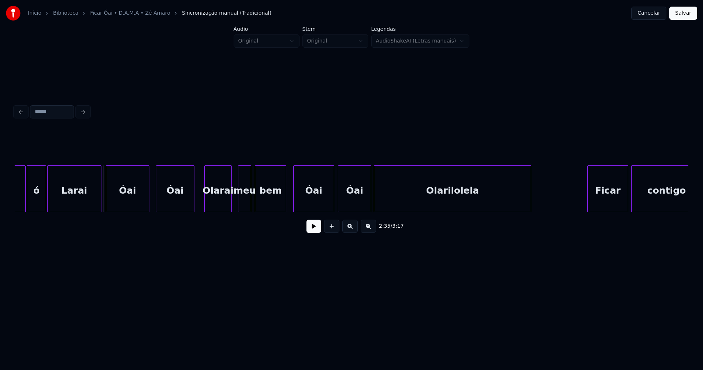
click at [314, 232] on button at bounding box center [314, 225] width 15 height 13
click at [318, 232] on button at bounding box center [314, 225] width 15 height 13
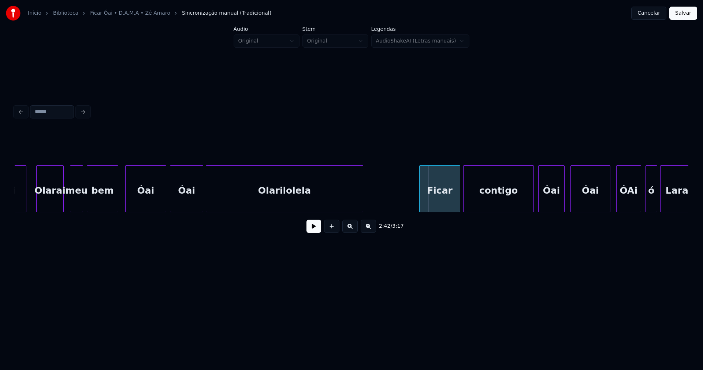
scroll to position [0, 11507]
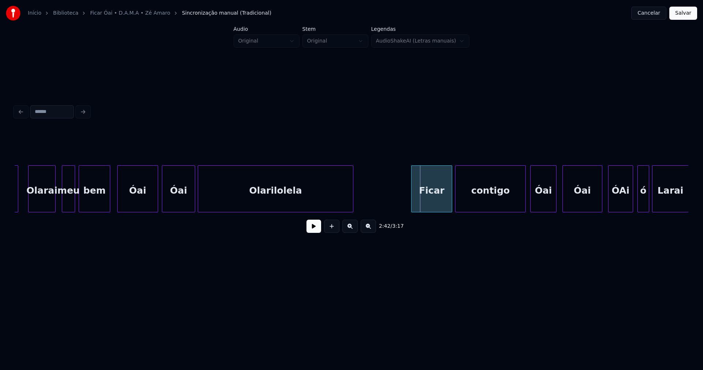
click at [352, 201] on div at bounding box center [352, 189] width 2 height 46
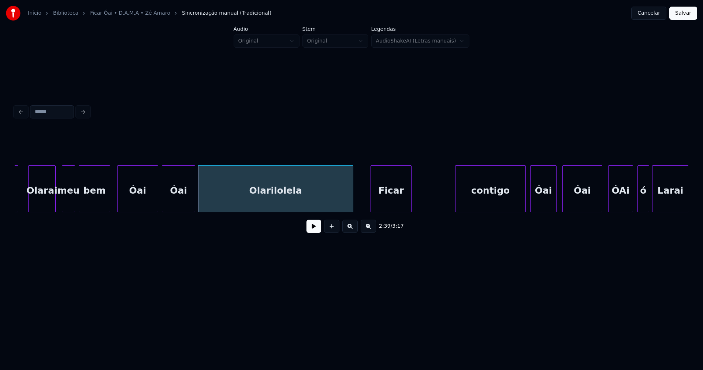
click at [389, 211] on div "Olarilolela Ficar contigo [PERSON_NAME] bem meu [PERSON_NAME]" at bounding box center [352, 188] width 674 height 47
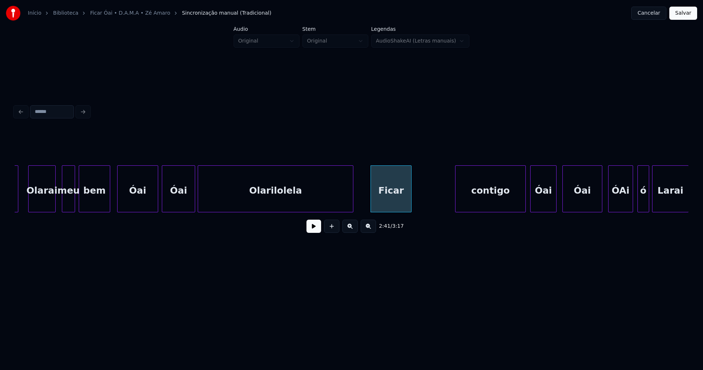
click at [316, 231] on button at bounding box center [314, 225] width 15 height 13
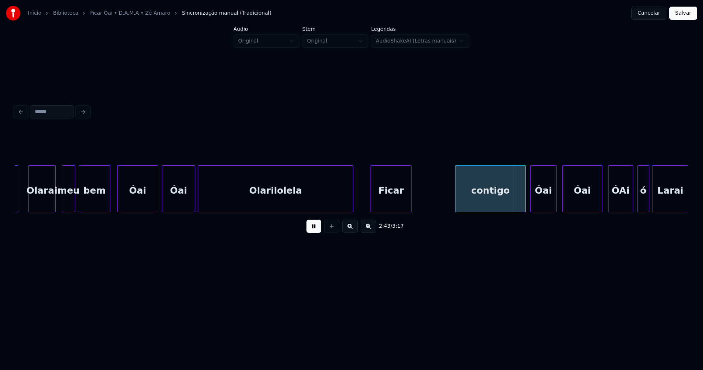
drag, startPoint x: 313, startPoint y: 234, endPoint x: 325, endPoint y: 231, distance: 12.8
click at [315, 233] on button at bounding box center [314, 225] width 15 height 13
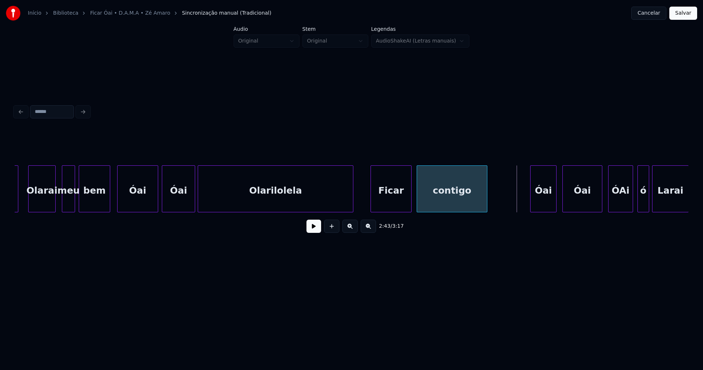
click at [448, 212] on div "Olarilolela Ficar contigo [PERSON_NAME] bem meu [PERSON_NAME]" at bounding box center [352, 188] width 674 height 47
click at [411, 203] on div at bounding box center [411, 189] width 2 height 46
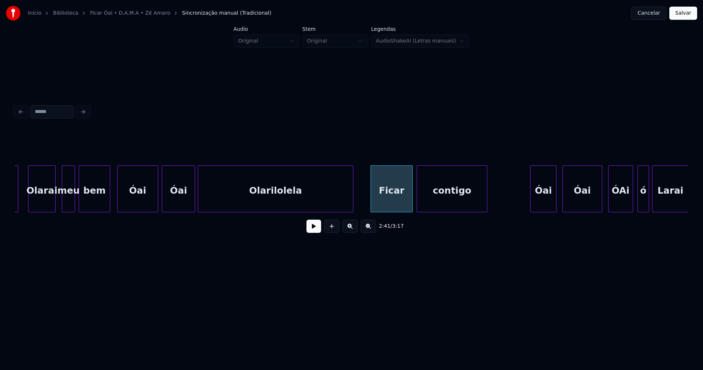
click at [313, 229] on button at bounding box center [314, 225] width 15 height 13
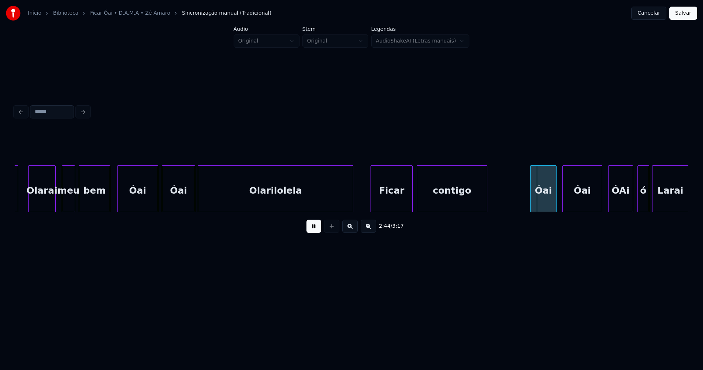
click at [319, 232] on button at bounding box center [314, 225] width 15 height 13
click at [505, 212] on div "Olarilolela Ficar contigo [PERSON_NAME] bem meu [PERSON_NAME]" at bounding box center [352, 188] width 674 height 47
click at [486, 200] on div at bounding box center [485, 189] width 2 height 46
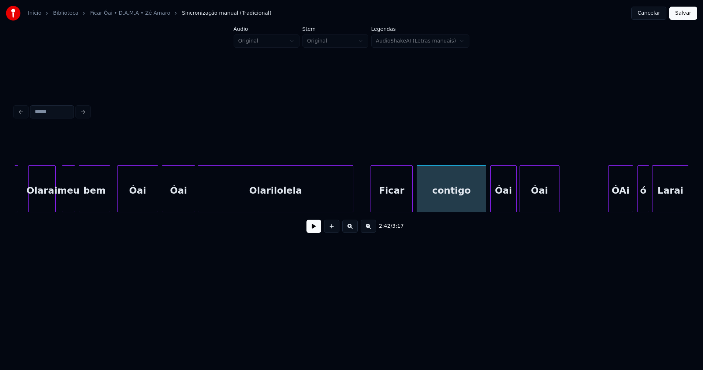
click at [543, 206] on div "Óai" at bounding box center [539, 191] width 39 height 50
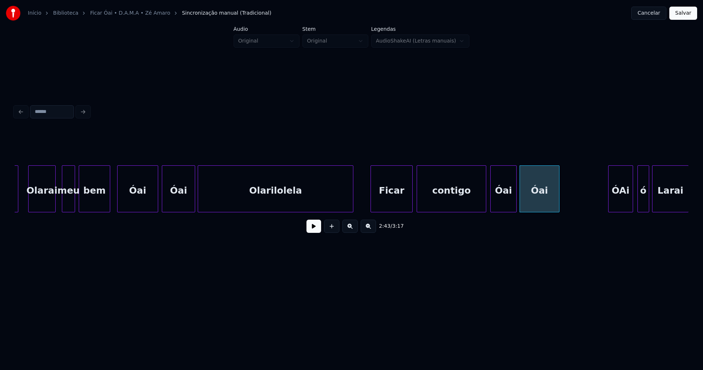
drag, startPoint x: 359, startPoint y: 202, endPoint x: 324, endPoint y: 222, distance: 40.0
click at [317, 226] on button at bounding box center [314, 225] width 15 height 13
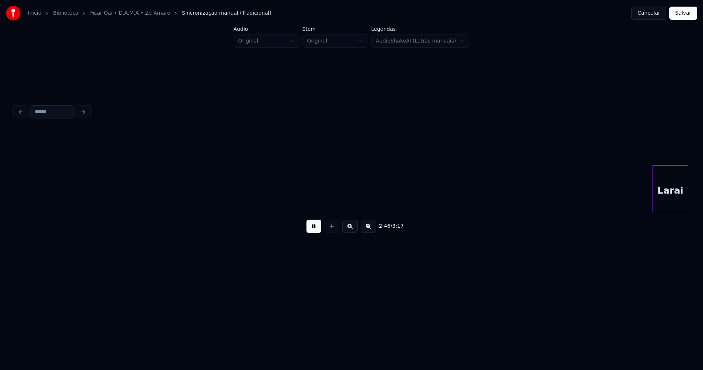
scroll to position [0, 12181]
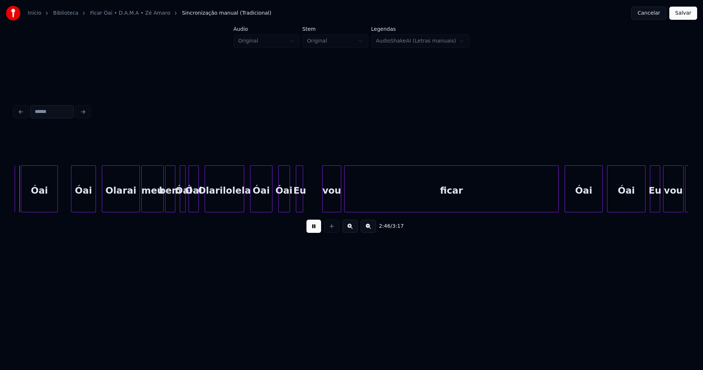
click at [318, 233] on button at bounding box center [314, 225] width 15 height 13
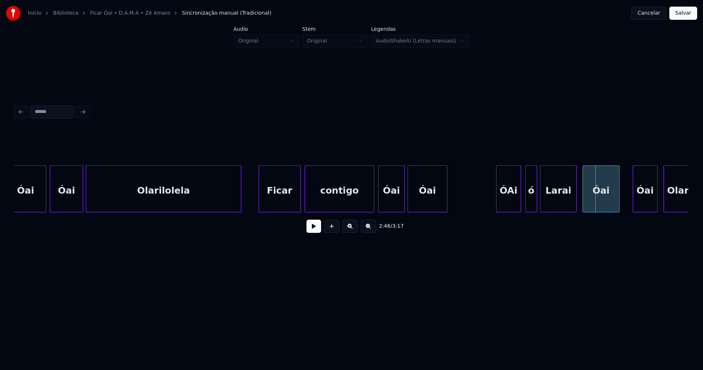
scroll to position [0, 11626]
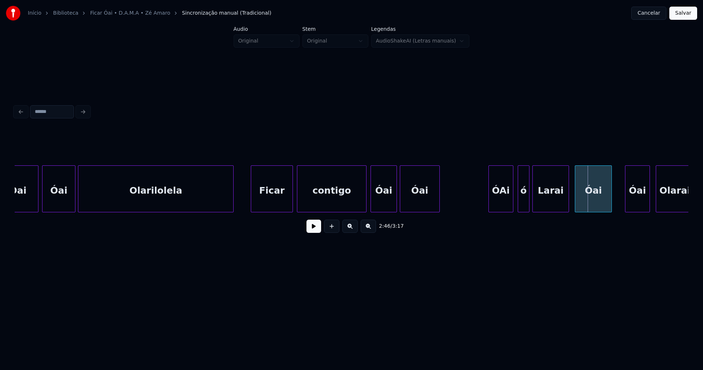
click at [317, 232] on button at bounding box center [314, 225] width 15 height 13
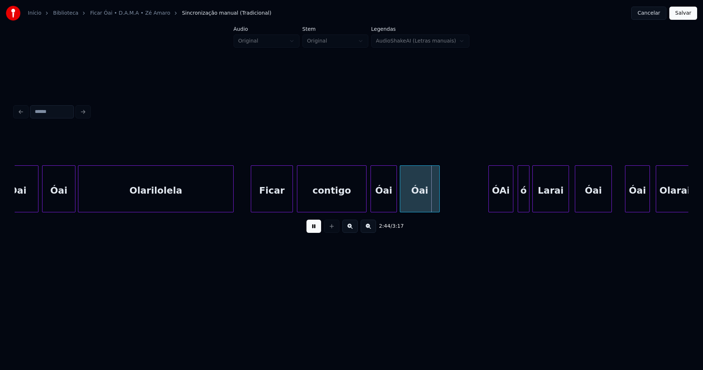
drag, startPoint x: 241, startPoint y: 203, endPoint x: 341, endPoint y: 205, distance: 99.7
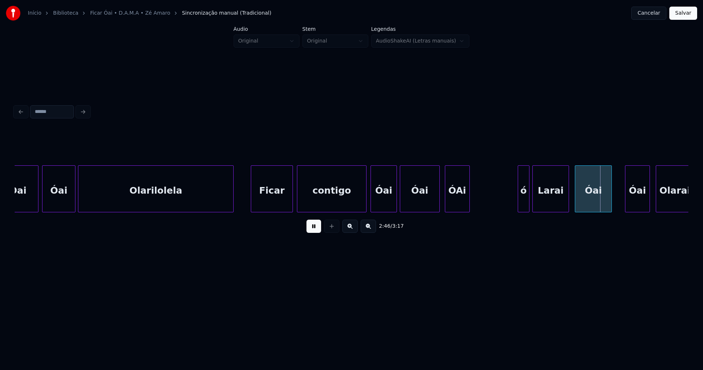
click at [464, 212] on div "[PERSON_NAME] contigo [PERSON_NAME]" at bounding box center [352, 188] width 674 height 47
click at [478, 212] on div "[PERSON_NAME] contigo [PERSON_NAME]" at bounding box center [352, 188] width 674 height 47
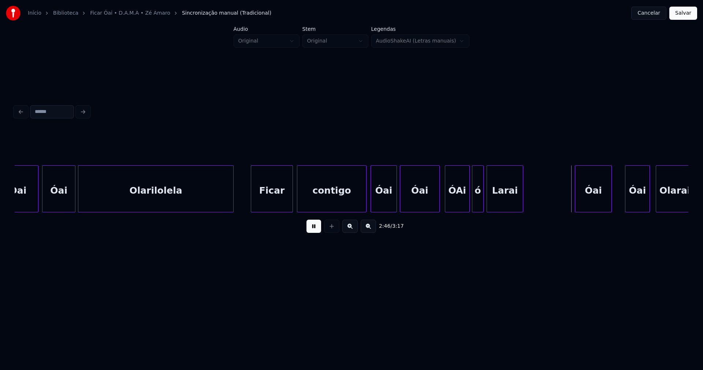
click at [509, 208] on div "Larai" at bounding box center [505, 191] width 36 height 50
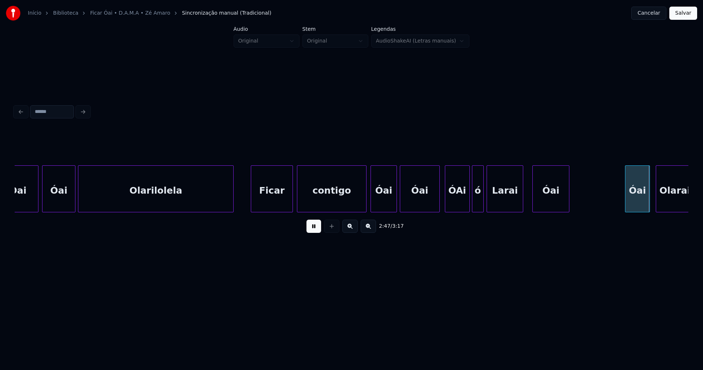
click at [547, 207] on div "Óai" at bounding box center [551, 191] width 36 height 50
click at [319, 233] on button at bounding box center [314, 225] width 15 height 13
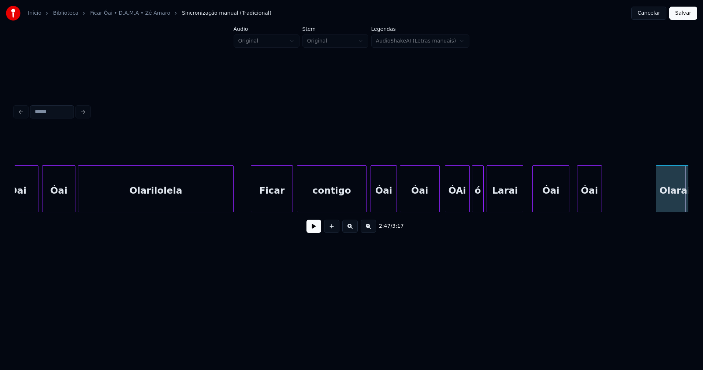
click at [592, 208] on div "Óai" at bounding box center [590, 191] width 24 height 50
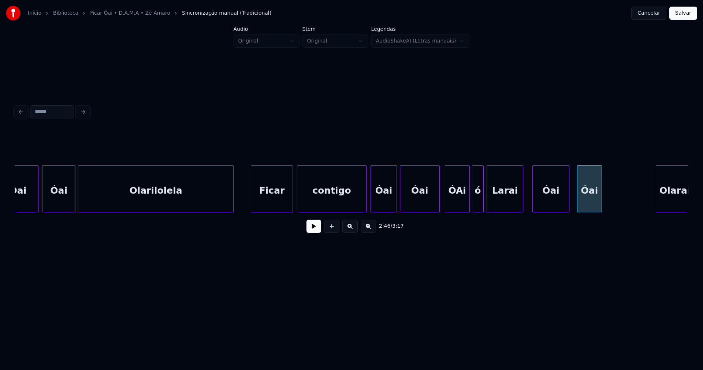
scroll to position [0, 11630]
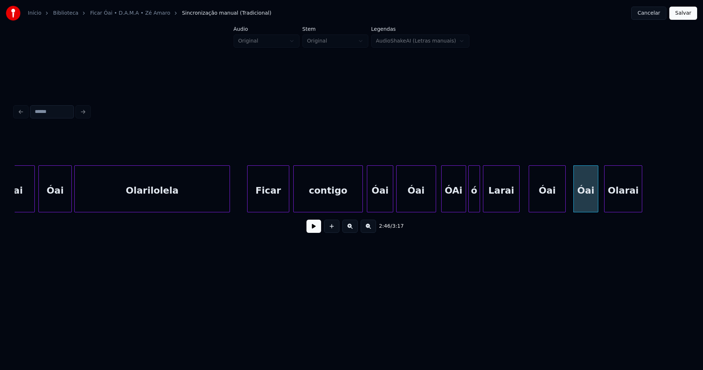
click at [623, 217] on div "2:46 / 3:17" at bounding box center [352, 184] width 674 height 111
click at [643, 202] on div "Olarai" at bounding box center [623, 188] width 38 height 47
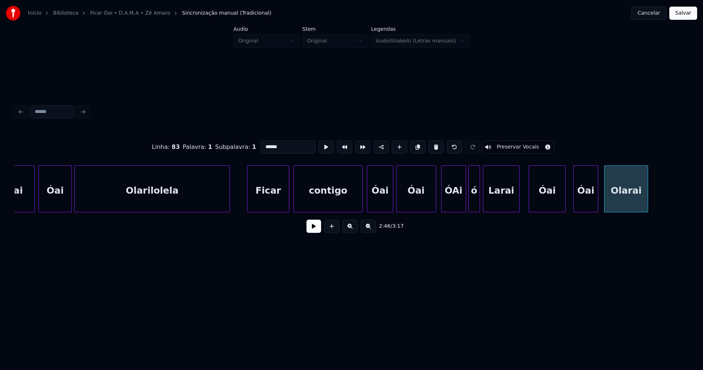
click at [647, 199] on div at bounding box center [647, 189] width 2 height 46
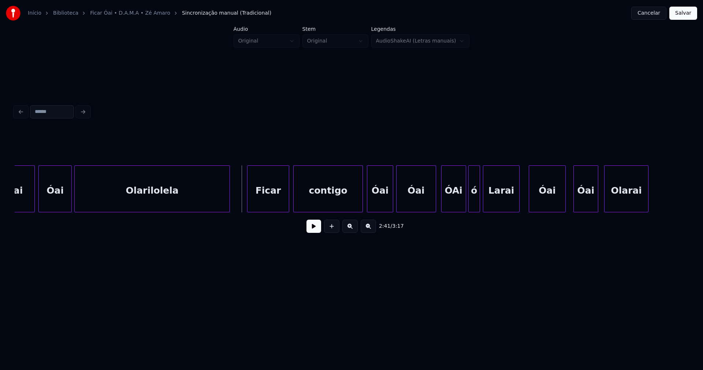
click at [311, 229] on button at bounding box center [314, 225] width 15 height 13
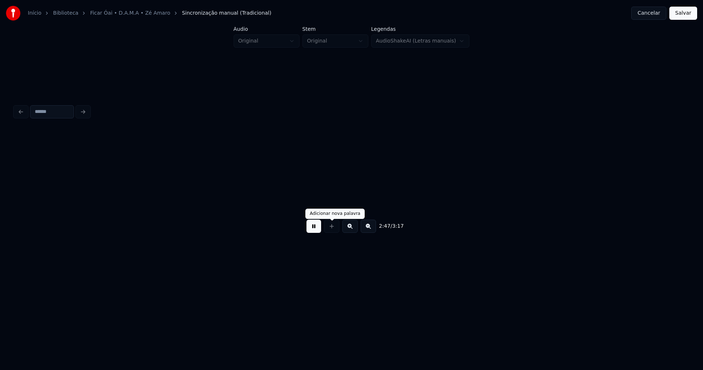
scroll to position [0, 12305]
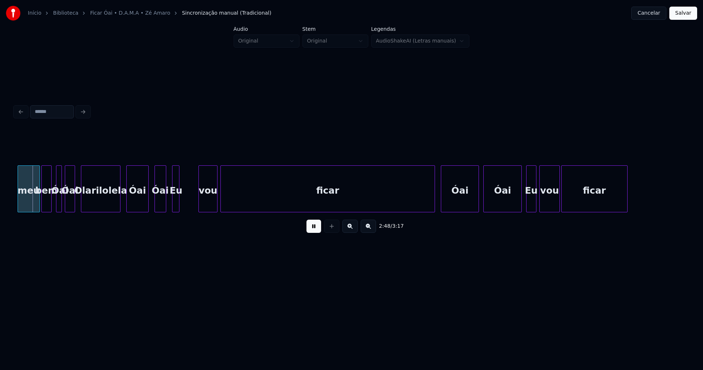
click at [313, 230] on button at bounding box center [314, 225] width 15 height 13
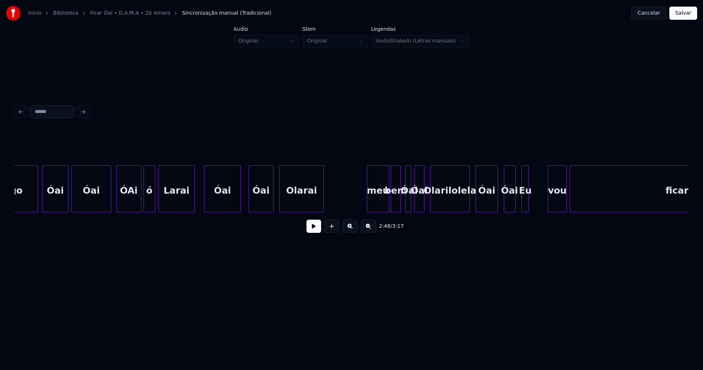
scroll to position [0, 11947]
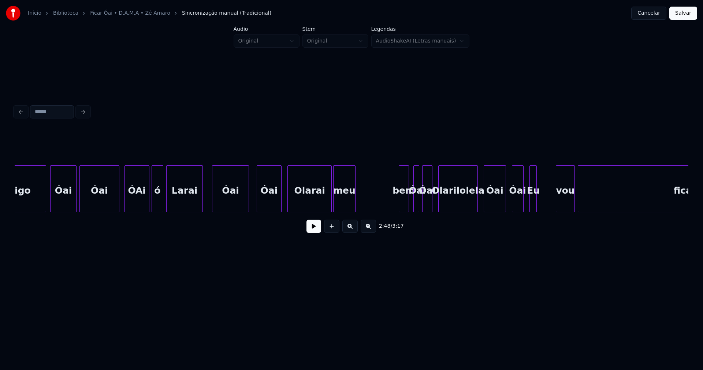
click at [346, 212] on div "meu bem [PERSON_NAME] Eu vou ficar [PERSON_NAME]" at bounding box center [352, 188] width 674 height 47
click at [384, 204] on div at bounding box center [385, 189] width 2 height 46
click at [376, 211] on div "meu bem [PERSON_NAME] Eu vou ficar [PERSON_NAME]" at bounding box center [352, 188] width 674 height 47
click at [316, 230] on button at bounding box center [314, 225] width 15 height 13
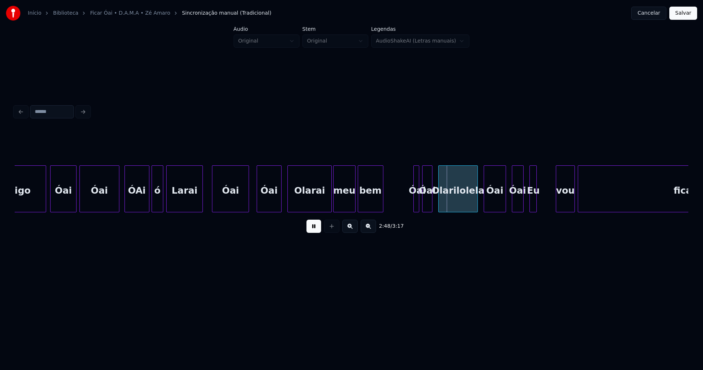
click at [315, 233] on button at bounding box center [314, 225] width 15 height 13
click at [394, 205] on div at bounding box center [395, 189] width 2 height 46
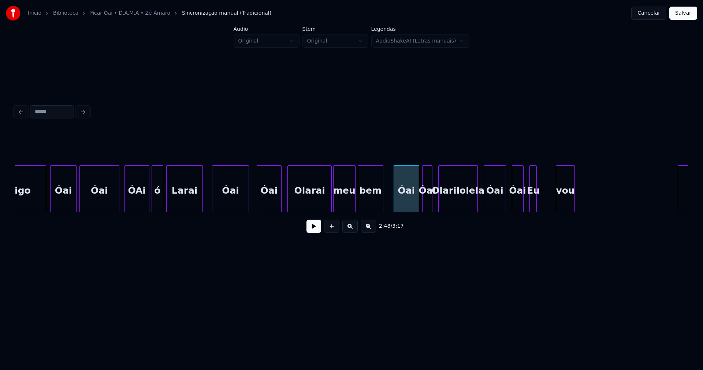
click at [681, 202] on div at bounding box center [679, 189] width 2 height 46
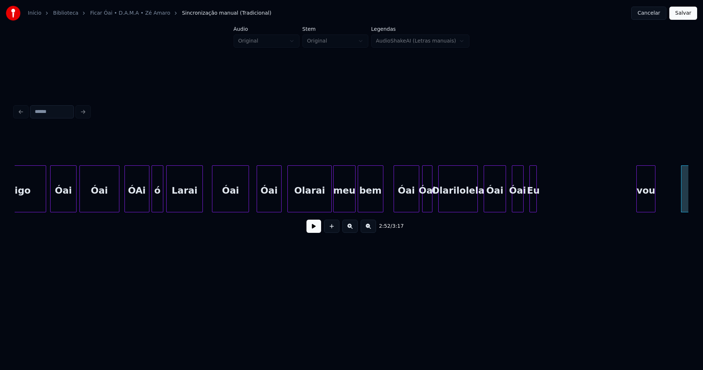
click at [645, 201] on div "vou" at bounding box center [646, 191] width 18 height 50
click at [545, 200] on div at bounding box center [545, 189] width 2 height 46
click at [622, 204] on div "Eu" at bounding box center [622, 191] width 16 height 50
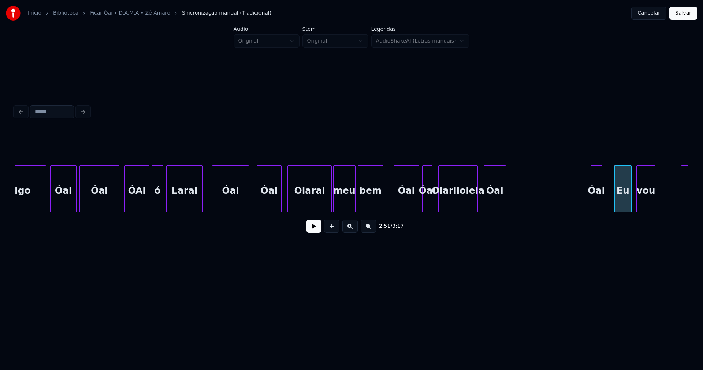
click at [595, 206] on div "Óai" at bounding box center [596, 191] width 11 height 50
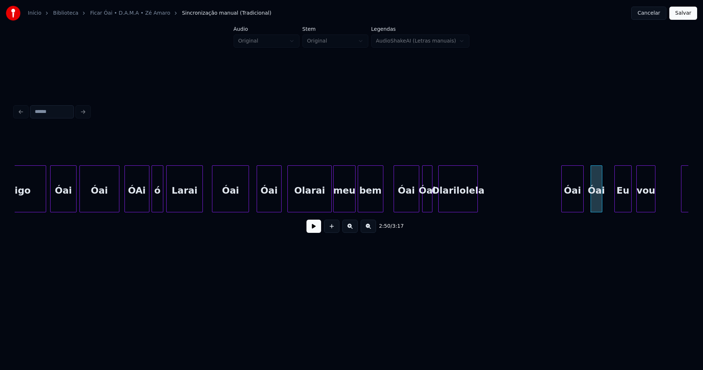
click at [574, 206] on div "Óai" at bounding box center [572, 191] width 21 height 50
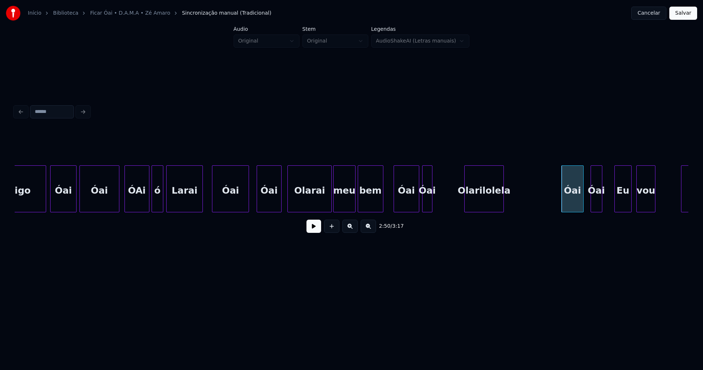
click at [484, 202] on div "Olarilolela" at bounding box center [484, 191] width 39 height 50
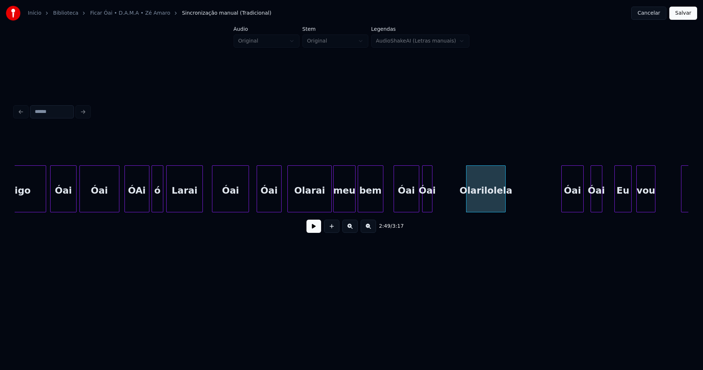
click at [316, 227] on button at bounding box center [314, 225] width 15 height 13
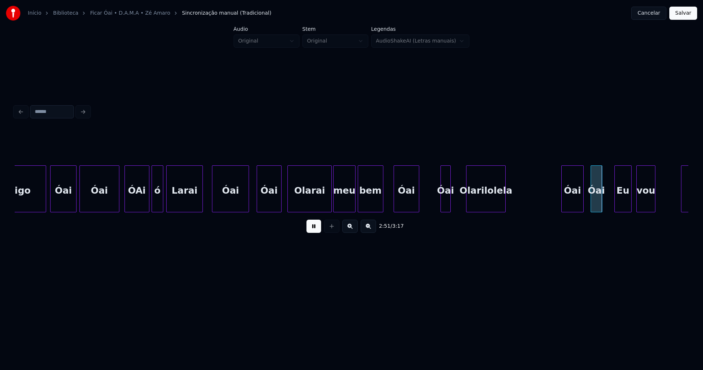
click at [446, 207] on div "Óai" at bounding box center [446, 191] width 10 height 50
click at [435, 195] on div at bounding box center [435, 189] width 2 height 46
click at [482, 203] on div "Olarilolela" at bounding box center [490, 191] width 39 height 50
click at [465, 200] on div at bounding box center [464, 189] width 2 height 46
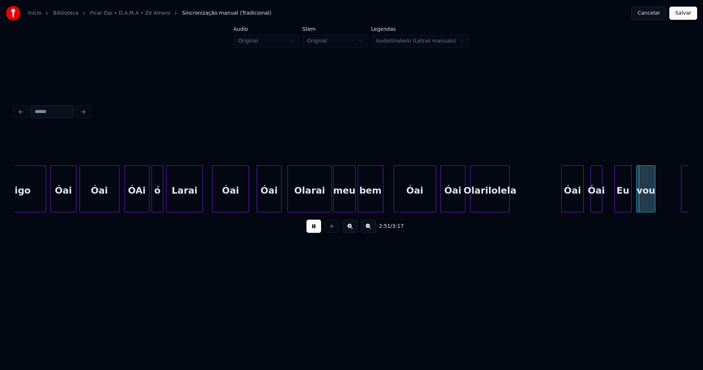
drag, startPoint x: 314, startPoint y: 230, endPoint x: 334, endPoint y: 228, distance: 19.9
click at [315, 230] on button at bounding box center [314, 225] width 15 height 13
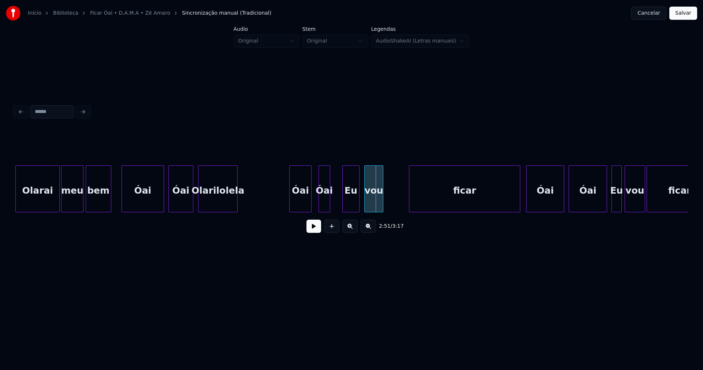
scroll to position [0, 12227]
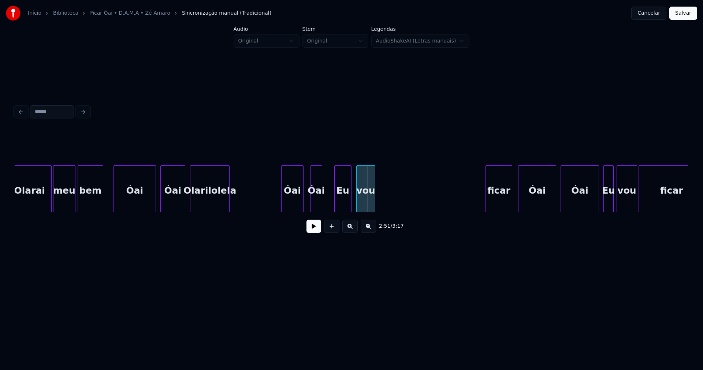
click at [487, 200] on div at bounding box center [487, 189] width 2 height 46
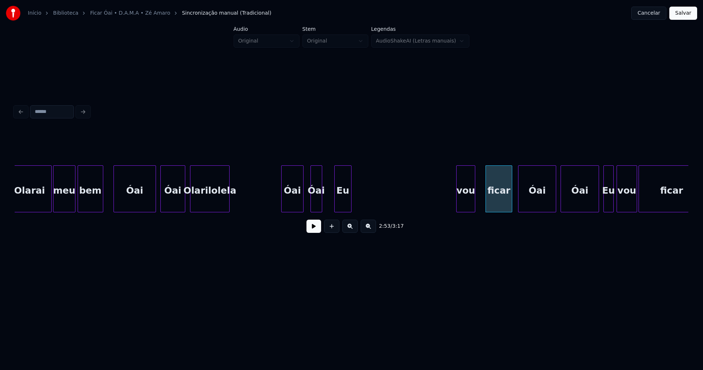
click at [473, 206] on div "vou" at bounding box center [466, 191] width 18 height 50
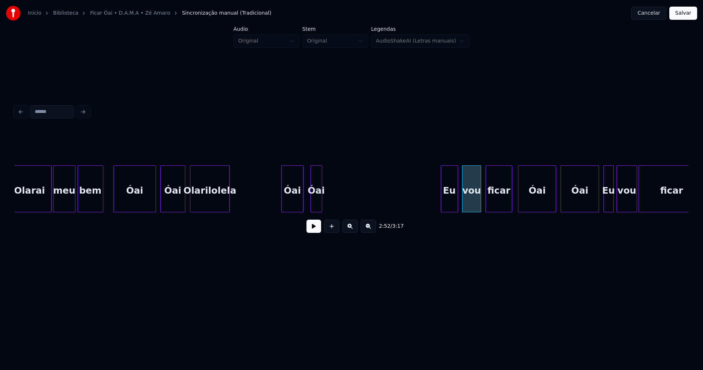
click at [448, 201] on div "Eu" at bounding box center [449, 191] width 16 height 50
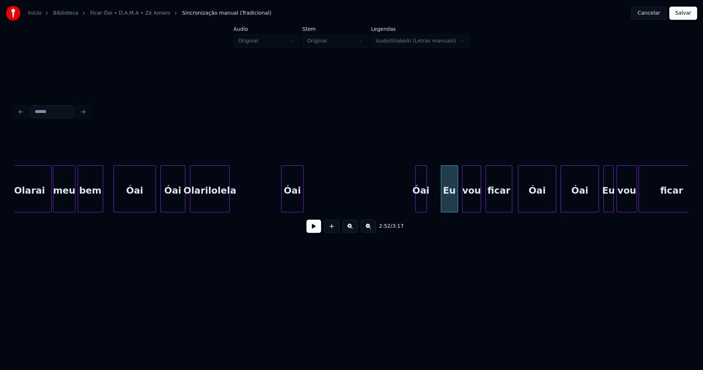
click at [427, 196] on div "Óai" at bounding box center [421, 191] width 11 height 50
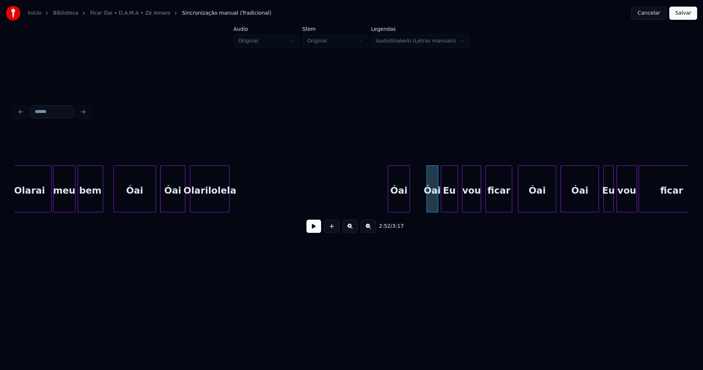
click at [402, 202] on div "Óai" at bounding box center [398, 191] width 21 height 50
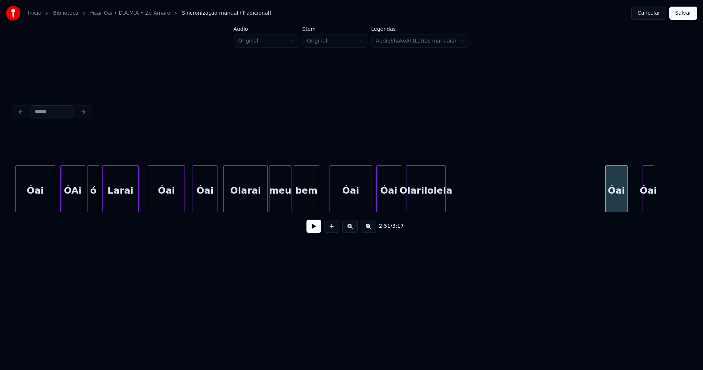
scroll to position [0, 11979]
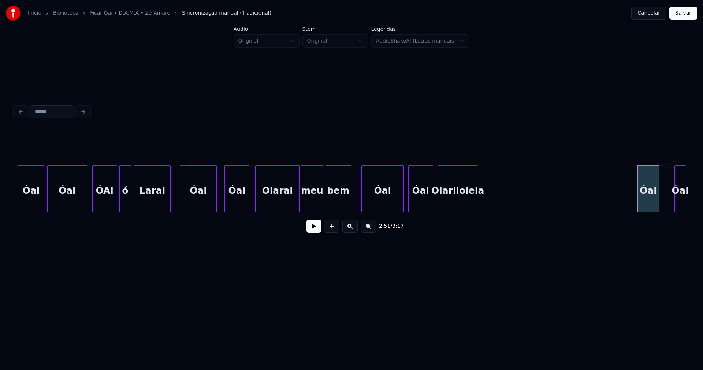
click at [318, 230] on button at bounding box center [314, 225] width 15 height 13
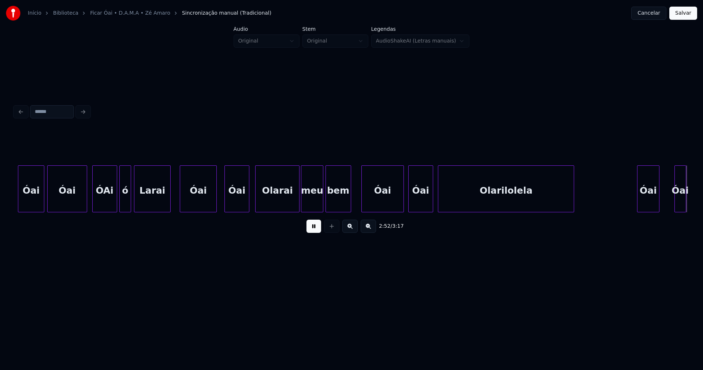
scroll to position [0, 12403]
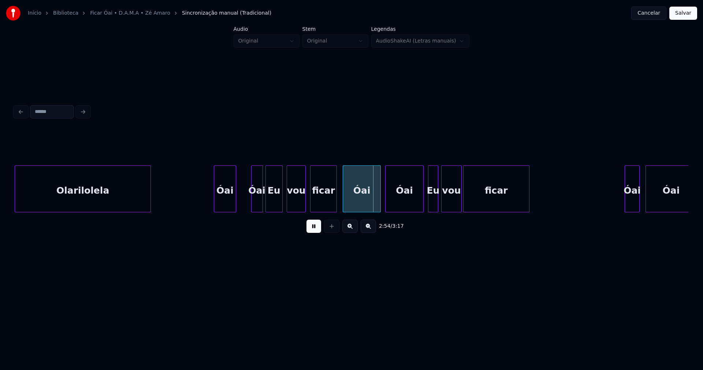
click at [316, 231] on button at bounding box center [314, 225] width 15 height 13
click at [572, 199] on div "ficar" at bounding box center [565, 191] width 66 height 50
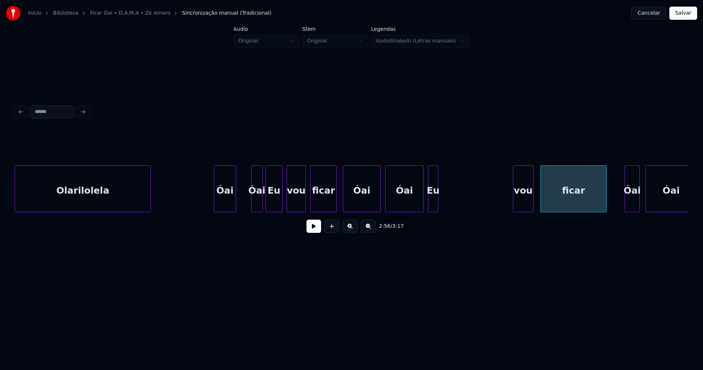
click at [526, 203] on div "vou" at bounding box center [524, 191] width 20 height 50
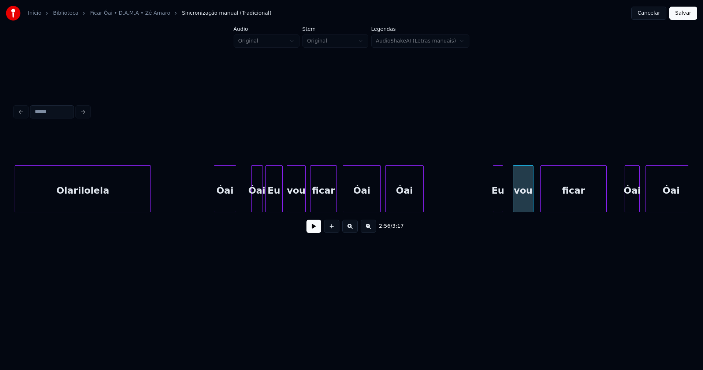
click at [501, 202] on div "Eu" at bounding box center [498, 191] width 10 height 50
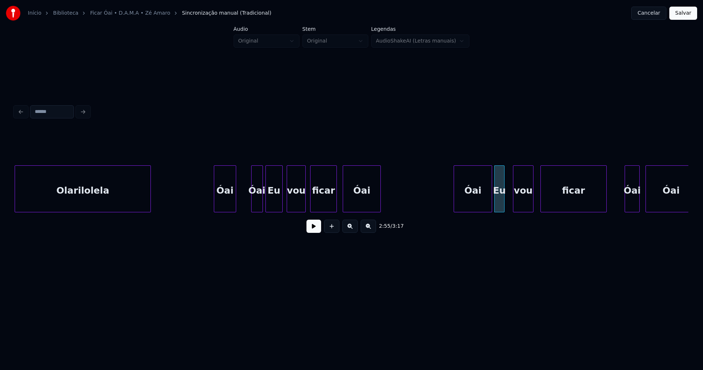
click at [469, 208] on div "Óai" at bounding box center [472, 191] width 37 height 50
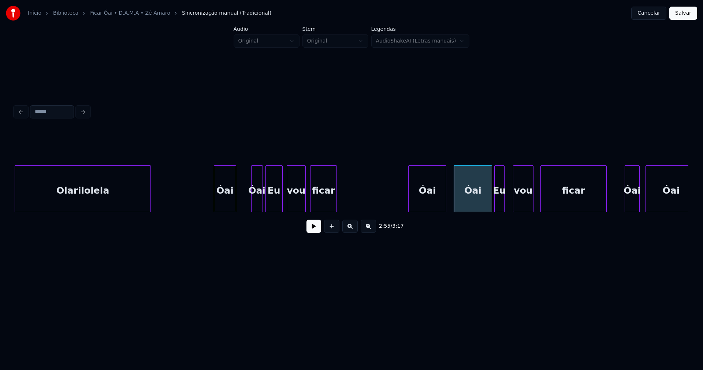
click at [422, 206] on div "Óai" at bounding box center [427, 191] width 37 height 50
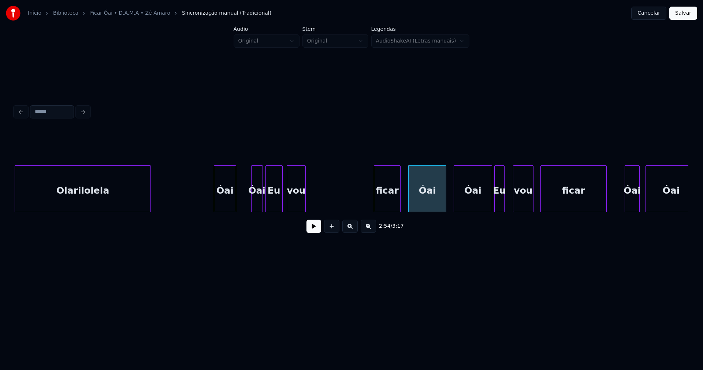
click at [393, 207] on div "ficar" at bounding box center [387, 191] width 26 height 50
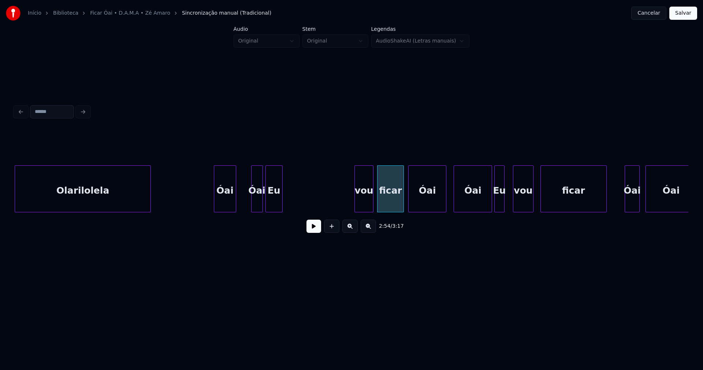
click at [365, 198] on div "vou" at bounding box center [364, 191] width 18 height 50
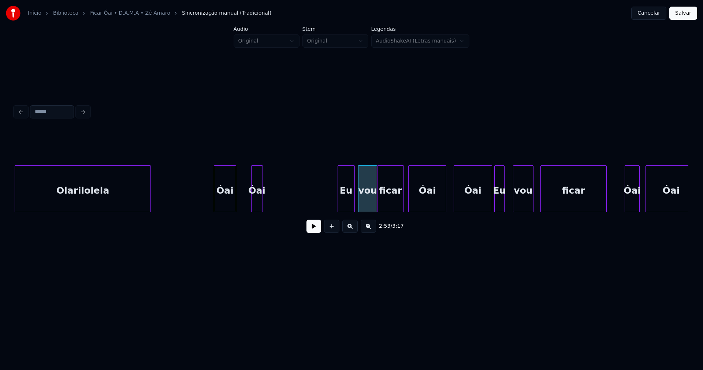
click at [351, 200] on div "Eu" at bounding box center [346, 191] width 16 height 50
click at [334, 204] on div "Óai" at bounding box center [329, 191] width 11 height 50
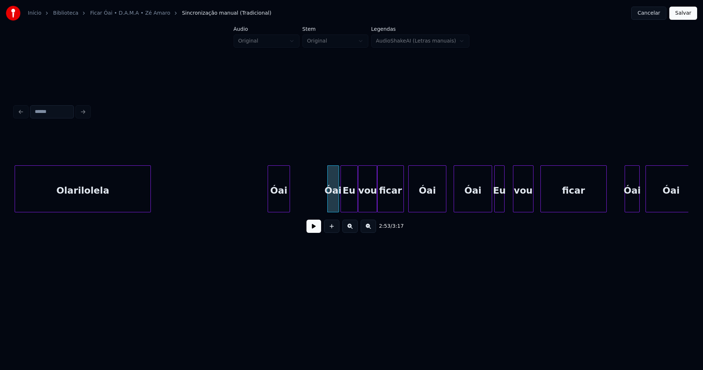
click at [274, 203] on div "Óai" at bounding box center [278, 191] width 21 height 50
click at [314, 230] on button at bounding box center [314, 225] width 15 height 13
click at [317, 229] on button at bounding box center [314, 225] width 15 height 13
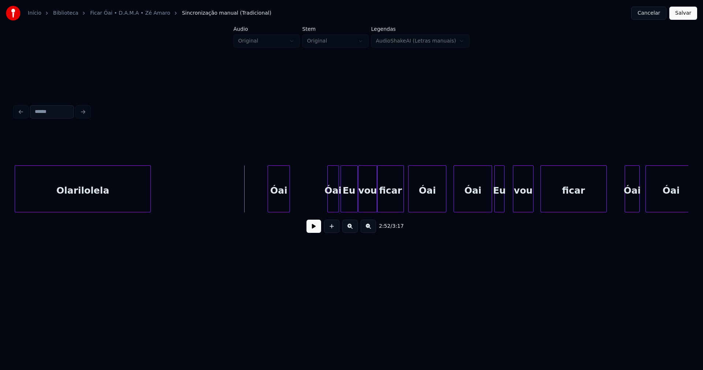
click at [312, 227] on button at bounding box center [314, 225] width 15 height 13
click at [315, 231] on button at bounding box center [314, 225] width 15 height 13
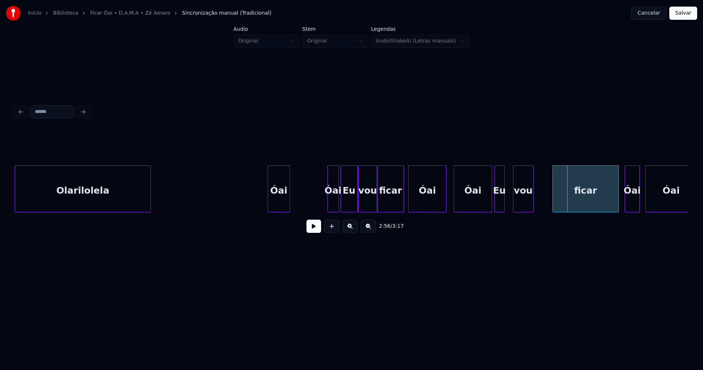
click at [572, 205] on div "ficar" at bounding box center [586, 191] width 66 height 50
click at [542, 206] on div "vou" at bounding box center [541, 191] width 20 height 50
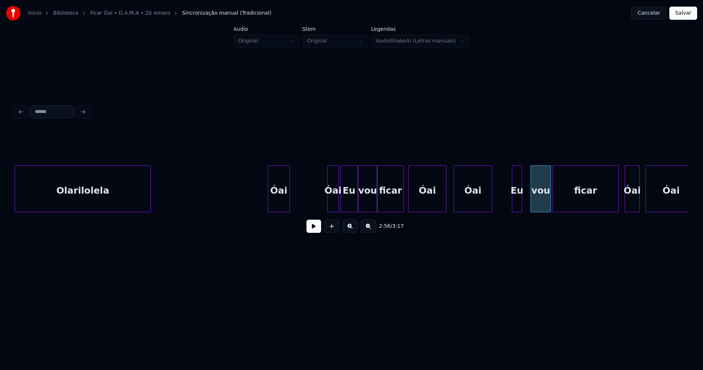
click at [522, 208] on div "Eu" at bounding box center [518, 191] width 10 height 50
click at [584, 199] on div at bounding box center [583, 189] width 2 height 46
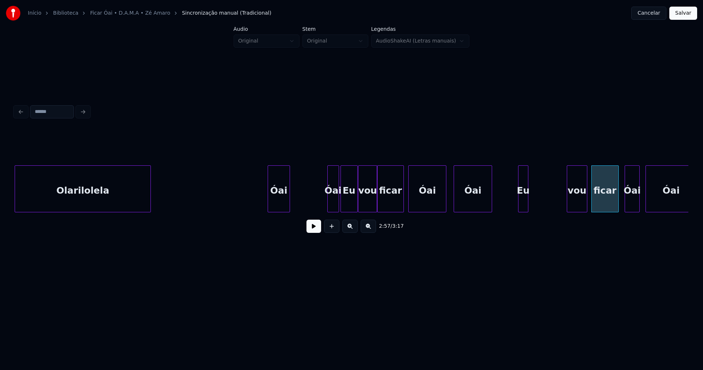
click at [576, 200] on div "vou" at bounding box center [577, 191] width 20 height 50
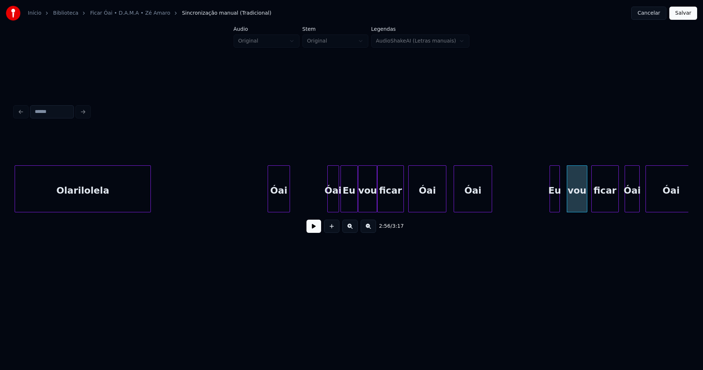
click at [560, 201] on div "Eu" at bounding box center [555, 191] width 10 height 50
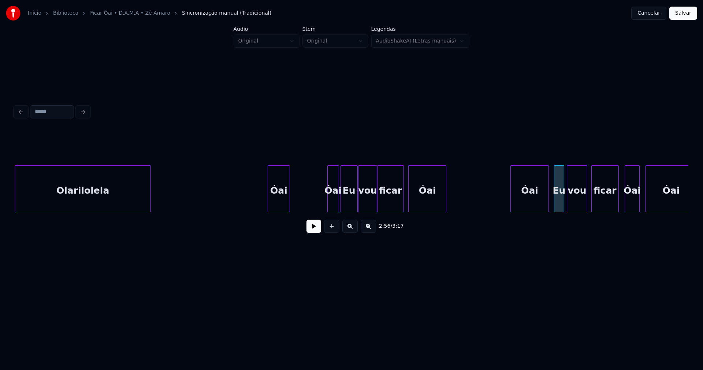
click at [527, 201] on div "Óai" at bounding box center [529, 191] width 37 height 50
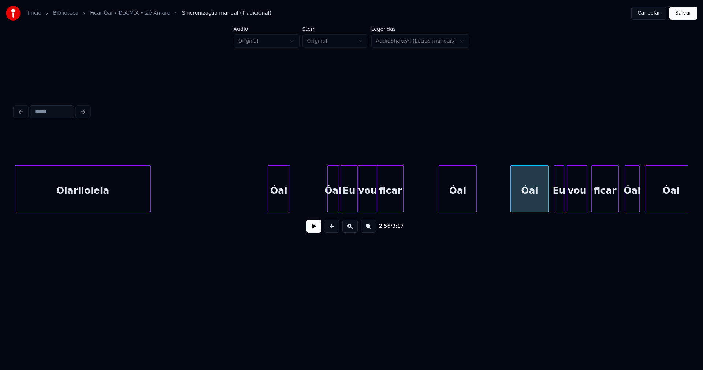
click at [460, 211] on div "Eu vou ficar Óai Óai Eu vou ficar [PERSON_NAME]" at bounding box center [352, 188] width 674 height 47
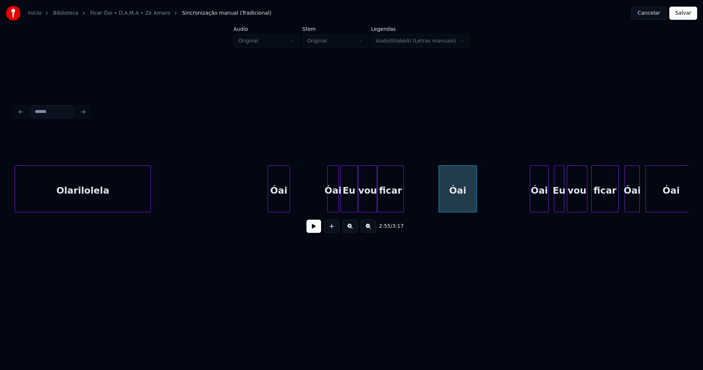
click at [533, 196] on div at bounding box center [531, 189] width 2 height 46
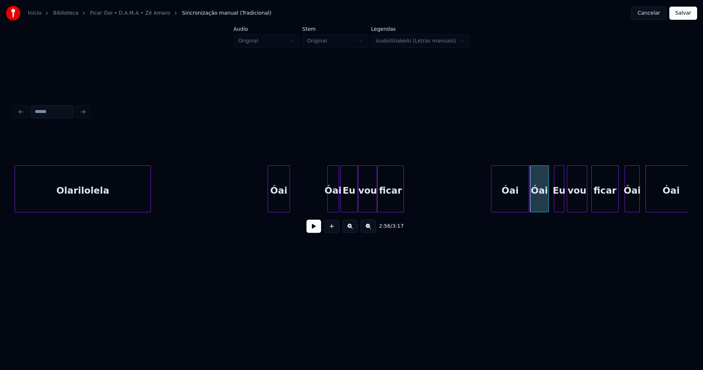
click at [514, 201] on div "Óai" at bounding box center [510, 191] width 37 height 50
click at [493, 200] on div "Óai" at bounding box center [512, 188] width 38 height 47
click at [517, 200] on div at bounding box center [517, 189] width 2 height 46
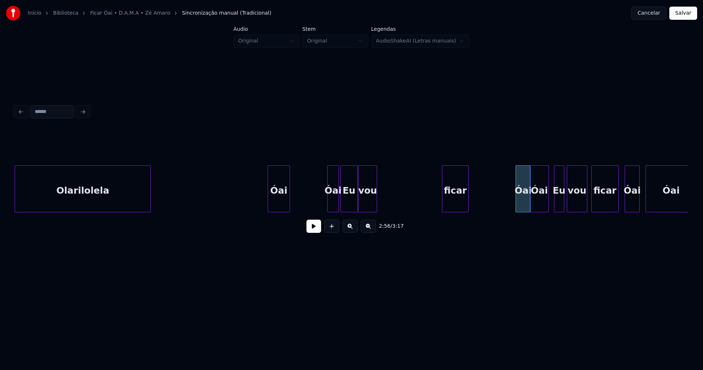
click at [455, 207] on div "ficar" at bounding box center [456, 191] width 26 height 50
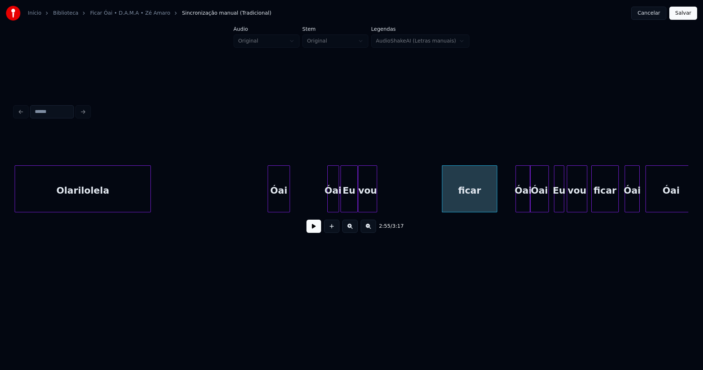
click at [496, 196] on div at bounding box center [496, 189] width 2 height 46
click at [431, 202] on div "vou" at bounding box center [428, 191] width 18 height 50
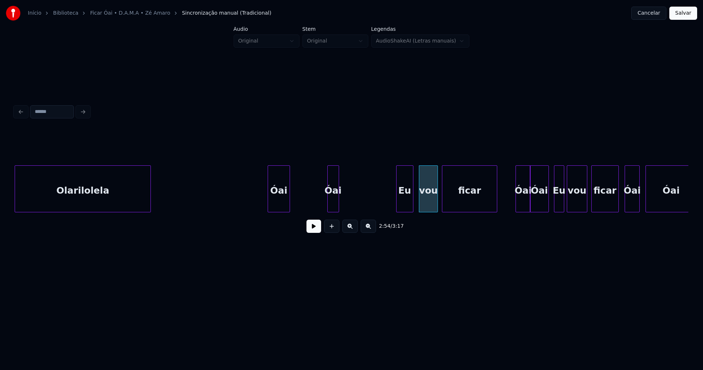
click at [405, 205] on div "Eu" at bounding box center [405, 191] width 16 height 50
click at [338, 206] on div "Óai" at bounding box center [338, 191] width 11 height 50
drag, startPoint x: 194, startPoint y: 197, endPoint x: 238, endPoint y: 216, distance: 47.8
click at [314, 232] on button at bounding box center [314, 225] width 15 height 13
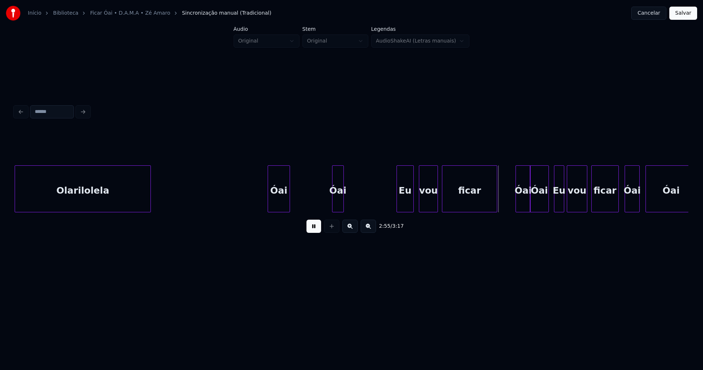
click at [388, 202] on div at bounding box center [389, 189] width 2 height 46
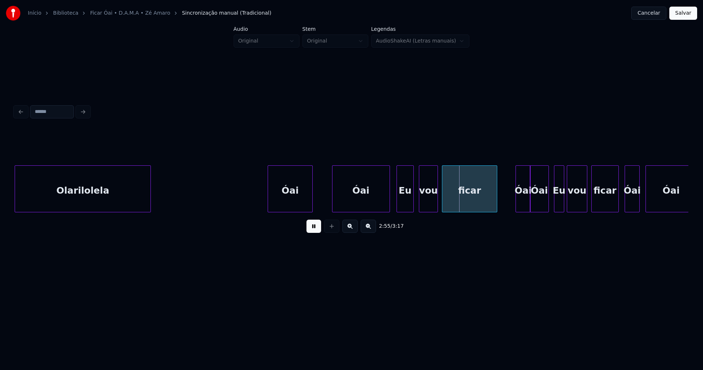
click at [311, 196] on div at bounding box center [311, 189] width 2 height 46
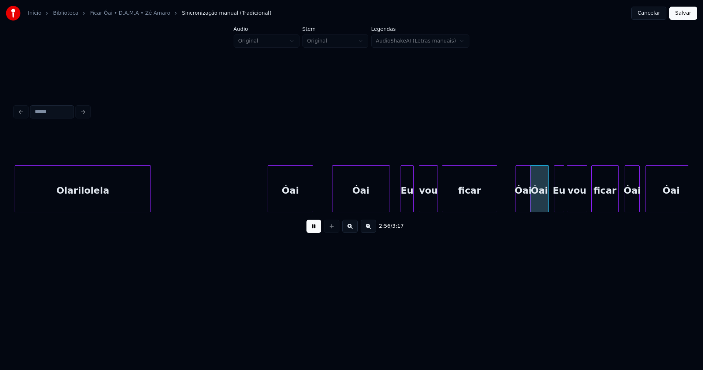
click at [401, 202] on div at bounding box center [402, 189] width 2 height 46
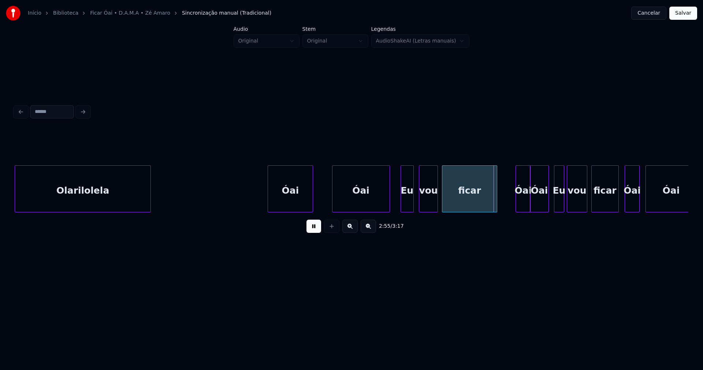
click at [315, 226] on button at bounding box center [314, 225] width 15 height 13
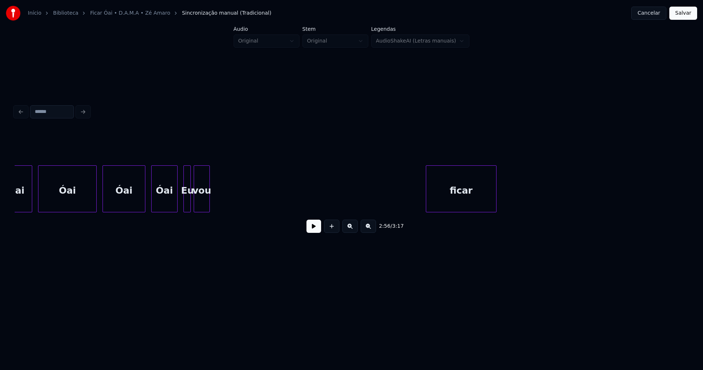
scroll to position [0, 13340]
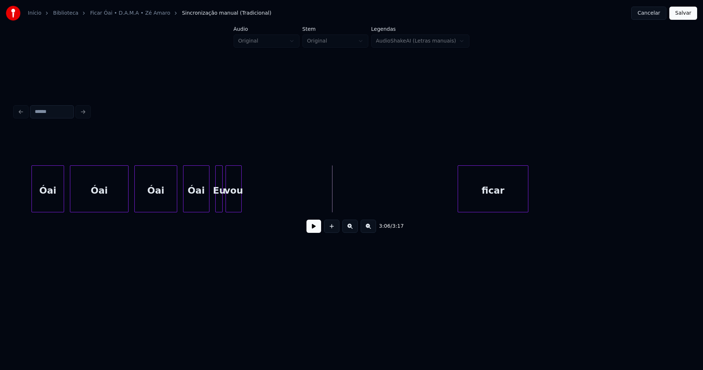
drag, startPoint x: 318, startPoint y: 229, endPoint x: 312, endPoint y: 232, distance: 6.6
click at [318, 229] on button at bounding box center [314, 225] width 15 height 13
click at [317, 230] on button at bounding box center [314, 225] width 15 height 13
click at [566, 205] on div "ficar" at bounding box center [563, 191] width 70 height 50
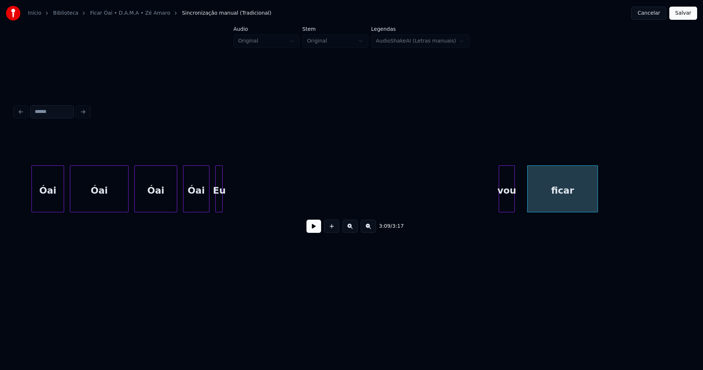
click at [511, 219] on div "3:09 / 3:17" at bounding box center [352, 184] width 674 height 111
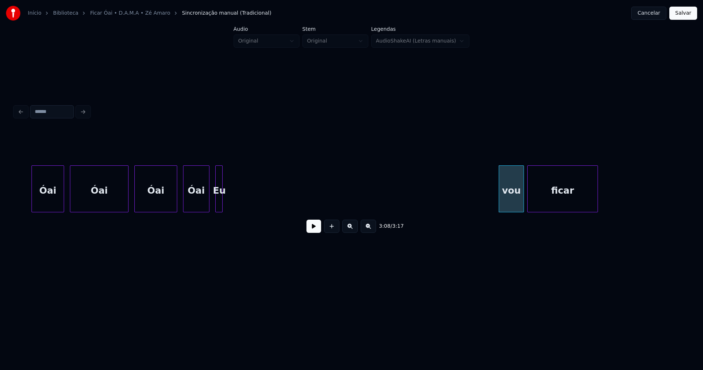
click at [523, 199] on div at bounding box center [523, 189] width 2 height 46
click at [230, 201] on div at bounding box center [229, 189] width 2 height 46
click at [485, 235] on div "3:04 / 3:17" at bounding box center [352, 184] width 674 height 111
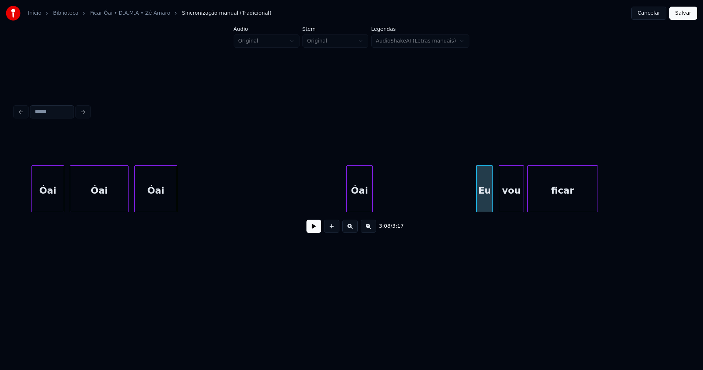
click at [361, 234] on div "3:08 / 3:17" at bounding box center [352, 184] width 674 height 111
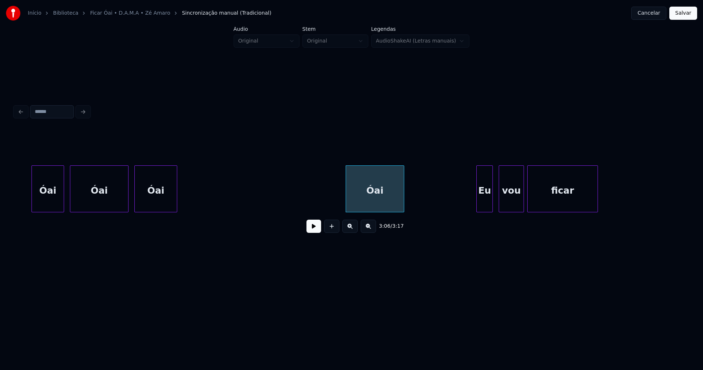
click at [403, 203] on div at bounding box center [403, 189] width 2 height 46
click at [445, 204] on div "Óai" at bounding box center [439, 191] width 42 height 50
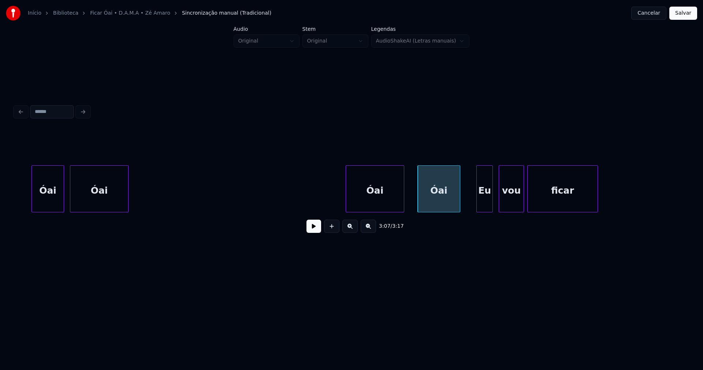
drag, startPoint x: 317, startPoint y: 232, endPoint x: 284, endPoint y: 229, distance: 33.1
click at [317, 232] on button at bounding box center [314, 225] width 15 height 13
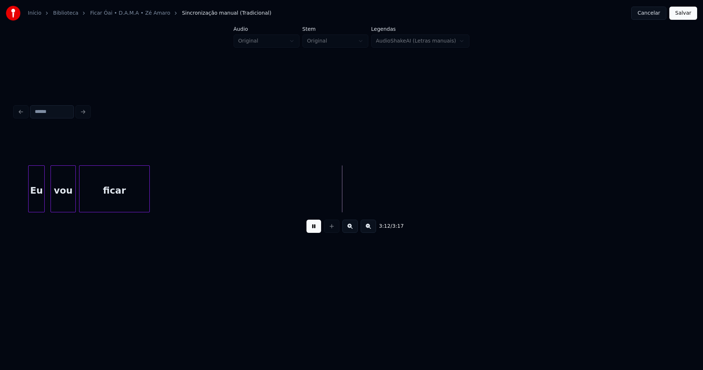
click at [318, 228] on button at bounding box center [314, 225] width 15 height 13
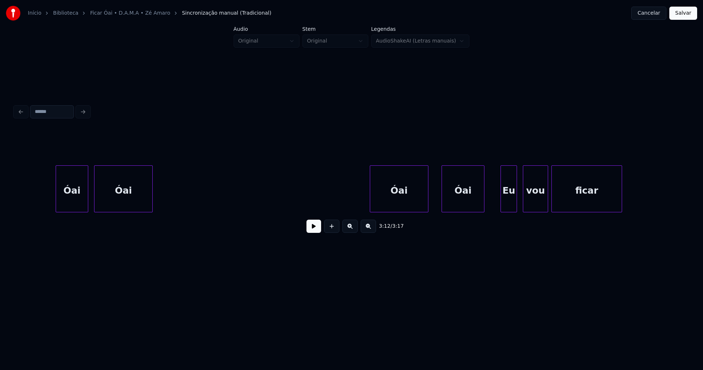
scroll to position [0, 13220]
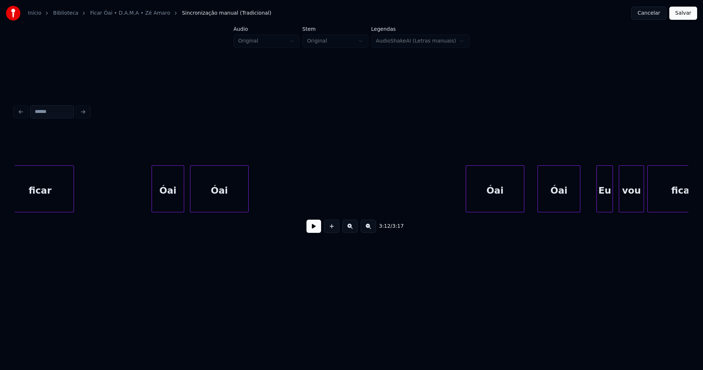
drag, startPoint x: 419, startPoint y: 199, endPoint x: 403, endPoint y: 202, distance: 16.4
click at [313, 229] on button at bounding box center [314, 225] width 15 height 13
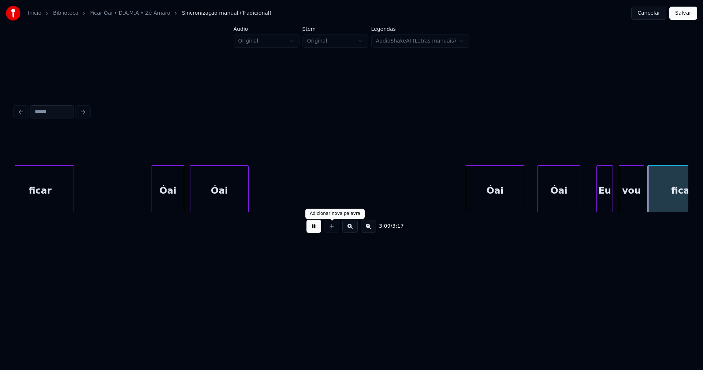
click at [317, 232] on button at bounding box center [314, 225] width 15 height 13
click at [499, 206] on div at bounding box center [499, 189] width 2 height 46
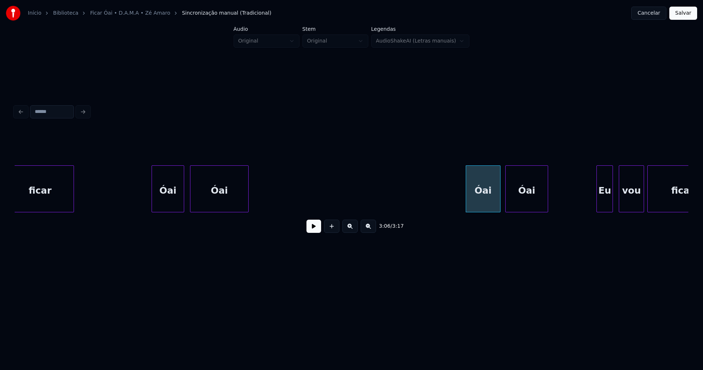
click at [526, 205] on div "Óai" at bounding box center [527, 191] width 42 height 50
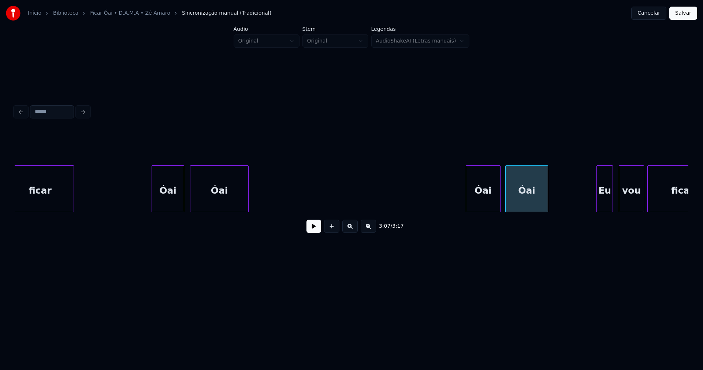
drag, startPoint x: 434, startPoint y: 199, endPoint x: 360, endPoint y: 221, distance: 77.7
click at [316, 232] on button at bounding box center [314, 225] width 15 height 13
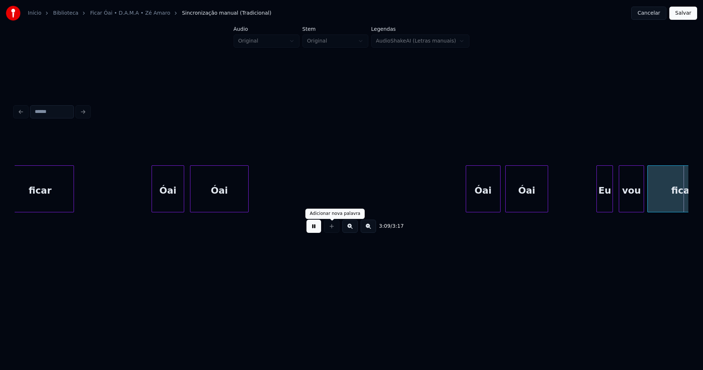
scroll to position [0, 13789]
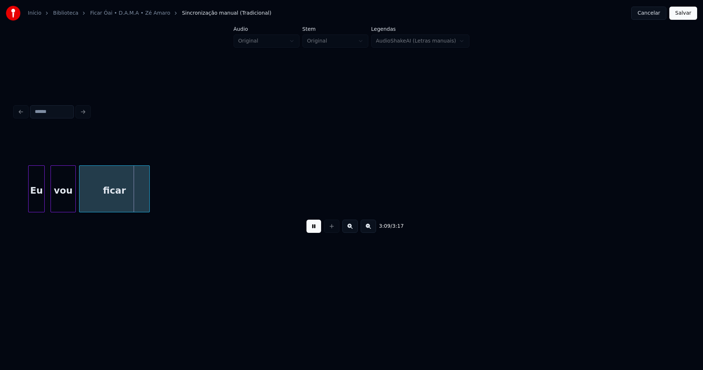
click at [318, 232] on button at bounding box center [314, 225] width 15 height 13
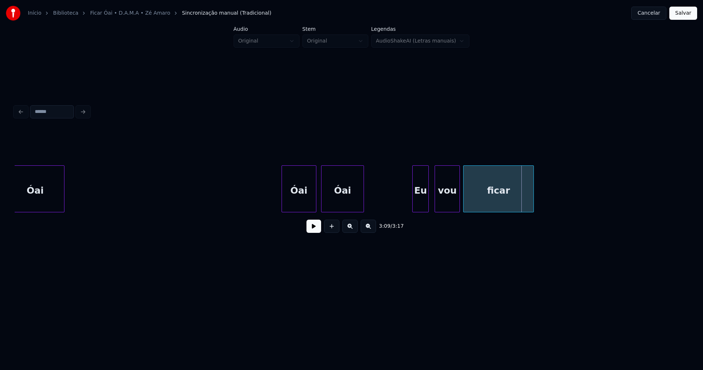
scroll to position [0, 13396]
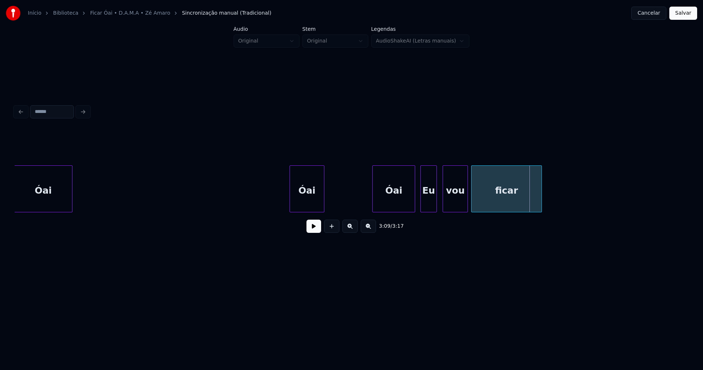
click at [389, 212] on div "Eu vou ficar [PERSON_NAME]" at bounding box center [352, 188] width 674 height 47
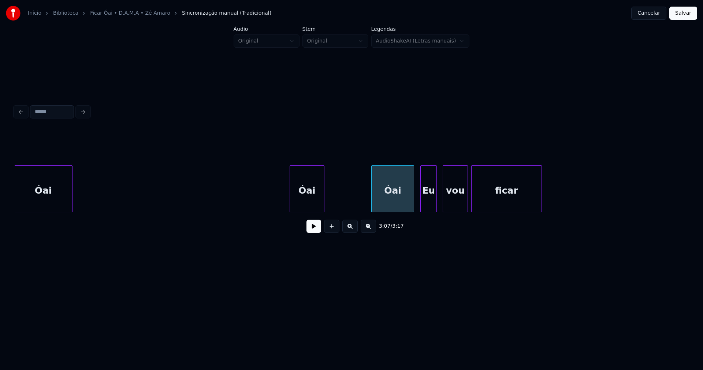
click at [414, 200] on div "Óai" at bounding box center [392, 188] width 42 height 47
click at [376, 206] on div at bounding box center [376, 189] width 2 height 46
click at [357, 211] on div "Eu vou ficar [PERSON_NAME]" at bounding box center [352, 188] width 674 height 47
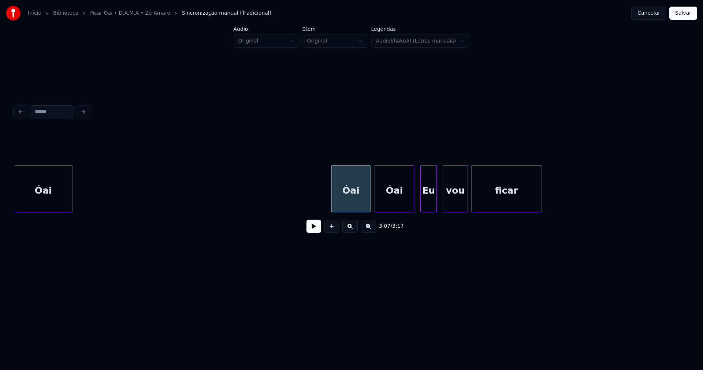
click at [333, 206] on div at bounding box center [333, 189] width 2 height 46
click at [310, 204] on div "Óai" at bounding box center [295, 191] width 58 height 50
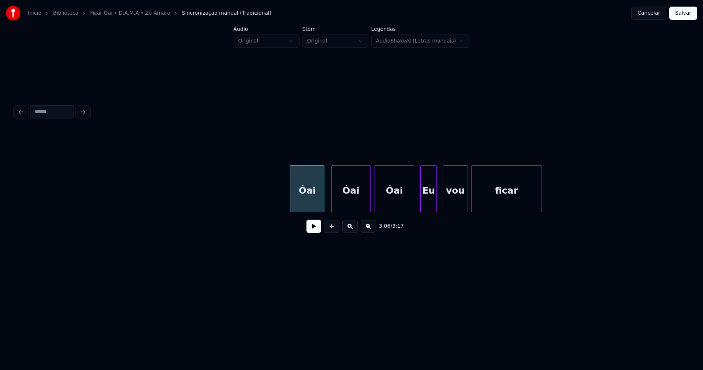
click at [293, 196] on div at bounding box center [292, 189] width 2 height 46
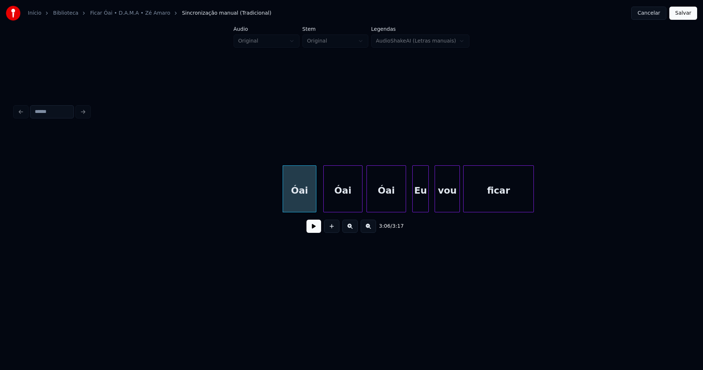
scroll to position [0, 13436]
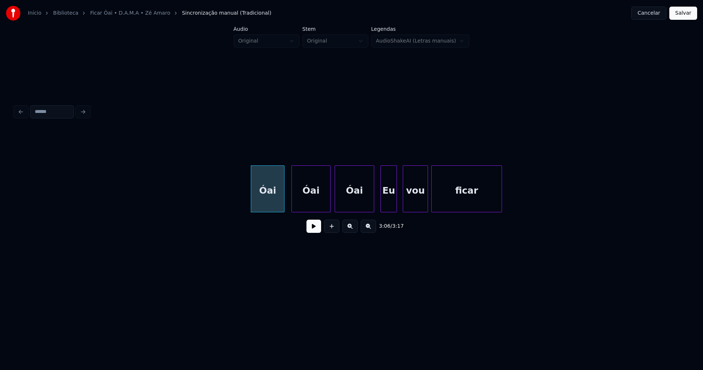
click at [317, 232] on button at bounding box center [314, 225] width 15 height 13
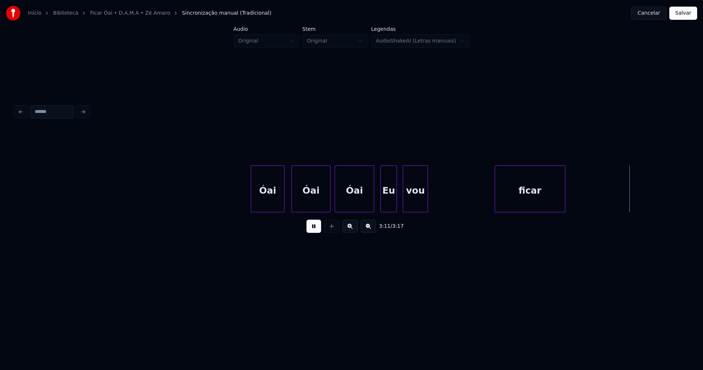
click at [523, 200] on div "ficar" at bounding box center [530, 191] width 70 height 50
click at [481, 206] on div "vou" at bounding box center [479, 191] width 25 height 50
click at [441, 205] on div "Eu" at bounding box center [441, 191] width 16 height 50
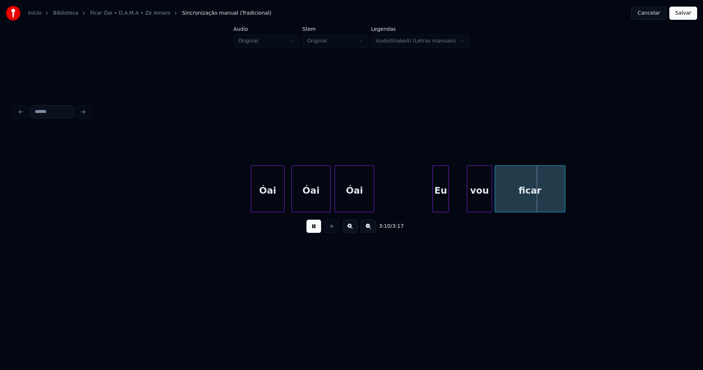
drag, startPoint x: 311, startPoint y: 230, endPoint x: 406, endPoint y: 225, distance: 95.0
click at [312, 230] on button at bounding box center [314, 225] width 15 height 13
click at [467, 208] on div "vou" at bounding box center [468, 191] width 25 height 50
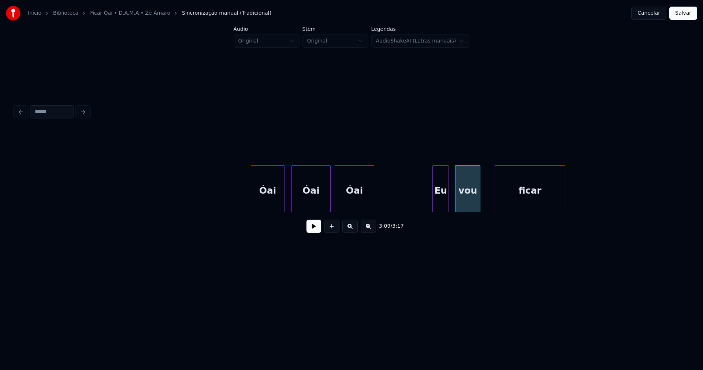
click at [443, 204] on div "Eu" at bounding box center [441, 191] width 16 height 50
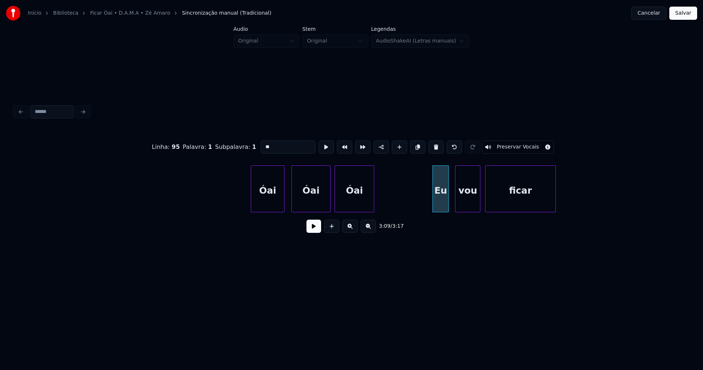
click at [493, 200] on div "ficar" at bounding box center [521, 191] width 70 height 50
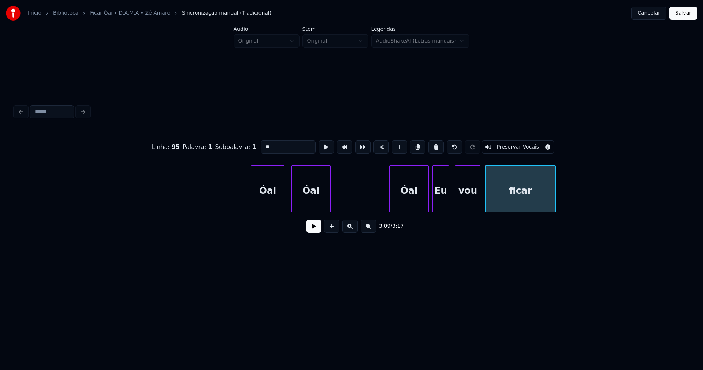
click at [409, 206] on div "Óai" at bounding box center [409, 191] width 38 height 50
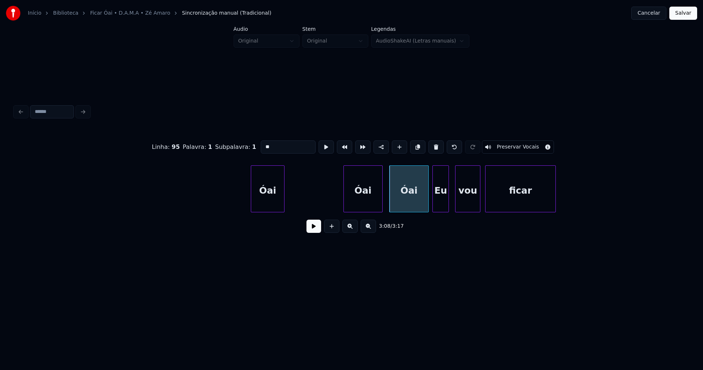
click at [363, 208] on div "Óai" at bounding box center [363, 191] width 38 height 50
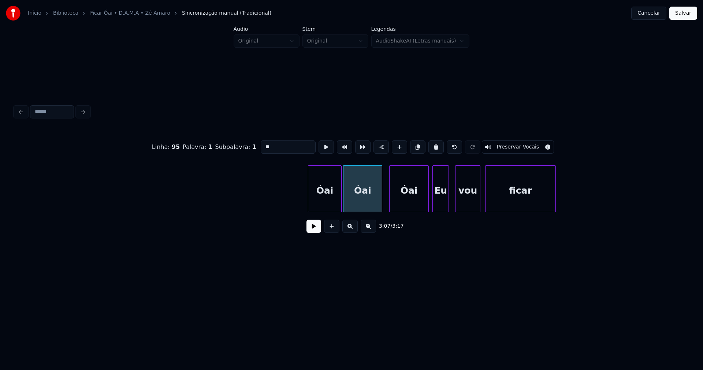
click at [321, 203] on div "Óai" at bounding box center [324, 191] width 33 height 50
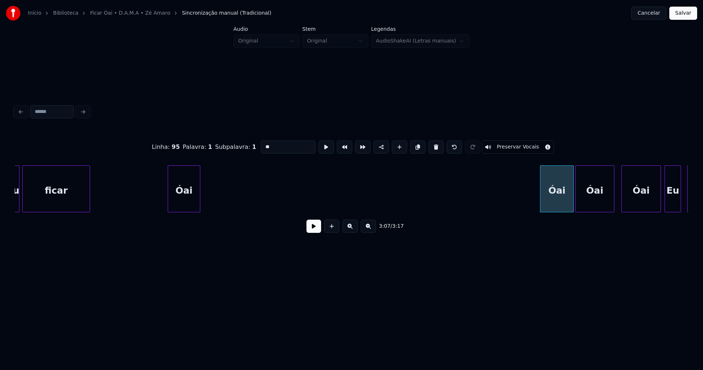
scroll to position [0, 13204]
click at [504, 231] on div "Linha : 95 Palavra : 1 Subpalavra : 1 ** Preservar Vocais 3:07 / 3:17" at bounding box center [352, 184] width 674 height 111
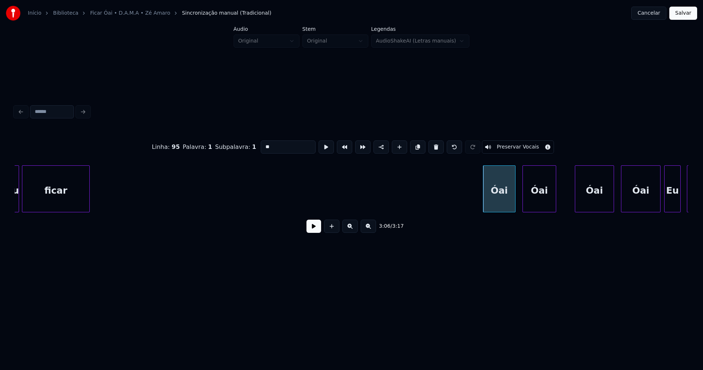
click at [533, 210] on div "Eu vou [PERSON_NAME] ficar vou" at bounding box center [352, 188] width 674 height 47
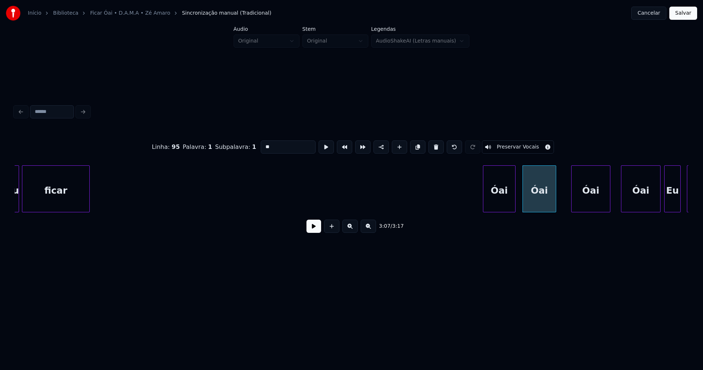
click at [575, 202] on div "Óai" at bounding box center [591, 191] width 38 height 50
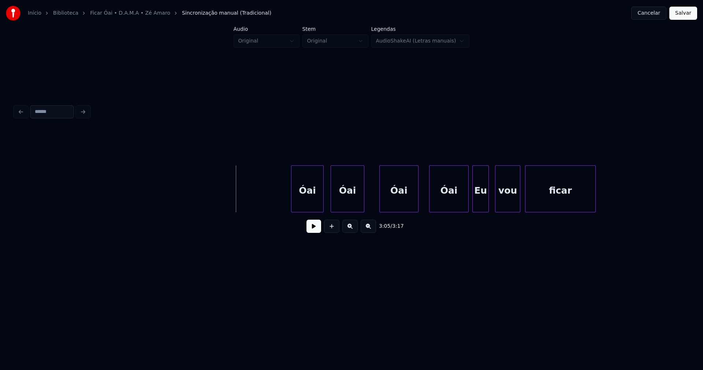
scroll to position [0, 13404]
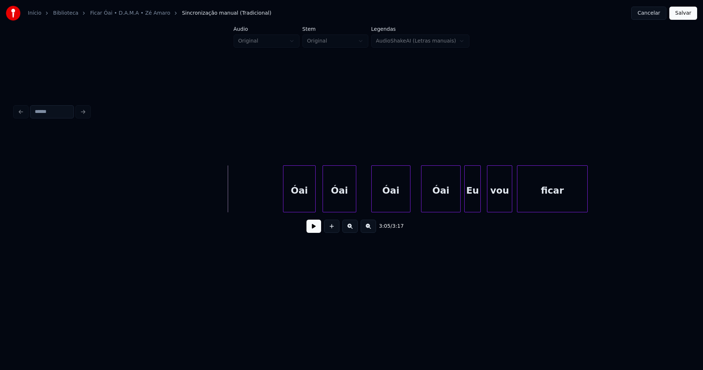
click at [318, 231] on button at bounding box center [314, 225] width 15 height 13
click at [415, 204] on div at bounding box center [415, 189] width 2 height 46
click at [364, 199] on div at bounding box center [363, 189] width 2 height 46
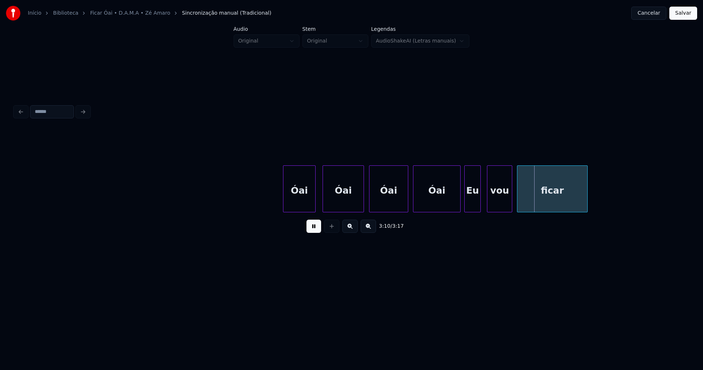
click at [387, 199] on div "Óai" at bounding box center [389, 191] width 38 height 50
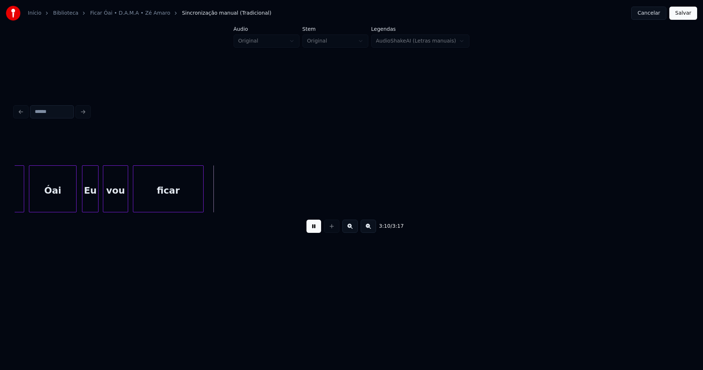
click at [314, 232] on button at bounding box center [314, 225] width 15 height 13
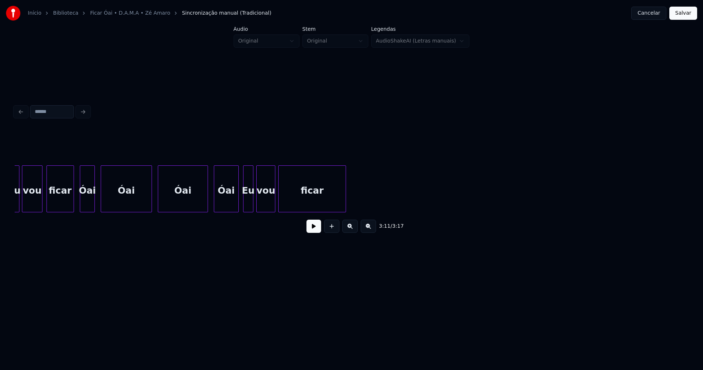
scroll to position [0, 12932]
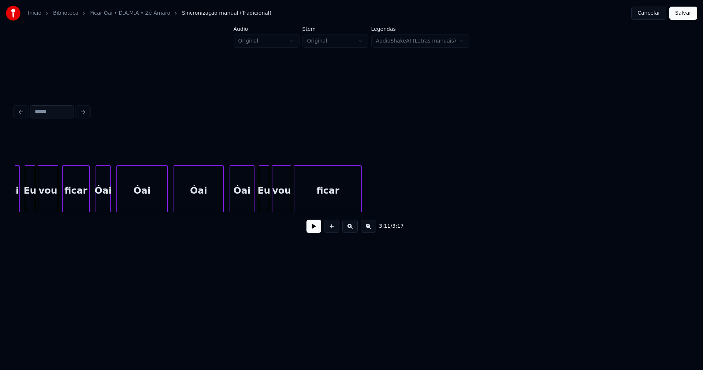
click at [311, 231] on button at bounding box center [314, 225] width 15 height 13
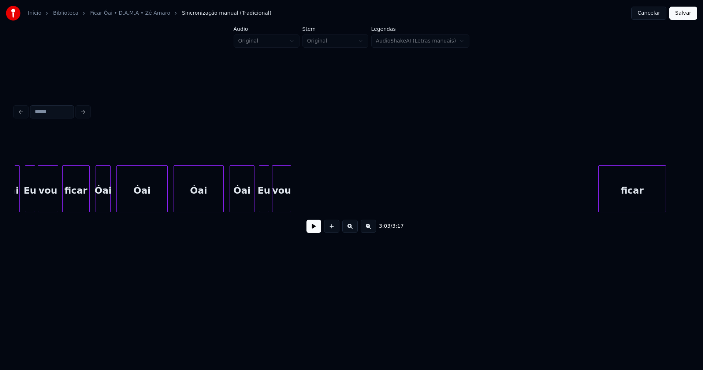
click at [624, 223] on div "3:03 / 3:17" at bounding box center [352, 184] width 674 height 111
drag, startPoint x: 375, startPoint y: 201, endPoint x: 341, endPoint y: 208, distance: 34.4
click at [315, 230] on button at bounding box center [314, 225] width 15 height 13
click at [308, 232] on button at bounding box center [314, 225] width 15 height 13
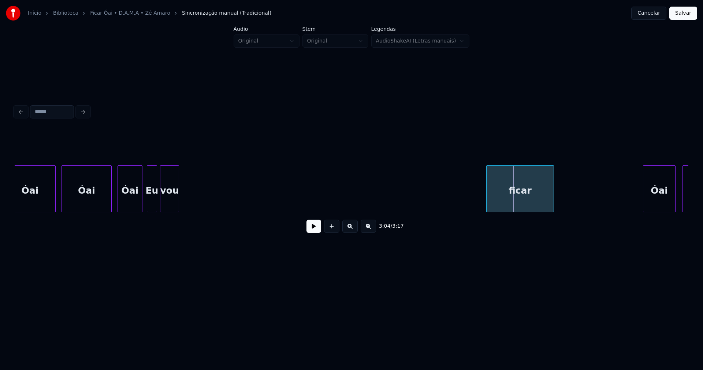
scroll to position [0, 13076]
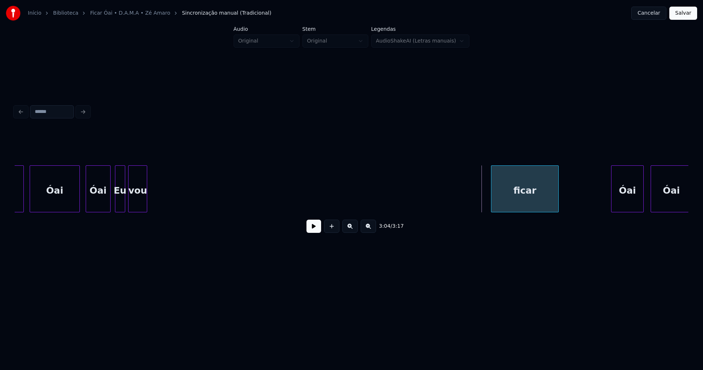
click at [519, 201] on div "ficar" at bounding box center [525, 191] width 67 height 50
click at [477, 218] on div "3:04 / 3:17" at bounding box center [352, 184] width 674 height 111
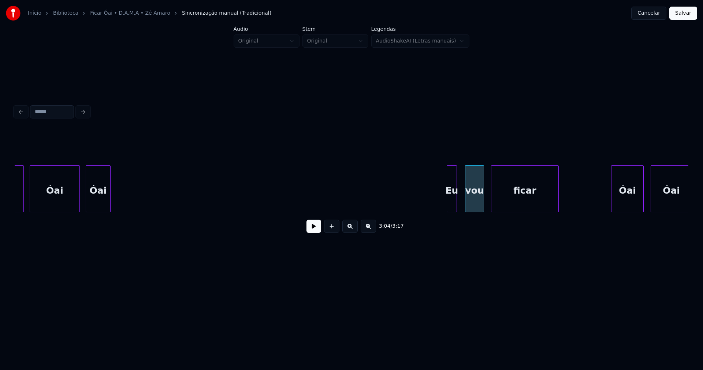
click at [452, 231] on div "3:04 / 3:17" at bounding box center [352, 184] width 674 height 111
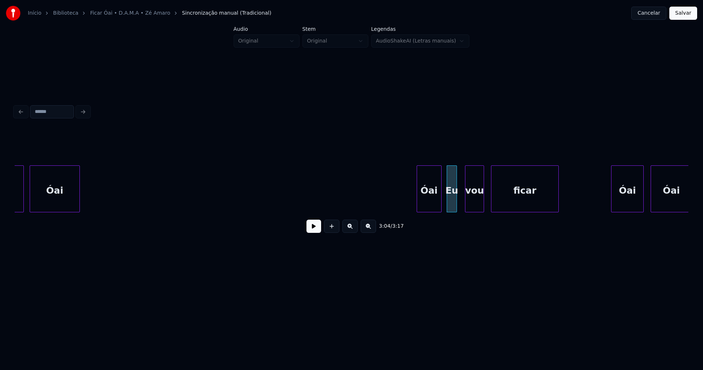
click at [430, 223] on div "3:04 / 3:17" at bounding box center [352, 184] width 674 height 111
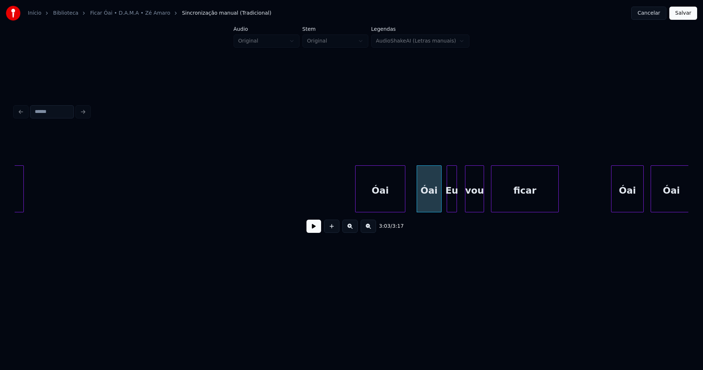
click at [387, 231] on div "3:03 / 3:17" at bounding box center [352, 184] width 674 height 111
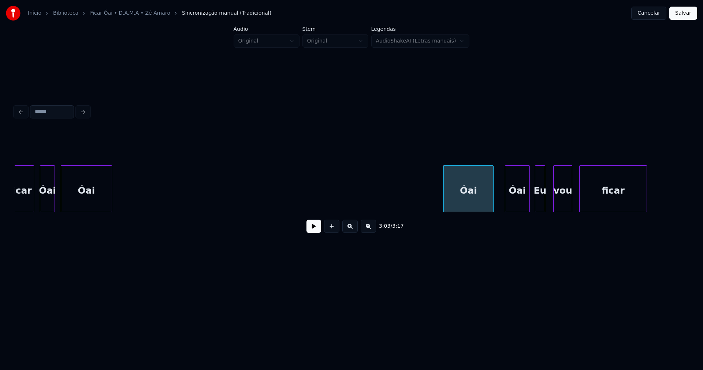
scroll to position [0, 12964]
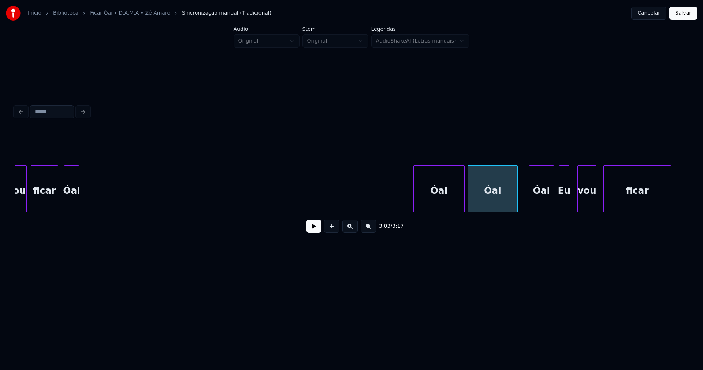
click at [439, 229] on div "3:03 / 3:17" at bounding box center [352, 184] width 674 height 111
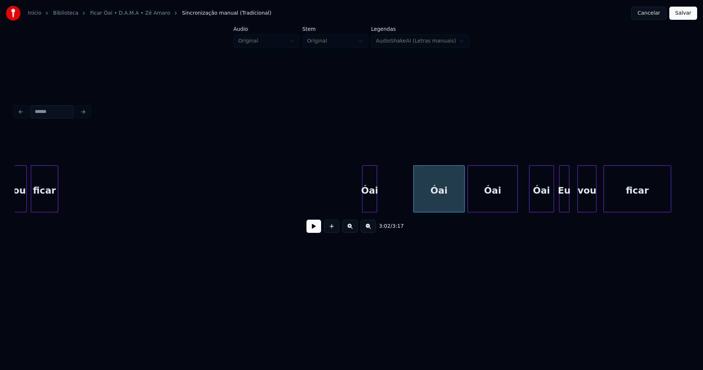
click at [370, 220] on div "3:02 / 3:17" at bounding box center [352, 184] width 674 height 111
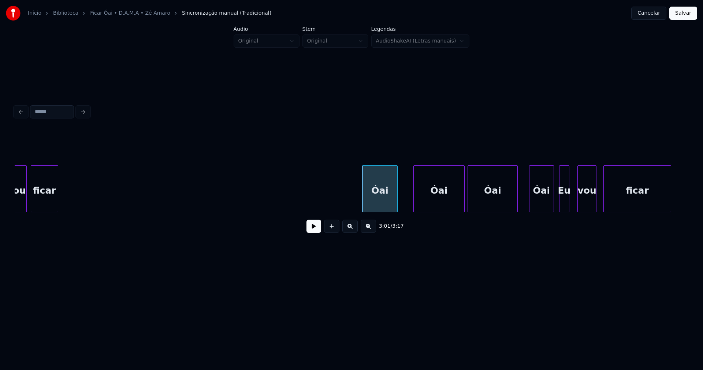
click at [398, 190] on div at bounding box center [396, 189] width 2 height 46
click at [314, 228] on button at bounding box center [314, 225] width 15 height 13
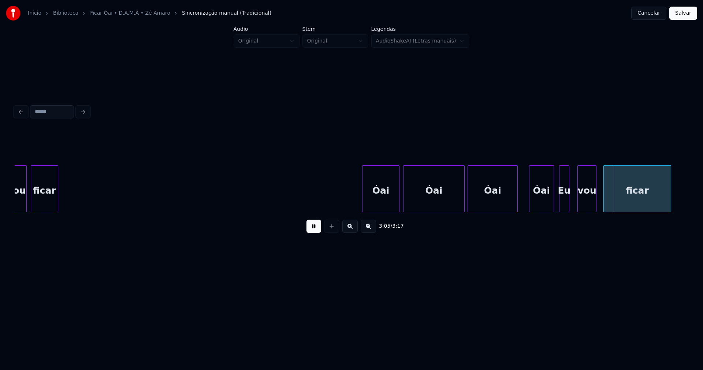
click at [404, 206] on div at bounding box center [405, 189] width 2 height 46
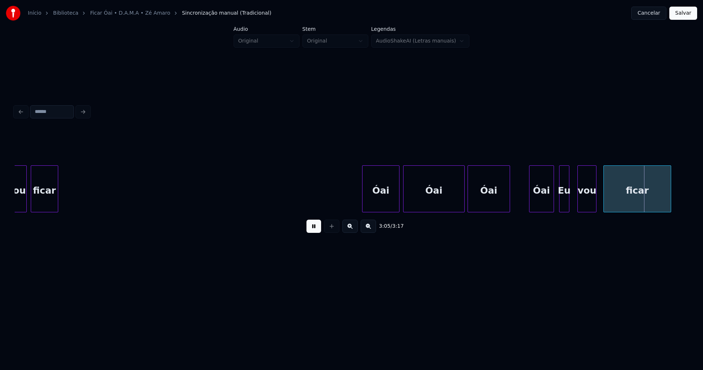
click at [509, 204] on div at bounding box center [509, 189] width 2 height 46
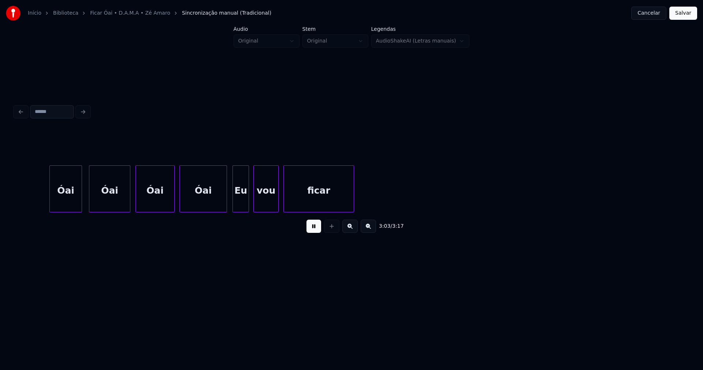
scroll to position [0, 13417]
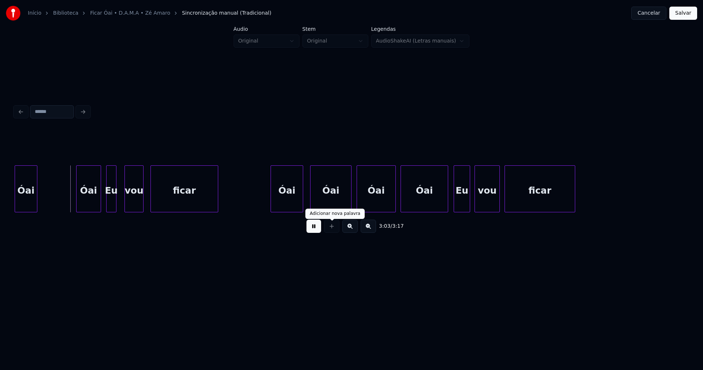
click at [315, 230] on button at bounding box center [314, 225] width 15 height 13
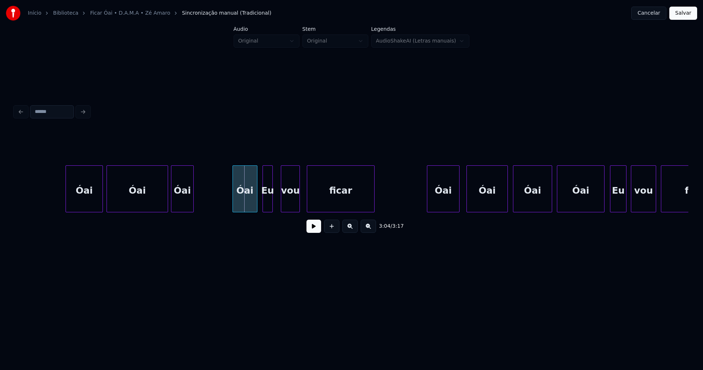
scroll to position [0, 13212]
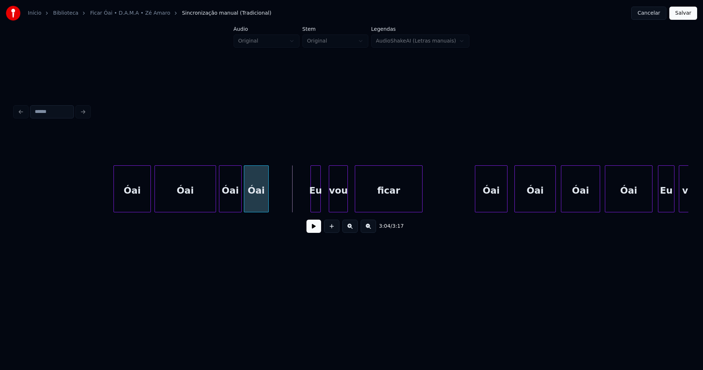
click at [256, 208] on div "Óai" at bounding box center [256, 191] width 24 height 50
click at [292, 199] on div at bounding box center [292, 189] width 2 height 46
click at [316, 233] on button at bounding box center [314, 225] width 15 height 13
click at [303, 196] on div at bounding box center [303, 189] width 2 height 46
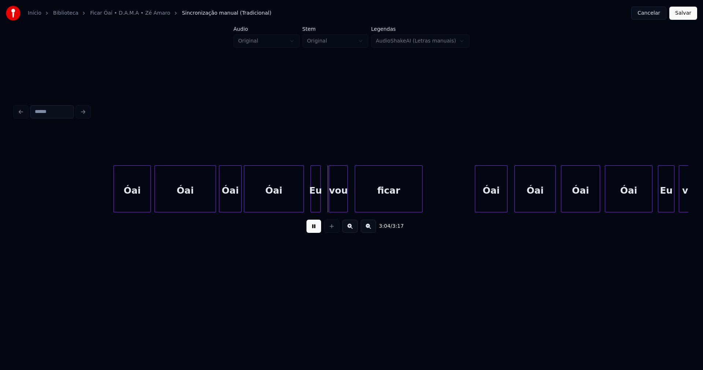
click at [311, 229] on button at bounding box center [314, 225] width 15 height 13
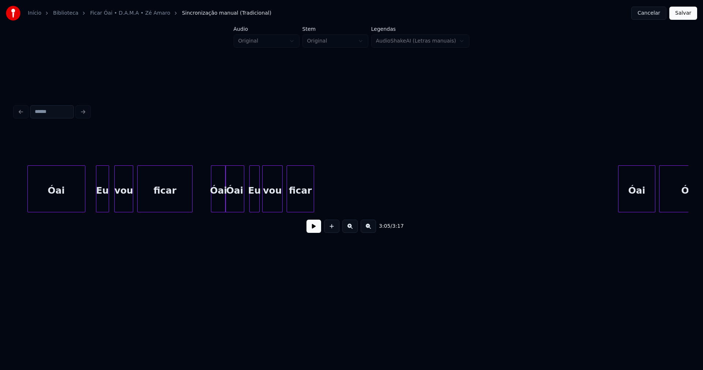
scroll to position [0, 12692]
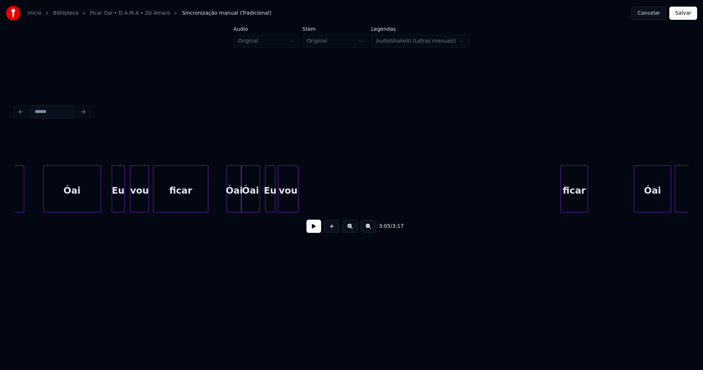
click at [573, 223] on div "3:05 / 3:17" at bounding box center [352, 184] width 674 height 111
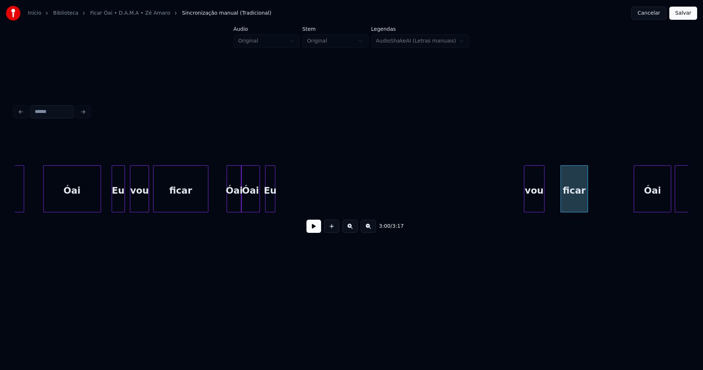
click at [536, 212] on div "Óai Óai ficar vou Eu Óai Óai ficar vou Eu Óai Óai" at bounding box center [352, 188] width 674 height 47
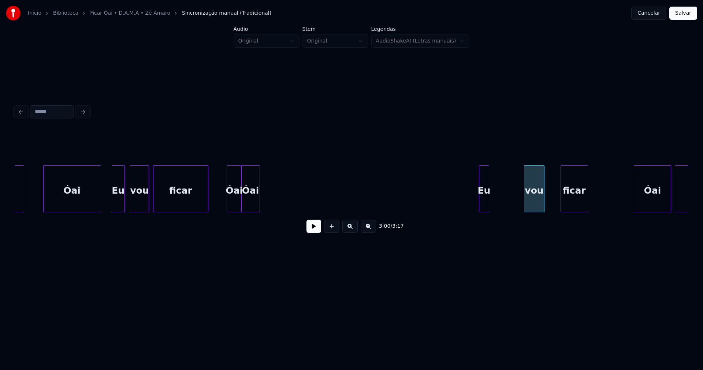
click at [496, 219] on div "3:00 / 3:17" at bounding box center [352, 184] width 674 height 111
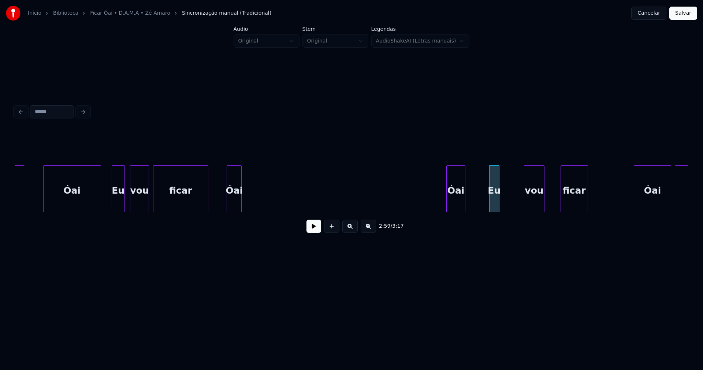
click at [454, 219] on div "2:59 / 3:17" at bounding box center [352, 184] width 674 height 111
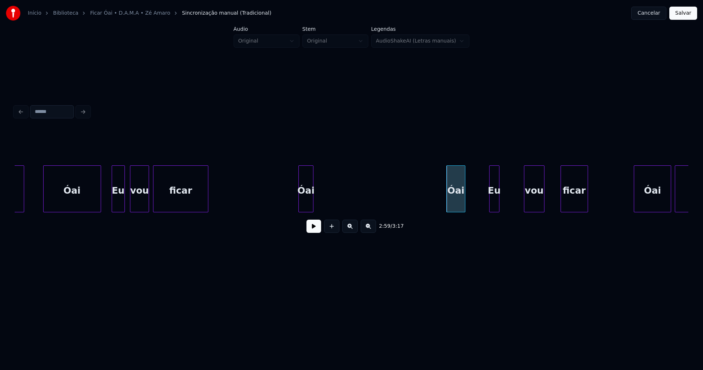
click at [305, 212] on div "Óai Óai ficar vou Eu Óai Óai ficar vou Eu Óai Óai" at bounding box center [352, 188] width 674 height 47
click at [315, 232] on button at bounding box center [314, 225] width 15 height 13
click at [313, 232] on button at bounding box center [314, 225] width 15 height 13
drag, startPoint x: 418, startPoint y: 162, endPoint x: 389, endPoint y: 162, distance: 29.3
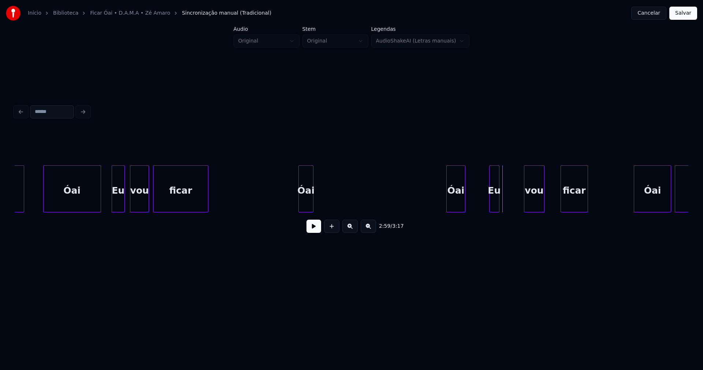
click at [313, 231] on button at bounding box center [314, 225] width 15 height 13
click at [421, 201] on div "Óai" at bounding box center [422, 191] width 18 height 50
click at [473, 206] on div "Eu" at bounding box center [474, 191] width 10 height 50
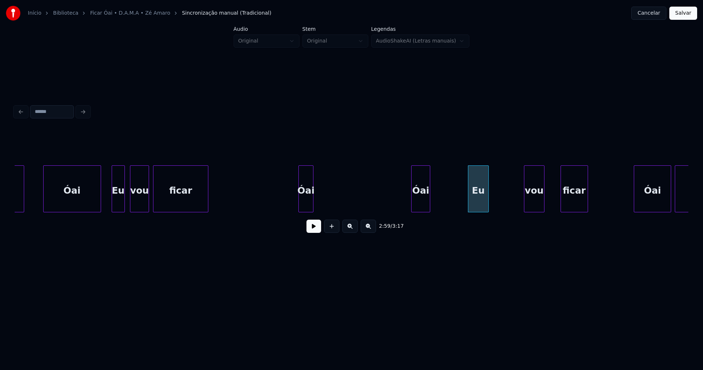
click at [489, 199] on div at bounding box center [488, 189] width 2 height 46
click at [506, 212] on div "Óai Óai ficar vou Eu Óai Óai ficar vou Eu Óai Óai" at bounding box center [352, 188] width 674 height 47
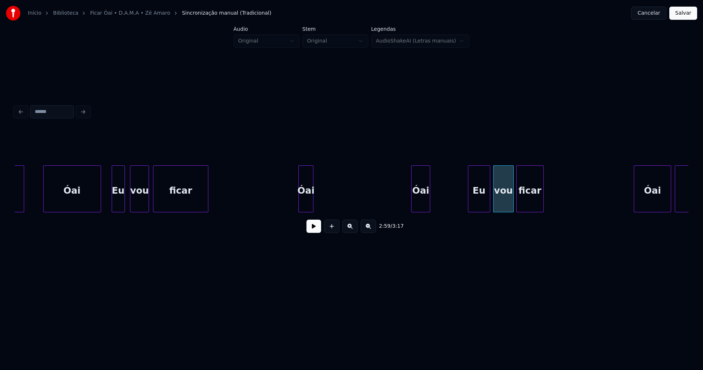
click at [528, 220] on div "2:59 / 3:17" at bounding box center [352, 184] width 674 height 111
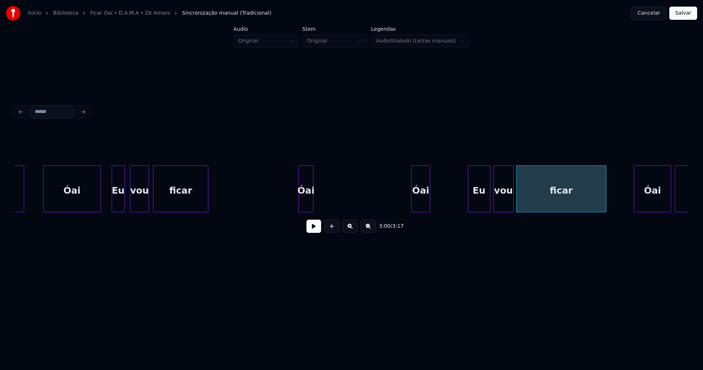
click at [605, 200] on div at bounding box center [605, 189] width 2 height 46
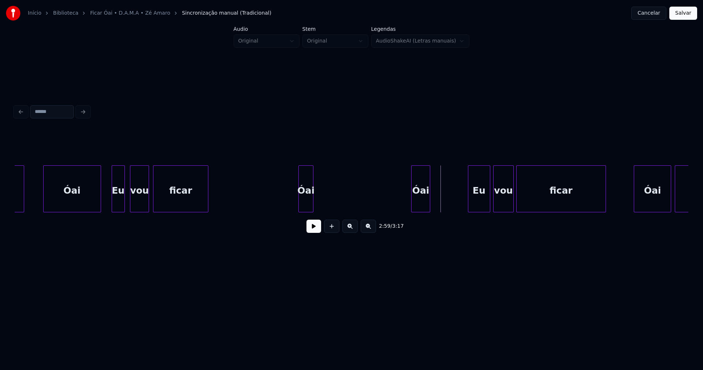
click at [319, 232] on button at bounding box center [314, 225] width 15 height 13
click at [313, 233] on button at bounding box center [314, 225] width 15 height 13
drag, startPoint x: 239, startPoint y: 191, endPoint x: 304, endPoint y: 241, distance: 81.6
click at [315, 232] on button at bounding box center [314, 225] width 15 height 13
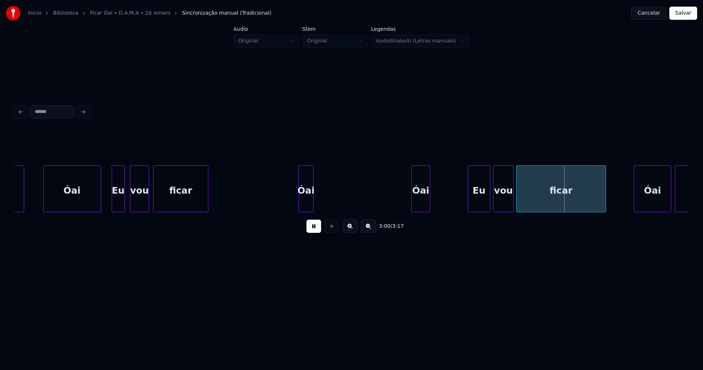
click at [319, 233] on button at bounding box center [314, 225] width 15 height 13
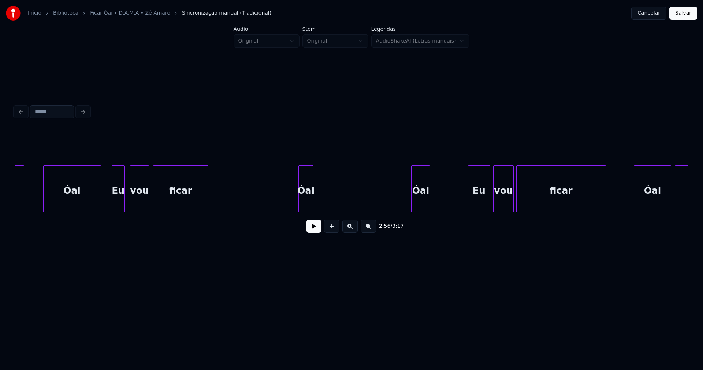
click at [311, 232] on button at bounding box center [314, 225] width 15 height 13
click at [403, 206] on div at bounding box center [403, 189] width 2 height 46
click at [459, 192] on div at bounding box center [459, 189] width 2 height 46
drag, startPoint x: 373, startPoint y: 200, endPoint x: 362, endPoint y: 208, distance: 13.7
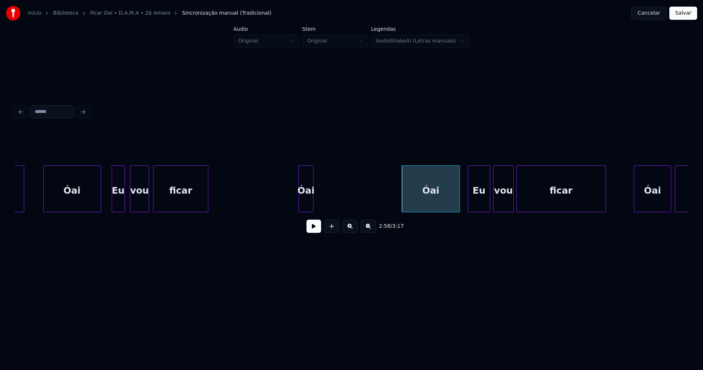
click at [314, 229] on button at bounding box center [314, 225] width 15 height 13
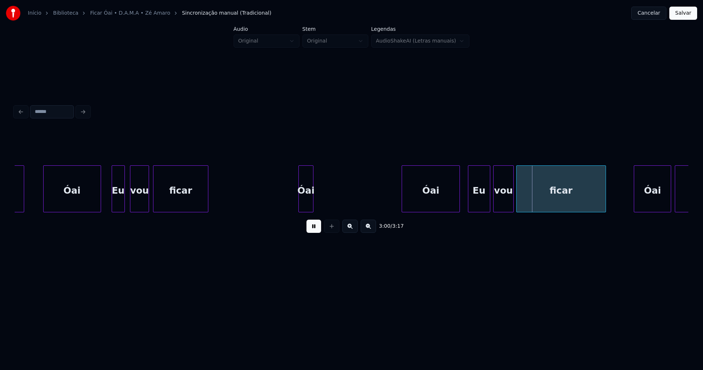
click at [318, 233] on button at bounding box center [314, 225] width 15 height 13
drag, startPoint x: 252, startPoint y: 197, endPoint x: 248, endPoint y: 197, distance: 4.4
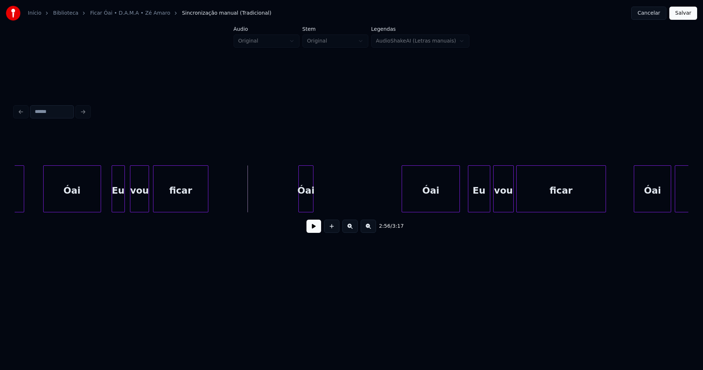
click at [313, 231] on button at bounding box center [314, 225] width 15 height 13
click at [360, 203] on div at bounding box center [360, 189] width 2 height 46
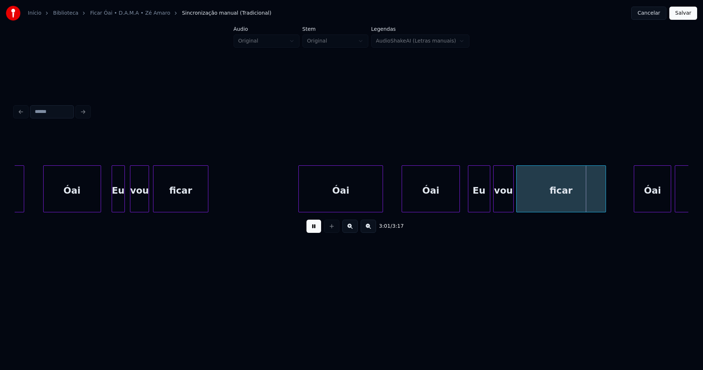
click at [382, 195] on div at bounding box center [382, 189] width 2 height 46
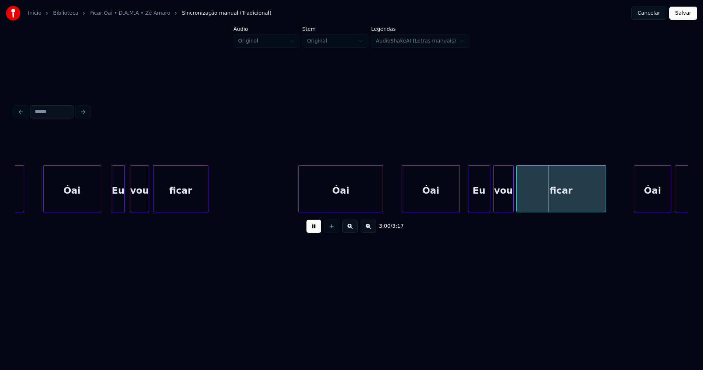
click at [317, 229] on button at bounding box center [314, 225] width 15 height 13
click at [265, 208] on div at bounding box center [265, 189] width 2 height 46
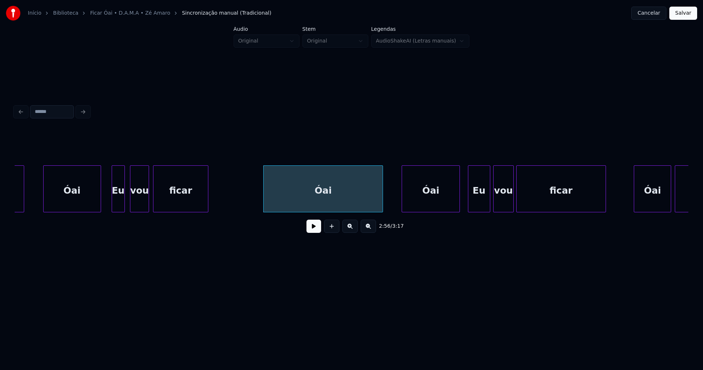
click at [280, 197] on div "Óai" at bounding box center [323, 191] width 119 height 50
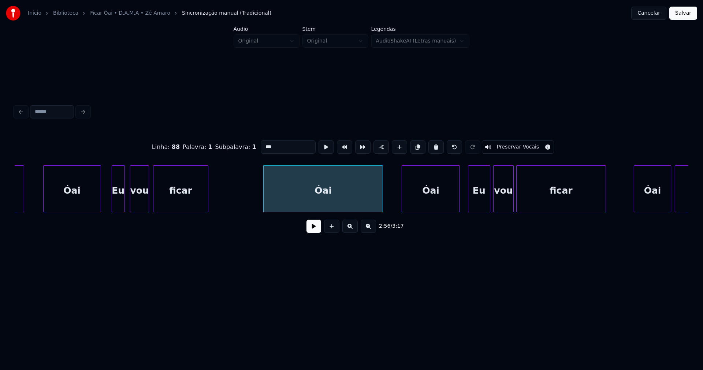
click at [274, 144] on input "***" at bounding box center [288, 146] width 55 height 13
type input "*******"
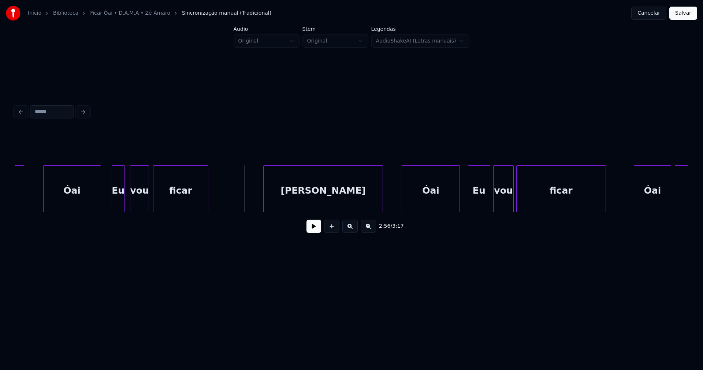
click at [313, 233] on button at bounding box center [314, 225] width 15 height 13
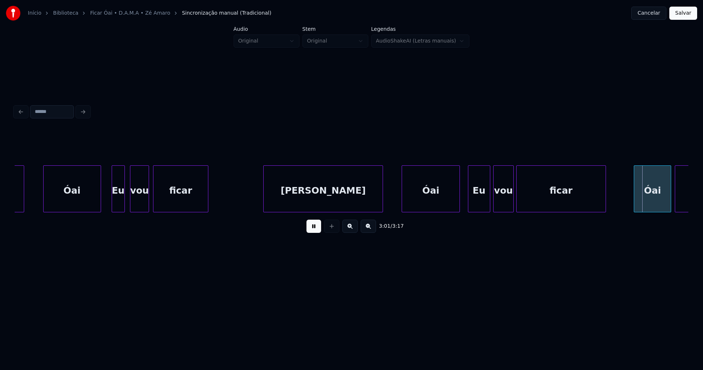
click at [684, 12] on button "Salvar" at bounding box center [684, 13] width 28 height 13
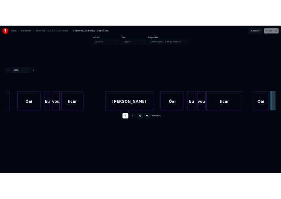
scroll to position [0, 13366]
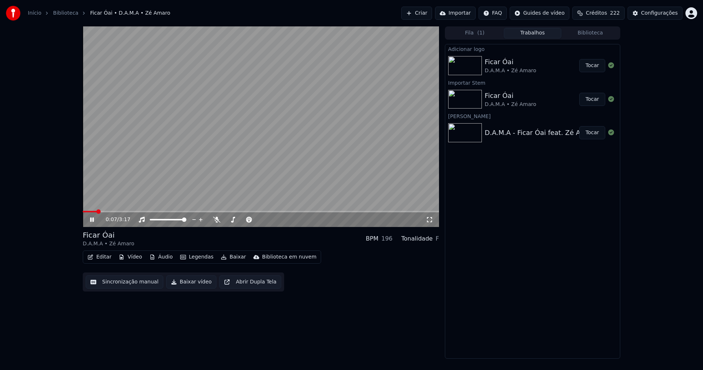
click at [92, 221] on icon at bounding box center [97, 220] width 17 height 6
click at [101, 253] on button "Editar" at bounding box center [100, 257] width 30 height 10
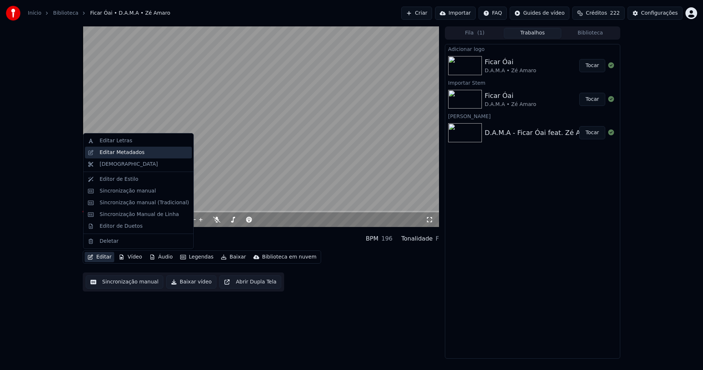
click at [119, 154] on div "Editar Metadados" at bounding box center [122, 152] width 45 height 7
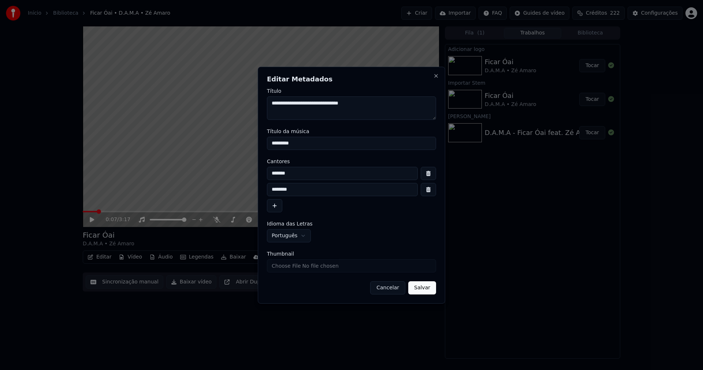
drag, startPoint x: 296, startPoint y: 144, endPoint x: 238, endPoint y: 144, distance: 58.3
click at [238, 144] on body "**********" at bounding box center [351, 185] width 703 height 370
type input "*********"
click at [298, 174] on input "*******" at bounding box center [342, 173] width 151 height 13
click at [336, 174] on input "**********" at bounding box center [342, 173] width 151 height 13
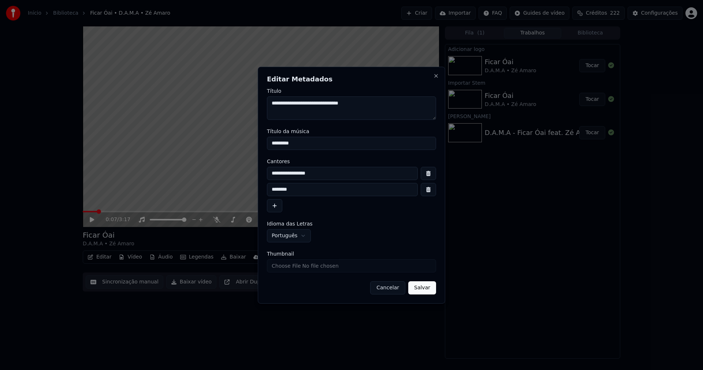
type input "**********"
click at [430, 191] on button "button" at bounding box center [428, 189] width 15 height 13
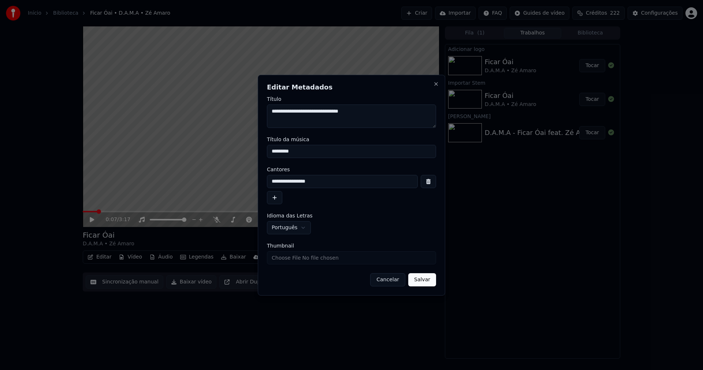
click at [424, 280] on button "Salvar" at bounding box center [422, 279] width 28 height 13
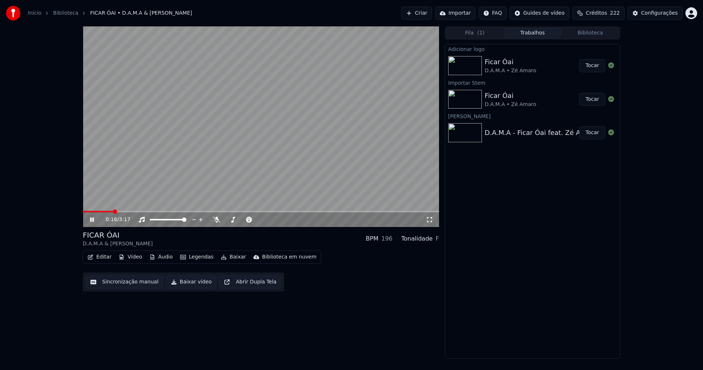
click at [429, 221] on icon at bounding box center [429, 220] width 7 height 6
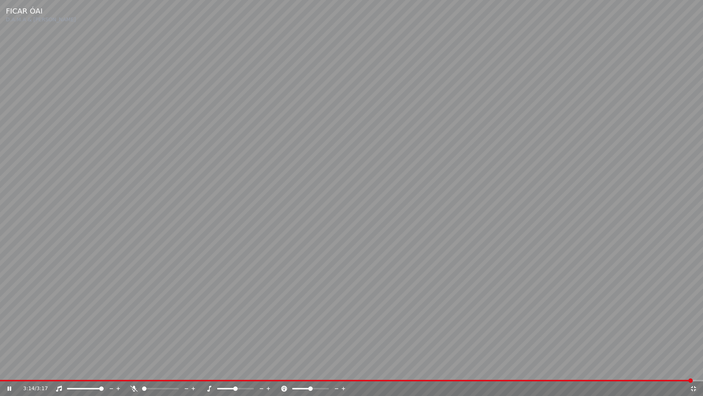
click at [692, 369] on icon at bounding box center [693, 388] width 7 height 6
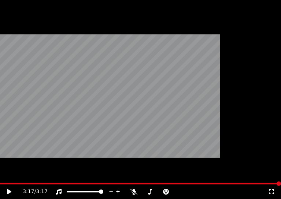
scroll to position [49, 0]
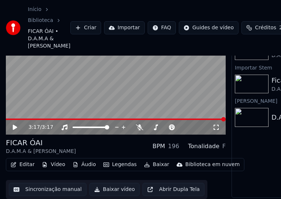
click at [20, 160] on button "Editar" at bounding box center [23, 165] width 30 height 10
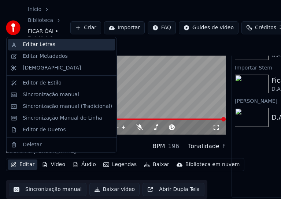
click at [38, 46] on div "Editar Letras" at bounding box center [39, 44] width 33 height 7
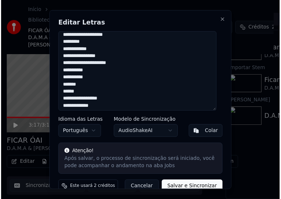
scroll to position [183, 0]
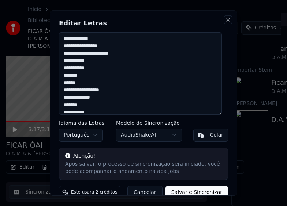
drag, startPoint x: 221, startPoint y: 19, endPoint x: 208, endPoint y: 21, distance: 13.3
click at [225, 19] on button "Close" at bounding box center [228, 19] width 6 height 6
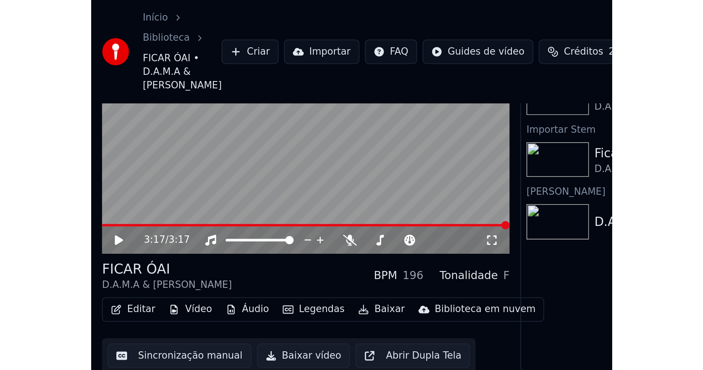
scroll to position [0, 0]
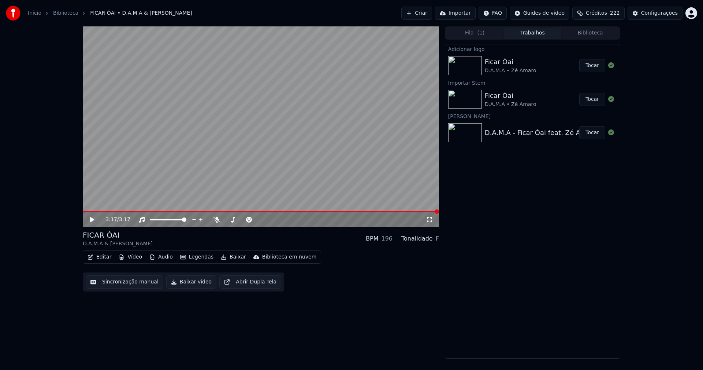
click at [103, 258] on button "Editar" at bounding box center [100, 257] width 30 height 10
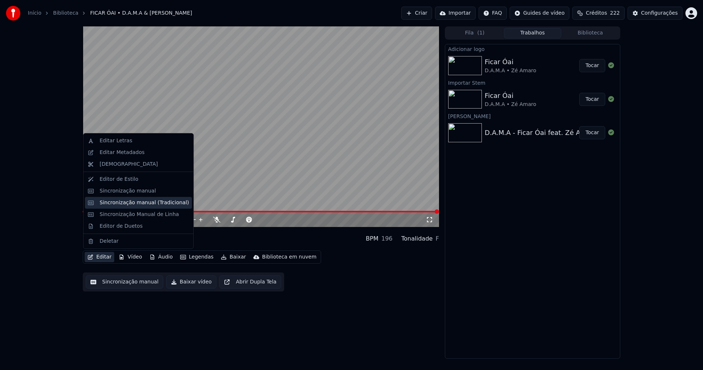
click at [130, 202] on div "Sincronização manual (Tradicional)" at bounding box center [144, 202] width 89 height 7
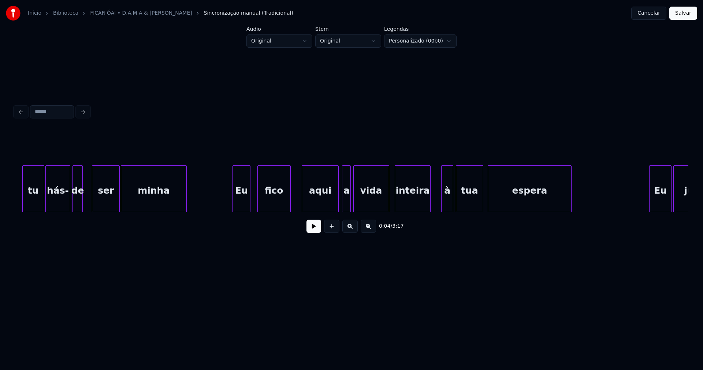
scroll to position [0, 1690]
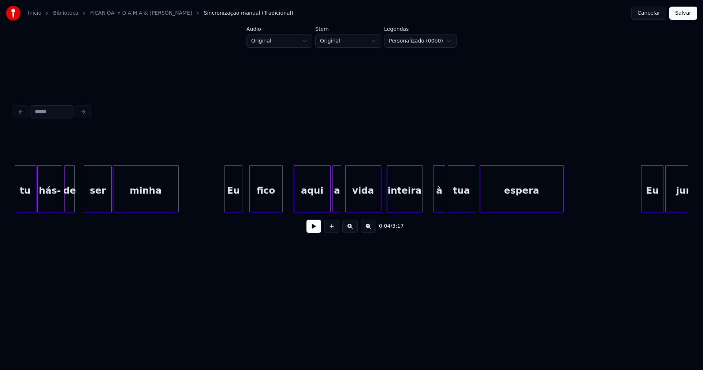
click at [337, 203] on div "a" at bounding box center [337, 191] width 8 height 50
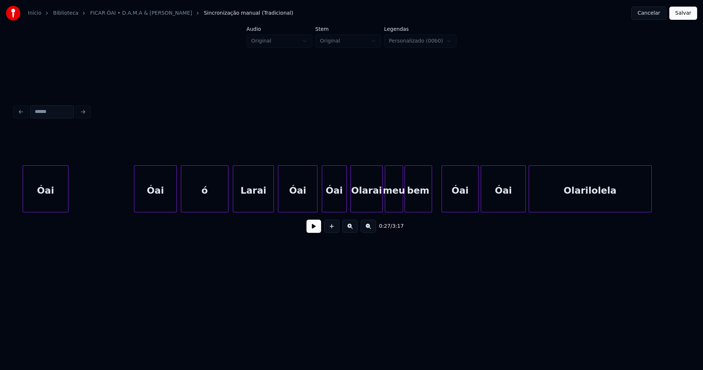
scroll to position [0, 5213]
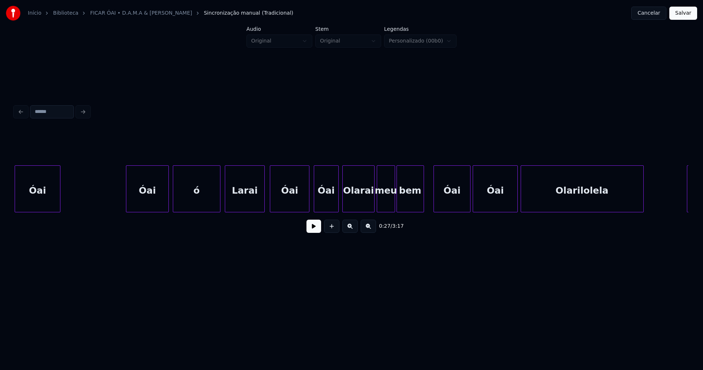
click at [264, 206] on div at bounding box center [263, 189] width 2 height 46
click at [336, 203] on div at bounding box center [335, 189] width 2 height 46
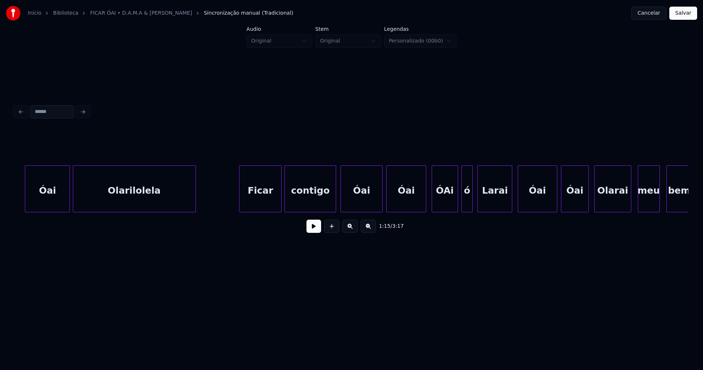
scroll to position [0, 5693]
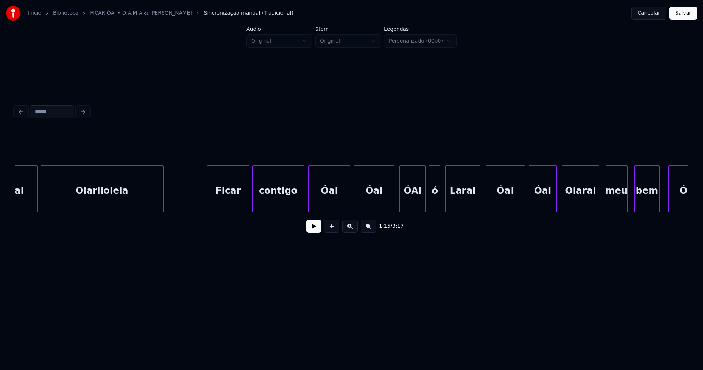
click at [417, 202] on div "ÓAi" at bounding box center [413, 191] width 26 height 50
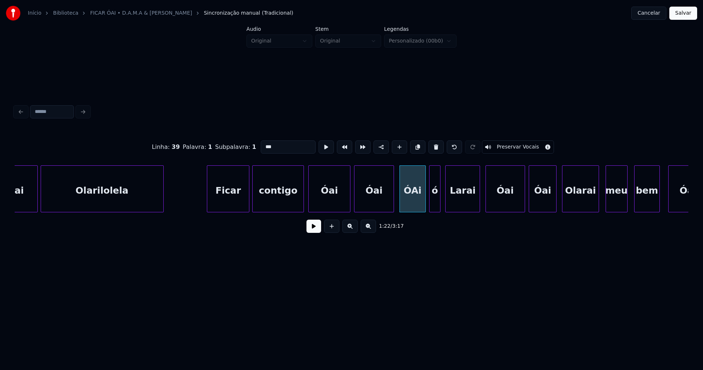
click at [266, 143] on input "***" at bounding box center [288, 146] width 55 height 13
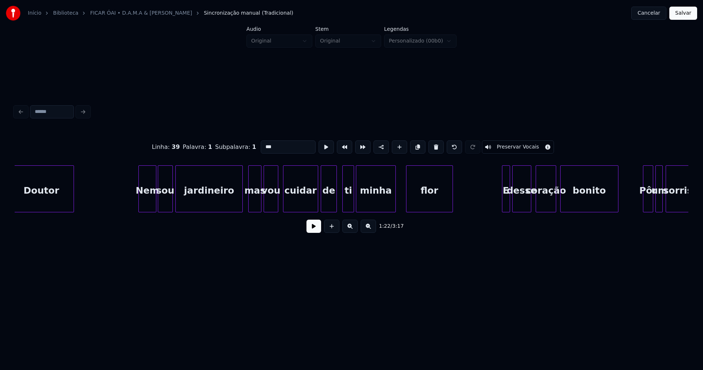
scroll to position [0, 6846]
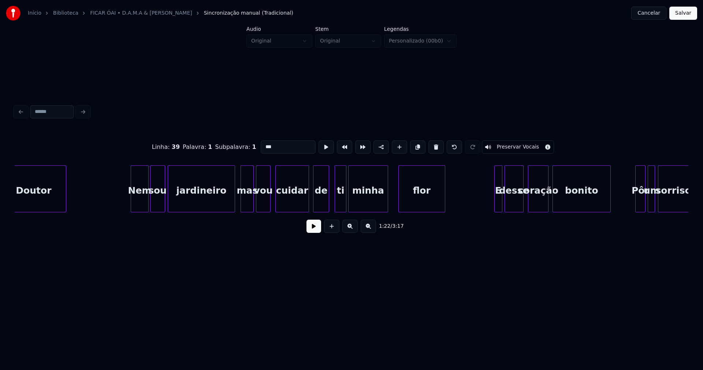
click at [308, 202] on div at bounding box center [308, 189] width 2 height 46
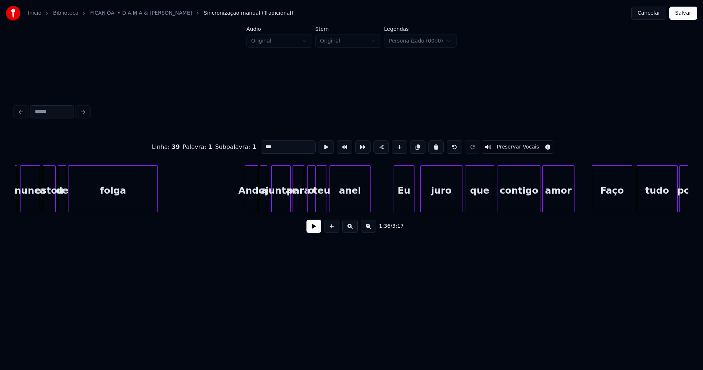
scroll to position [0, 7743]
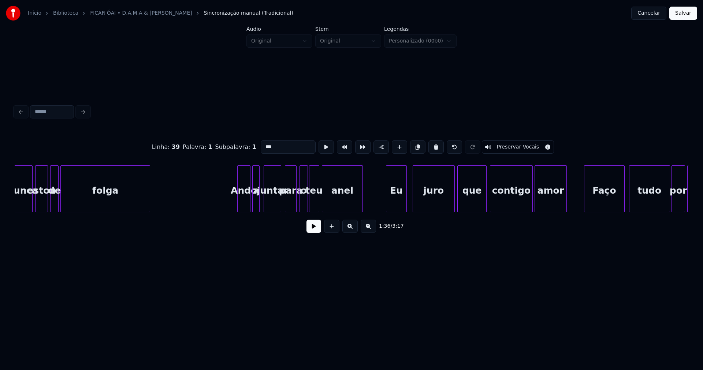
click at [281, 202] on div at bounding box center [280, 189] width 2 height 46
click at [287, 200] on div at bounding box center [288, 189] width 2 height 46
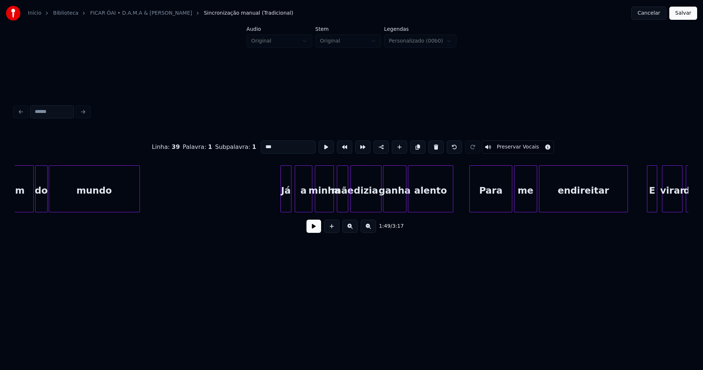
scroll to position [0, 9409]
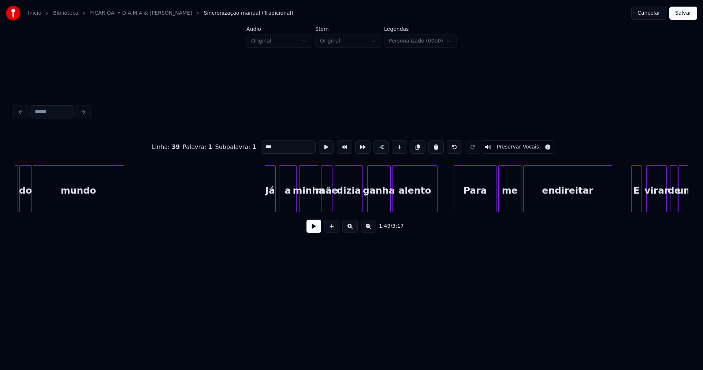
click at [361, 207] on div at bounding box center [361, 189] width 2 height 46
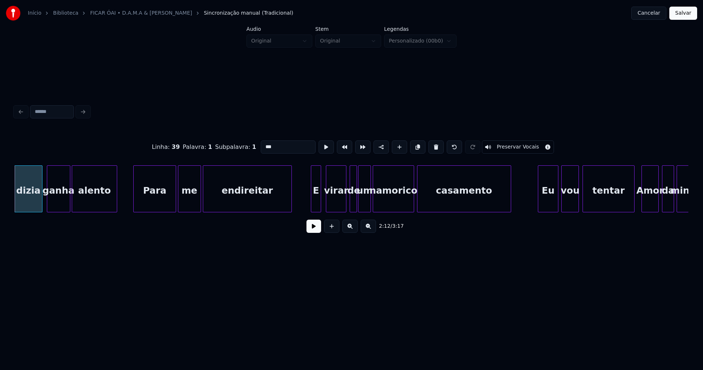
scroll to position [0, 9745]
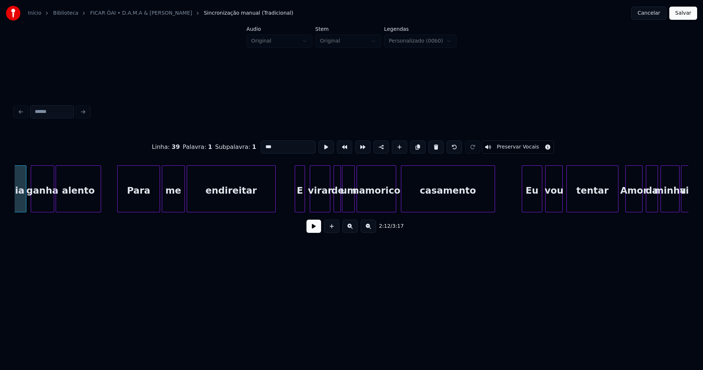
click at [396, 204] on div at bounding box center [395, 189] width 2 height 46
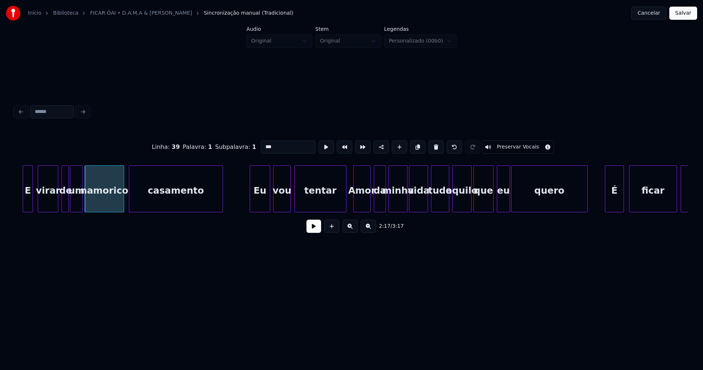
scroll to position [0, 10025]
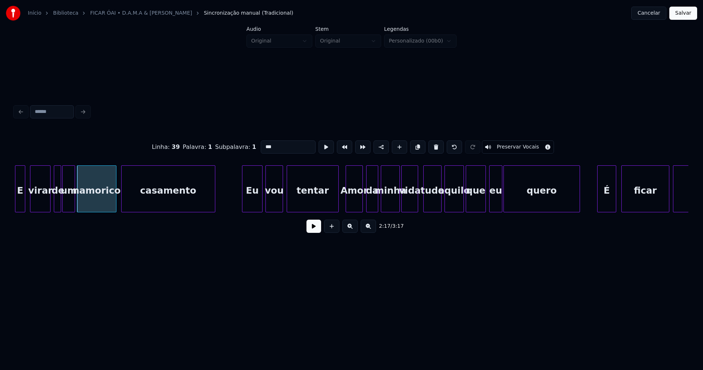
click at [418, 203] on div at bounding box center [417, 189] width 2 height 46
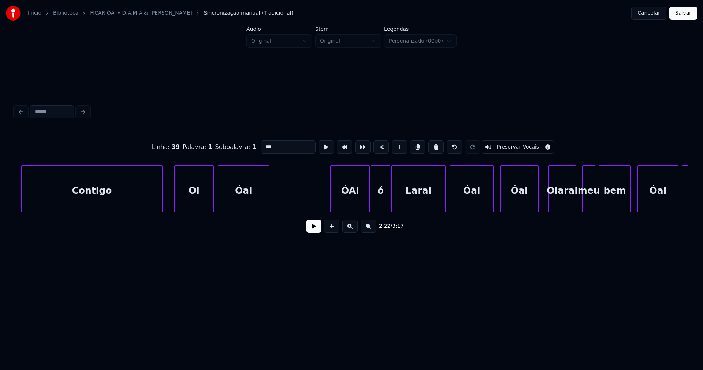
scroll to position [0, 10994]
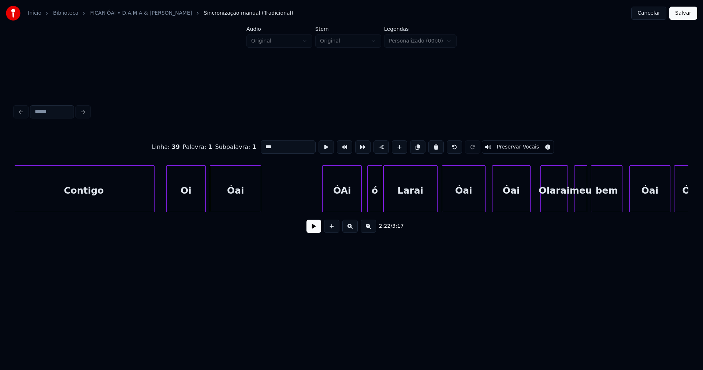
click at [369, 206] on div at bounding box center [369, 189] width 2 height 46
click at [362, 203] on div at bounding box center [362, 189] width 2 height 46
click at [345, 200] on div "ÓAi" at bounding box center [343, 191] width 41 height 50
click at [266, 141] on input "***" at bounding box center [288, 146] width 55 height 13
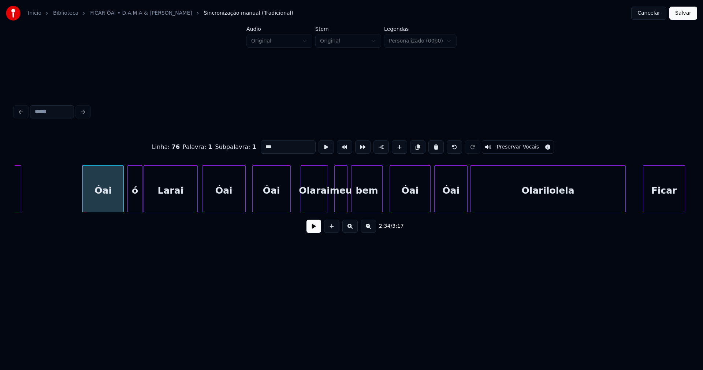
scroll to position [0, 11234]
click at [354, 201] on div at bounding box center [354, 189] width 2 height 46
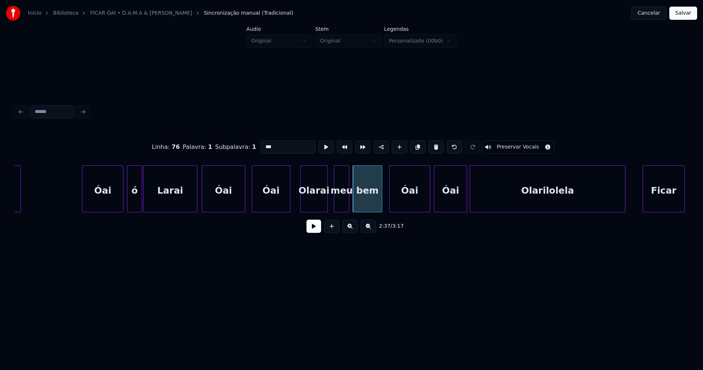
click at [348, 204] on div at bounding box center [348, 189] width 2 height 46
click at [333, 208] on div at bounding box center [333, 189] width 2 height 46
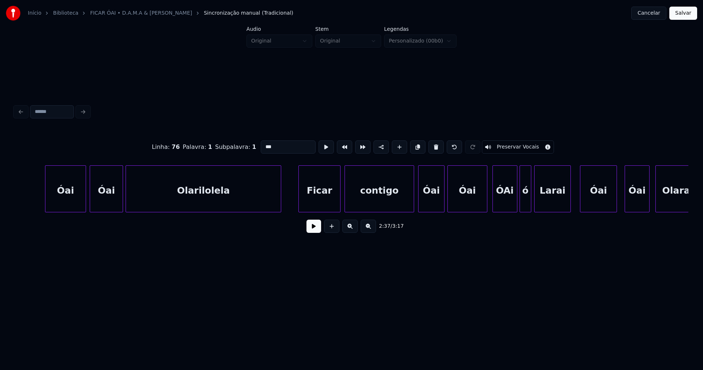
scroll to position [0, 11611]
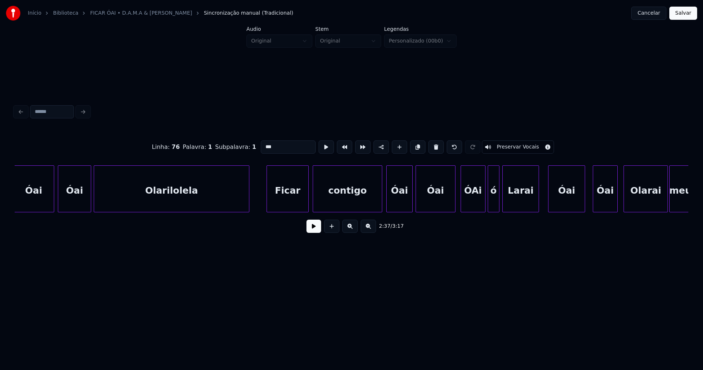
click at [473, 200] on div "ÓAi" at bounding box center [473, 191] width 24 height 50
click at [266, 144] on input "***" at bounding box center [288, 146] width 55 height 13
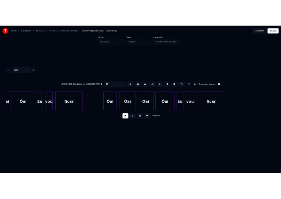
scroll to position [0, 13452]
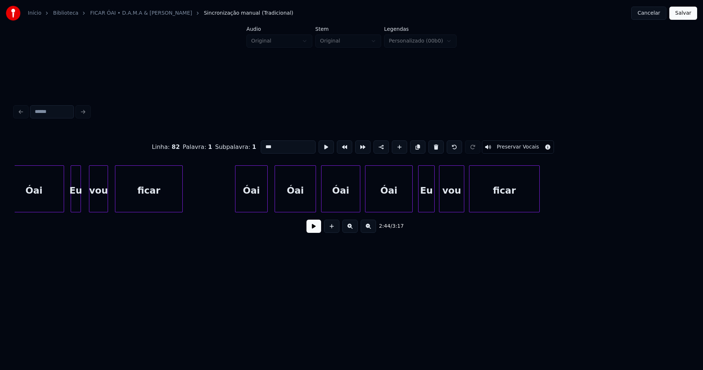
type input "***"
click at [687, 15] on button "Salvar" at bounding box center [684, 13] width 28 height 13
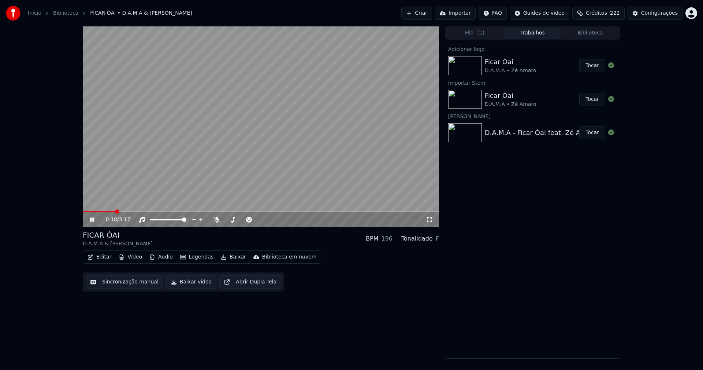
click at [90, 221] on icon at bounding box center [97, 220] width 17 height 6
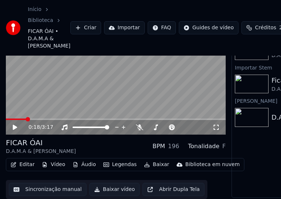
scroll to position [49, 0]
click at [23, 163] on button "Editar" at bounding box center [23, 165] width 30 height 10
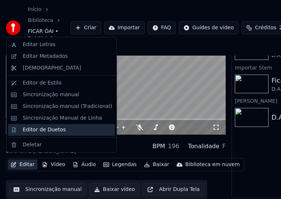
click at [34, 133] on div "Editor de Duetos" at bounding box center [44, 129] width 43 height 7
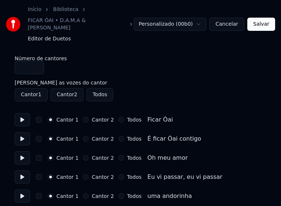
click at [118, 117] on button "Todos" at bounding box center [121, 120] width 6 height 6
click at [118, 136] on button "Todos" at bounding box center [121, 139] width 6 height 6
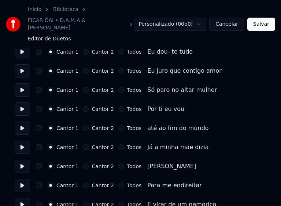
scroll to position [366, 0]
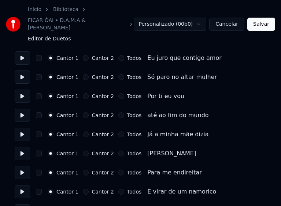
click at [83, 131] on button "Cantor 2" at bounding box center [86, 134] width 6 height 6
click at [83, 150] on button "Cantor 2" at bounding box center [86, 153] width 6 height 6
click at [84, 169] on button "Cantor 2" at bounding box center [86, 172] width 6 height 6
click at [83, 188] on button "Cantor 2" at bounding box center [86, 191] width 6 height 6
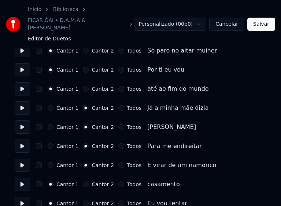
scroll to position [440, 0]
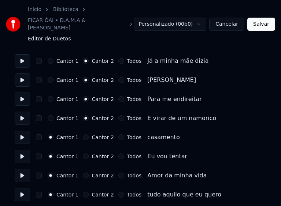
click at [84, 134] on button "Cantor 2" at bounding box center [86, 137] width 6 height 6
click at [83, 153] on button "Cantor 2" at bounding box center [86, 156] width 6 height 6
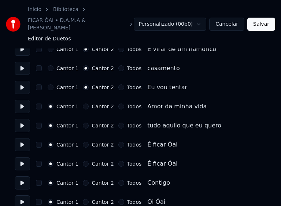
scroll to position [513, 0]
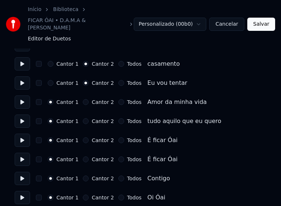
click at [83, 99] on button "Cantor 2" at bounding box center [86, 102] width 6 height 6
click at [83, 118] on button "Cantor 2" at bounding box center [86, 121] width 6 height 6
click at [83, 137] on button "Cantor 2" at bounding box center [86, 140] width 6 height 6
click at [83, 156] on button "Cantor 2" at bounding box center [86, 159] width 6 height 6
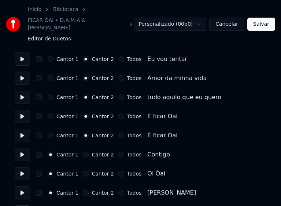
scroll to position [550, 0]
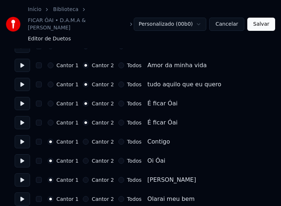
click at [83, 138] on button "Cantor 2" at bounding box center [86, 141] width 6 height 6
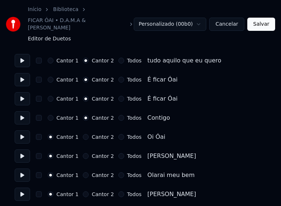
scroll to position [586, 0]
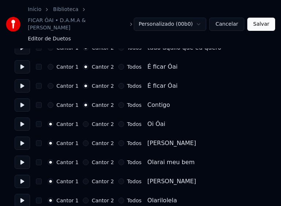
click at [118, 121] on button "Todos" at bounding box center [121, 124] width 6 height 6
click at [118, 140] on button "Todos" at bounding box center [121, 143] width 6 height 6
click at [118, 159] on button "Todos" at bounding box center [121, 162] width 6 height 6
click at [118, 178] on button "Todos" at bounding box center [121, 181] width 6 height 6
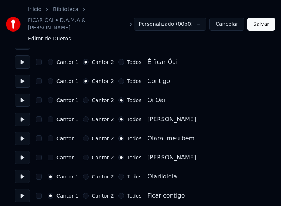
scroll to position [623, 0]
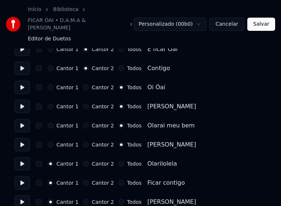
click at [118, 160] on button "Todos" at bounding box center [121, 163] width 6 height 6
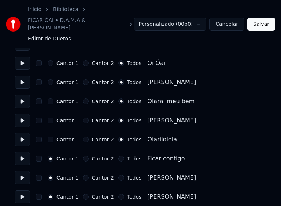
scroll to position [696, 0]
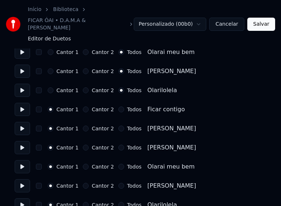
click at [118, 106] on button "Todos" at bounding box center [121, 109] width 6 height 6
click at [118, 125] on button "Todos" at bounding box center [121, 128] width 6 height 6
click at [118, 144] on button "Todos" at bounding box center [121, 147] width 6 height 6
click at [118, 163] on button "Todos" at bounding box center [121, 166] width 6 height 6
click at [118, 182] on button "Todos" at bounding box center [121, 185] width 6 height 6
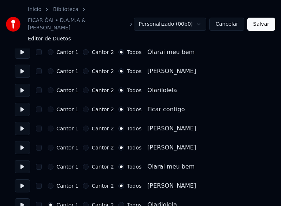
click at [118, 201] on button "Todos" at bounding box center [121, 204] width 6 height 6
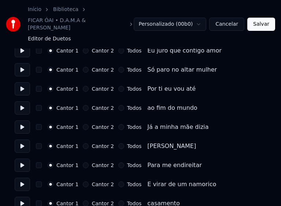
scroll to position [1209, 0]
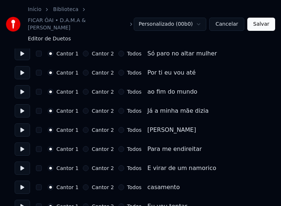
click at [83, 108] on button "Cantor 2" at bounding box center [86, 111] width 6 height 6
click at [84, 127] on button "Cantor 2" at bounding box center [86, 130] width 6 height 6
click at [83, 146] on button "Cantor 2" at bounding box center [86, 149] width 6 height 6
click at [83, 165] on button "Cantor 2" at bounding box center [86, 168] width 6 height 6
click at [84, 184] on button "Cantor 2" at bounding box center [86, 187] width 6 height 6
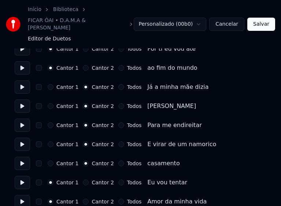
scroll to position [1246, 0]
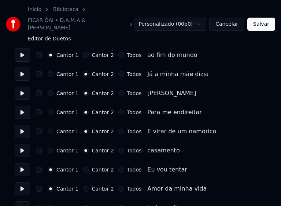
drag, startPoint x: 82, startPoint y: 164, endPoint x: 89, endPoint y: 160, distance: 7.2
click at [83, 166] on button "Cantor 2" at bounding box center [86, 169] width 6 height 6
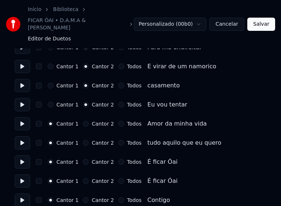
scroll to position [1319, 0]
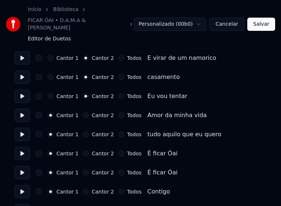
click at [83, 112] on button "Cantor 2" at bounding box center [86, 115] width 6 height 6
click at [83, 131] on button "Cantor 2" at bounding box center [86, 134] width 6 height 6
click at [83, 150] on button "Cantor 2" at bounding box center [86, 153] width 6 height 6
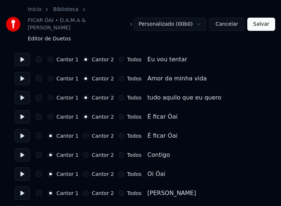
click at [83, 133] on button "Cantor 2" at bounding box center [86, 136] width 6 height 6
click at [83, 152] on button "Cantor 2" at bounding box center [86, 155] width 6 height 6
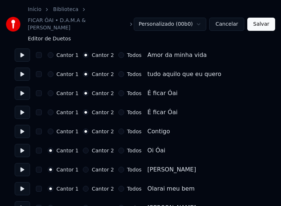
scroll to position [1392, 0]
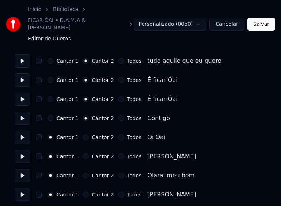
click at [118, 134] on button "Todos" at bounding box center [121, 137] width 6 height 6
click at [118, 153] on button "Todos" at bounding box center [121, 156] width 6 height 6
drag, startPoint x: 115, startPoint y: 168, endPoint x: 129, endPoint y: 149, distance: 23.6
click at [118, 172] on button "Todos" at bounding box center [121, 175] width 6 height 6
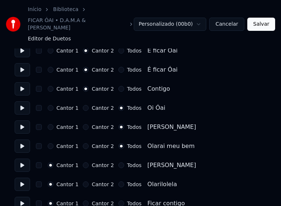
scroll to position [1465, 0]
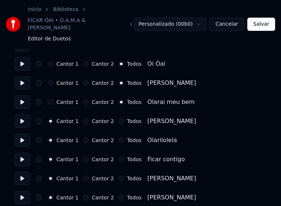
click at [118, 118] on button "Todos" at bounding box center [121, 121] width 6 height 6
click at [118, 137] on button "Todos" at bounding box center [121, 140] width 6 height 6
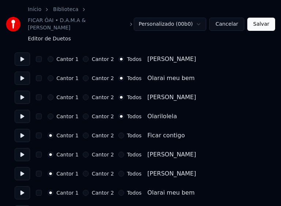
scroll to position [1502, 0]
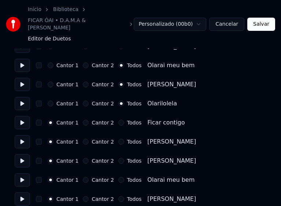
click at [118, 119] on button "Todos" at bounding box center [121, 122] width 6 height 6
click at [118, 138] on button "Todos" at bounding box center [121, 141] width 6 height 6
click at [118, 158] on button "Todos" at bounding box center [121, 161] width 6 height 6
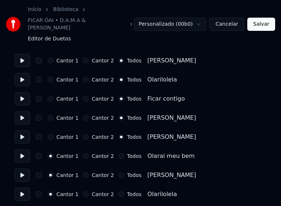
scroll to position [1539, 0]
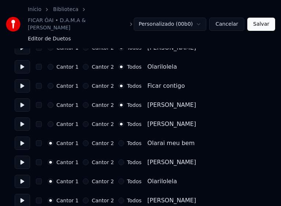
click at [118, 140] on button "Todos" at bounding box center [121, 143] width 6 height 6
click at [118, 159] on button "Todos" at bounding box center [121, 162] width 6 height 6
click at [118, 178] on button "Todos" at bounding box center [121, 181] width 6 height 6
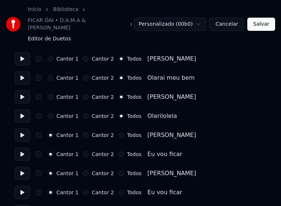
scroll to position [1612, 0]
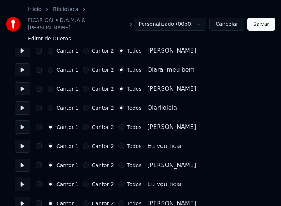
click at [118, 124] on button "Todos" at bounding box center [121, 127] width 6 height 6
click at [118, 143] on button "Todos" at bounding box center [121, 146] width 6 height 6
click at [118, 162] on button "Todos" at bounding box center [121, 165] width 6 height 6
click at [118, 181] on button "Todos" at bounding box center [121, 184] width 6 height 6
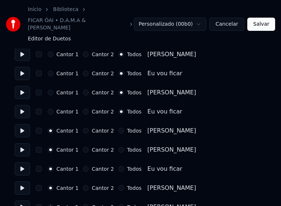
scroll to position [1685, 0]
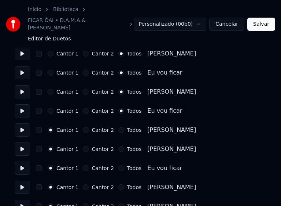
click at [118, 127] on button "Todos" at bounding box center [121, 130] width 6 height 6
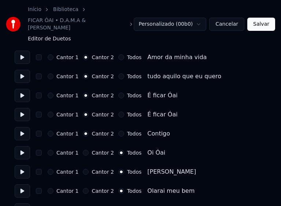
scroll to position [1392, 0]
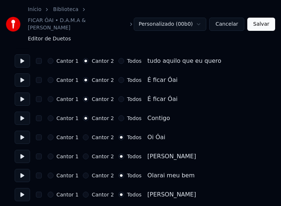
click at [164, 111] on div "Cantor 1 Cantor 2 Todos Contigo" at bounding box center [141, 117] width 252 height 13
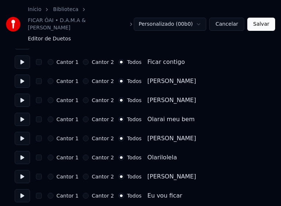
scroll to position [1575, 0]
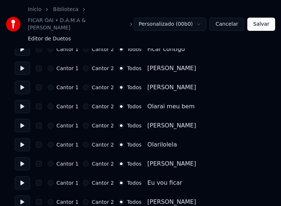
click at [50, 160] on button "Cantor 1" at bounding box center [51, 163] width 6 height 6
click at [50, 180] on button "Cantor 1" at bounding box center [51, 183] width 6 height 6
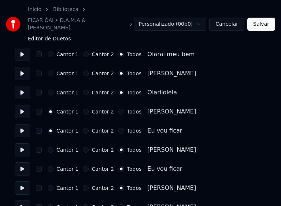
scroll to position [1649, 0]
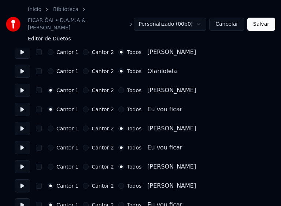
click at [51, 125] on button "Cantor 1" at bounding box center [51, 128] width 6 height 6
click at [50, 144] on button "Cantor 1" at bounding box center [51, 147] width 6 height 6
click at [52, 163] on button "Cantor 1" at bounding box center [51, 166] width 6 height 6
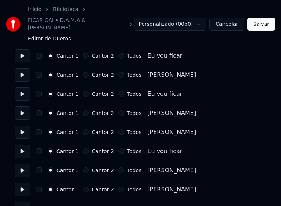
scroll to position [1711, 0]
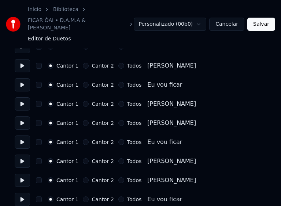
click at [265, 23] on button "Salvar" at bounding box center [261, 24] width 28 height 13
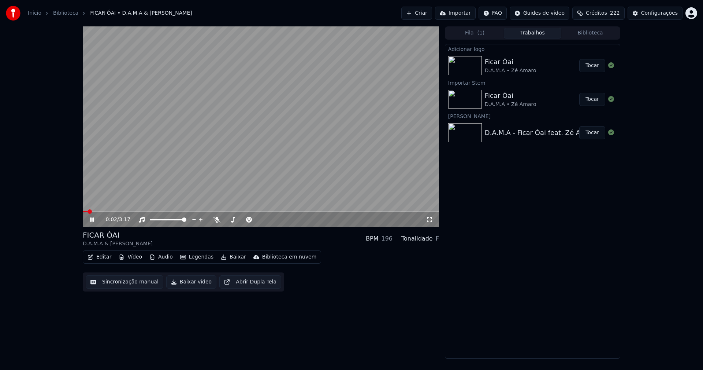
click at [430, 220] on icon at bounding box center [429, 220] width 7 height 6
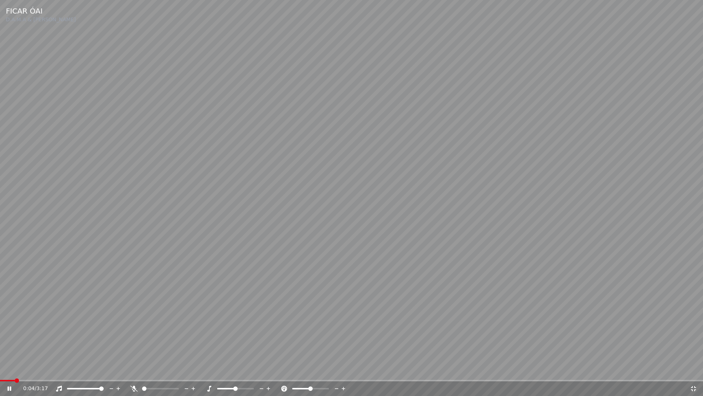
click at [623, 196] on video at bounding box center [351, 198] width 703 height 396
drag, startPoint x: 8, startPoint y: 388, endPoint x: 18, endPoint y: 388, distance: 10.6
click at [8, 369] on icon at bounding box center [9, 388] width 4 height 5
click at [692, 369] on icon at bounding box center [693, 388] width 5 height 5
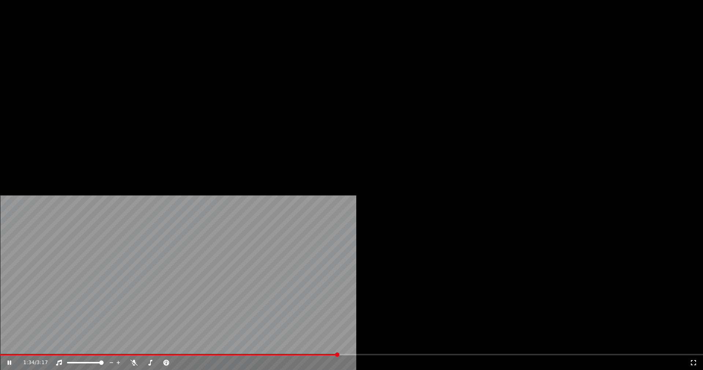
click at [104, 62] on button "Editar" at bounding box center [100, 56] width 30 height 10
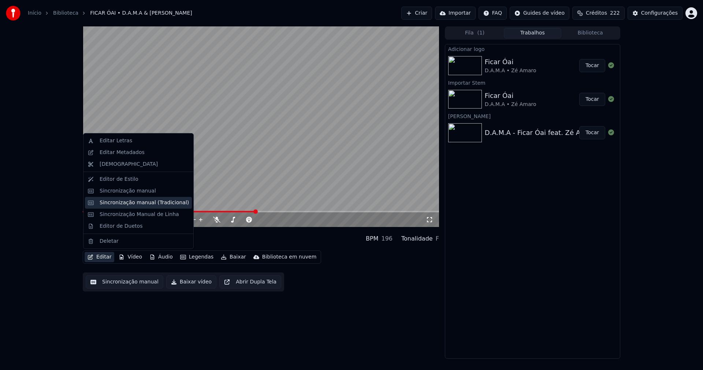
click at [117, 201] on div "Sincronização manual (Tradicional)" at bounding box center [144, 202] width 89 height 7
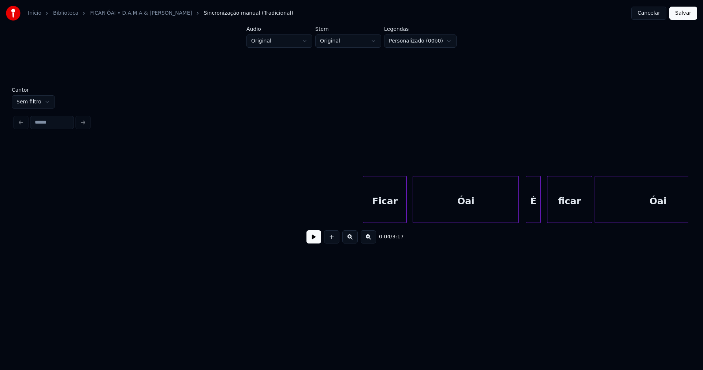
click at [465, 207] on div "Óai" at bounding box center [466, 201] width 106 height 50
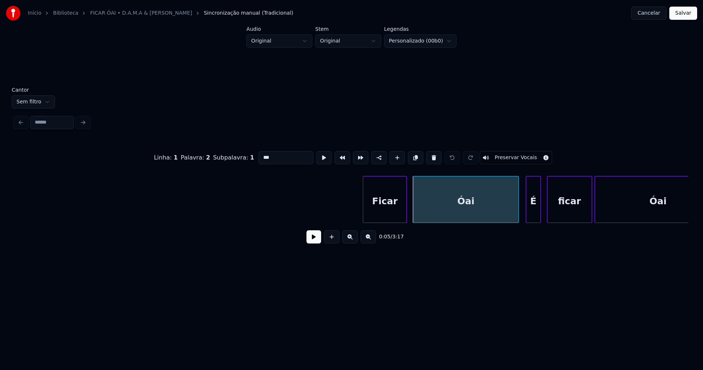
click at [262, 153] on input "***" at bounding box center [286, 157] width 55 height 13
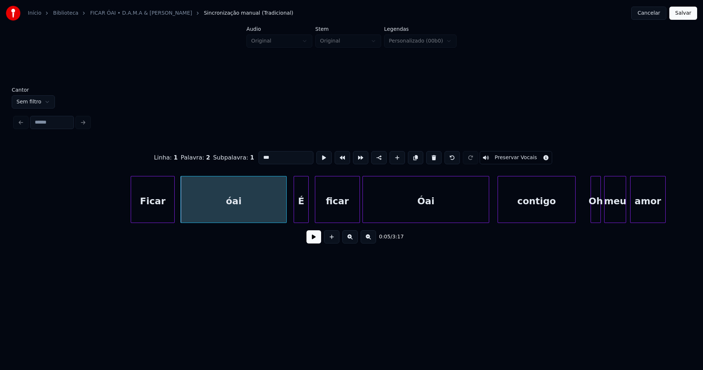
scroll to position [0, 328]
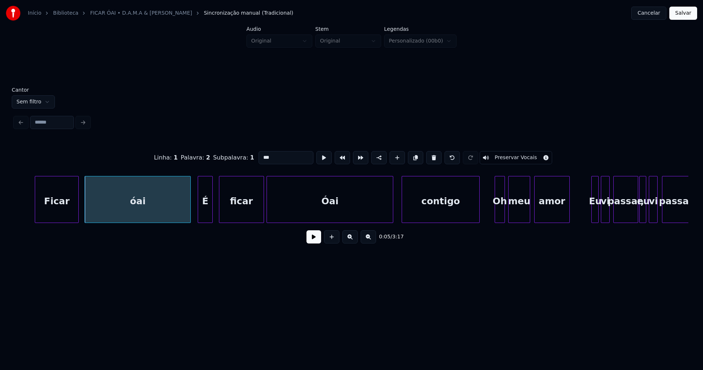
click at [309, 204] on div "Óai" at bounding box center [330, 201] width 126 height 50
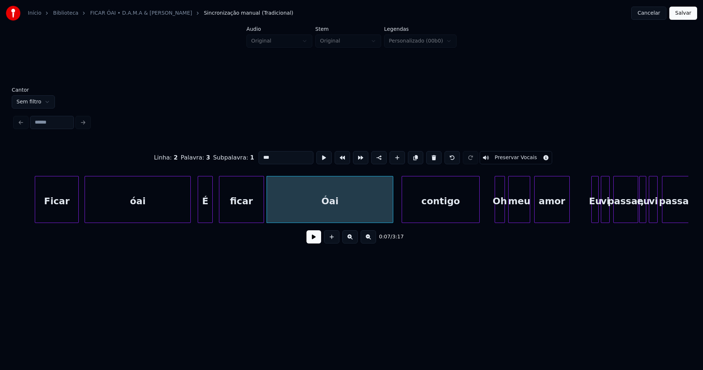
click at [260, 153] on input "***" at bounding box center [286, 157] width 55 height 13
type input "***"
drag, startPoint x: 690, startPoint y: 11, endPoint x: 681, endPoint y: 13, distance: 9.7
click at [690, 11] on button "Salvar" at bounding box center [684, 13] width 28 height 13
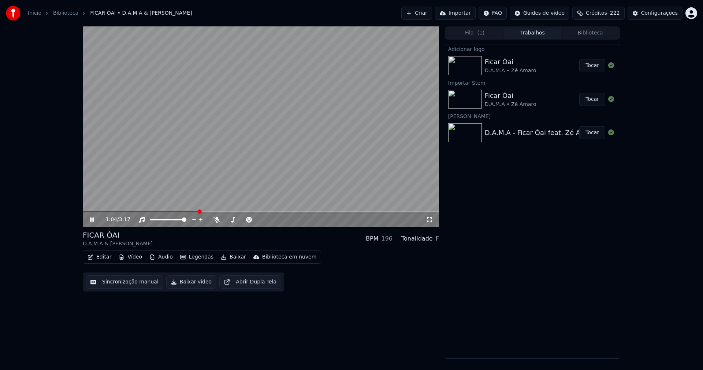
click at [91, 220] on icon at bounding box center [92, 219] width 4 height 4
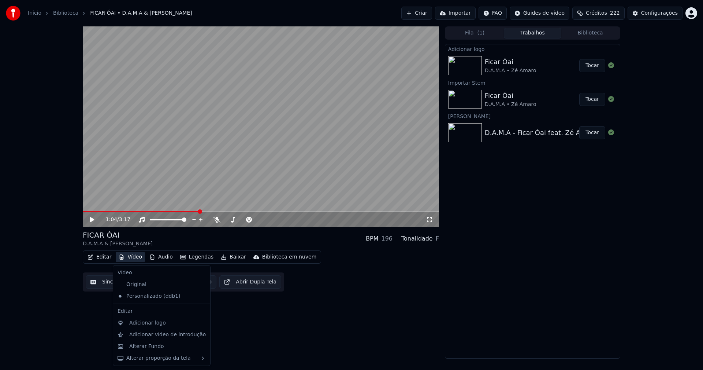
click at [134, 255] on button "Vídeo" at bounding box center [130, 257] width 29 height 10
click at [150, 347] on div "Alterar Fundo" at bounding box center [146, 346] width 35 height 7
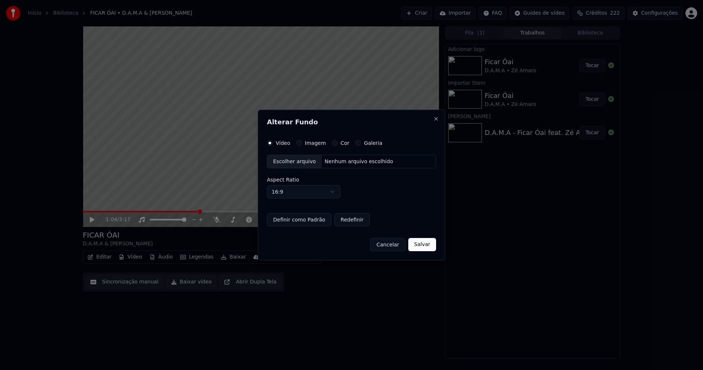
click at [293, 163] on div "Escolher arquivo" at bounding box center [294, 161] width 55 height 13
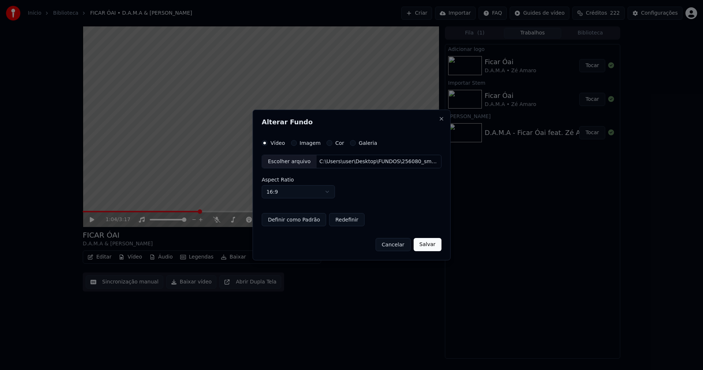
click at [426, 247] on button "Salvar" at bounding box center [428, 244] width 28 height 13
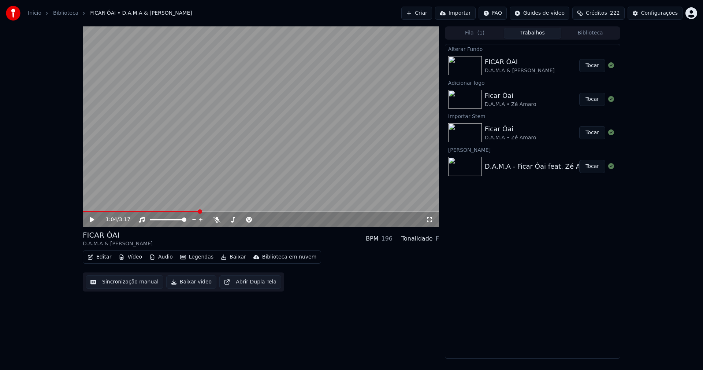
click at [594, 66] on button "Tocar" at bounding box center [593, 65] width 26 height 13
click at [92, 219] on icon at bounding box center [97, 220] width 17 height 6
click at [189, 284] on button "Baixar vídeo" at bounding box center [191, 281] width 50 height 13
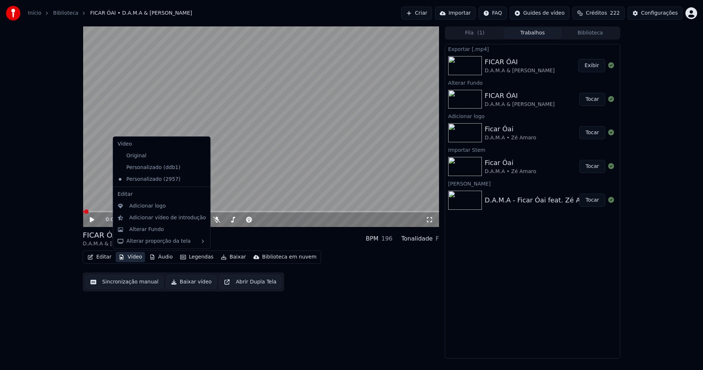
click at [131, 256] on button "Vídeo" at bounding box center [130, 257] width 29 height 10
click at [151, 168] on div "Personalizado (ddb1)" at bounding box center [156, 168] width 83 height 12
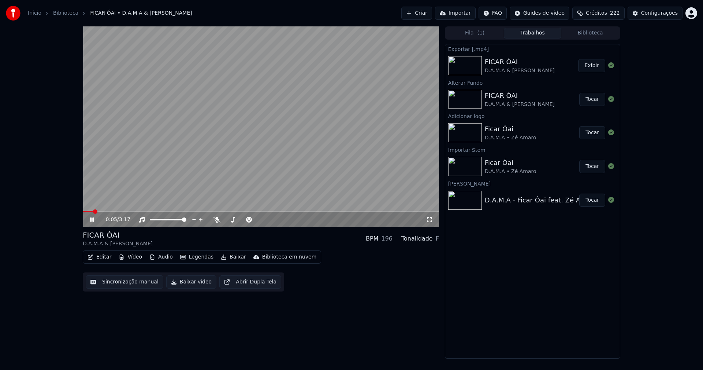
click at [92, 220] on icon at bounding box center [92, 219] width 4 height 4
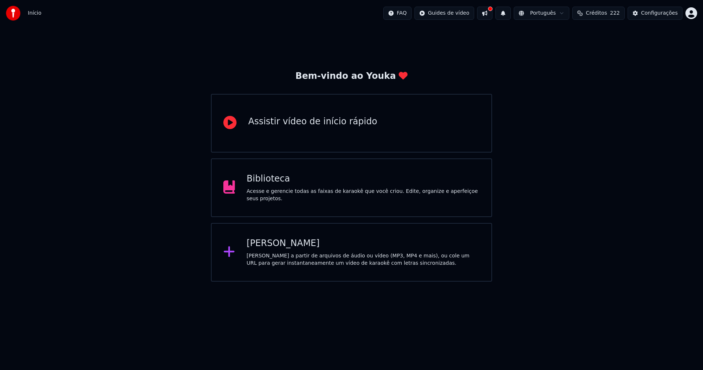
click at [277, 182] on div "Biblioteca" at bounding box center [363, 179] width 233 height 12
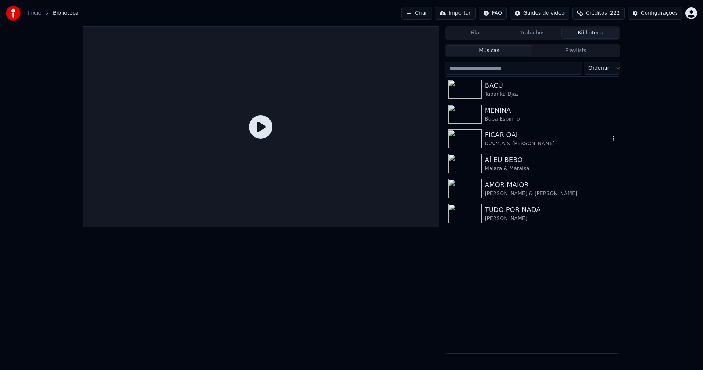
click at [496, 141] on div "D.A.M.A & [PERSON_NAME]" at bounding box center [547, 143] width 125 height 7
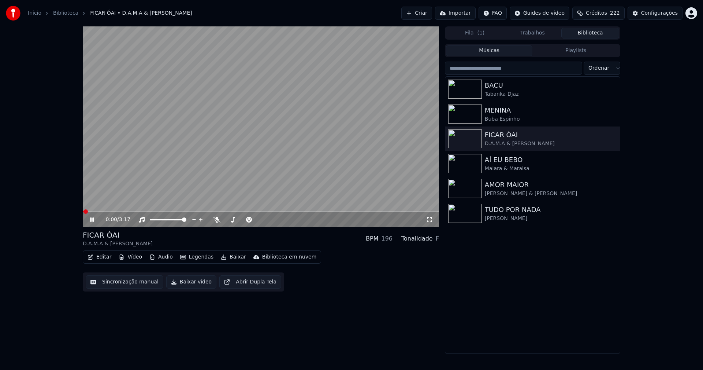
drag, startPoint x: 93, startPoint y: 221, endPoint x: 108, endPoint y: 246, distance: 29.9
click at [94, 221] on icon at bounding box center [92, 219] width 4 height 4
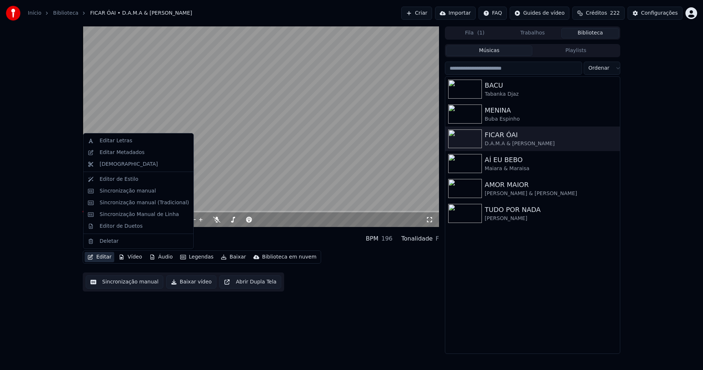
click at [106, 258] on button "Editar" at bounding box center [100, 257] width 30 height 10
click at [127, 153] on div "Editar Metadados" at bounding box center [122, 152] width 45 height 7
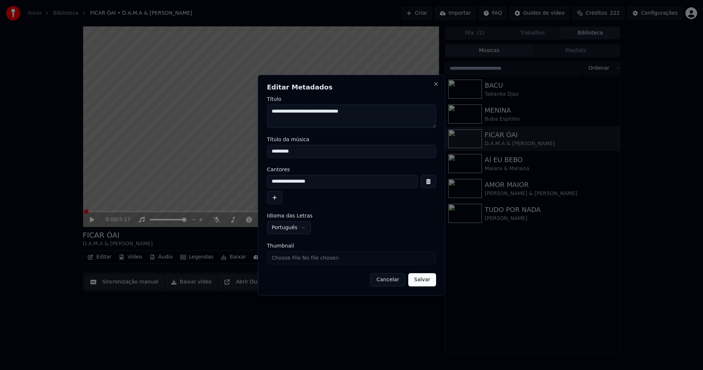
click at [297, 261] on input "Thumbnail" at bounding box center [351, 257] width 169 height 13
type input "**********"
click at [424, 279] on button "Salvar" at bounding box center [422, 279] width 28 height 13
